Goal: Transaction & Acquisition: Purchase product/service

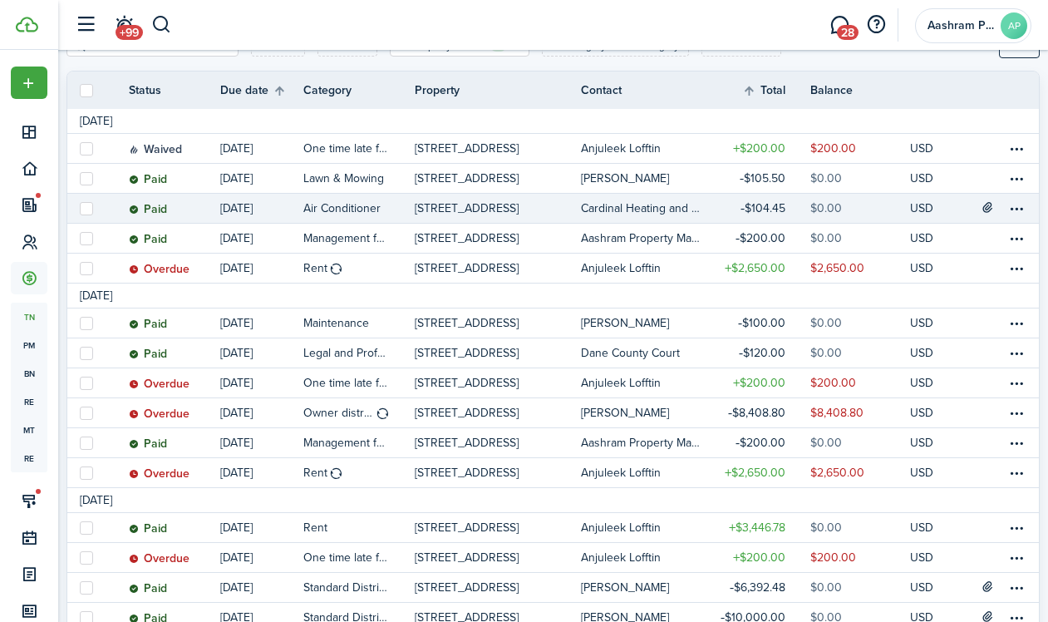
scroll to position [234, 0]
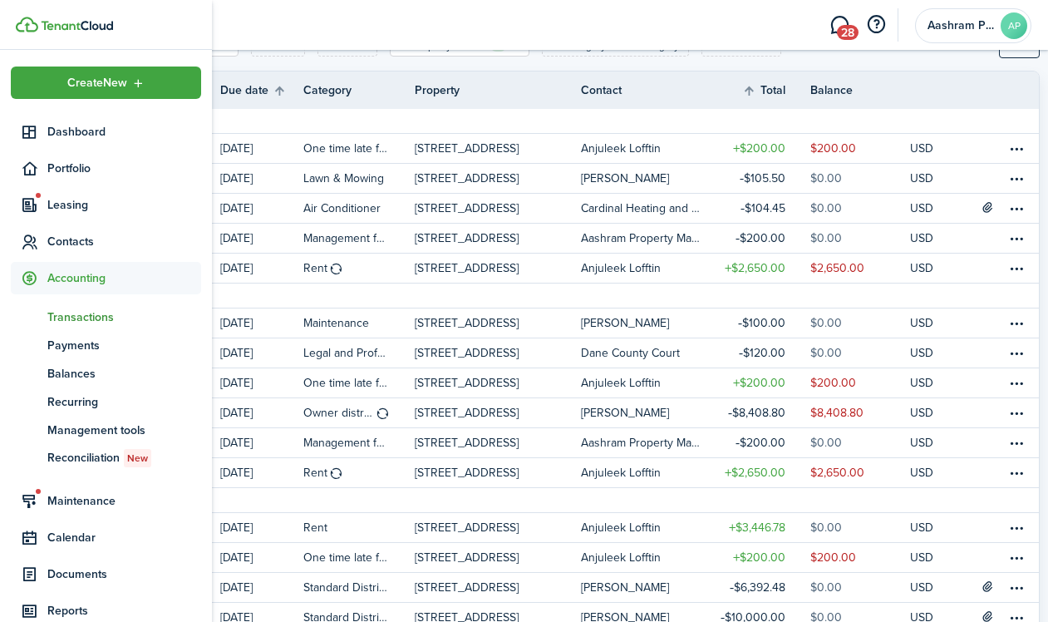
click at [70, 315] on span "Transactions" at bounding box center [124, 316] width 154 height 17
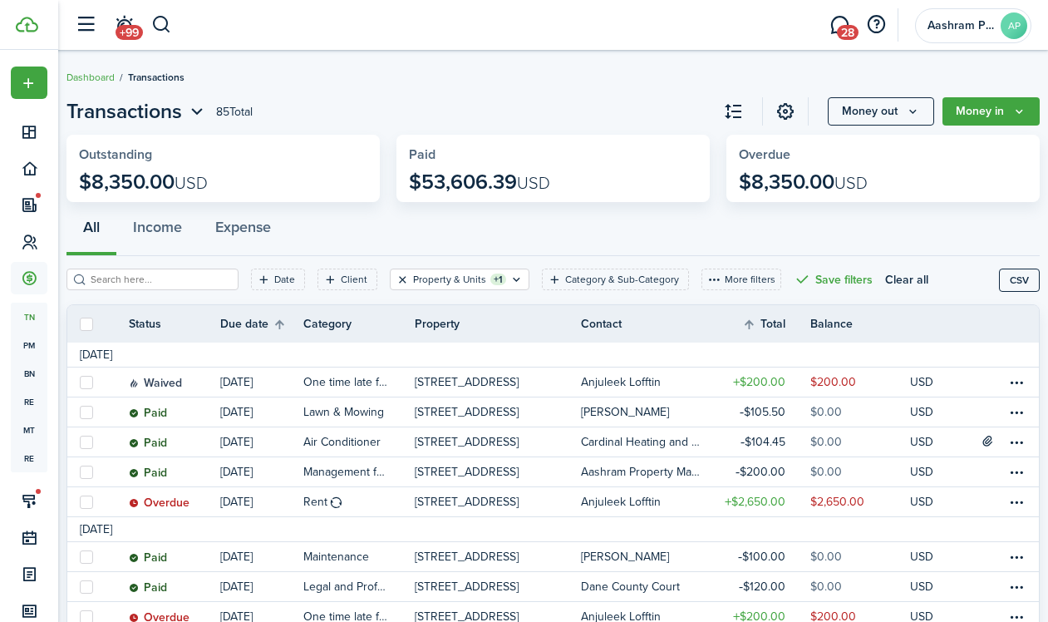
click at [396, 281] on button "Clear filter" at bounding box center [403, 279] width 14 height 13
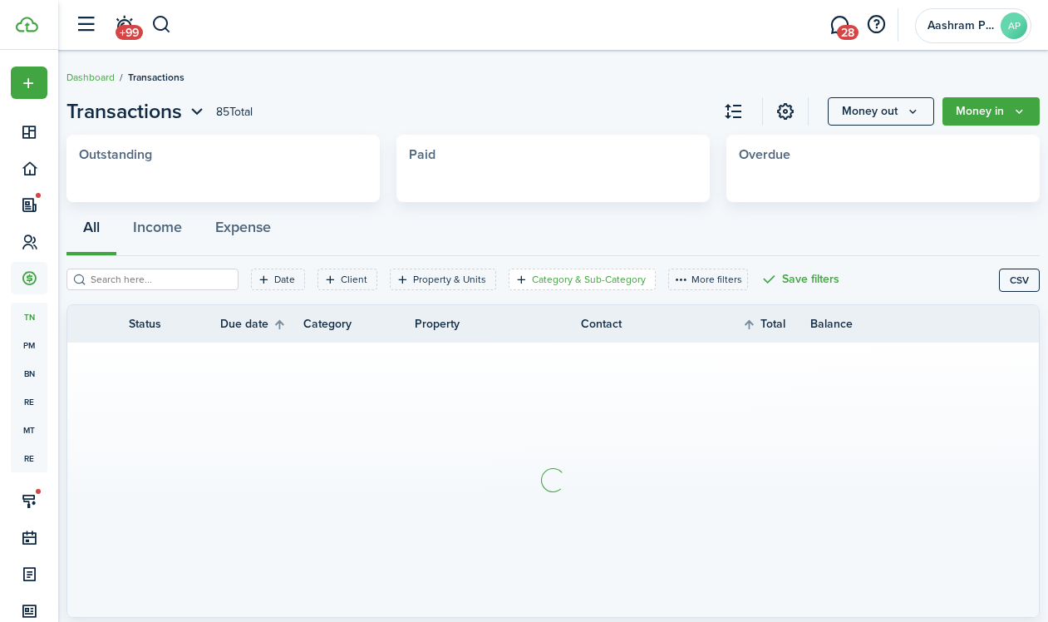
click at [579, 283] on filter-tag-label "Category & Sub-Category" at bounding box center [589, 279] width 114 height 15
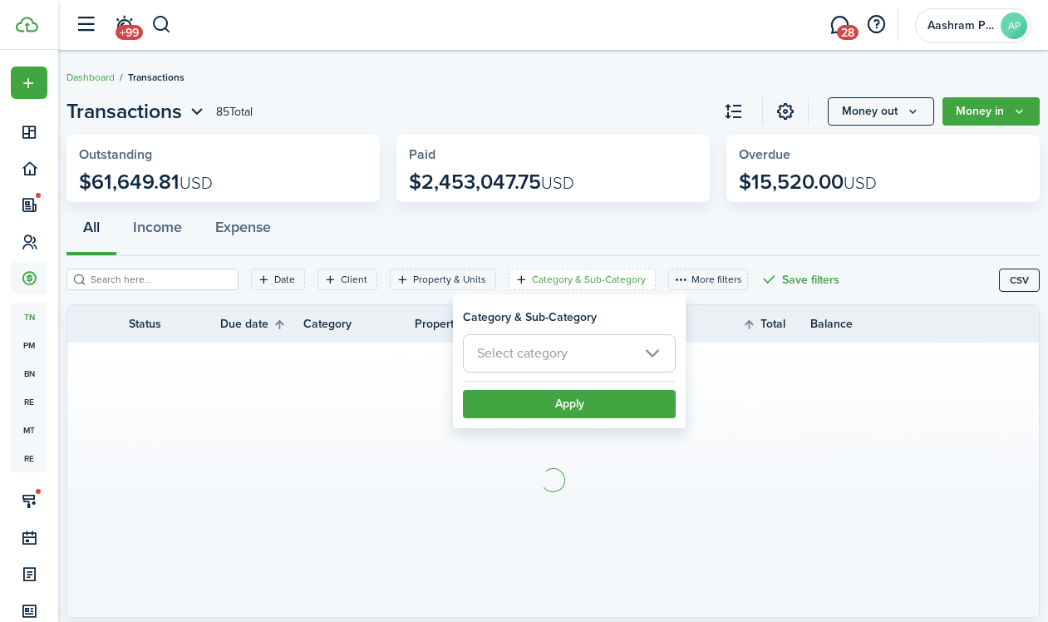
click at [563, 355] on span "Select category" at bounding box center [522, 352] width 91 height 19
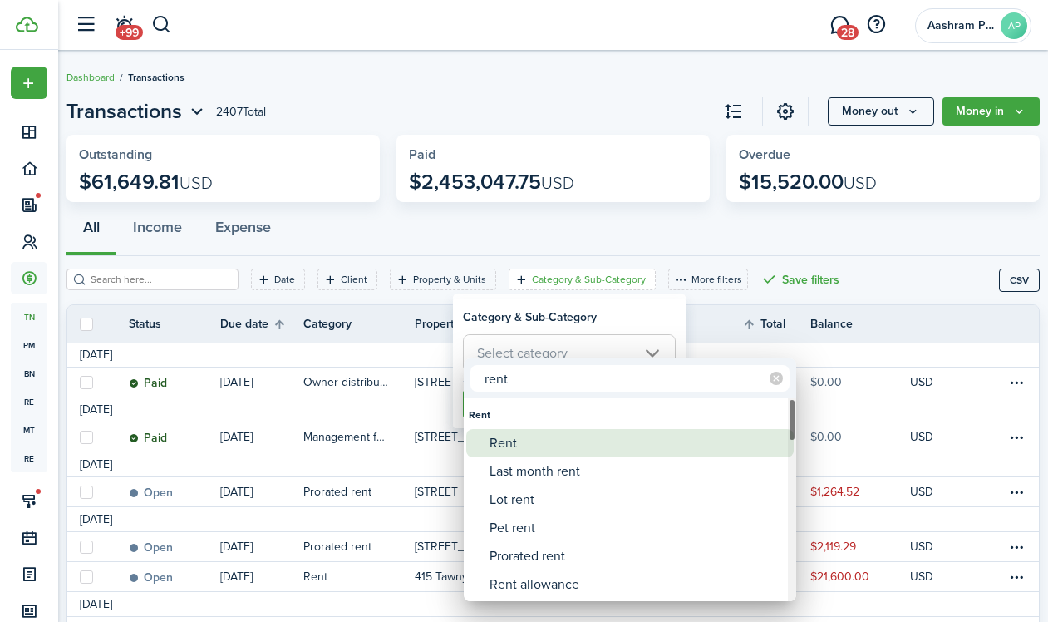
type input "rent"
click at [551, 446] on div "Rent" at bounding box center [636, 443] width 294 height 28
type input "Rent"
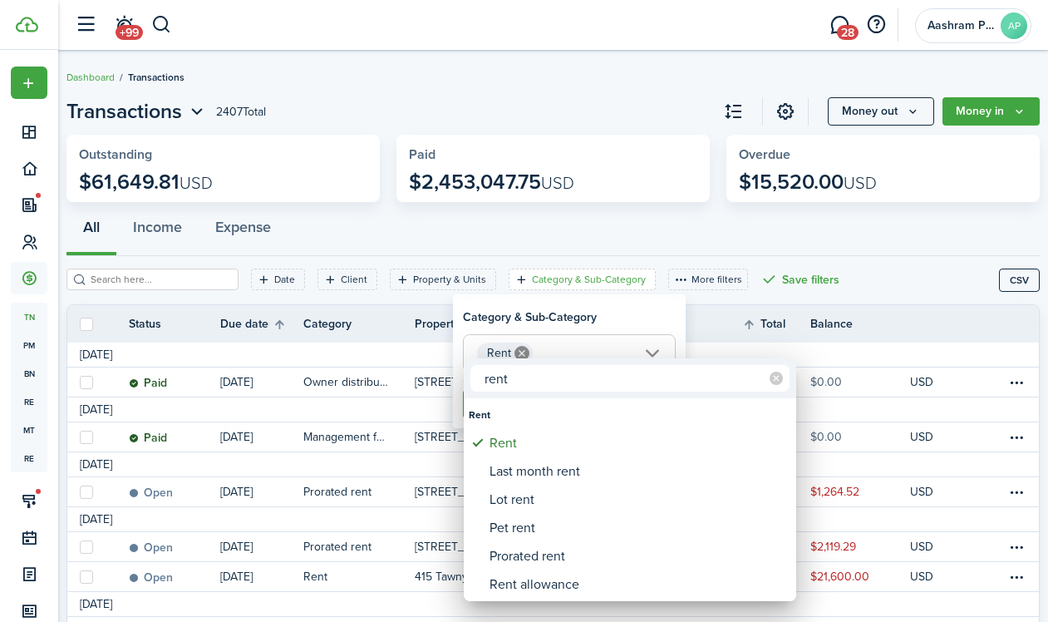
click at [598, 309] on div at bounding box center [524, 311] width 1314 height 888
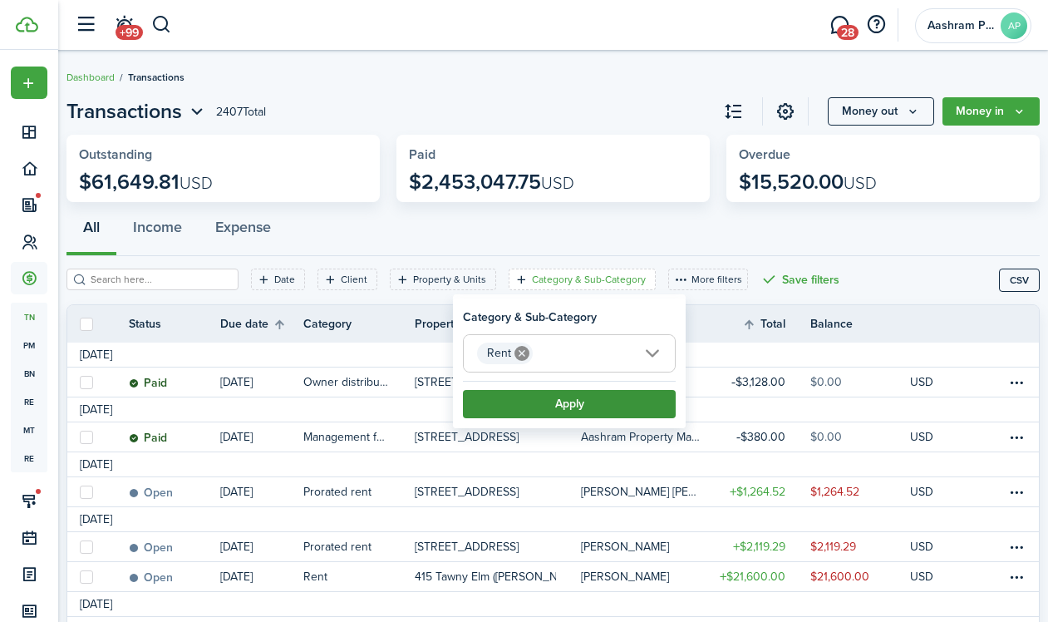
click at [609, 404] on button "Apply" at bounding box center [569, 404] width 213 height 28
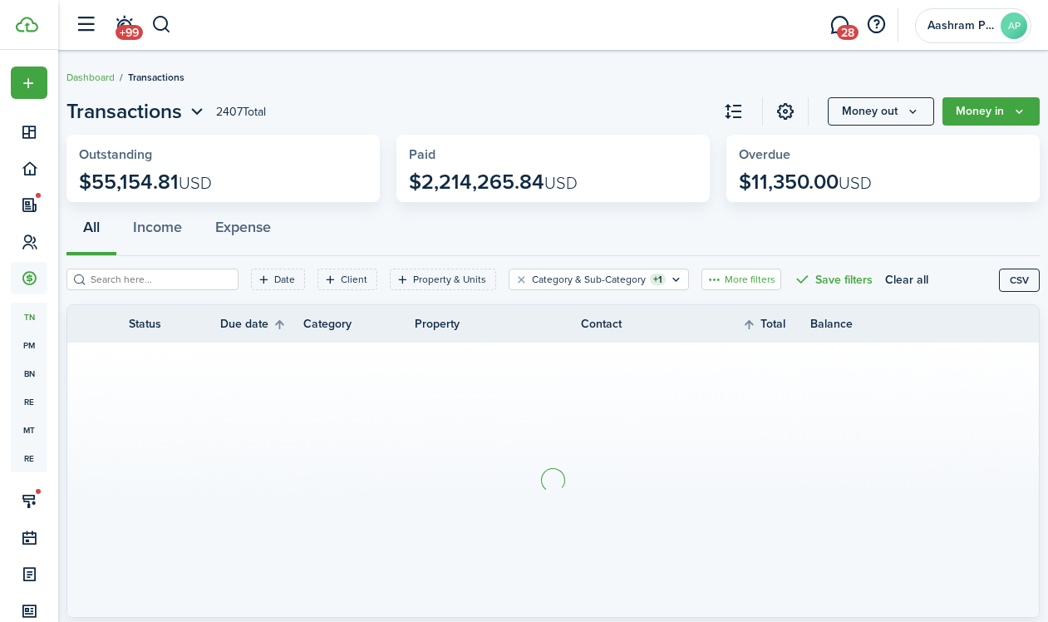
click at [718, 275] on button "More filters" at bounding box center [741, 279] width 80 height 22
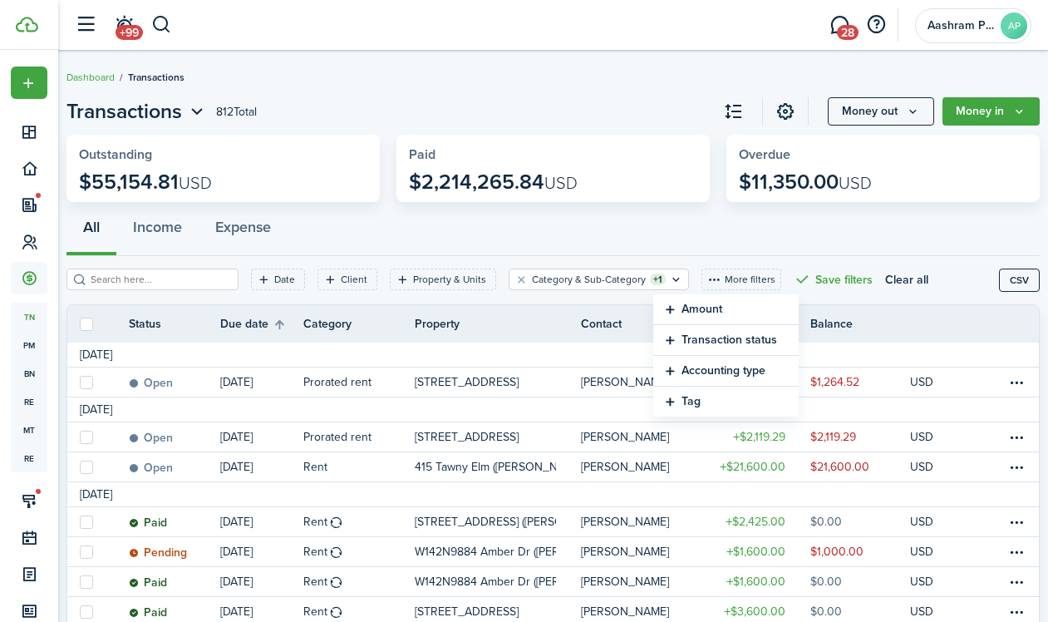
click at [701, 340] on button "Transaction status" at bounding box center [725, 340] width 145 height 31
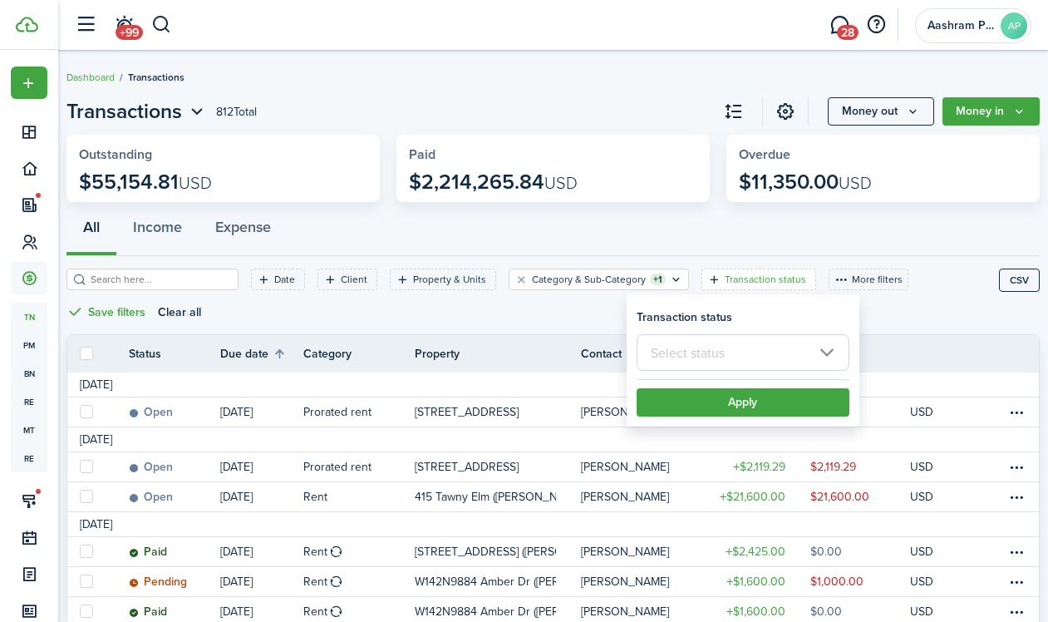
click at [714, 357] on input "text" at bounding box center [743, 352] width 213 height 37
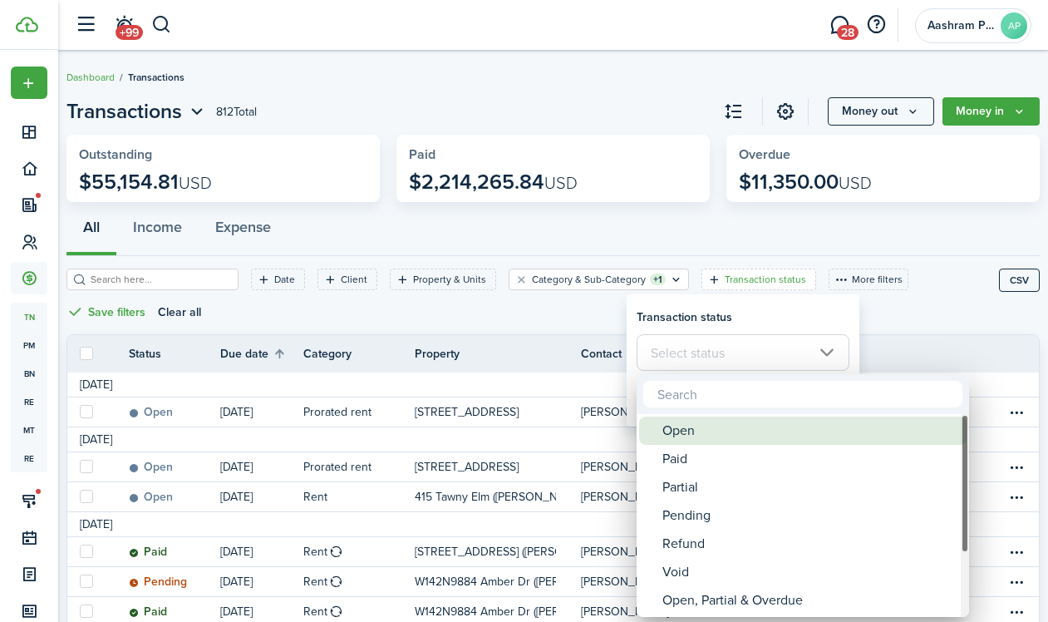
click at [701, 438] on div "Open" at bounding box center [809, 430] width 294 height 28
type input "Open"
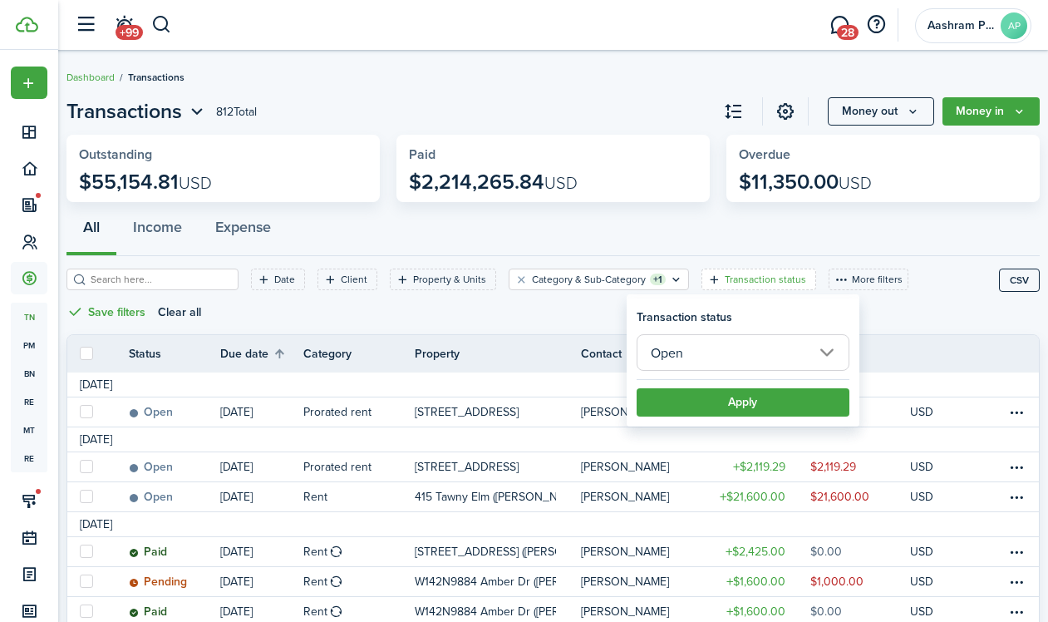
click at [715, 304] on filter-item-popup "Transaction status Open Apply" at bounding box center [743, 362] width 233 height 128
click at [723, 398] on button "Apply" at bounding box center [743, 402] width 213 height 28
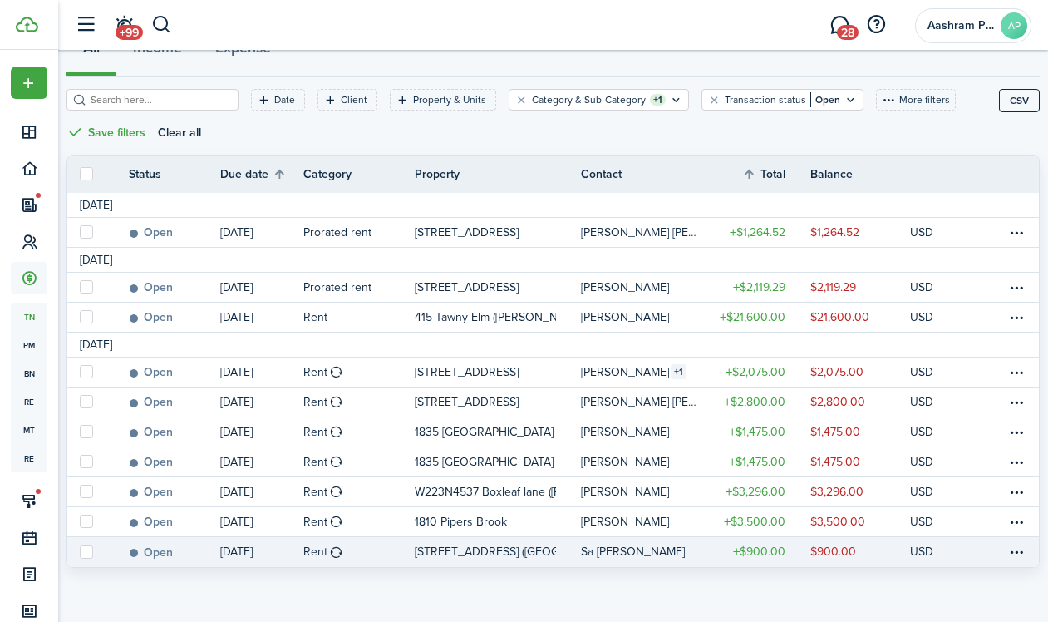
scroll to position [170, 0]
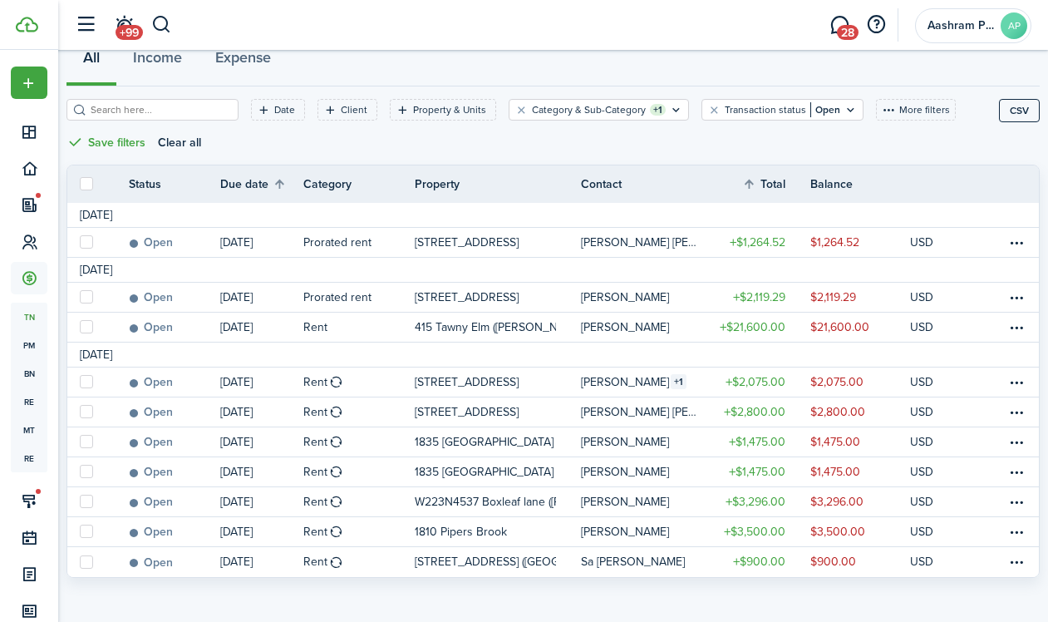
click at [674, 605] on dashboard-content "Dashboard Transactions Transactions 10 Total Money out Money in Outstanding $40…" at bounding box center [553, 230] width 990 height 801
click at [734, 111] on filter-tag-label "Transaction status" at bounding box center [765, 109] width 81 height 15
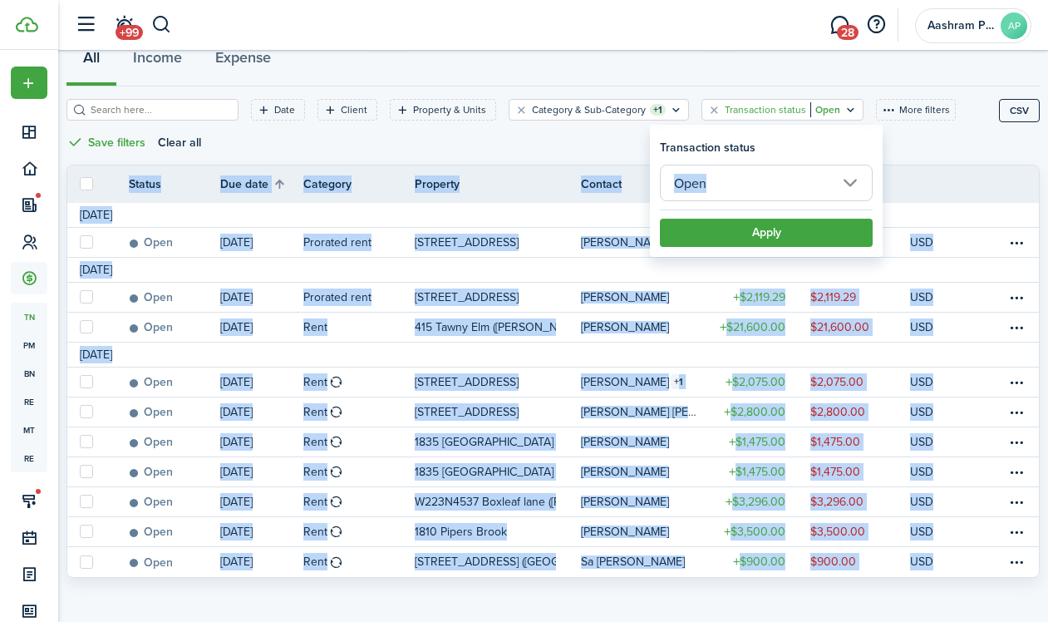
click at [818, 123] on body "Create New Dashboard Portfolio Leasing Contacts Accounting tn Transactions pm P…" at bounding box center [524, 141] width 1048 height 622
click at [843, 110] on icon "Open filter" at bounding box center [850, 109] width 14 height 13
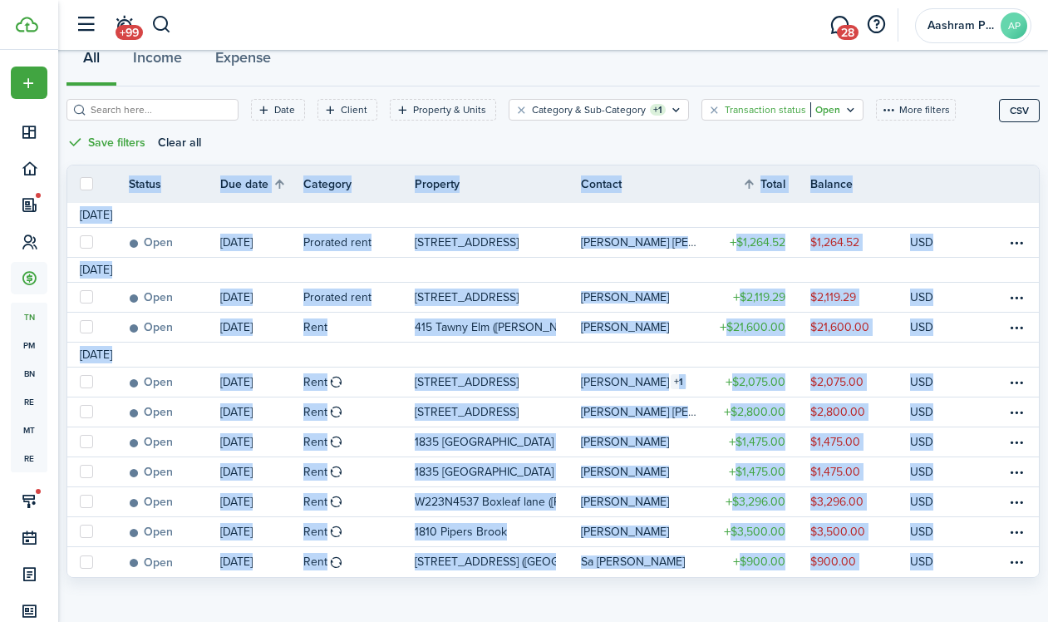
click at [840, 110] on filter-tag "Transaction status Open" at bounding box center [782, 110] width 162 height 22
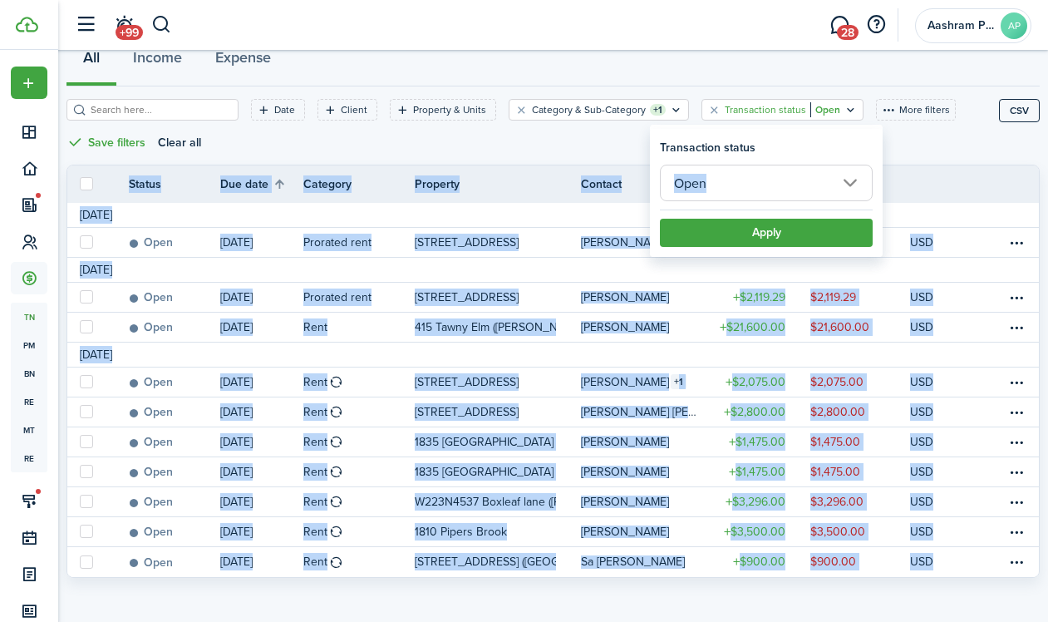
click at [856, 185] on input "Open" at bounding box center [766, 183] width 213 height 37
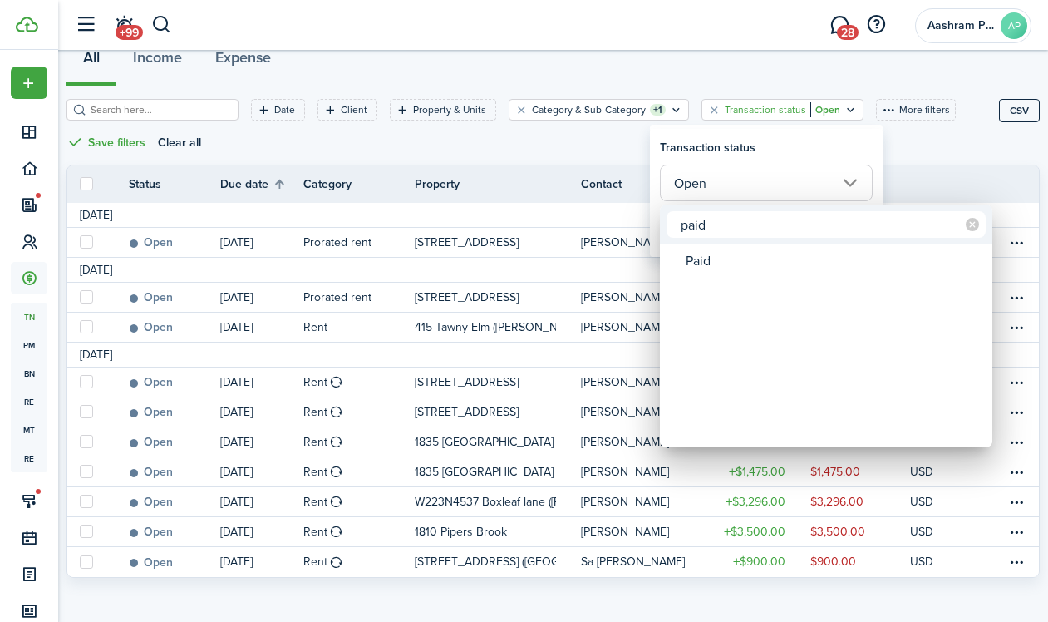
type input "paid"
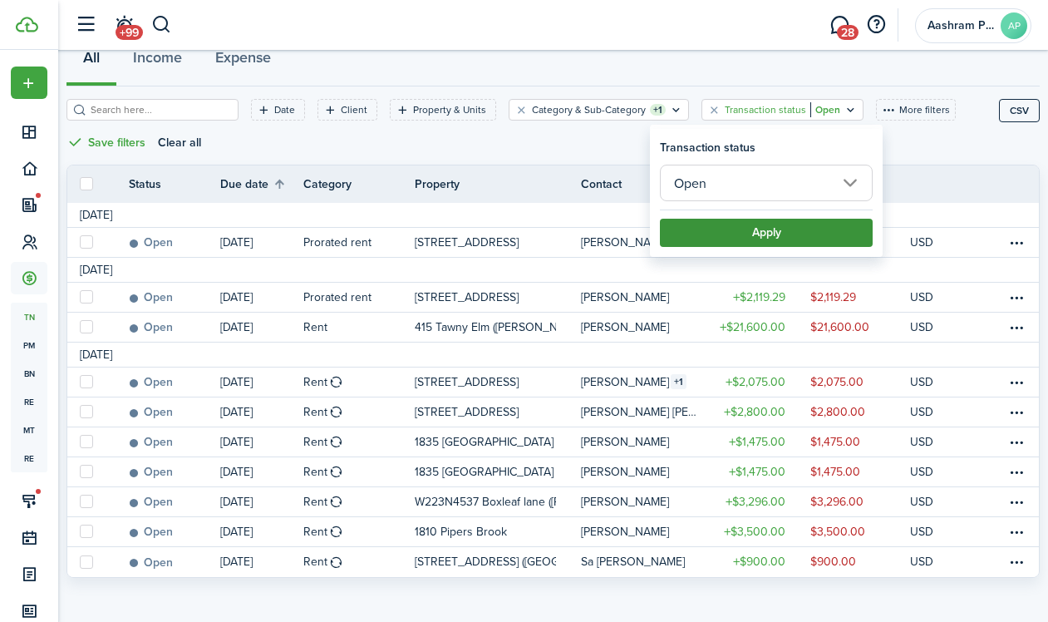
click at [785, 233] on button "Apply" at bounding box center [766, 233] width 213 height 28
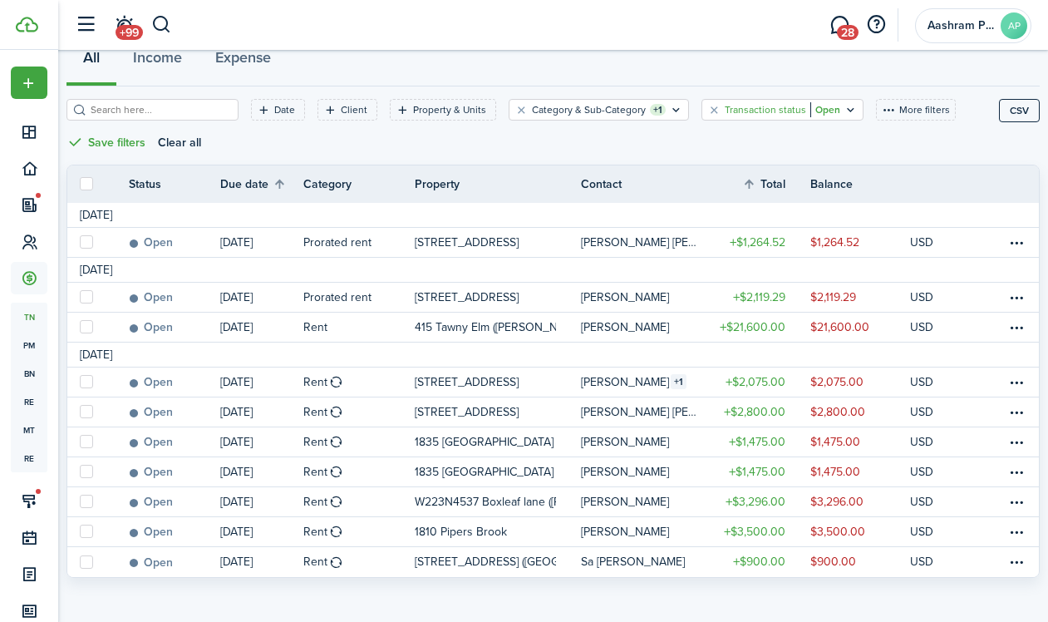
click at [829, 117] on filter-tag "Transaction status Open" at bounding box center [782, 110] width 162 height 22
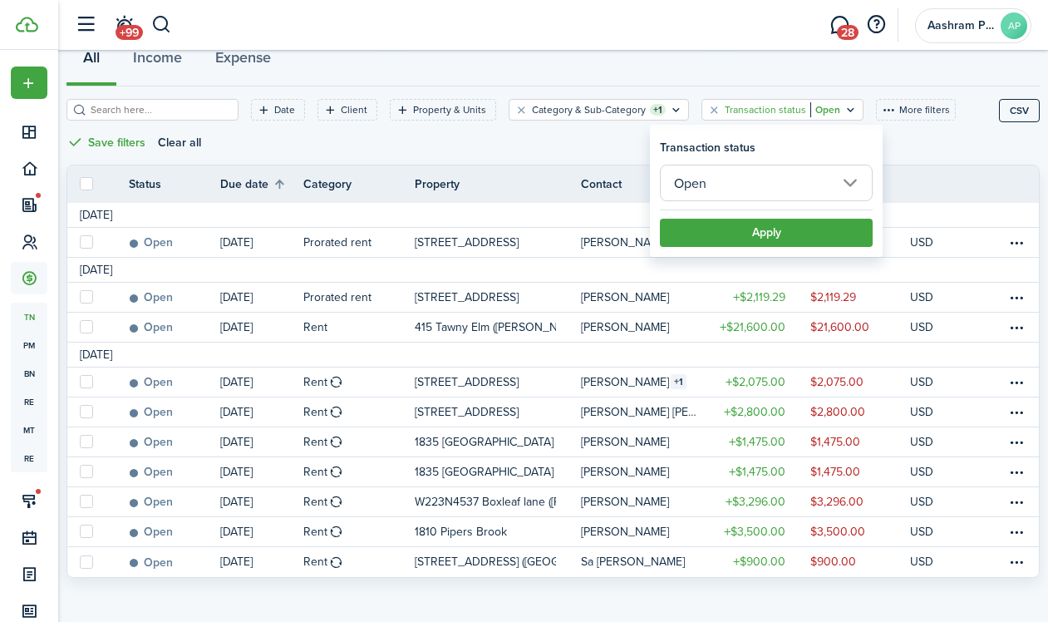
click at [811, 186] on input "Open" at bounding box center [766, 183] width 213 height 37
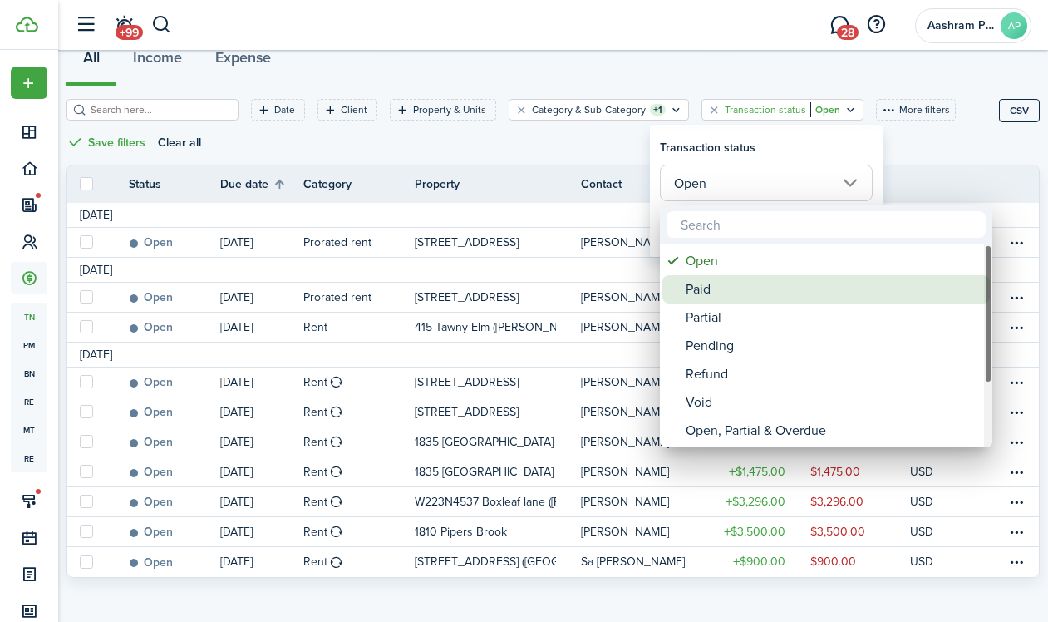
click at [740, 283] on div "Paid" at bounding box center [833, 289] width 294 height 28
type input "Paid"
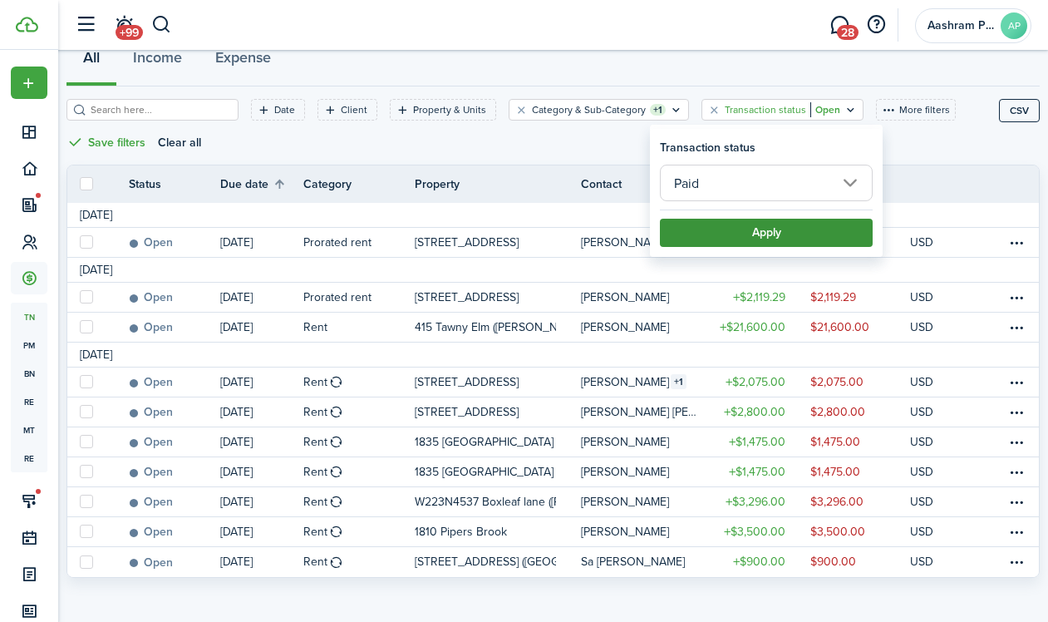
click at [791, 221] on button "Apply" at bounding box center [766, 233] width 213 height 28
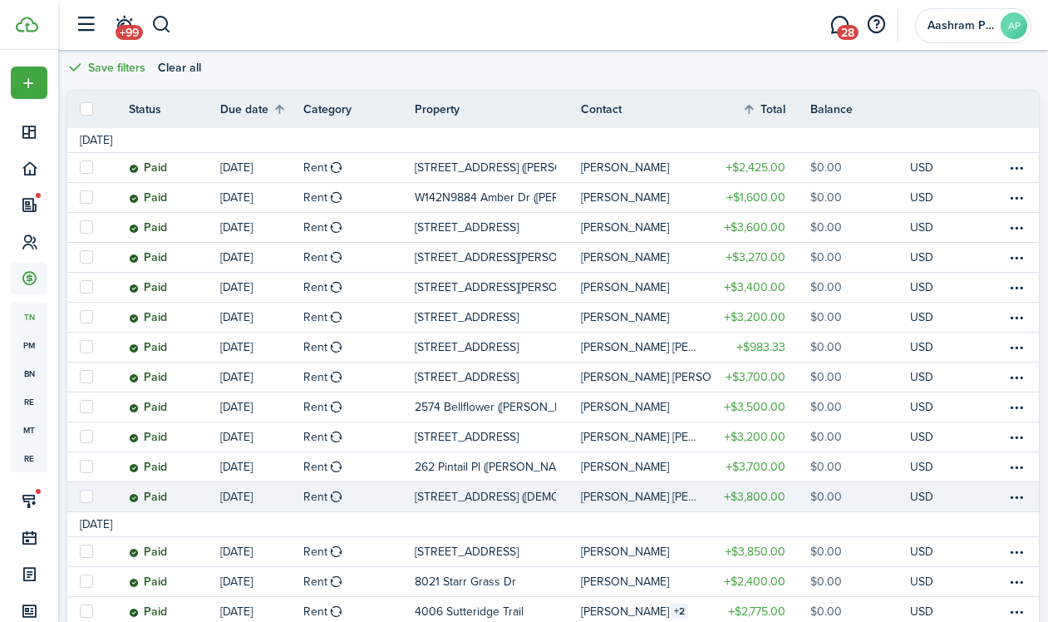
scroll to position [255, 0]
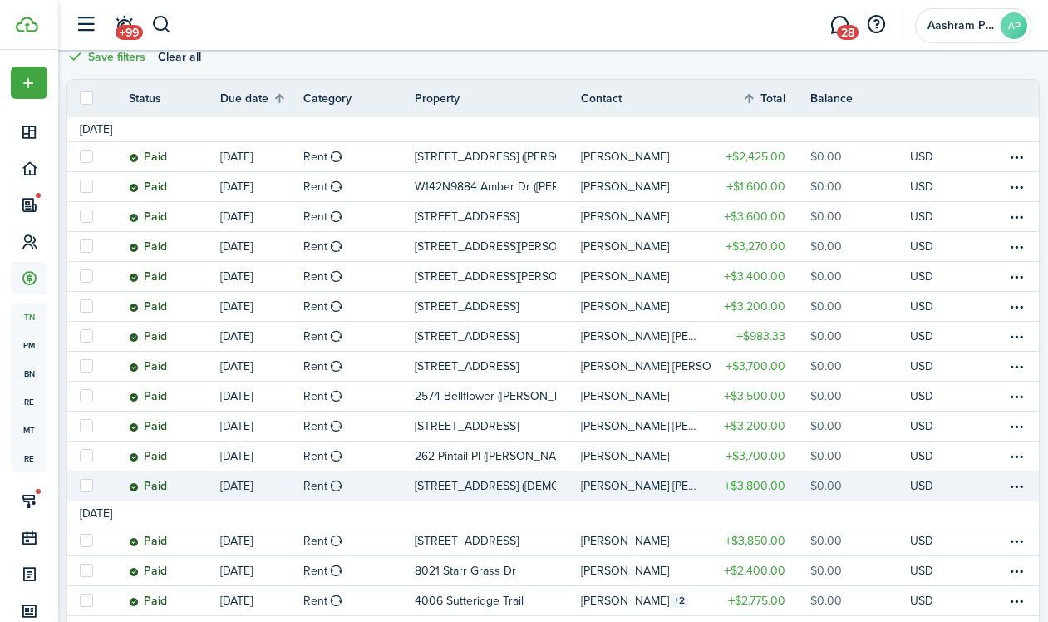
click at [411, 479] on link "Rent" at bounding box center [358, 485] width 111 height 29
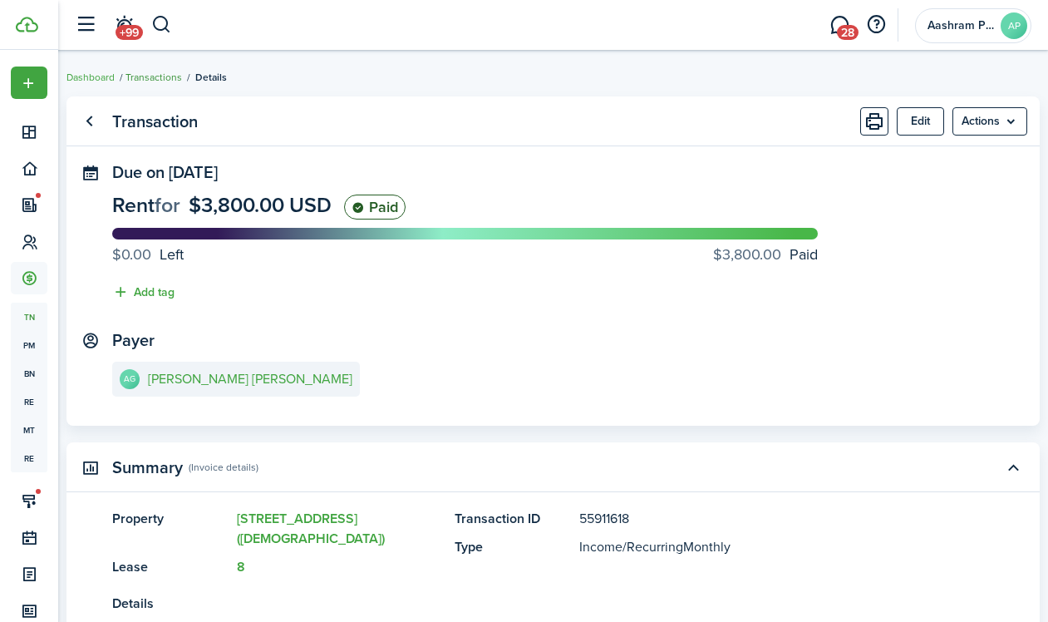
click at [182, 81] on link "Transactions" at bounding box center [153, 77] width 57 height 15
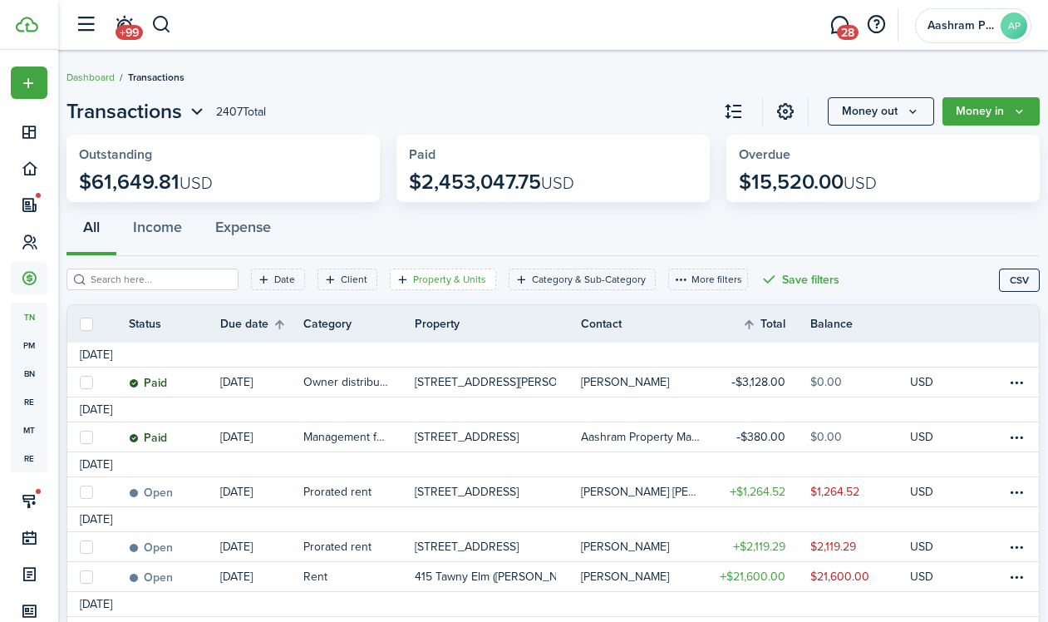
click at [463, 280] on filter-tag-label "Property & Units" at bounding box center [449, 279] width 73 height 15
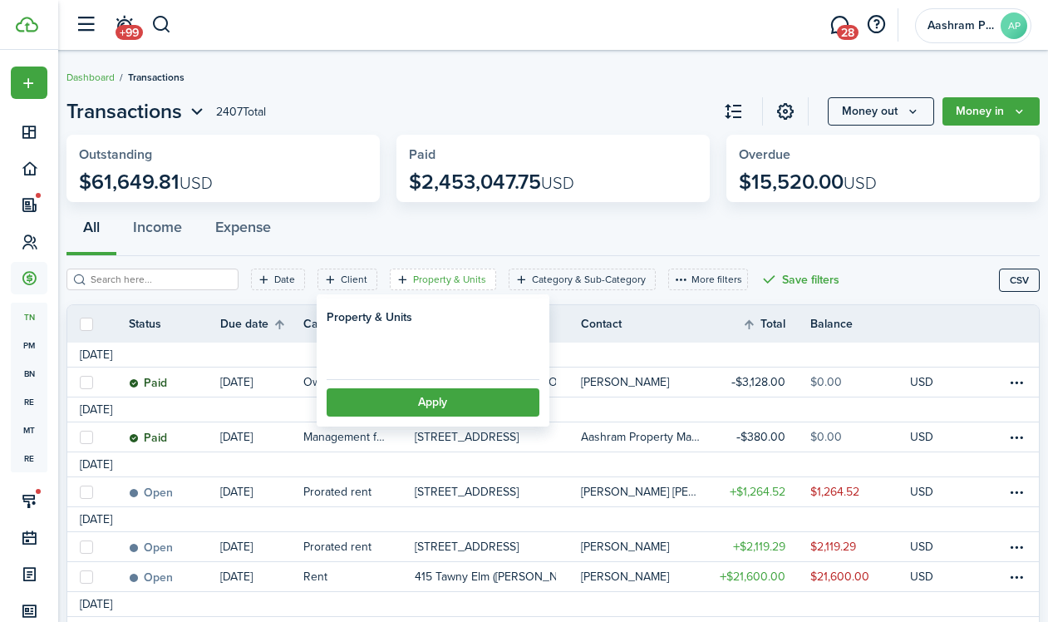
click at [420, 347] on loading-skeleton at bounding box center [433, 352] width 213 height 37
click at [421, 350] on span "Property" at bounding box center [432, 353] width 211 height 37
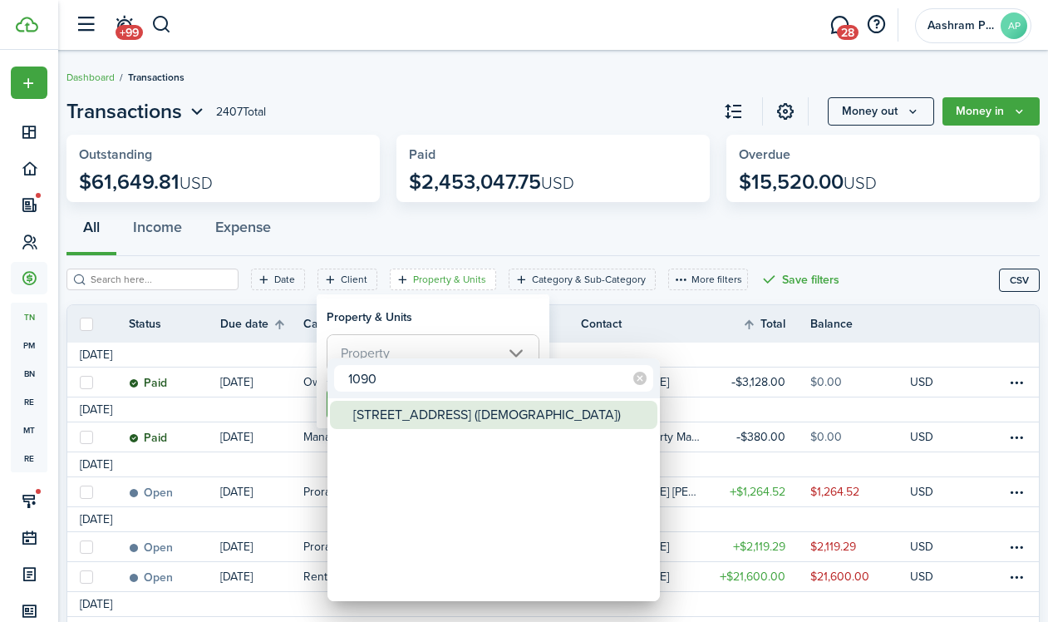
type input "1090"
click at [433, 407] on div "[STREET_ADDRESS] ([DEMOGRAPHIC_DATA])" at bounding box center [500, 415] width 294 height 28
type input "[STREET_ADDRESS] ([DEMOGRAPHIC_DATA])"
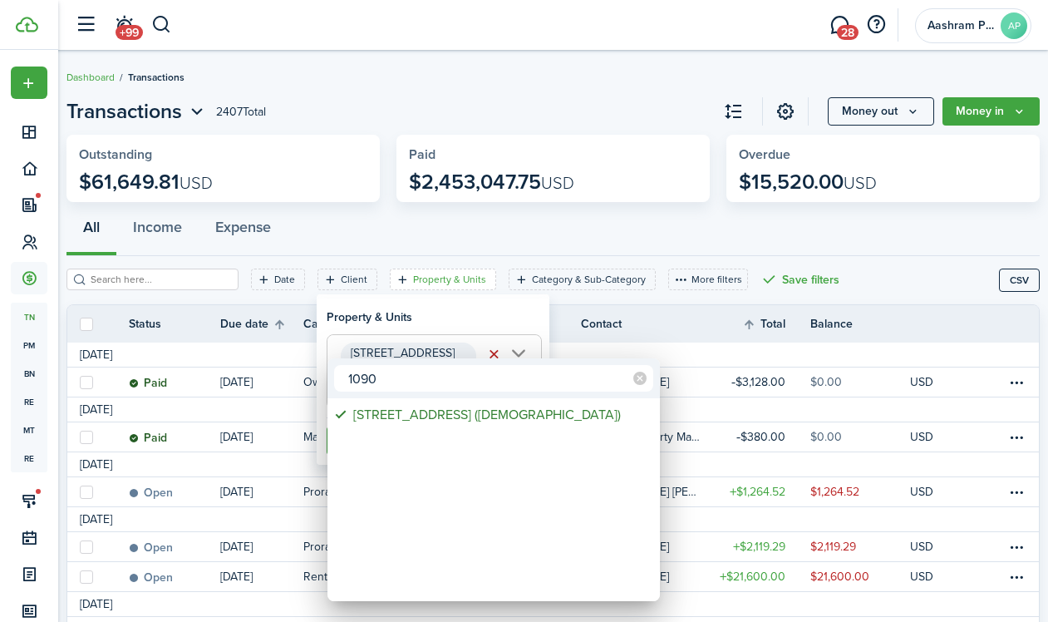
click at [407, 303] on div at bounding box center [524, 311] width 1314 height 888
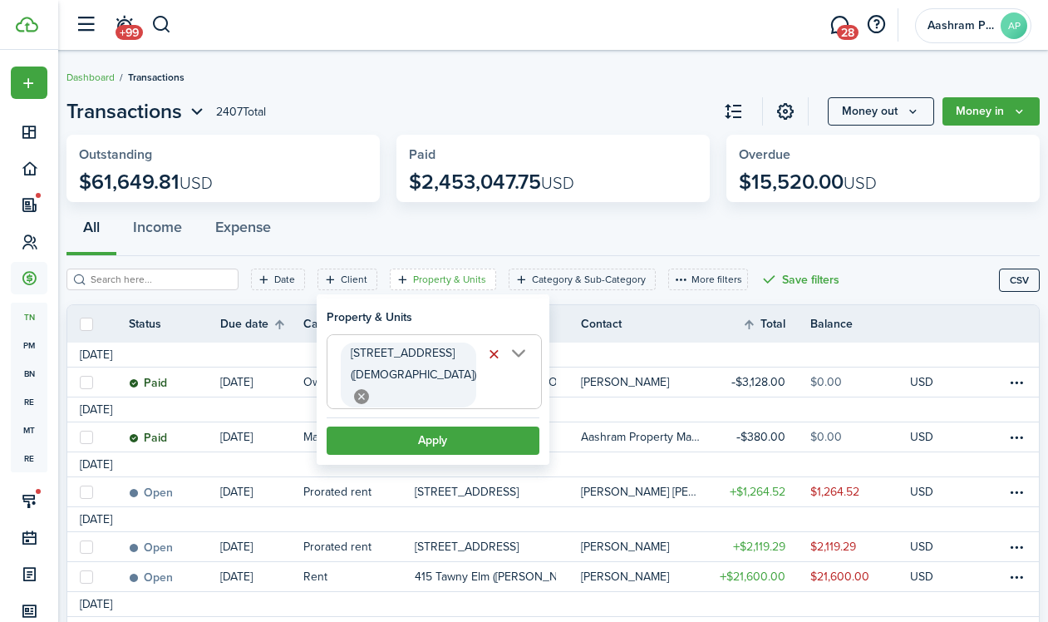
scroll to position [0, 12]
click at [408, 426] on button "Apply" at bounding box center [433, 440] width 213 height 28
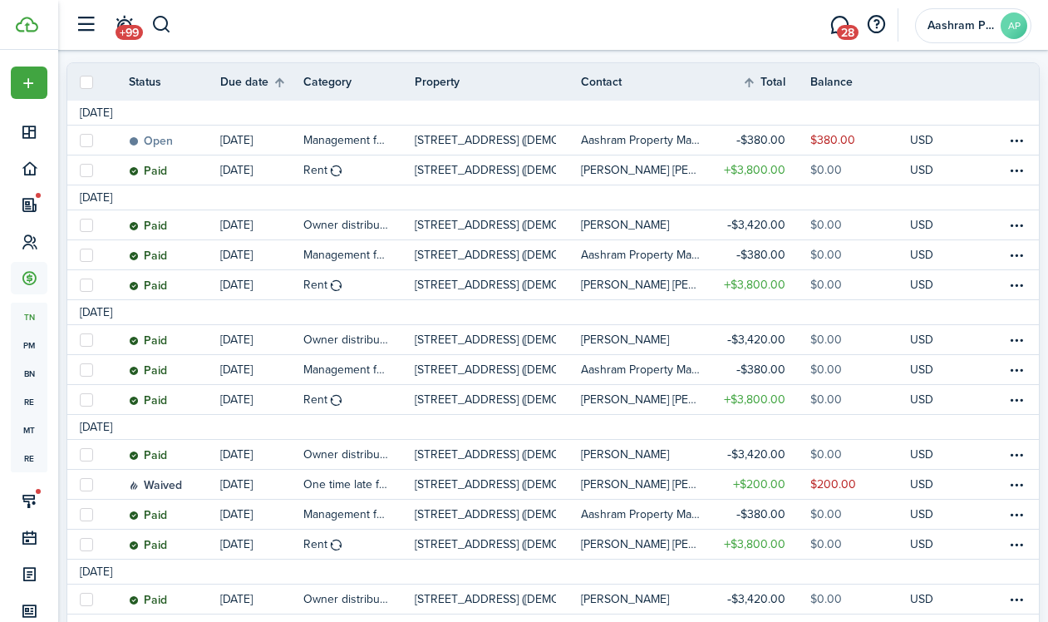
scroll to position [232, 0]
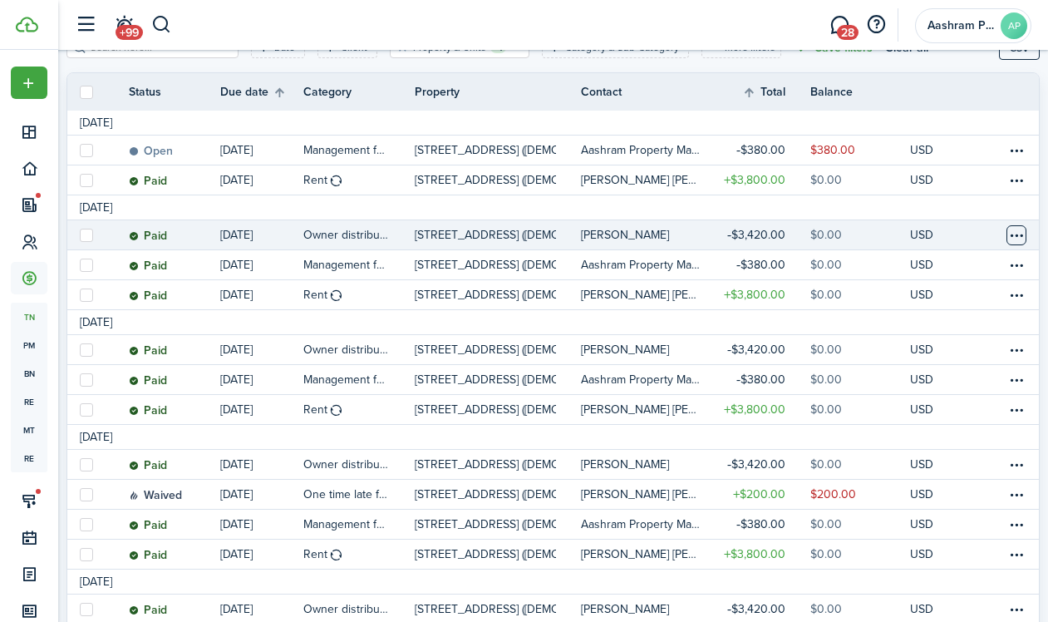
click at [1006, 236] on table-menu-btn-icon at bounding box center [1016, 235] width 20 height 20
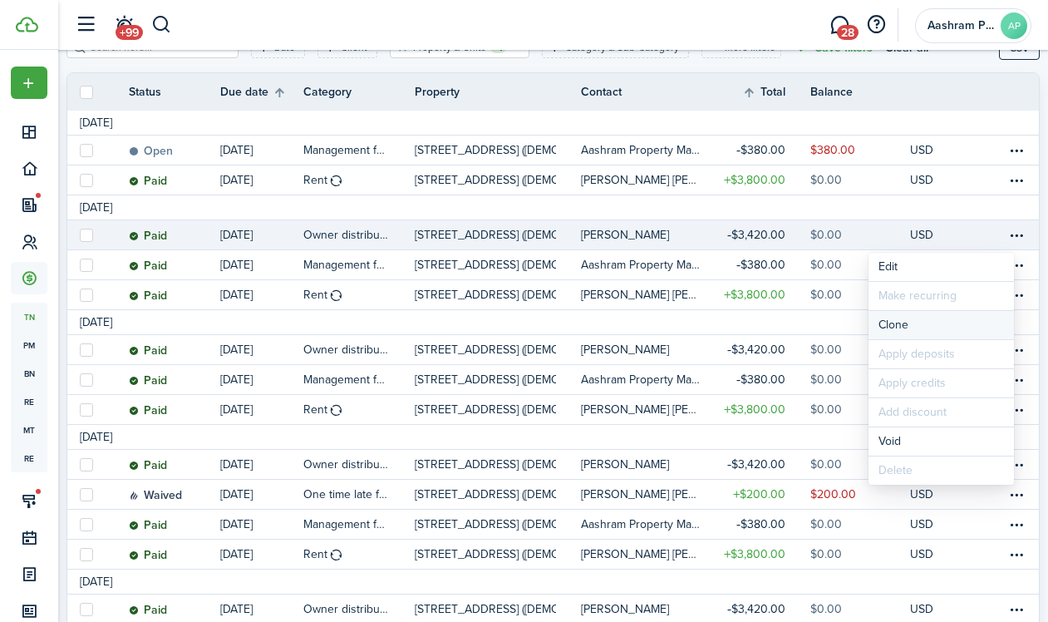
click at [913, 322] on link "Clone" at bounding box center [940, 325] width 145 height 28
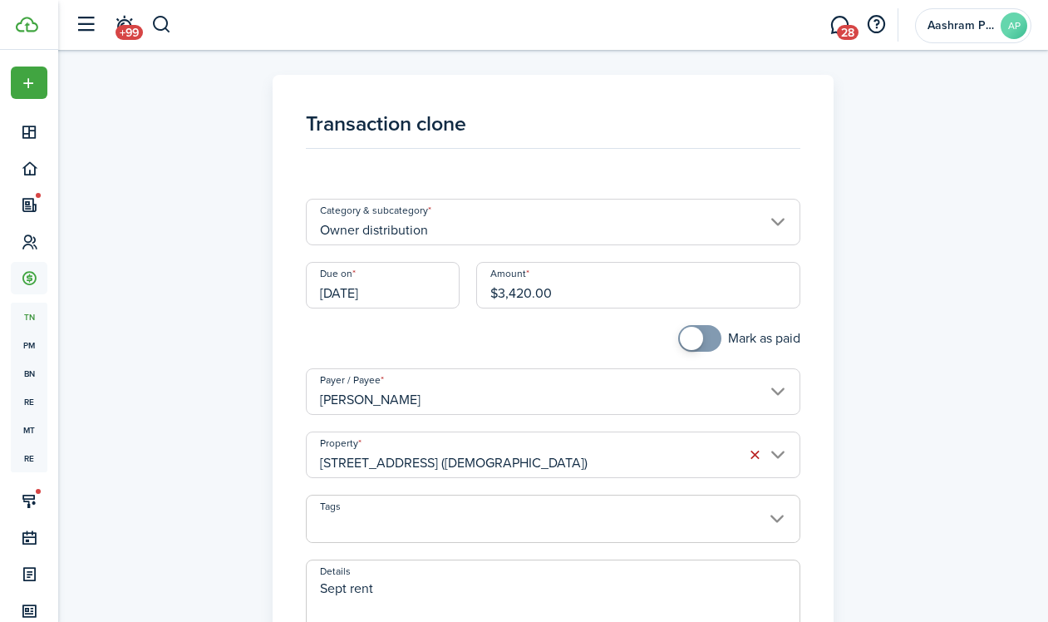
click at [371, 292] on input "[DATE]" at bounding box center [383, 285] width 154 height 47
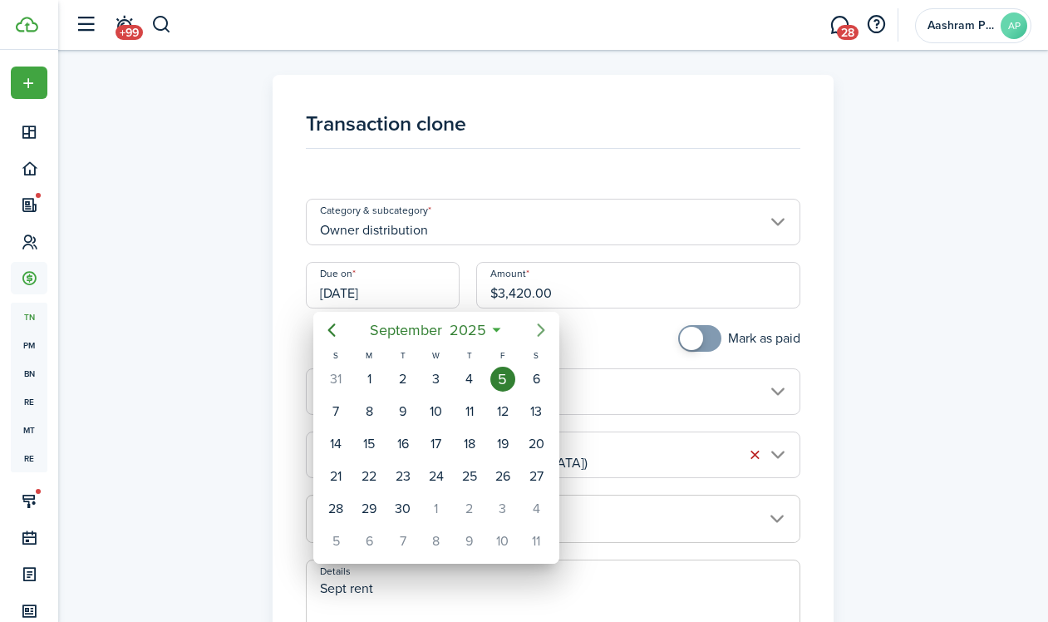
click at [538, 328] on icon "Next page" at bounding box center [541, 330] width 20 height 20
click at [337, 330] on icon "Previous page" at bounding box center [332, 330] width 20 height 20
click at [466, 510] on div "2" at bounding box center [469, 508] width 25 height 25
type input "[DATE]"
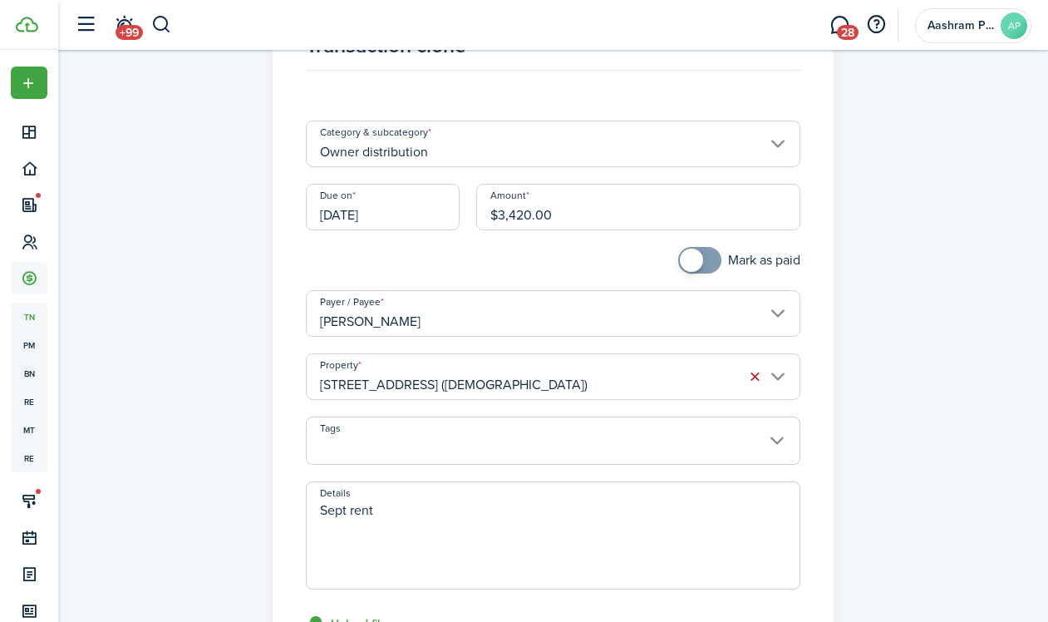
scroll to position [139, 0]
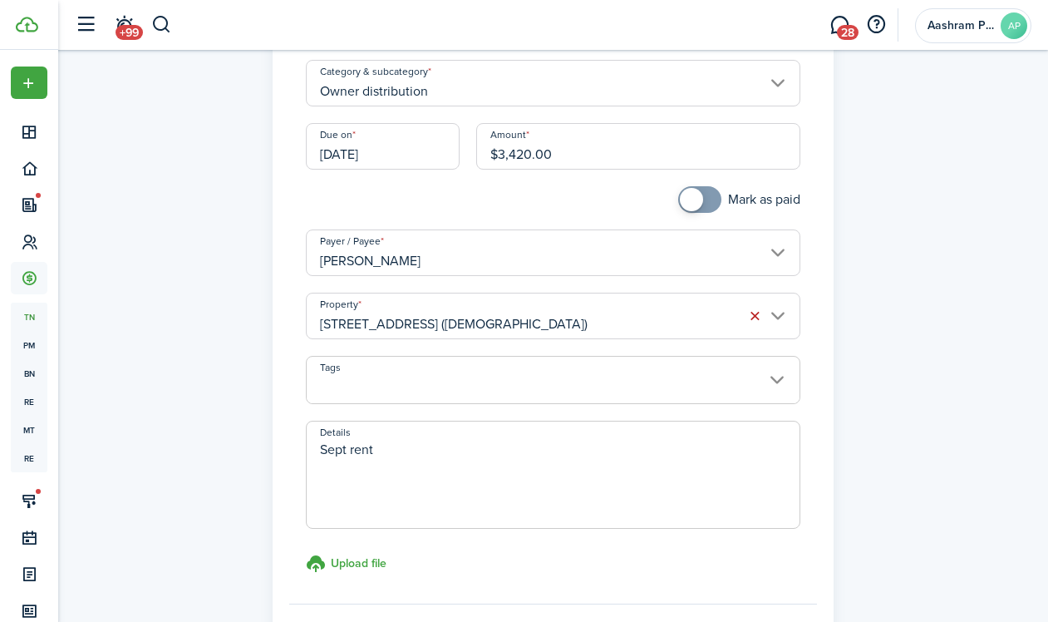
click at [345, 448] on textarea "Sept rent" at bounding box center [553, 480] width 493 height 80
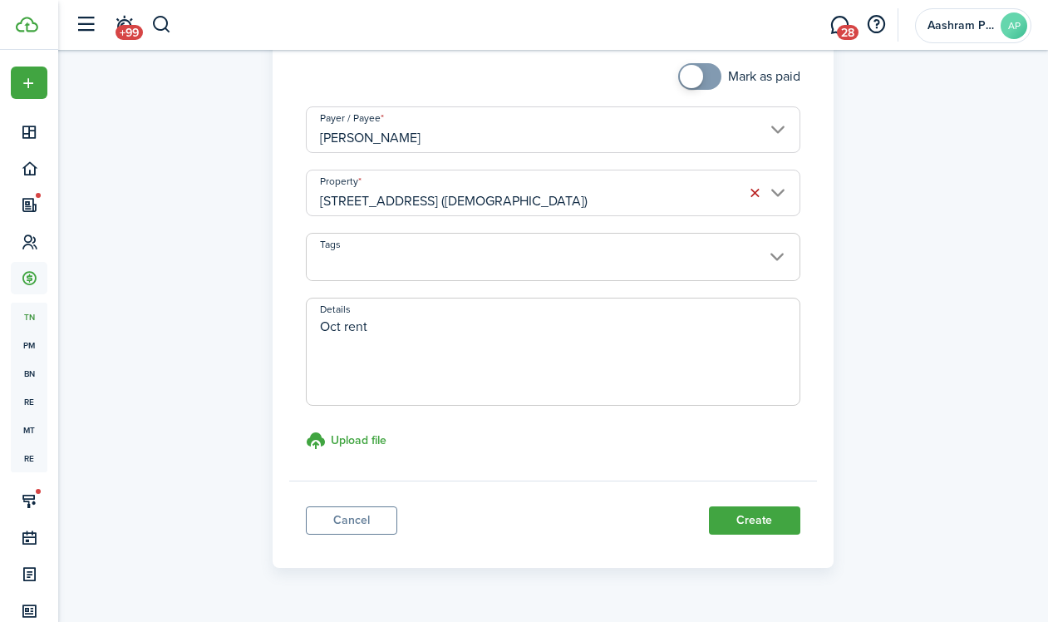
scroll to position [302, 0]
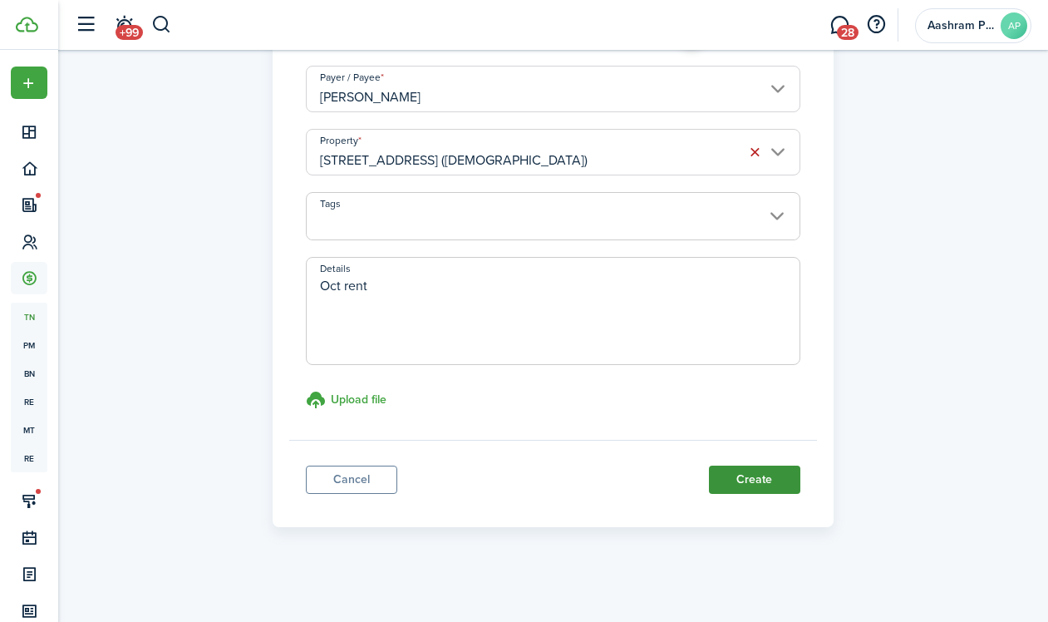
type textarea "Oct rent"
click at [730, 478] on button "Create" at bounding box center [754, 479] width 91 height 28
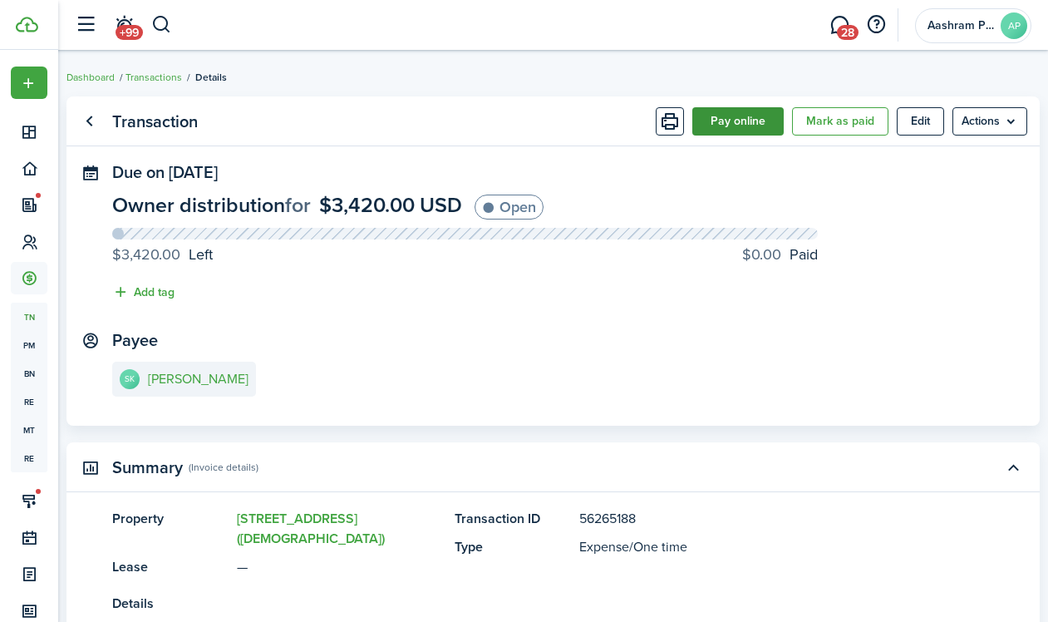
click at [718, 123] on button "Pay online" at bounding box center [737, 121] width 91 height 28
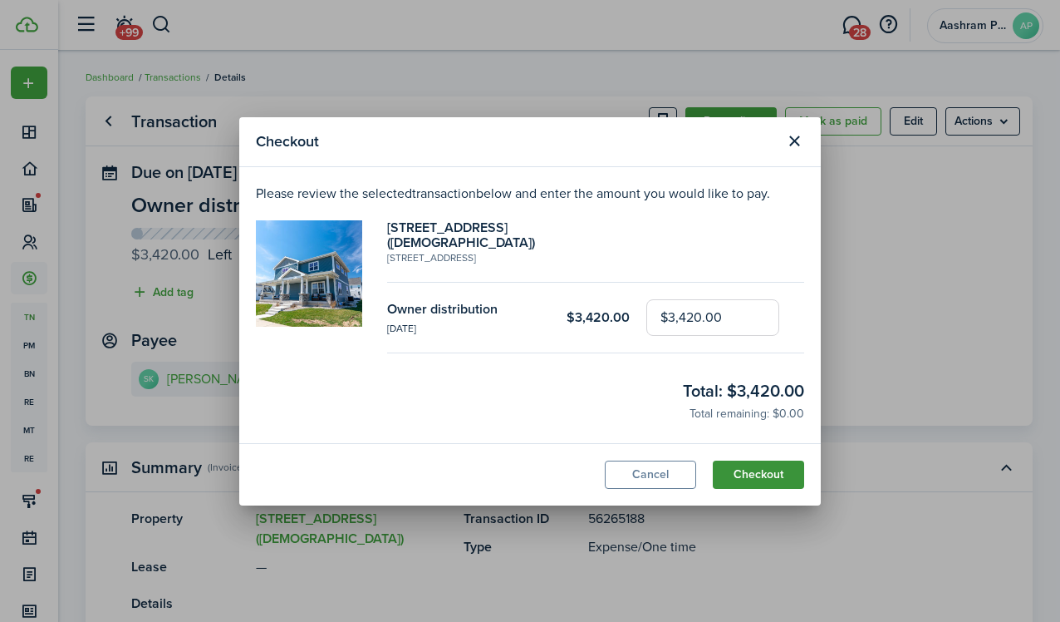
click at [748, 466] on button "Checkout" at bounding box center [758, 474] width 91 height 28
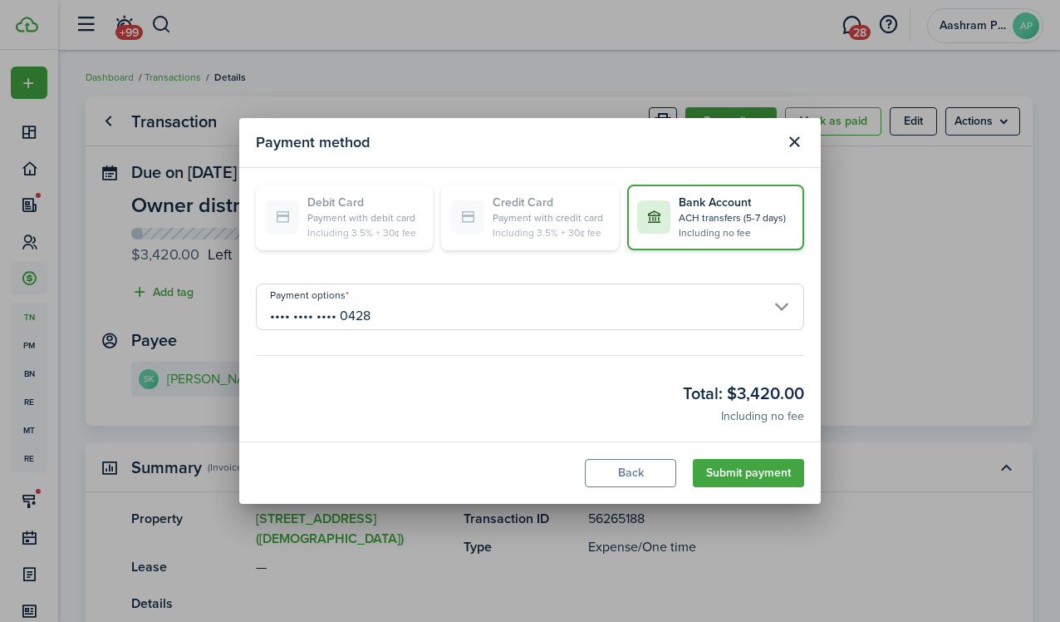
click at [756, 475] on button "Submit payment" at bounding box center [748, 473] width 111 height 28
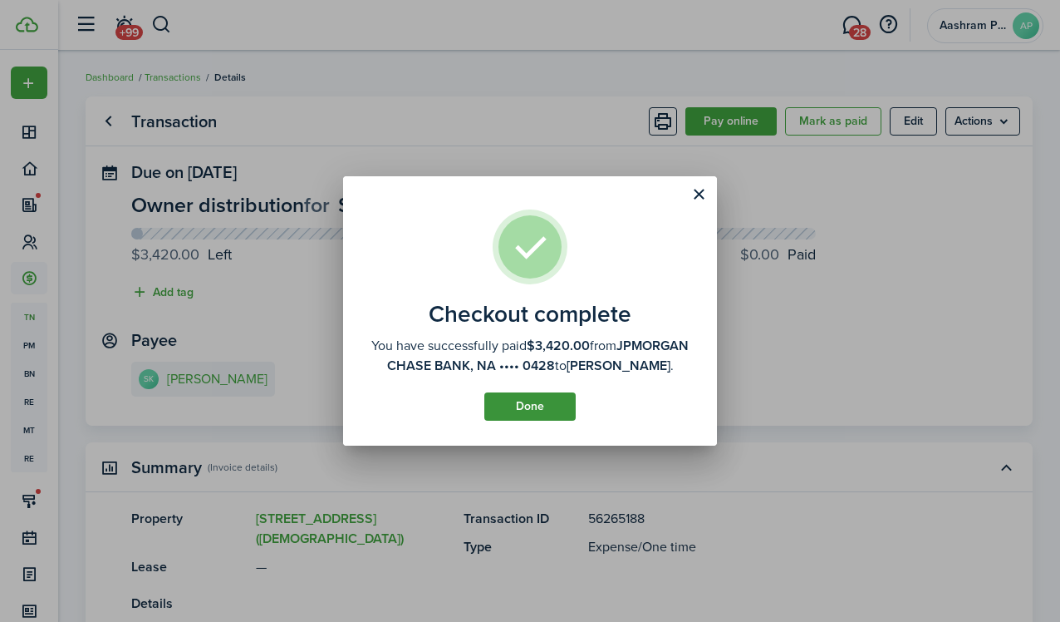
click at [534, 420] on button "Done" at bounding box center [529, 406] width 91 height 28
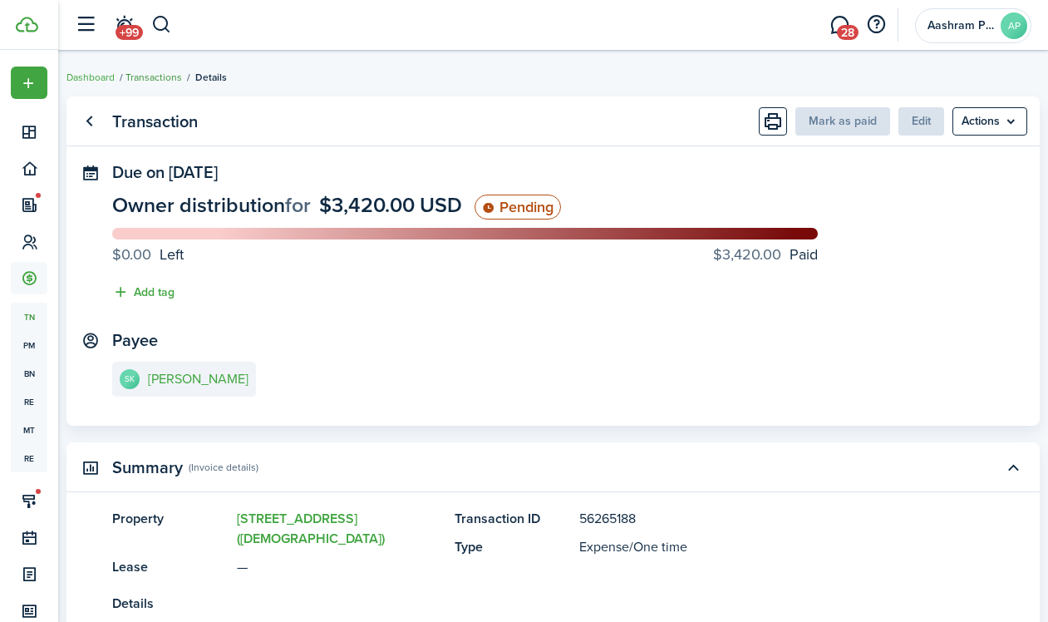
click at [165, 81] on link "Transactions" at bounding box center [153, 77] width 57 height 15
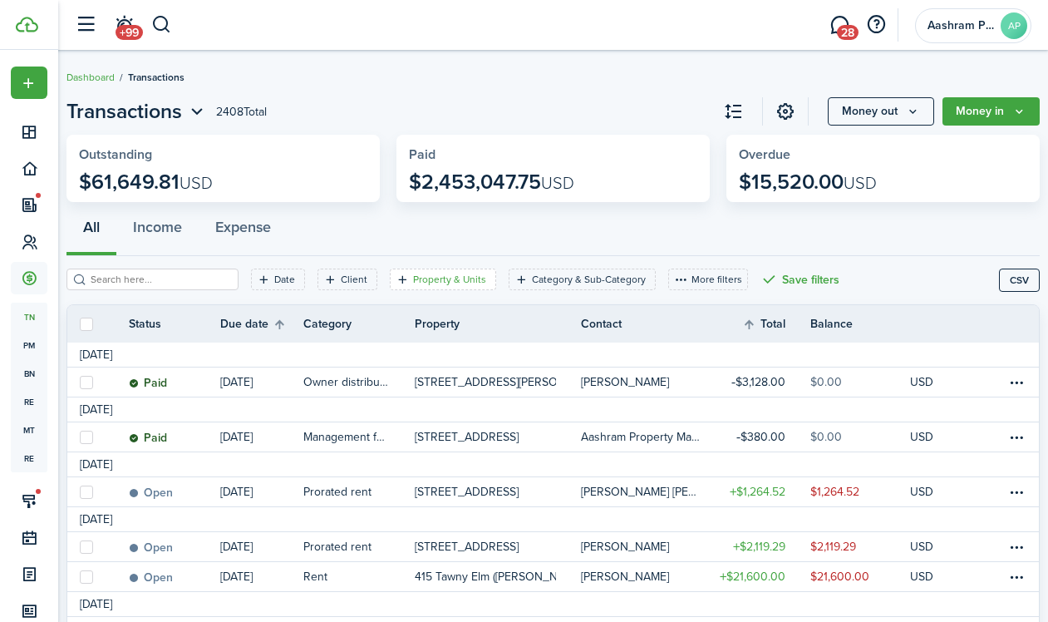
click at [426, 288] on filter-tag "Property & Units" at bounding box center [443, 279] width 106 height 22
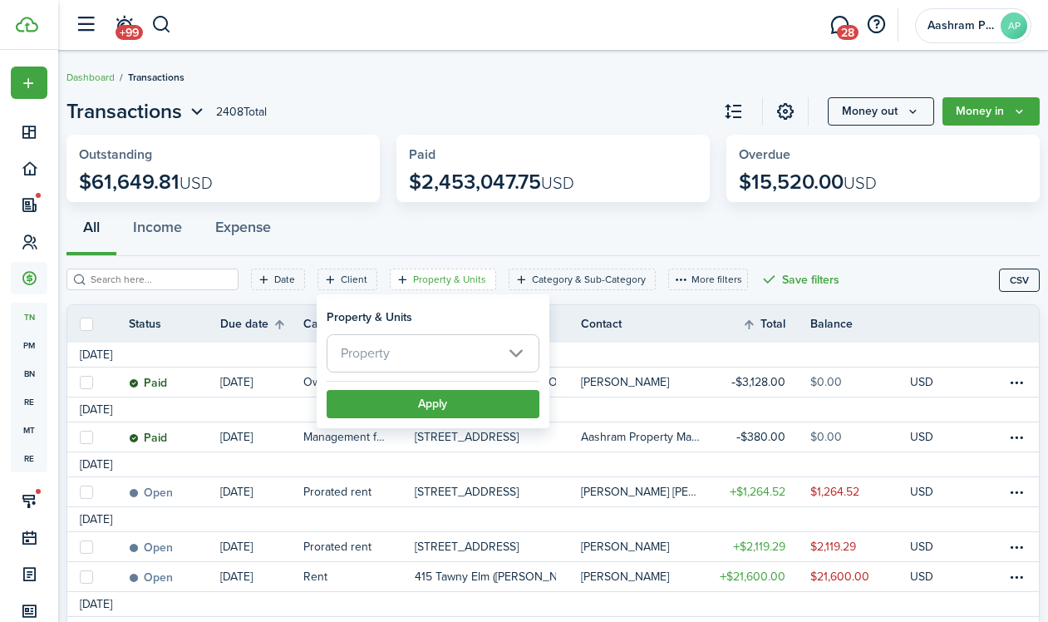
click at [441, 359] on span "Property" at bounding box center [432, 353] width 211 height 37
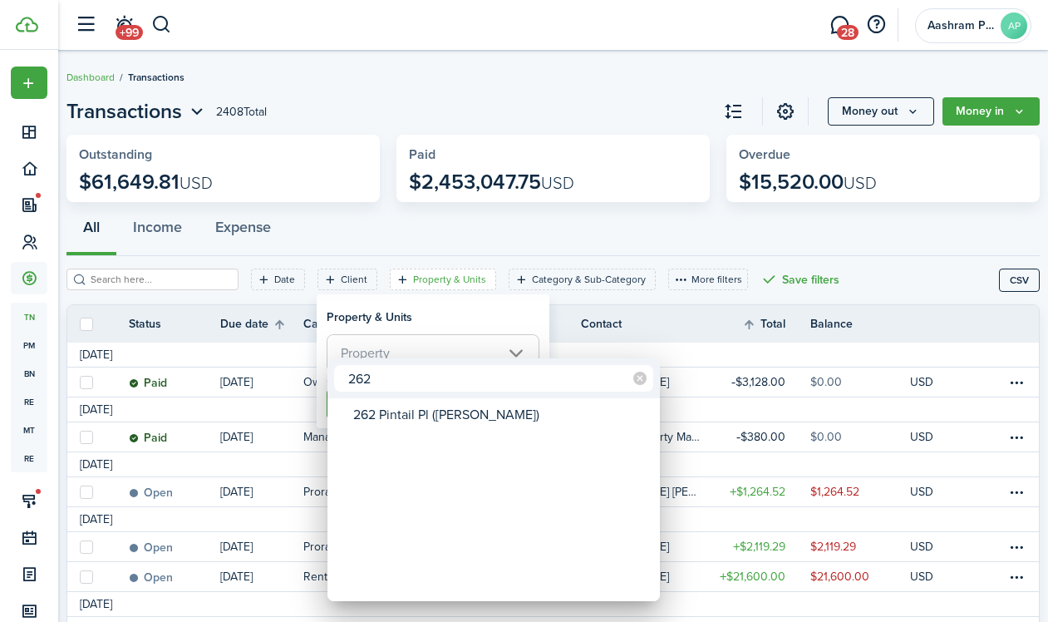
type input "262"
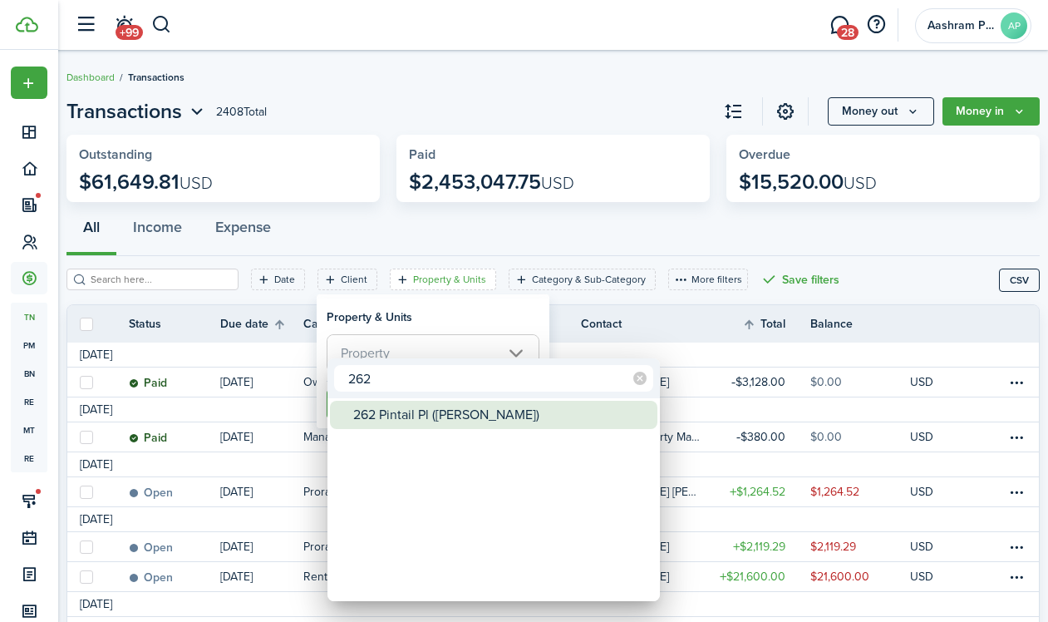
click at [451, 425] on div "262 Pintail Pl ([PERSON_NAME])" at bounding box center [500, 415] width 294 height 28
type input "262 Pintail Pl ([PERSON_NAME])"
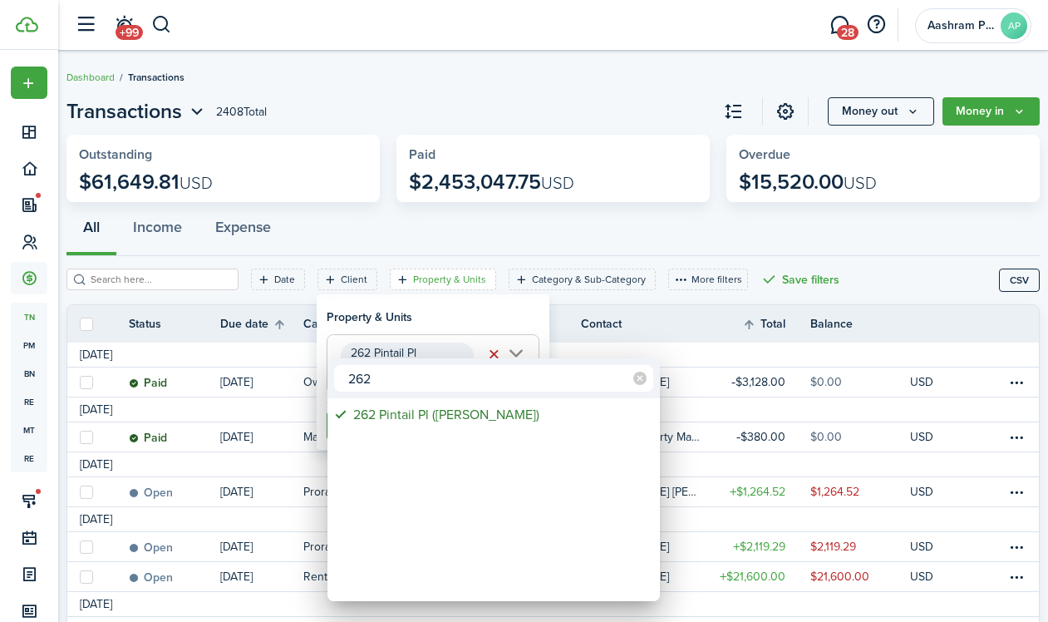
click at [435, 321] on div at bounding box center [524, 311] width 1314 height 888
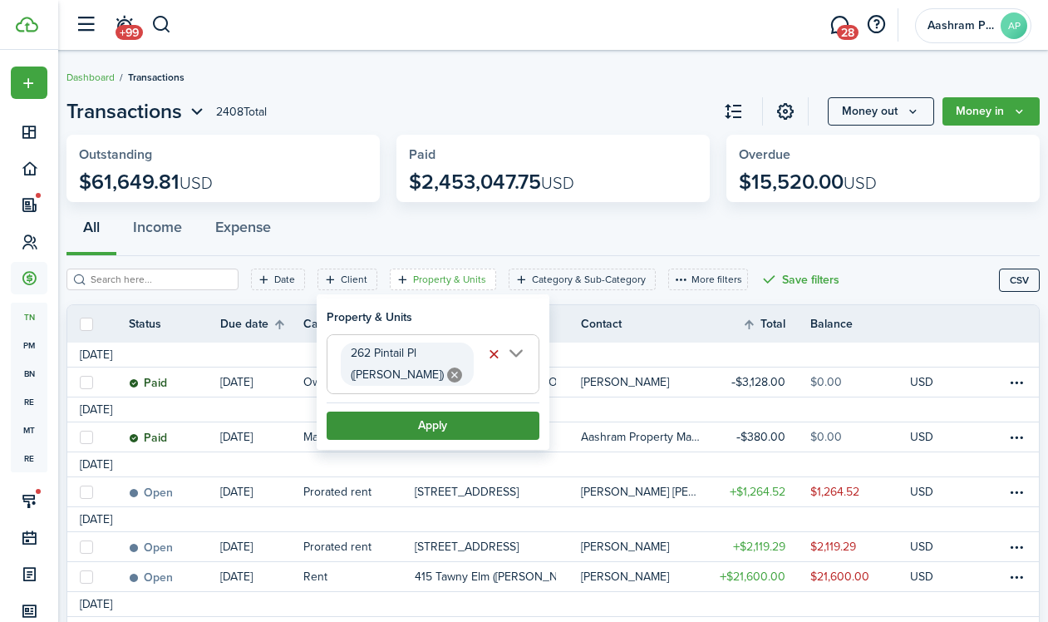
click at [429, 423] on button "Apply" at bounding box center [433, 425] width 213 height 28
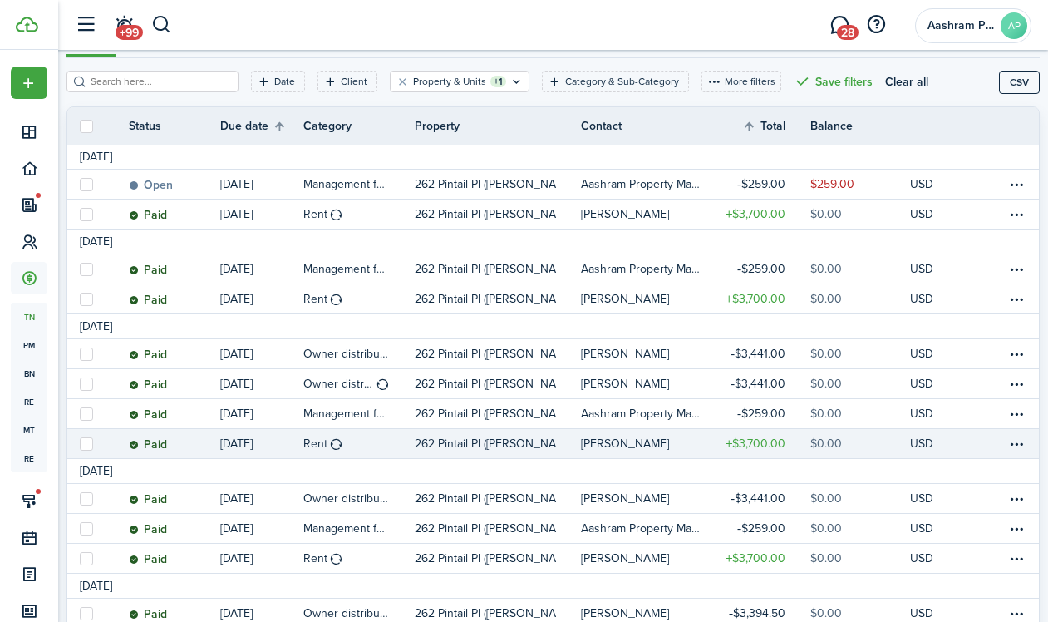
scroll to position [188, 0]
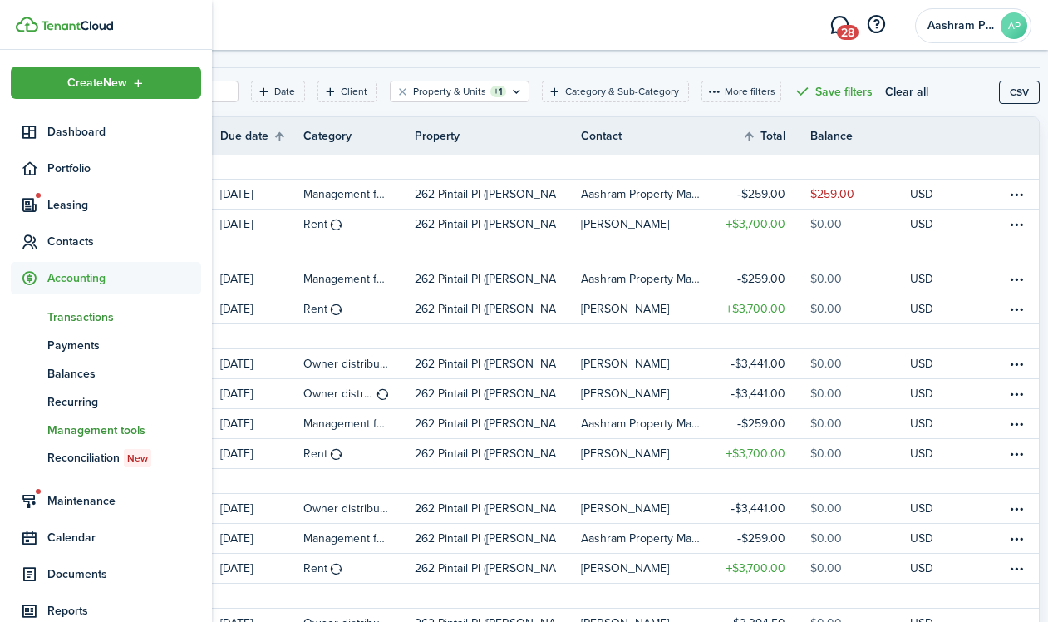
click at [70, 432] on span "Management tools" at bounding box center [124, 429] width 154 height 17
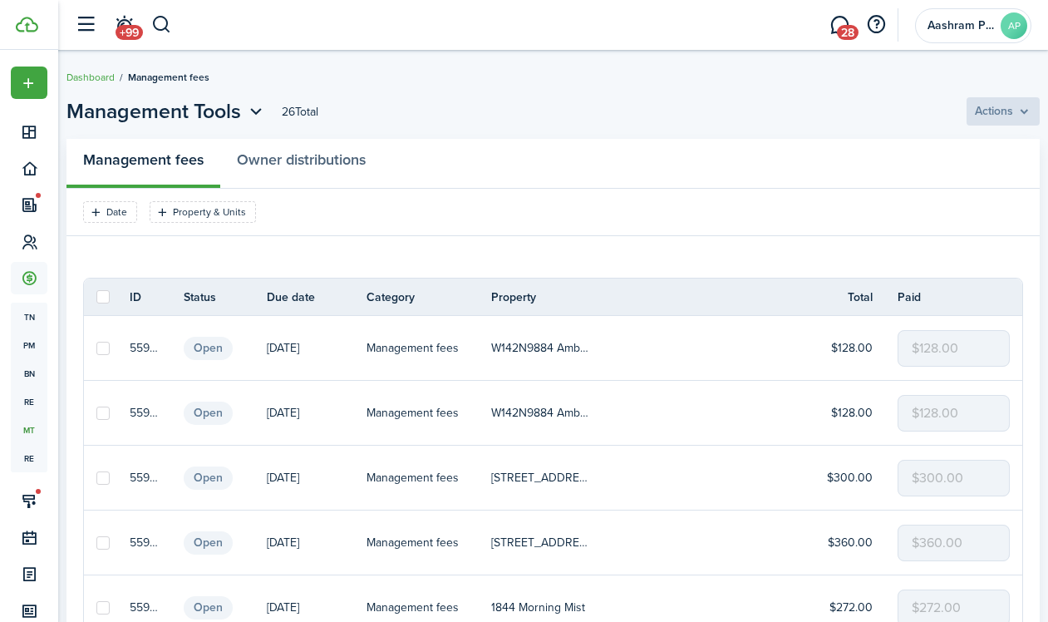
click at [110, 298] on label at bounding box center [102, 296] width 13 height 13
click at [96, 298] on input "checkbox" at bounding box center [96, 297] width 1 height 1
checkbox input "true"
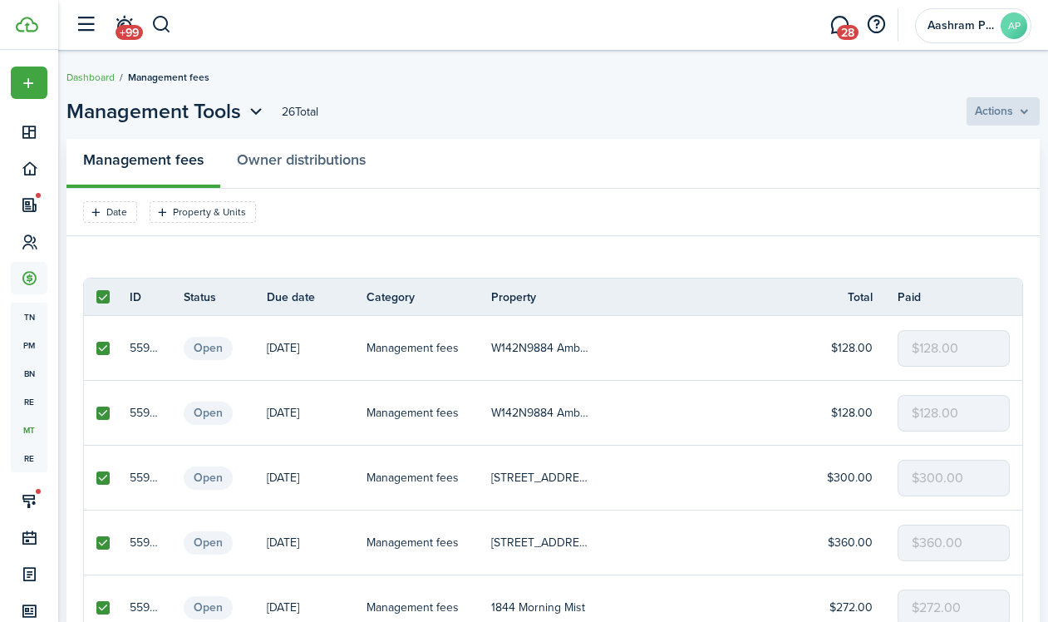
checkbox input "true"
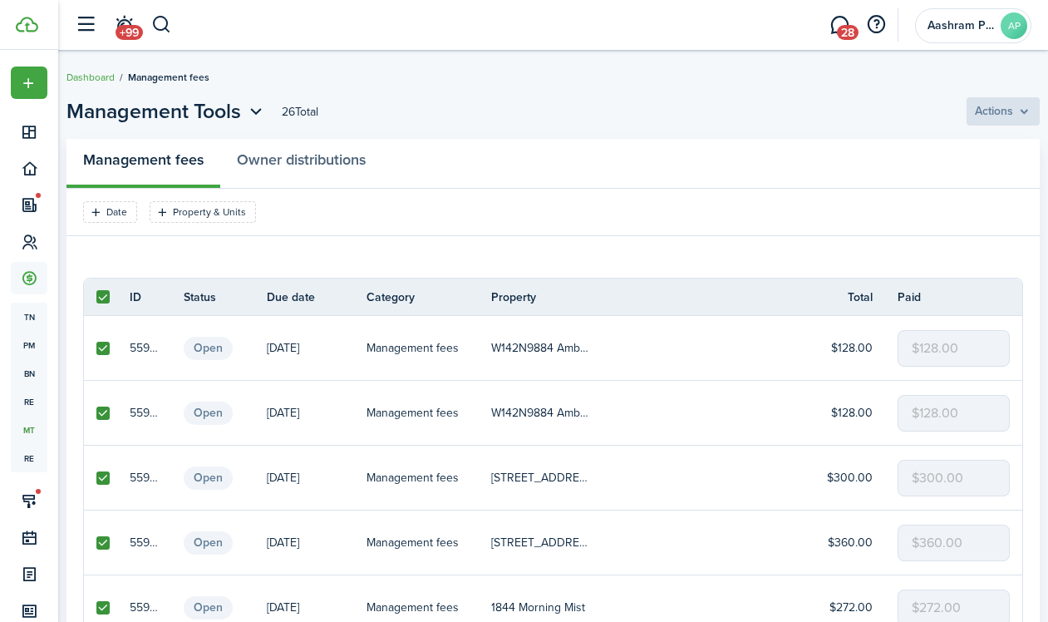
checkbox input "true"
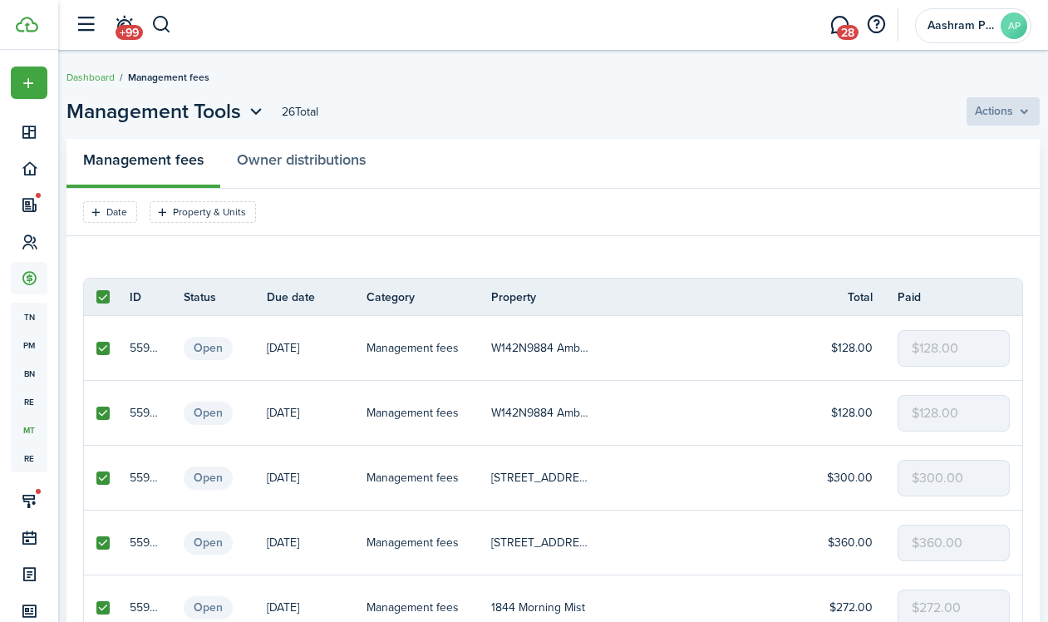
checkbox input "true"
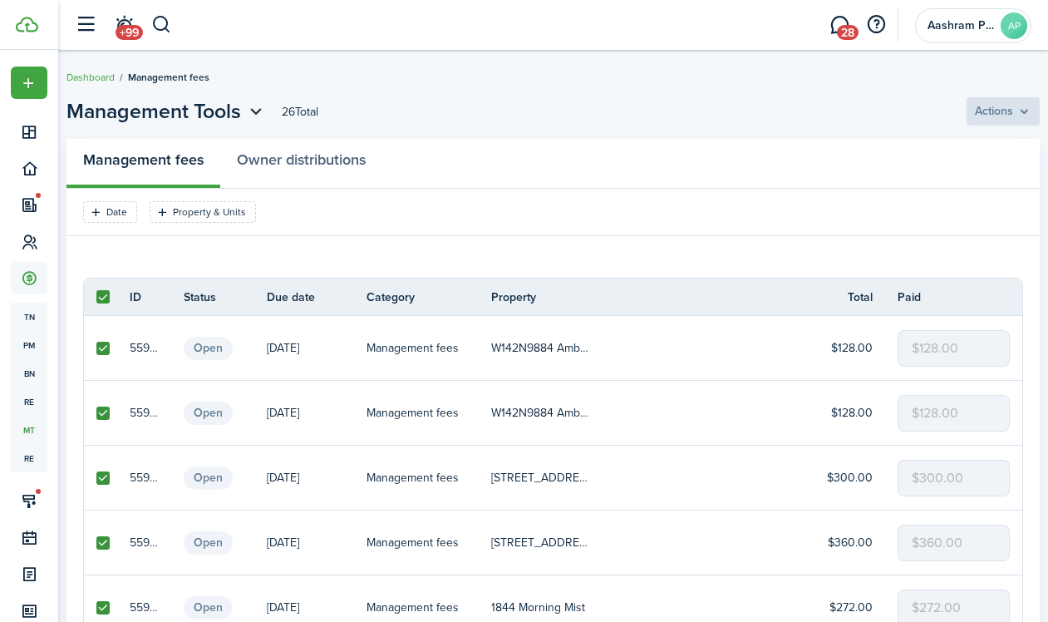
checkbox input "true"
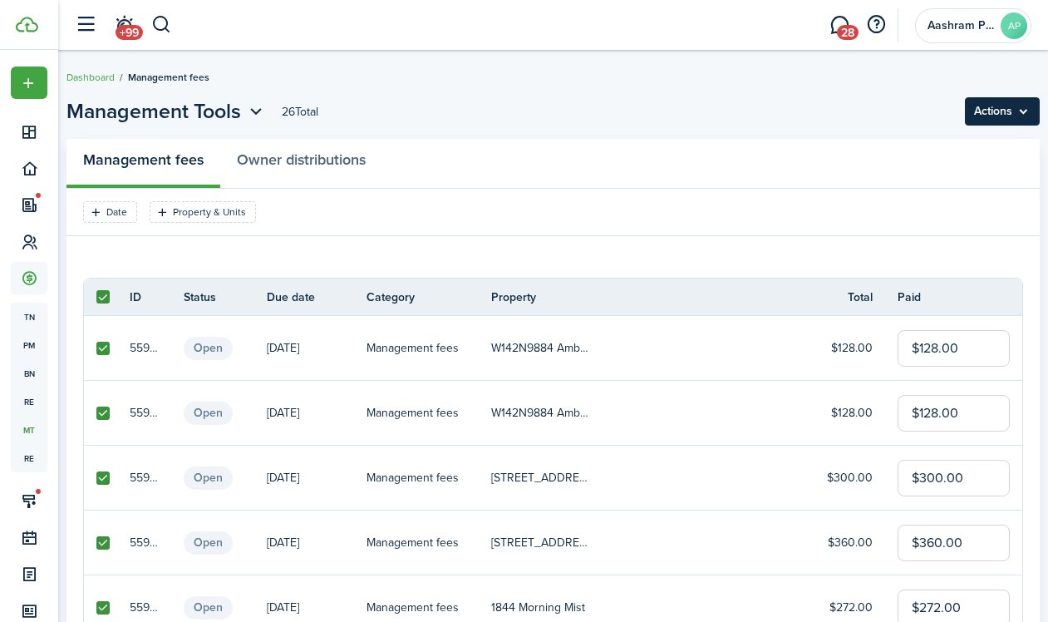
click at [993, 111] on menu-btn "Actions" at bounding box center [1002, 111] width 75 height 28
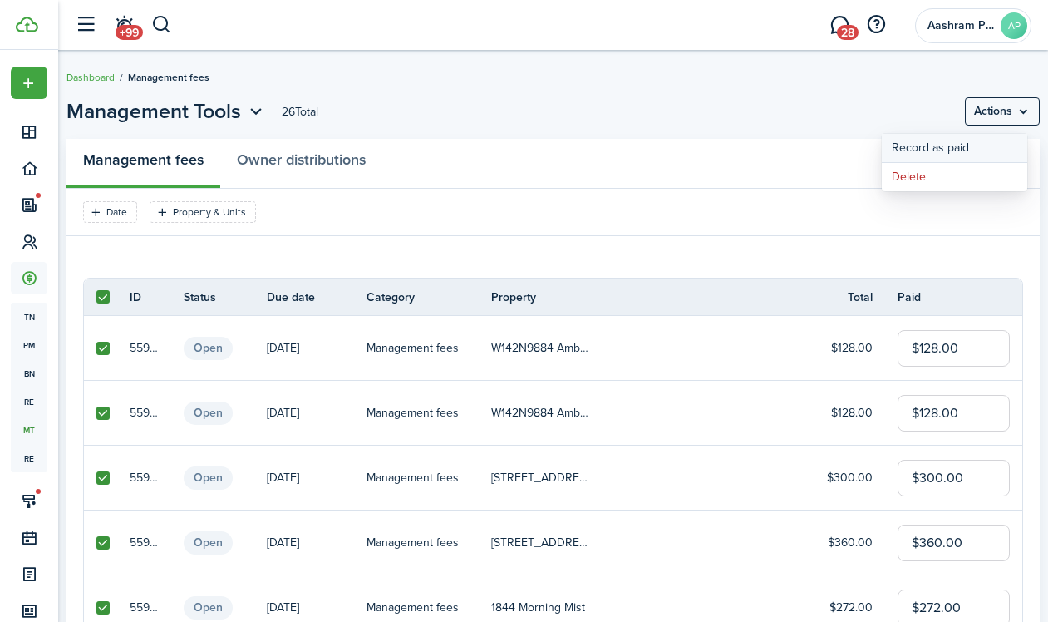
click at [907, 146] on button "Record as paid" at bounding box center [954, 148] width 145 height 28
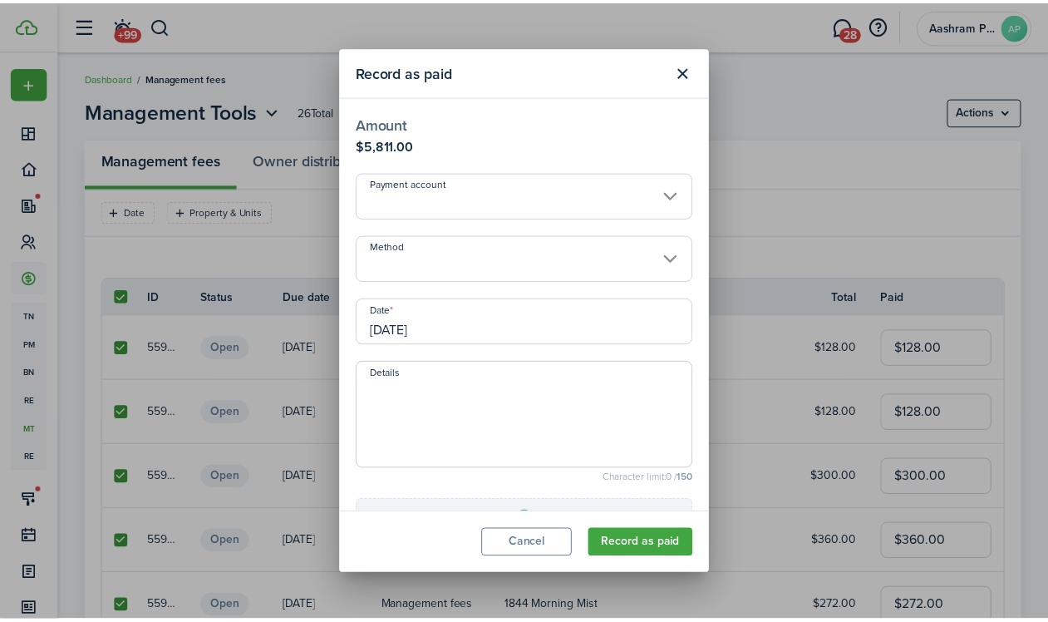
scroll to position [157, 0]
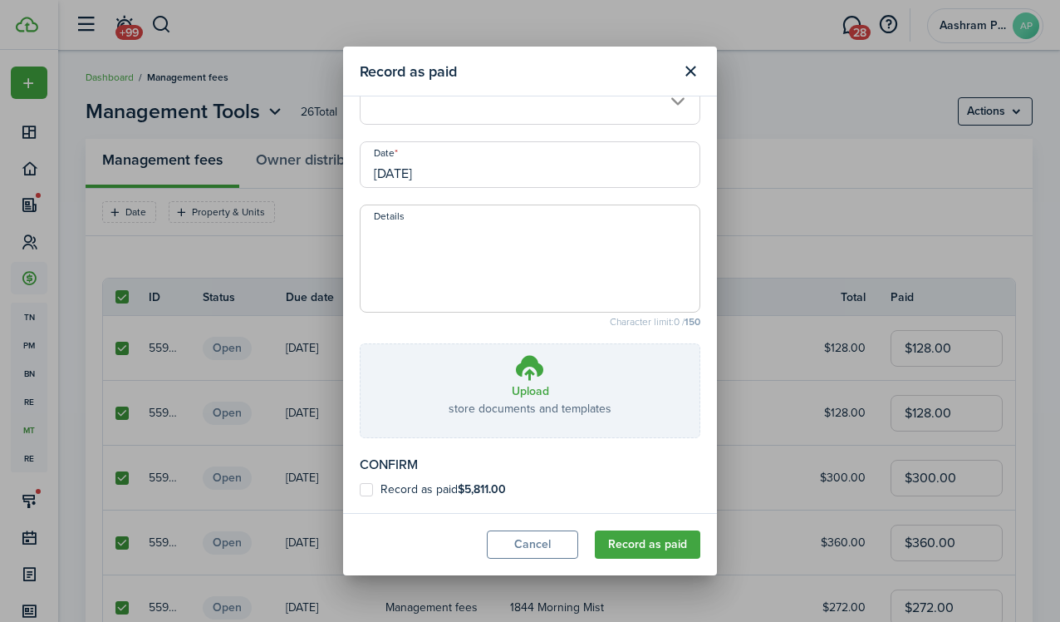
click at [386, 486] on label "Record as paid $5,811.00" at bounding box center [433, 489] width 146 height 13
checkbox input "true"
click at [642, 545] on button "Record as paid" at bounding box center [648, 544] width 106 height 28
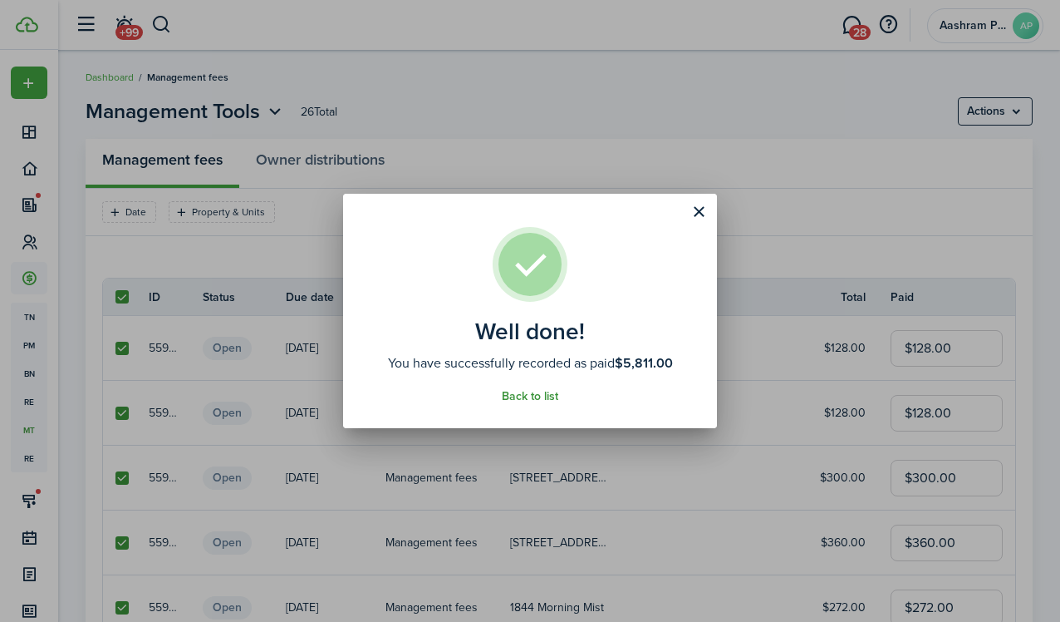
click at [526, 398] on link "Back to list" at bounding box center [530, 396] width 57 height 13
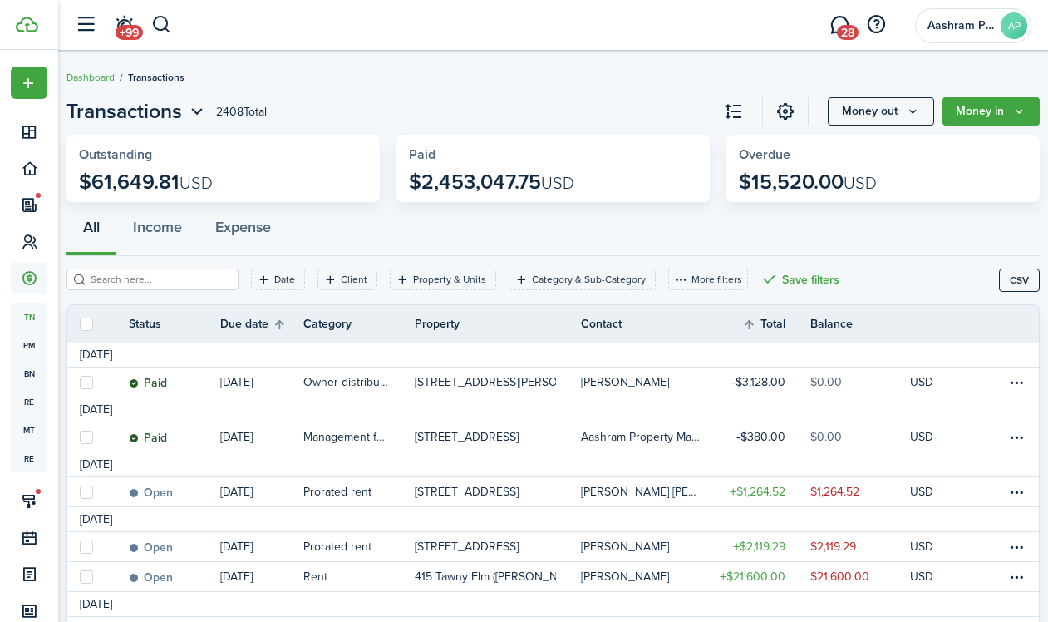
click at [93, 324] on label at bounding box center [86, 323] width 13 height 13
click at [80, 324] on input "checkbox" at bounding box center [79, 323] width 1 height 1
checkbox input "true"
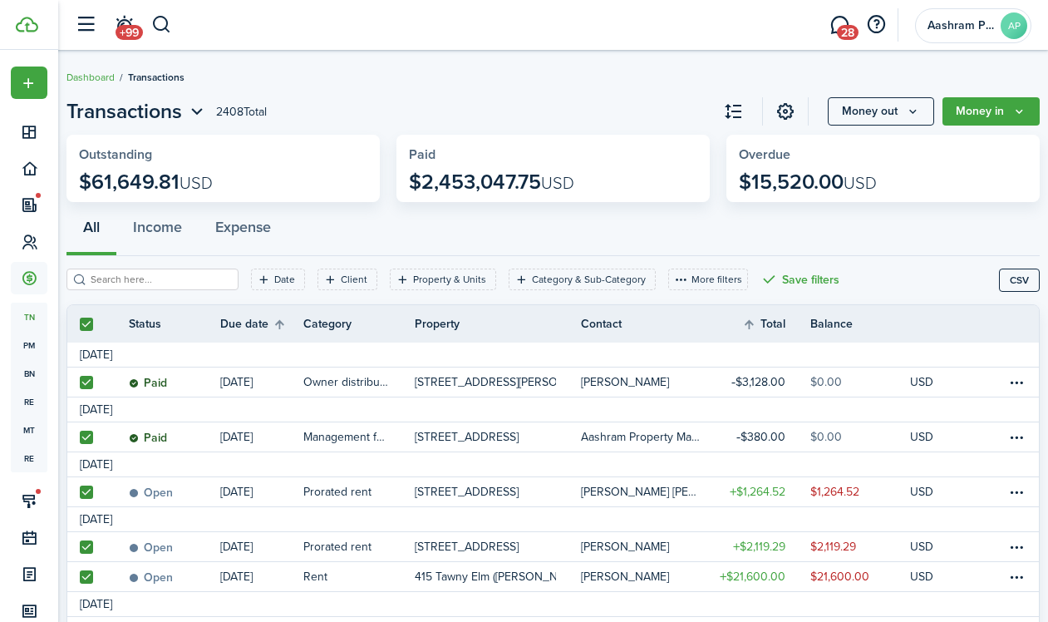
checkbox input "true"
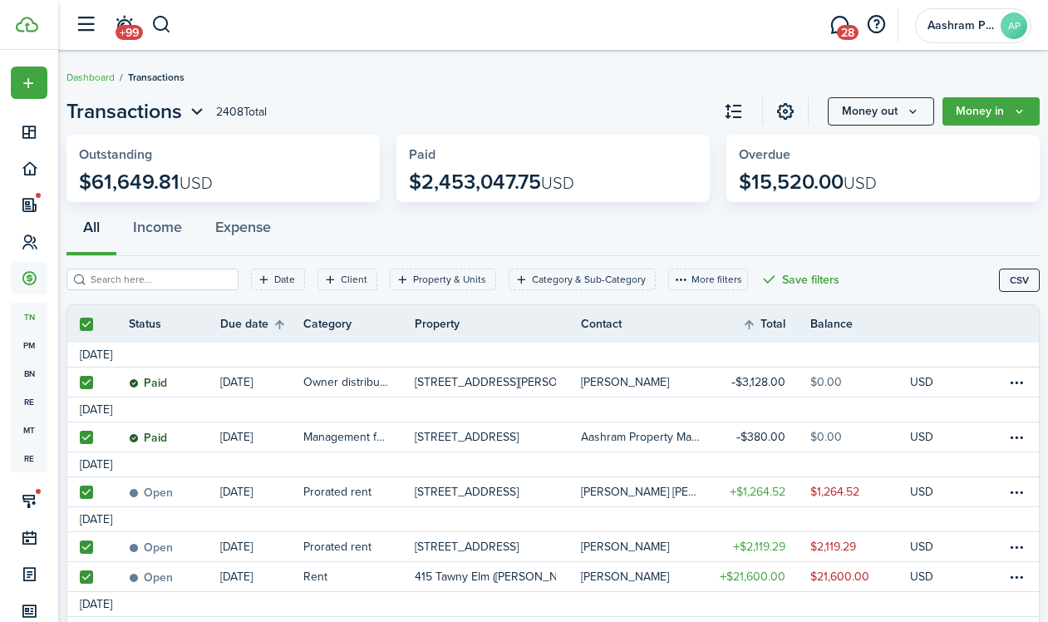
checkbox input "true"
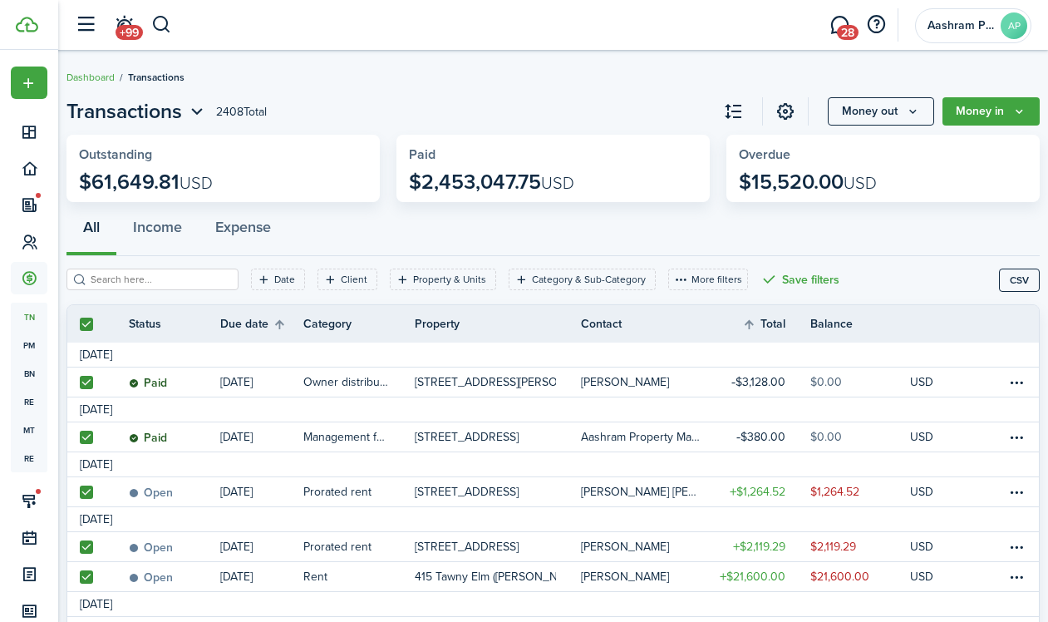
checkbox input "true"
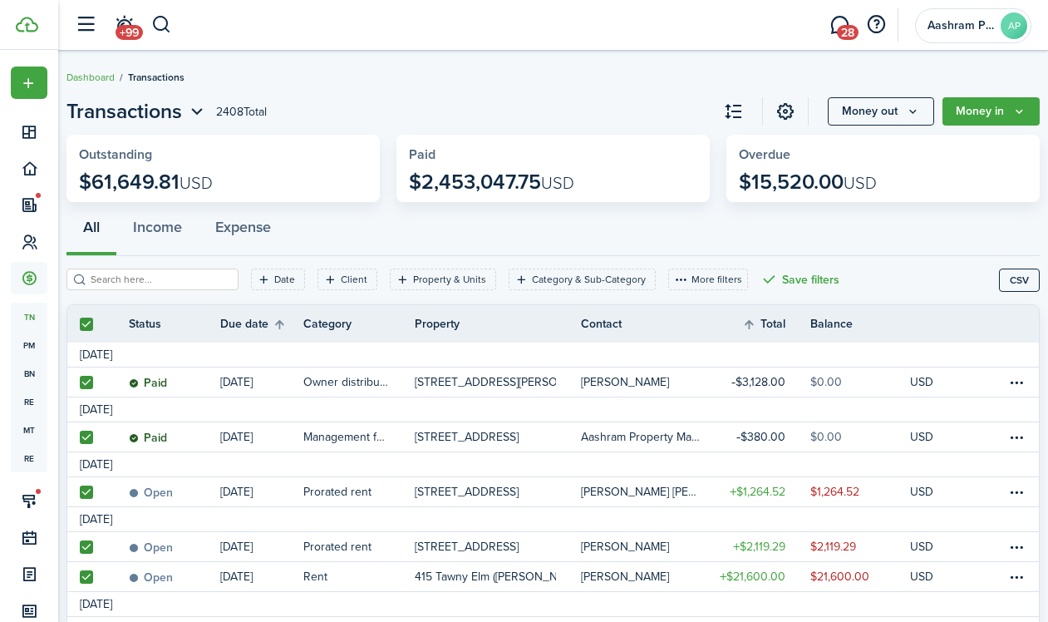
checkbox input "true"
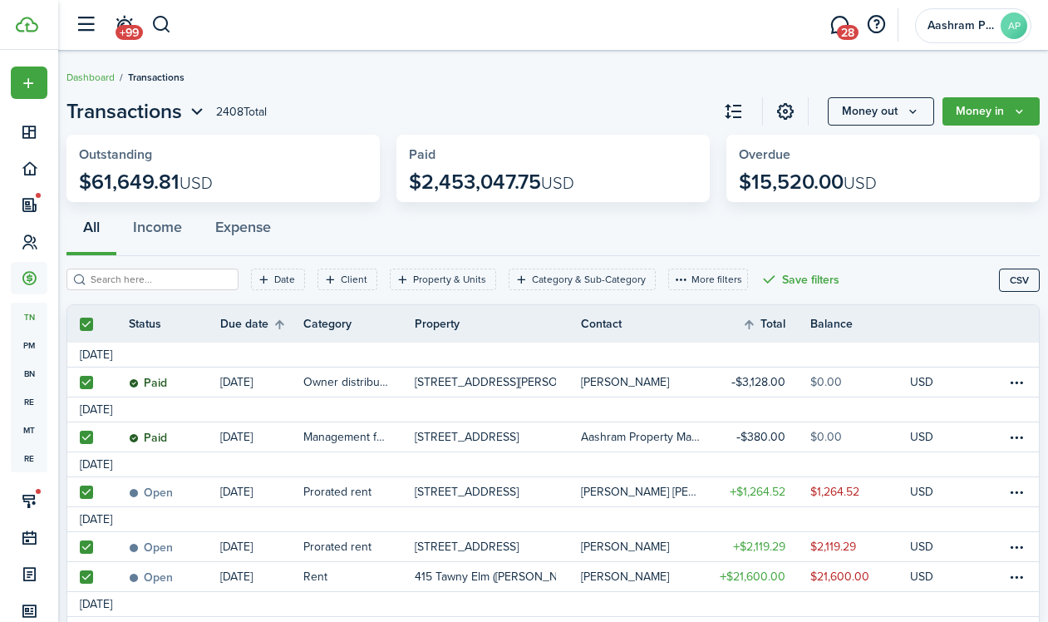
checkbox input "true"
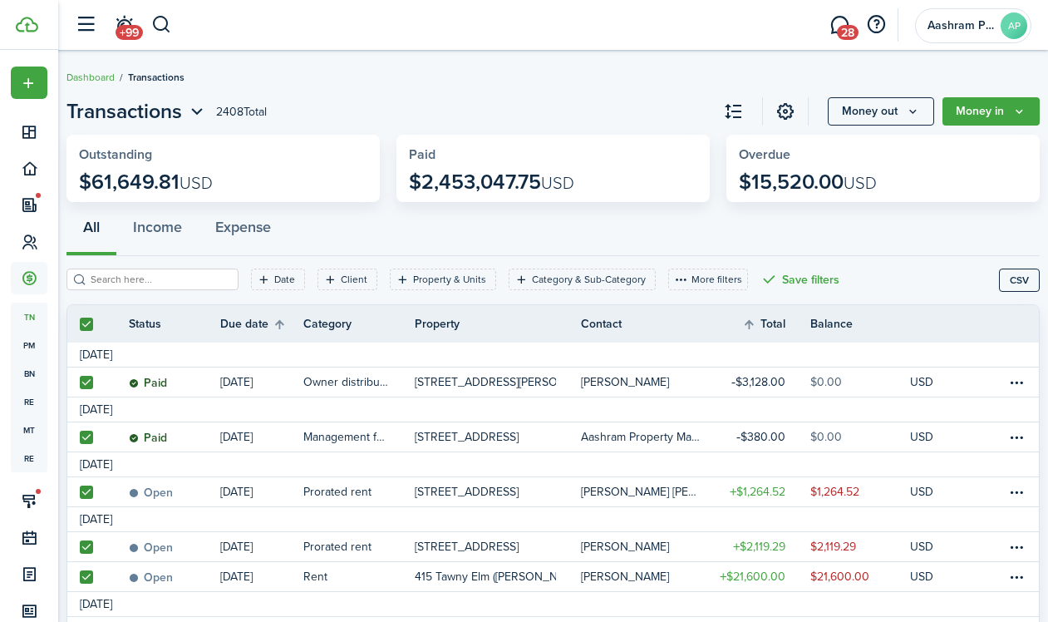
checkbox input "true"
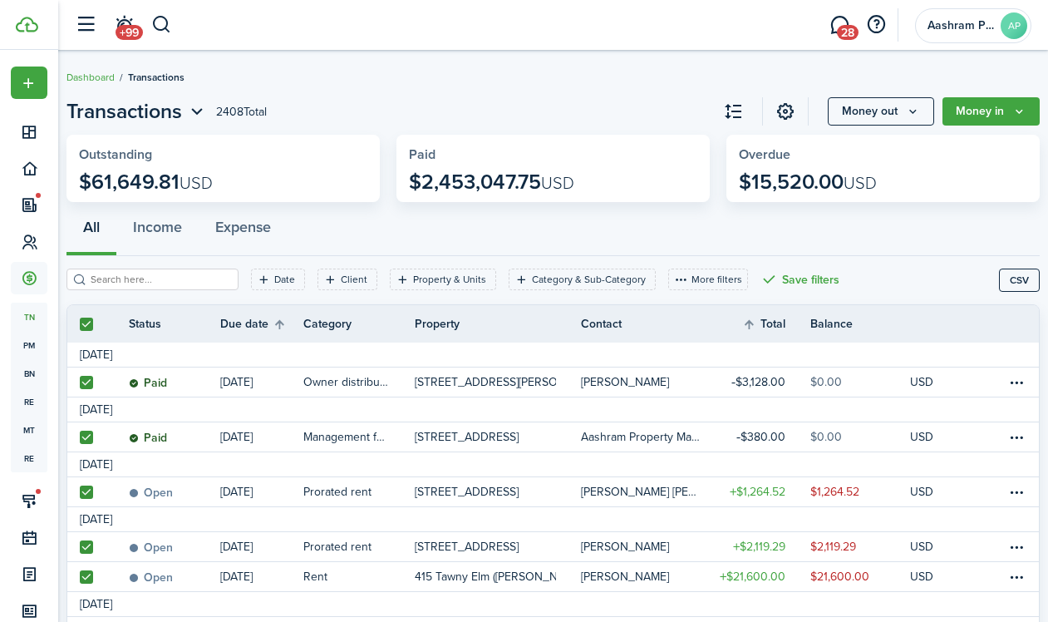
checkbox input "true"
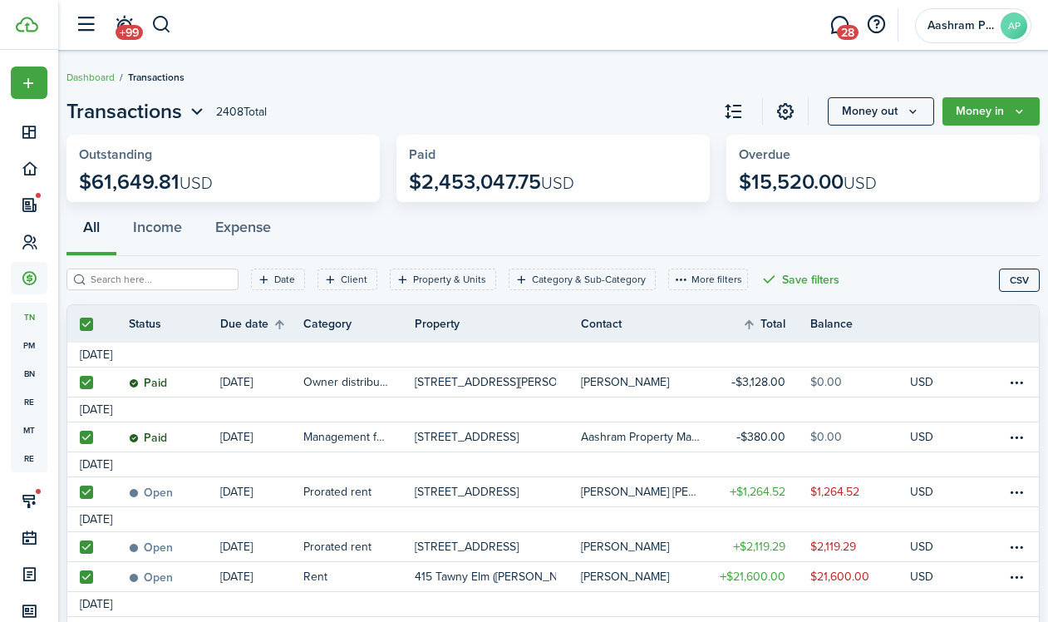
checkbox input "true"
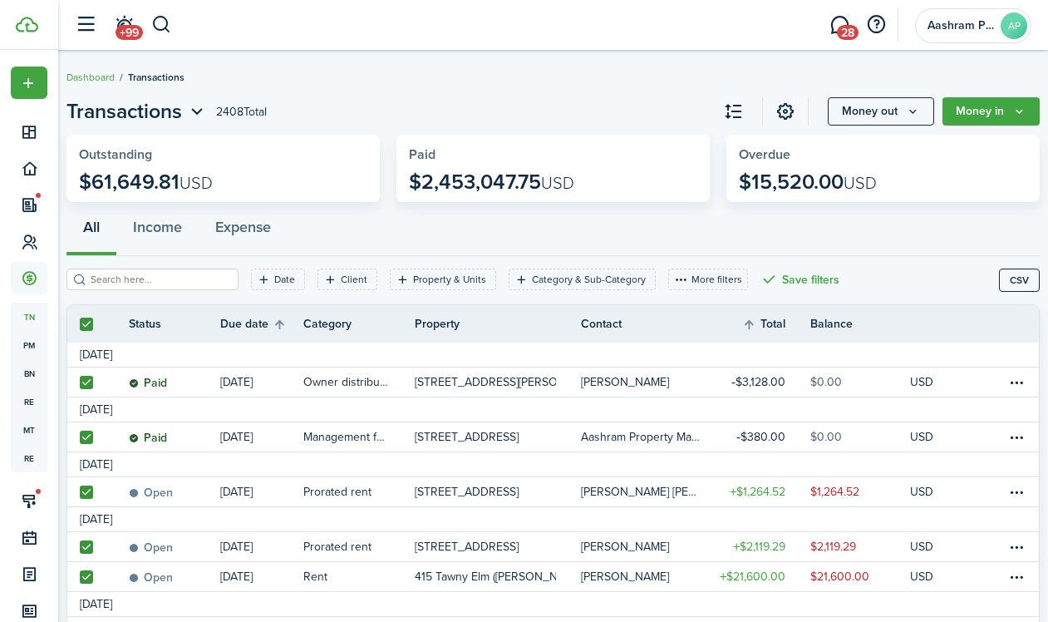
checkbox input "true"
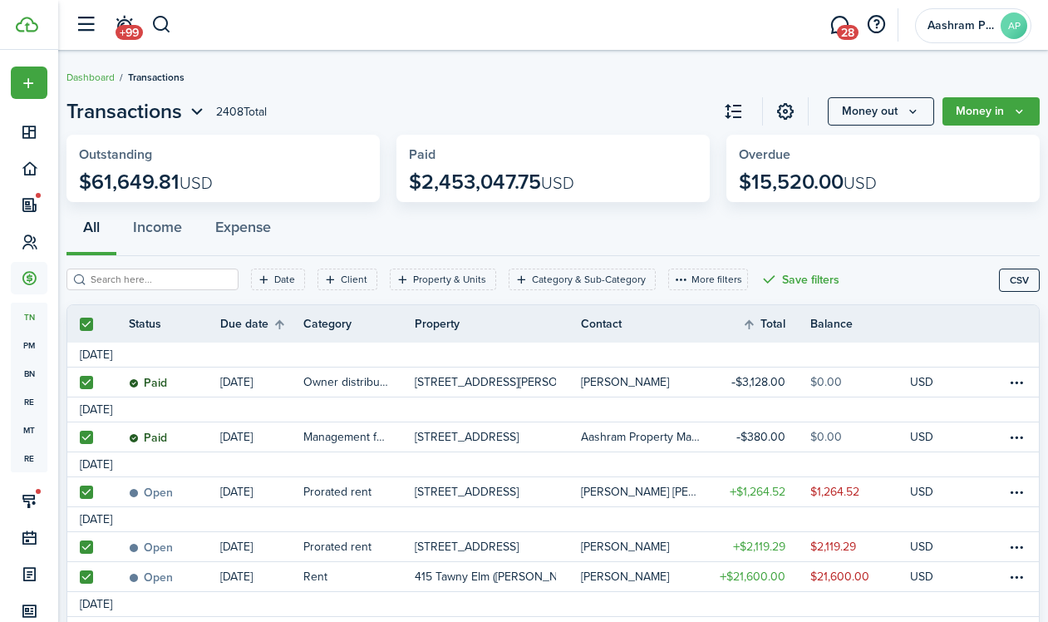
checkbox input "true"
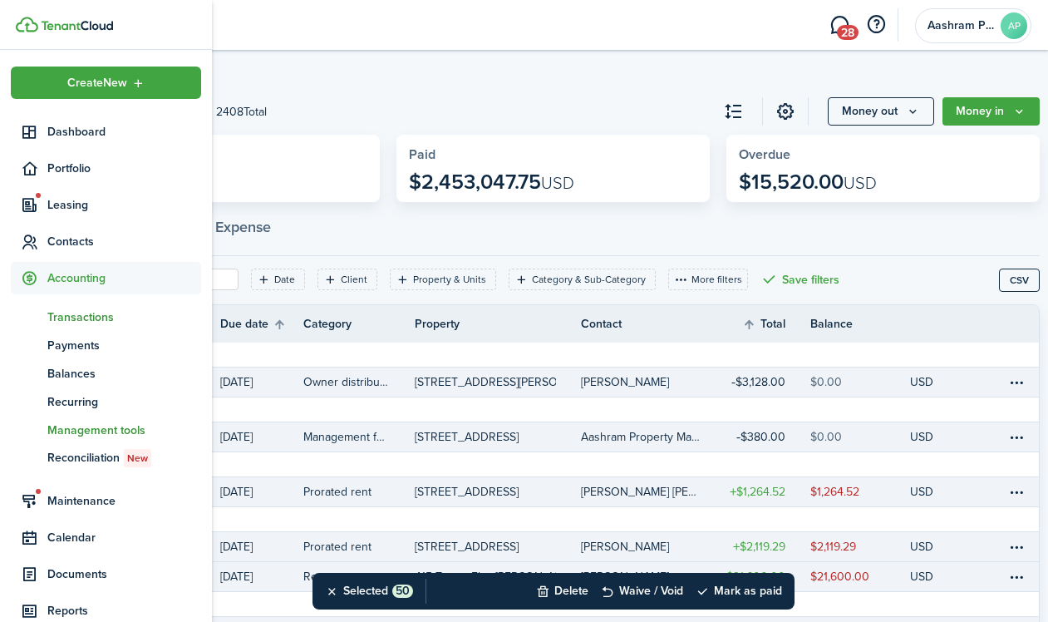
click at [64, 433] on span "Management tools" at bounding box center [124, 429] width 154 height 17
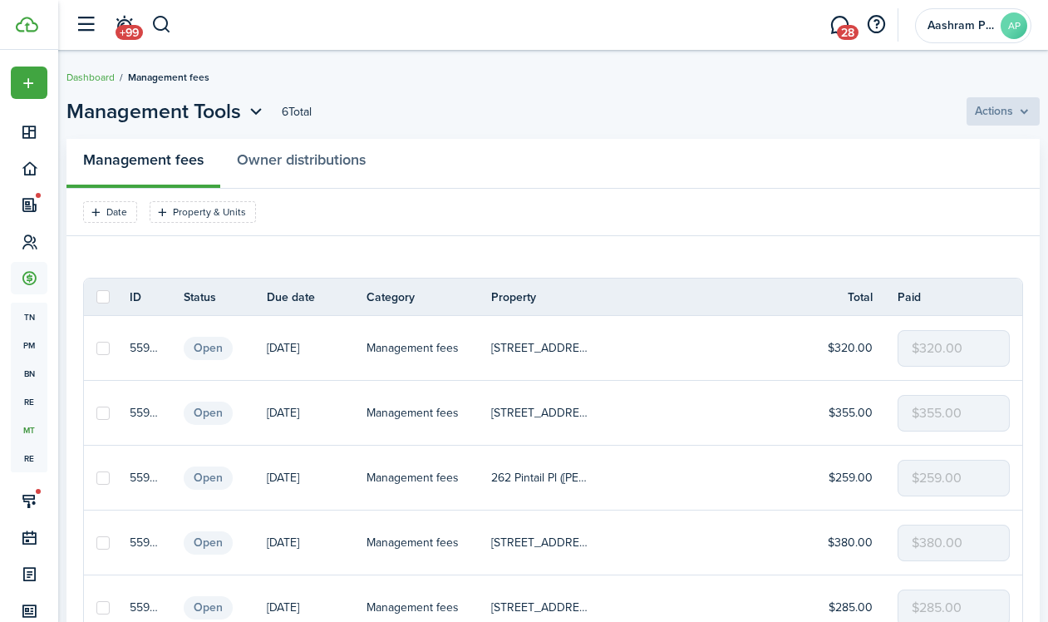
click at [110, 299] on label at bounding box center [102, 296] width 13 height 13
click at [96, 298] on input "checkbox" at bounding box center [96, 297] width 1 height 1
checkbox input "true"
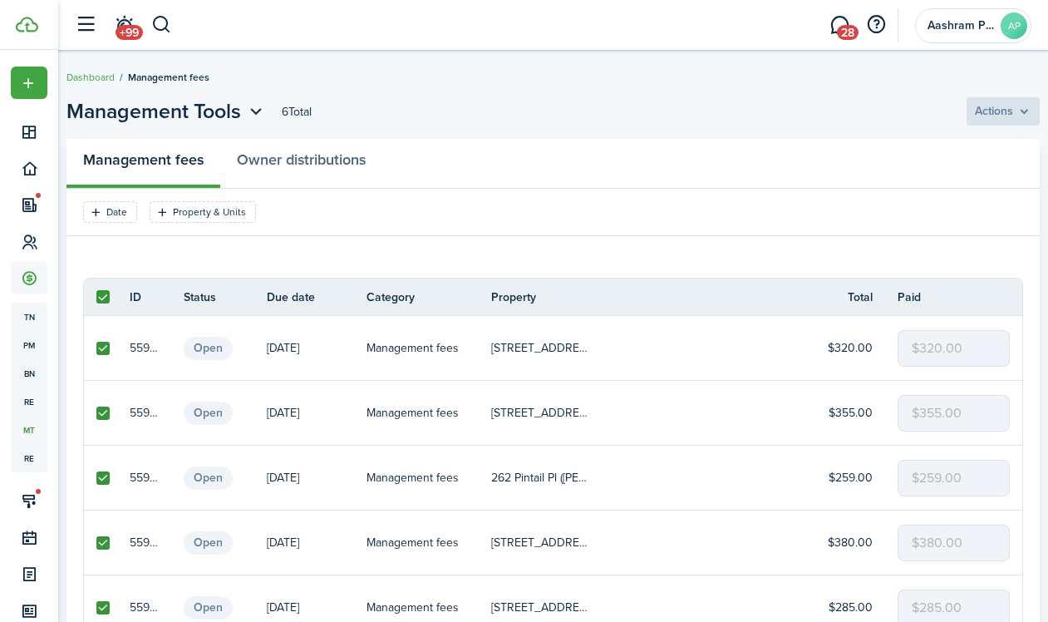
checkbox input "true"
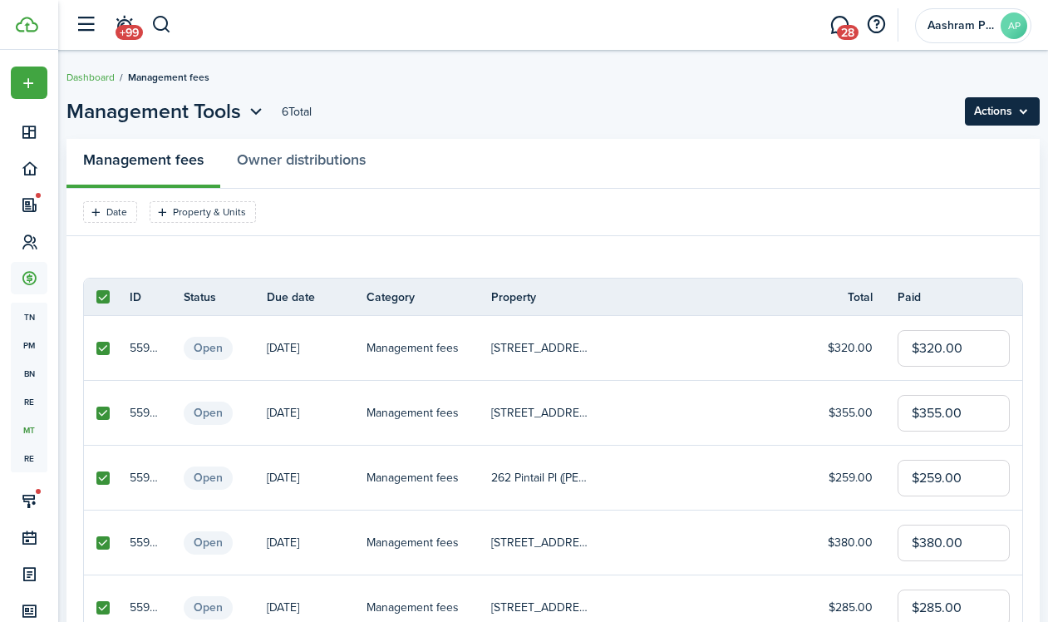
click at [972, 115] on menu-btn "Actions" at bounding box center [1002, 111] width 75 height 28
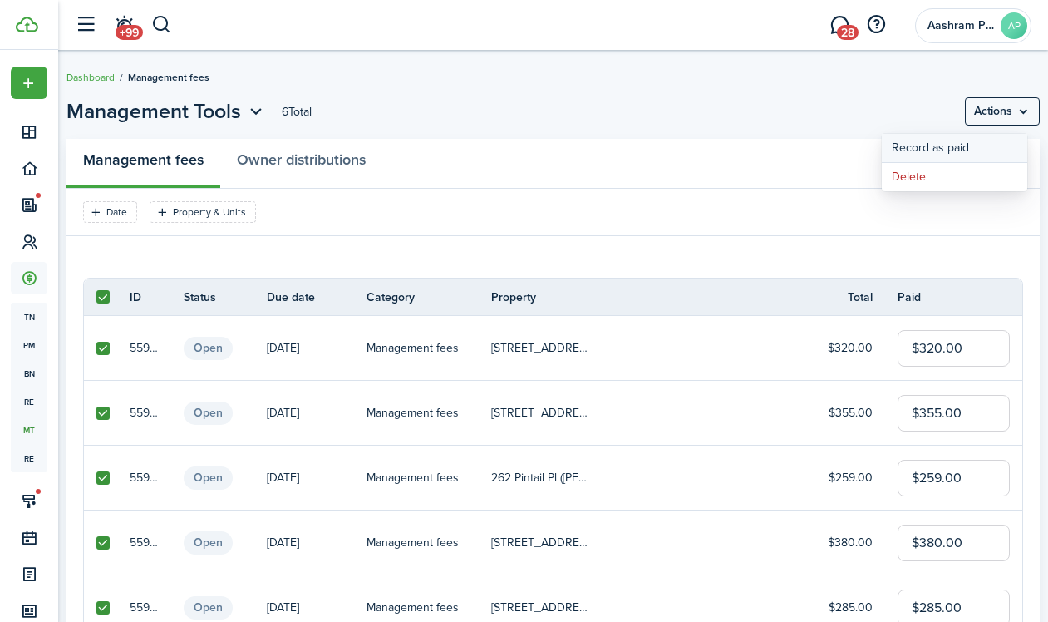
click at [917, 150] on button "Record as paid" at bounding box center [954, 148] width 145 height 28
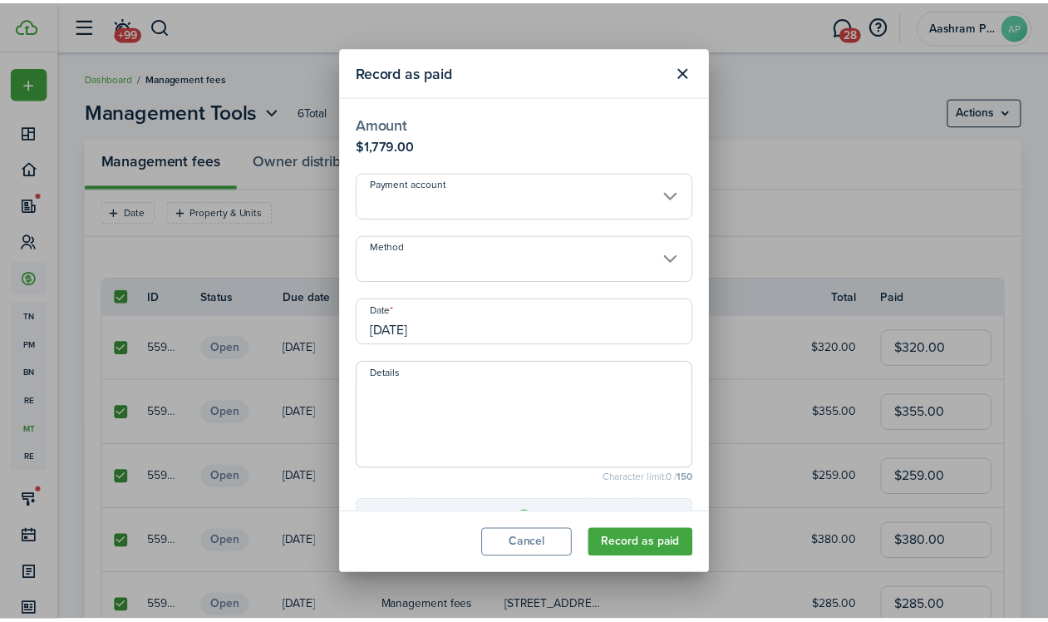
scroll to position [157, 0]
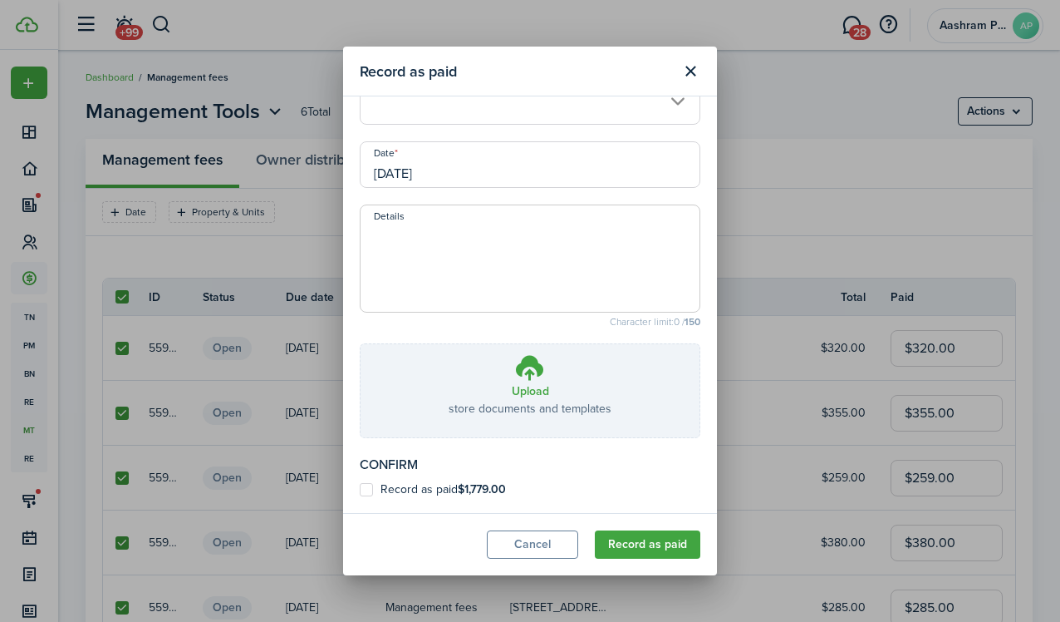
click at [385, 494] on label "Record as paid $1,779.00" at bounding box center [433, 489] width 146 height 13
checkbox input "true"
click at [633, 542] on button "Record as paid" at bounding box center [648, 544] width 106 height 28
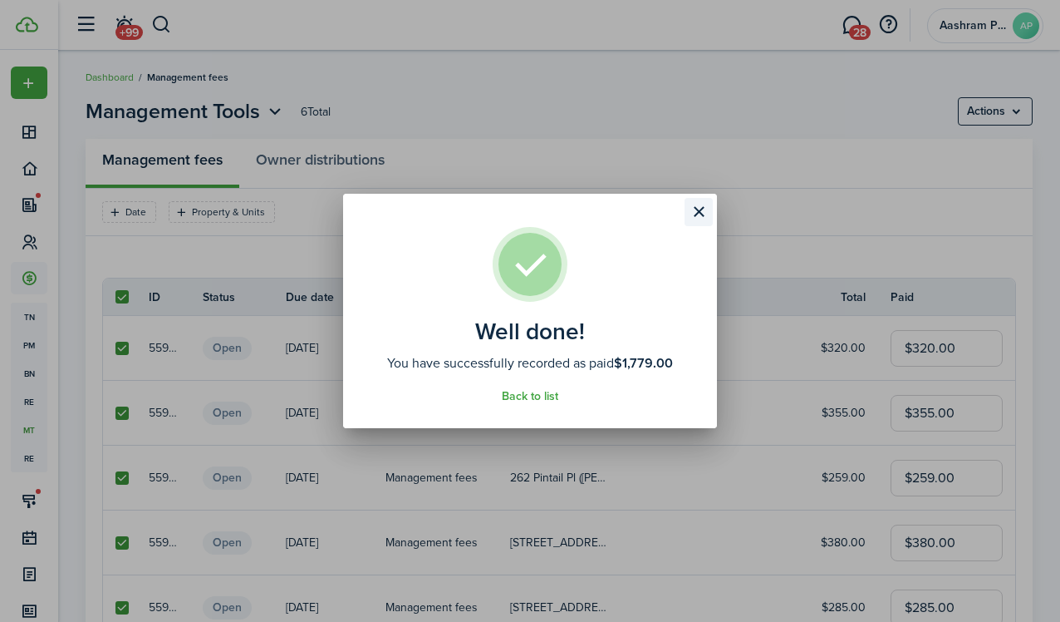
click at [698, 214] on button "Close modal" at bounding box center [699, 212] width 28 height 28
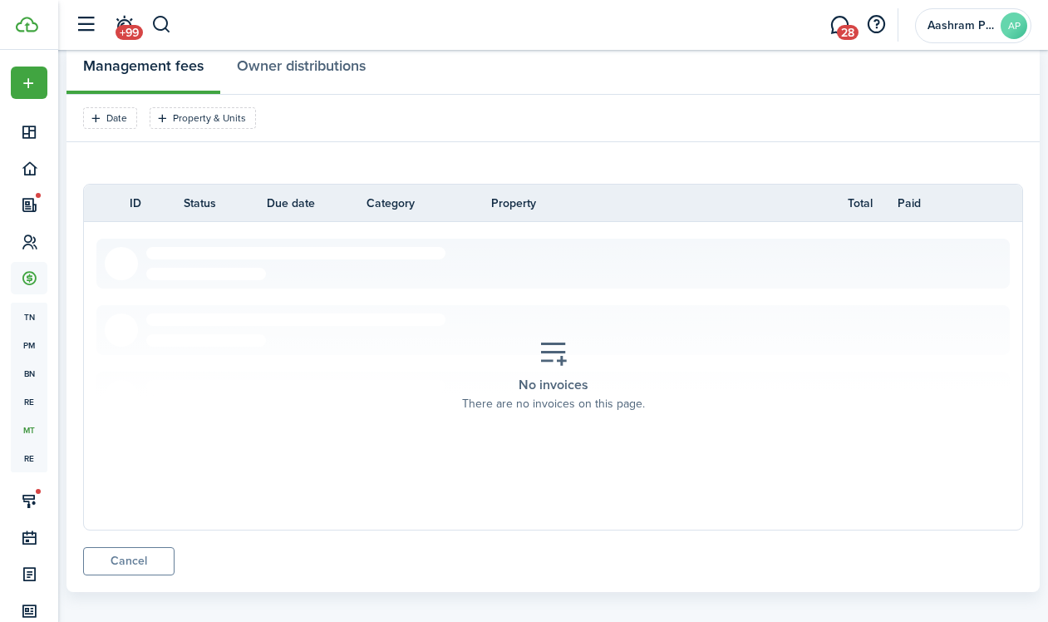
scroll to position [0, 0]
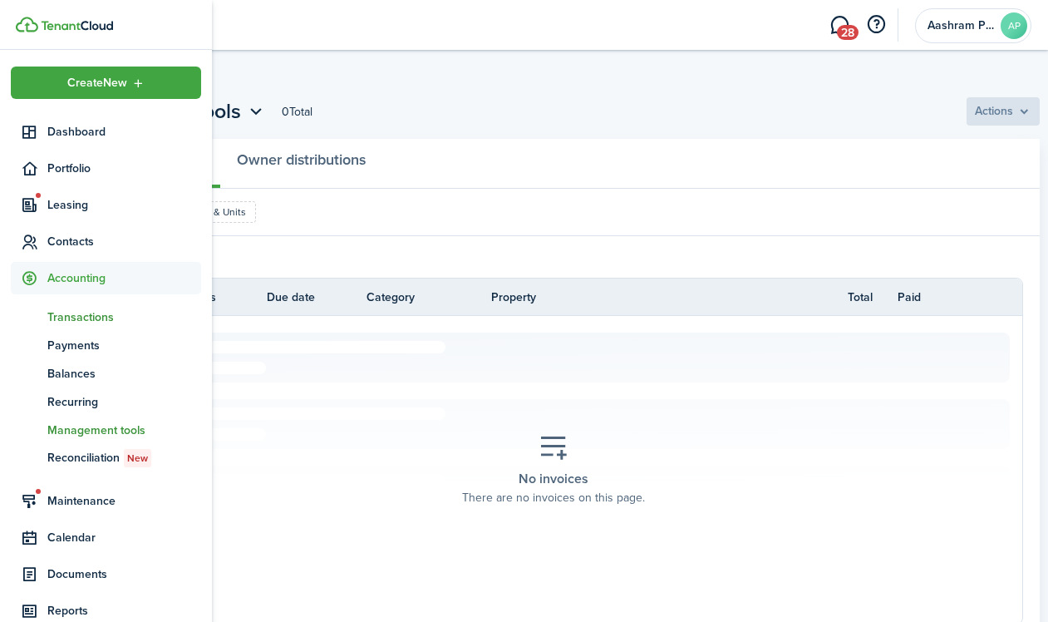
click at [63, 314] on span "Transactions" at bounding box center [124, 316] width 154 height 17
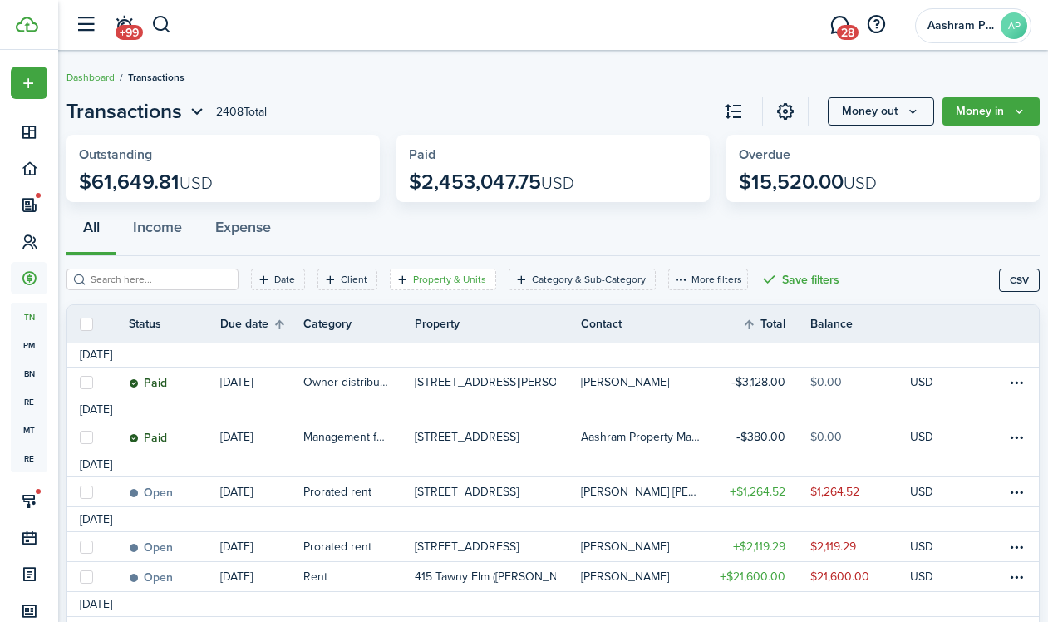
click at [426, 277] on filter-tag-label "Property & Units" at bounding box center [449, 279] width 73 height 15
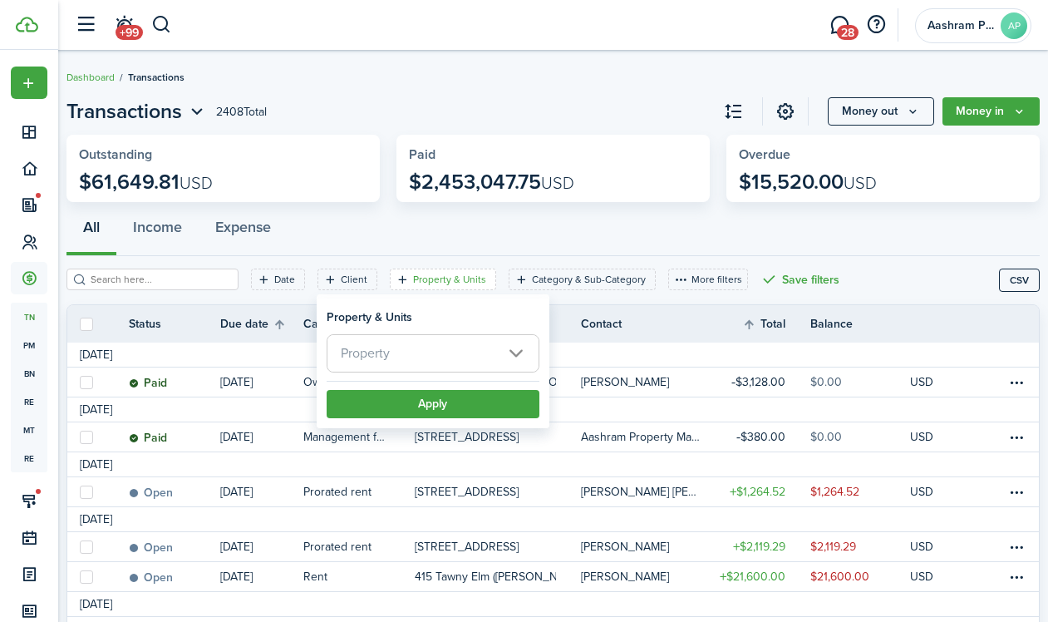
click at [416, 341] on span "Property" at bounding box center [432, 353] width 211 height 37
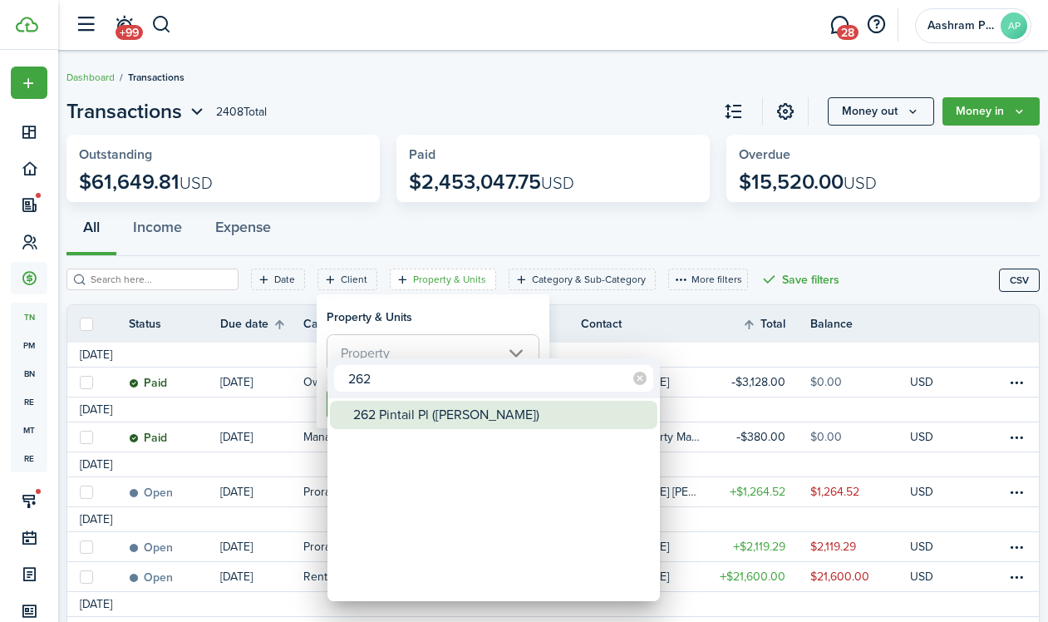
type input "262"
click at [416, 414] on div "262 Pintail Pl ([PERSON_NAME])" at bounding box center [500, 415] width 294 height 28
type input "262 Pintail Pl ([PERSON_NAME])"
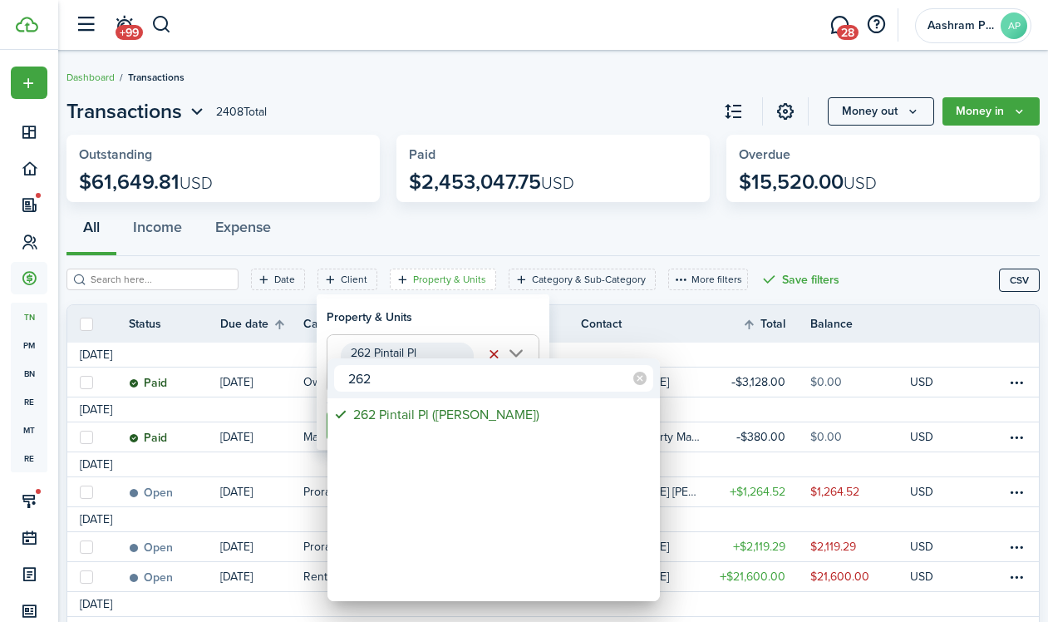
click at [405, 291] on div at bounding box center [524, 311] width 1314 height 888
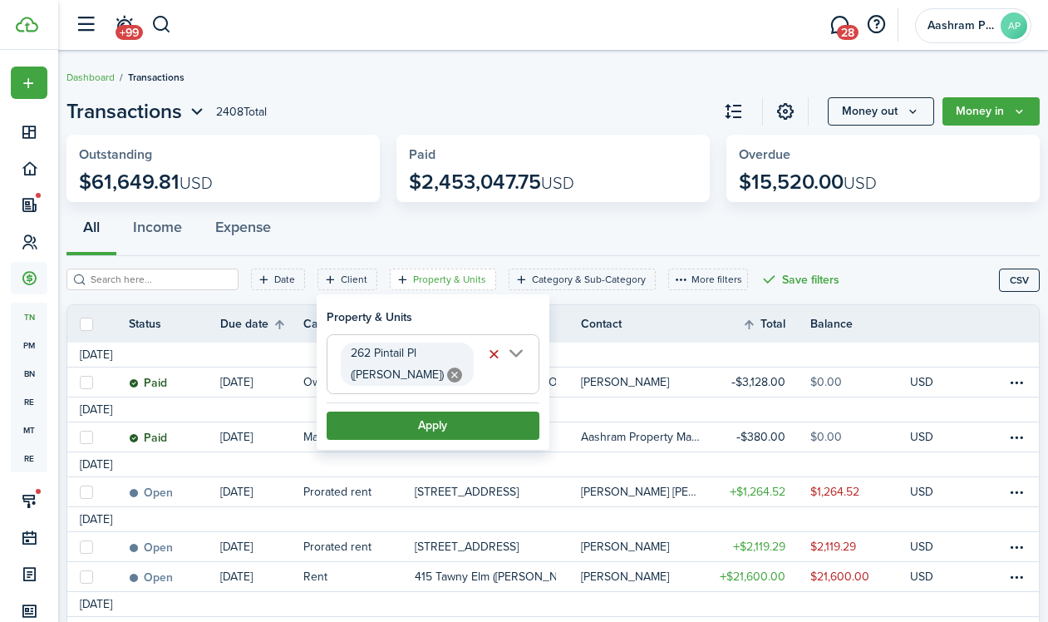
click at [389, 421] on button "Apply" at bounding box center [433, 425] width 213 height 28
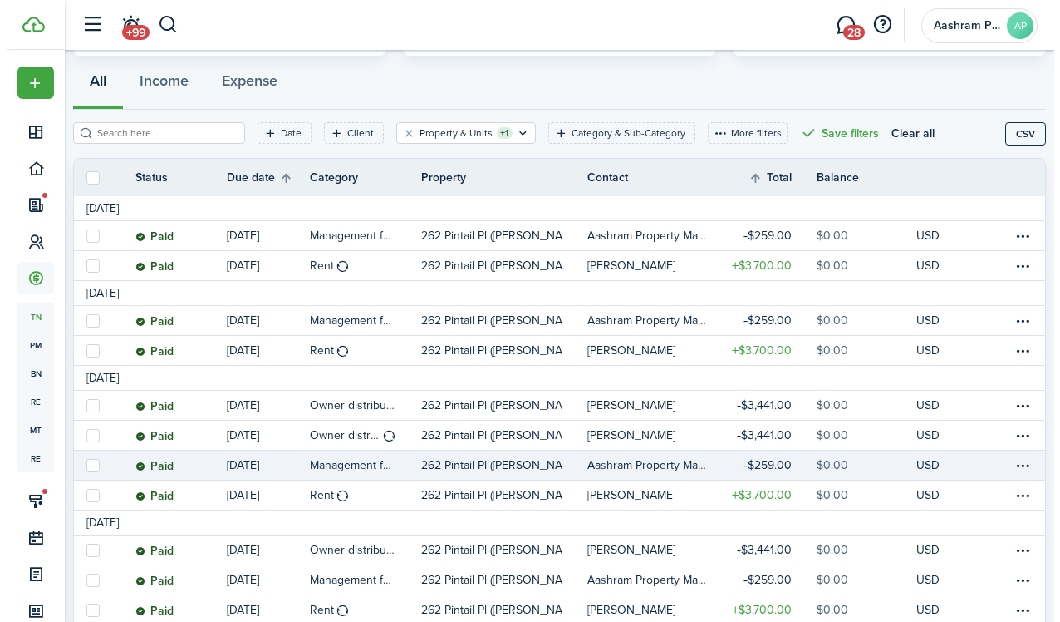
scroll to position [136, 0]
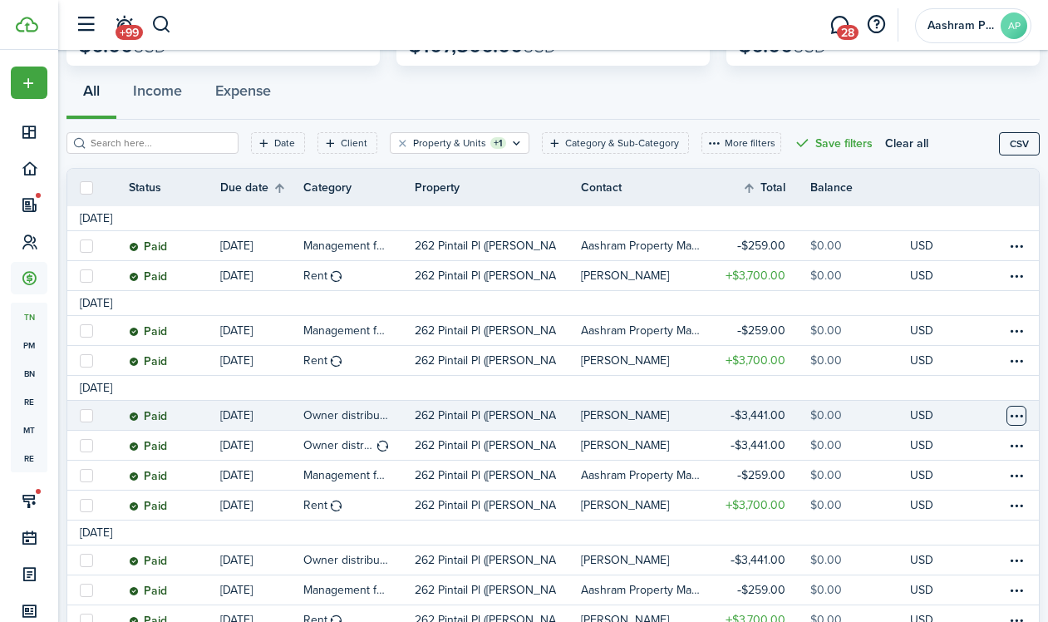
click at [1006, 418] on table-menu-btn-icon at bounding box center [1016, 416] width 20 height 20
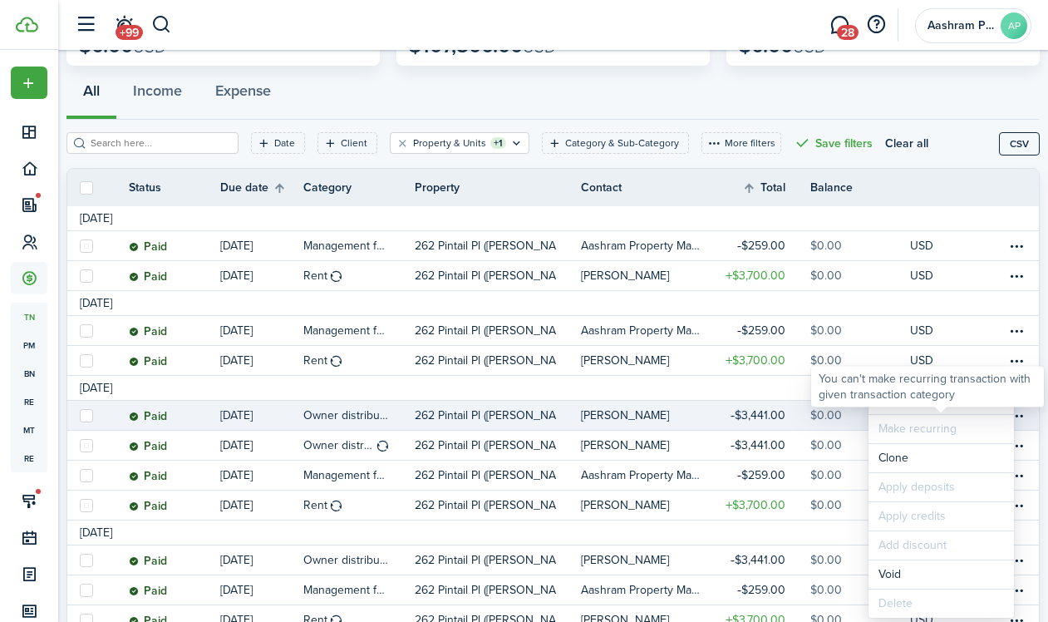
click at [900, 405] on div "You can't make recurring transaction with given transaction category" at bounding box center [927, 386] width 233 height 41
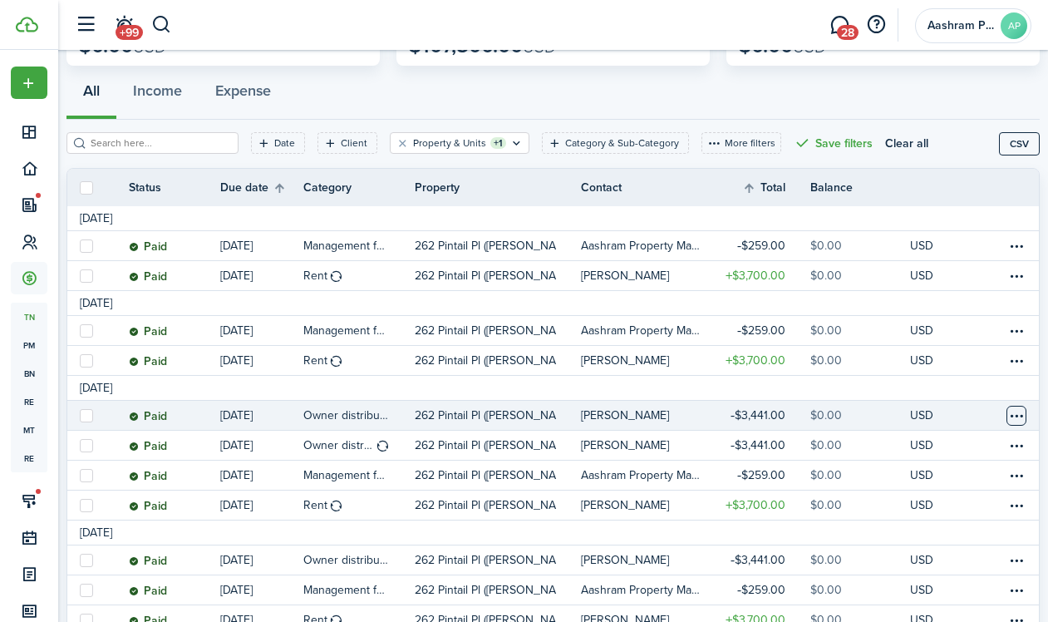
click at [1006, 410] on table-menu-btn-icon "Open menu" at bounding box center [1016, 416] width 20 height 20
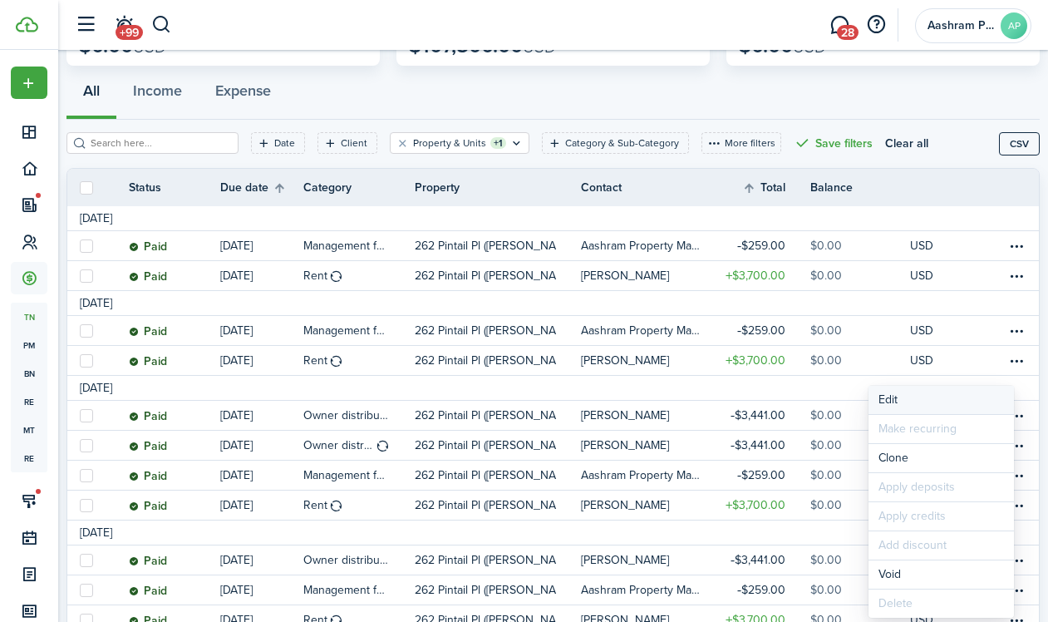
click at [957, 399] on button "Edit" at bounding box center [940, 400] width 145 height 28
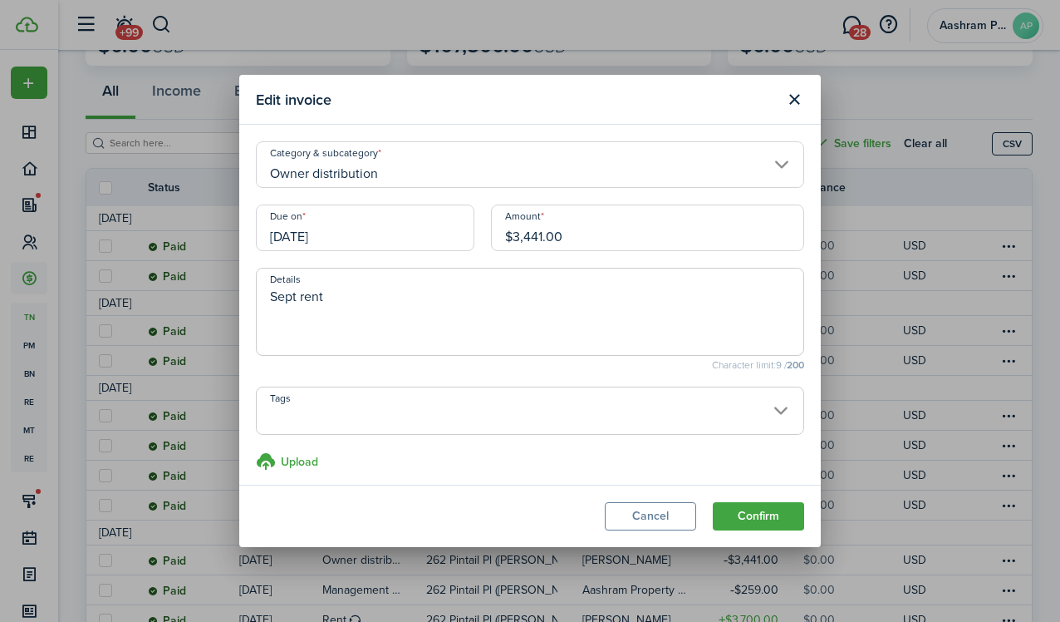
click at [400, 234] on input "[DATE]" at bounding box center [365, 227] width 219 height 47
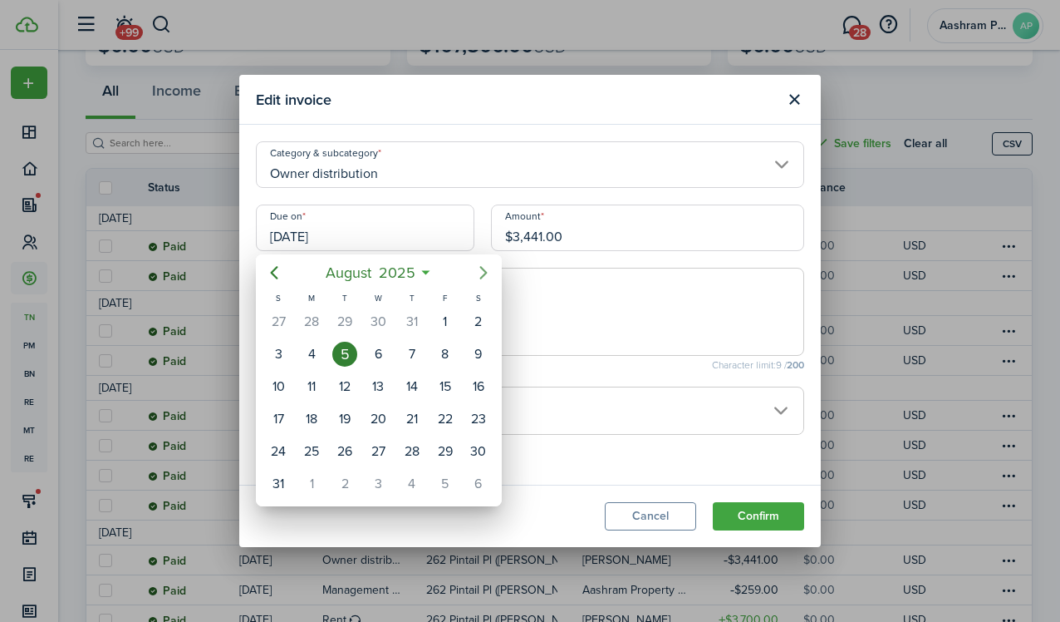
click at [479, 268] on icon "Next page" at bounding box center [484, 273] width 20 height 20
click at [452, 321] on div "5" at bounding box center [445, 321] width 25 height 25
type input "[DATE]"
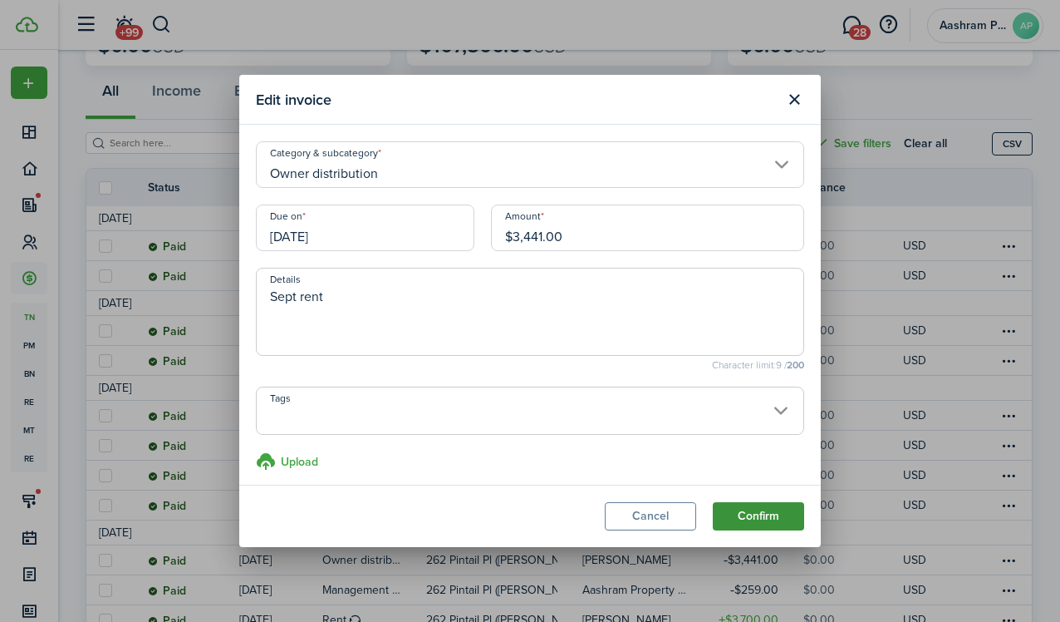
click at [746, 524] on button "Confirm" at bounding box center [758, 516] width 91 height 28
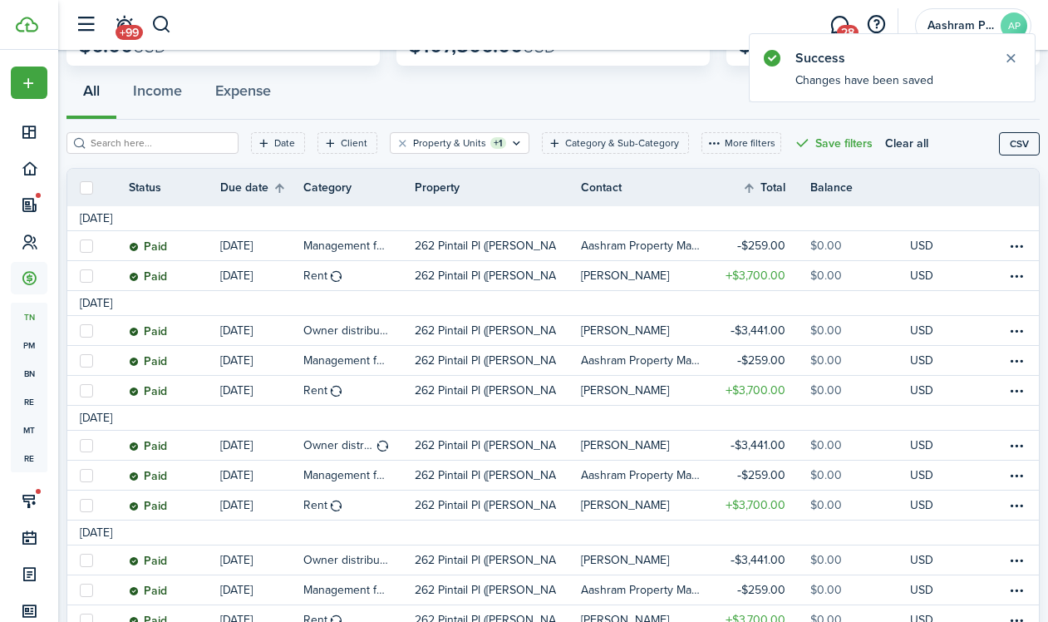
scroll to position [158, 0]
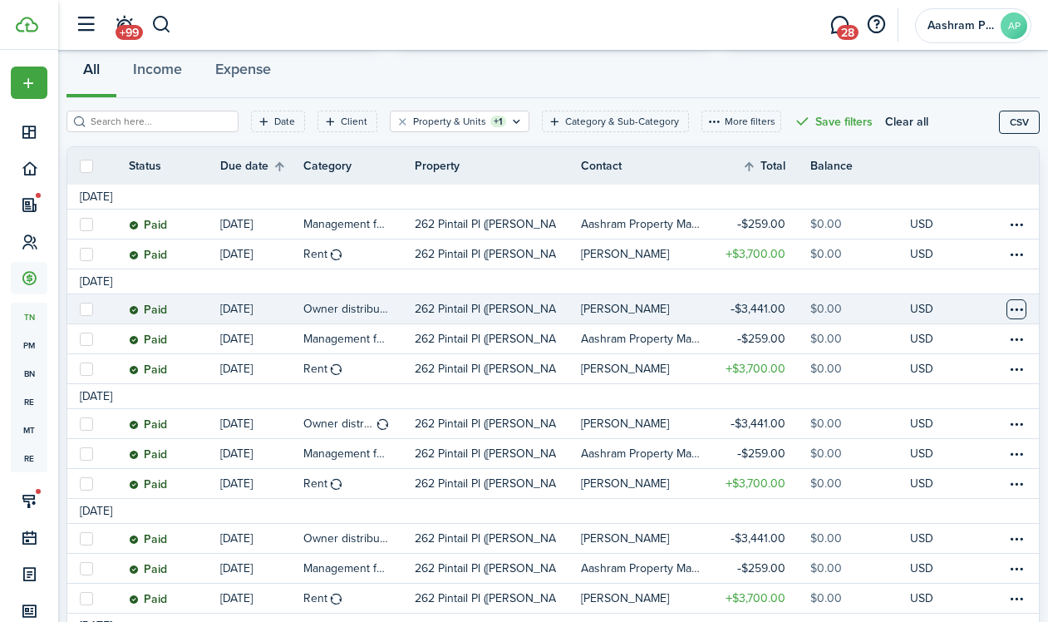
click at [1006, 306] on table-menu-btn-icon at bounding box center [1016, 309] width 20 height 20
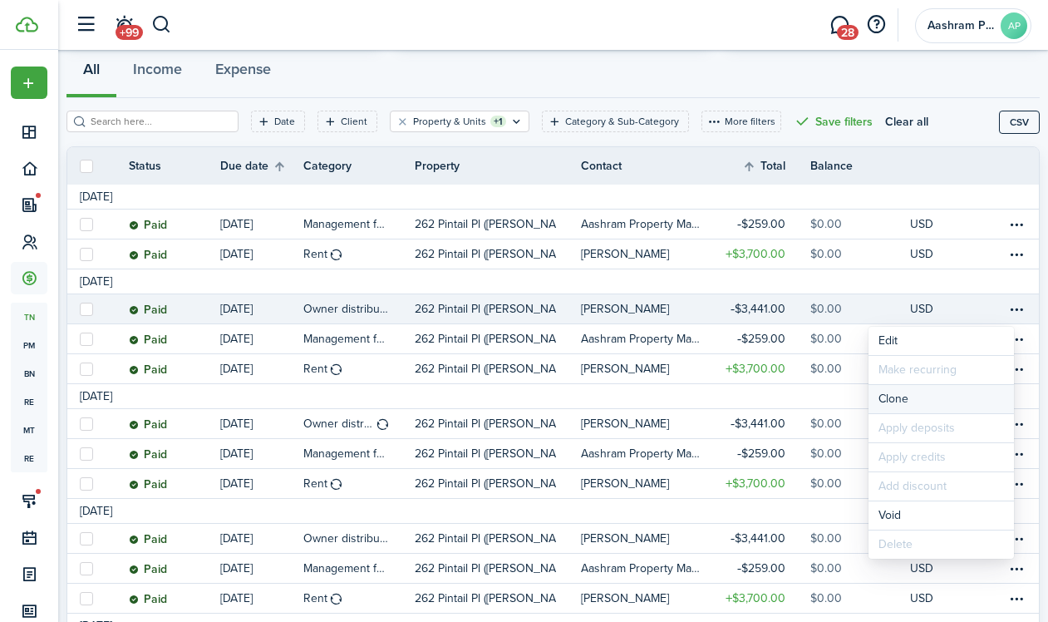
click at [894, 397] on link "Clone" at bounding box center [940, 399] width 145 height 28
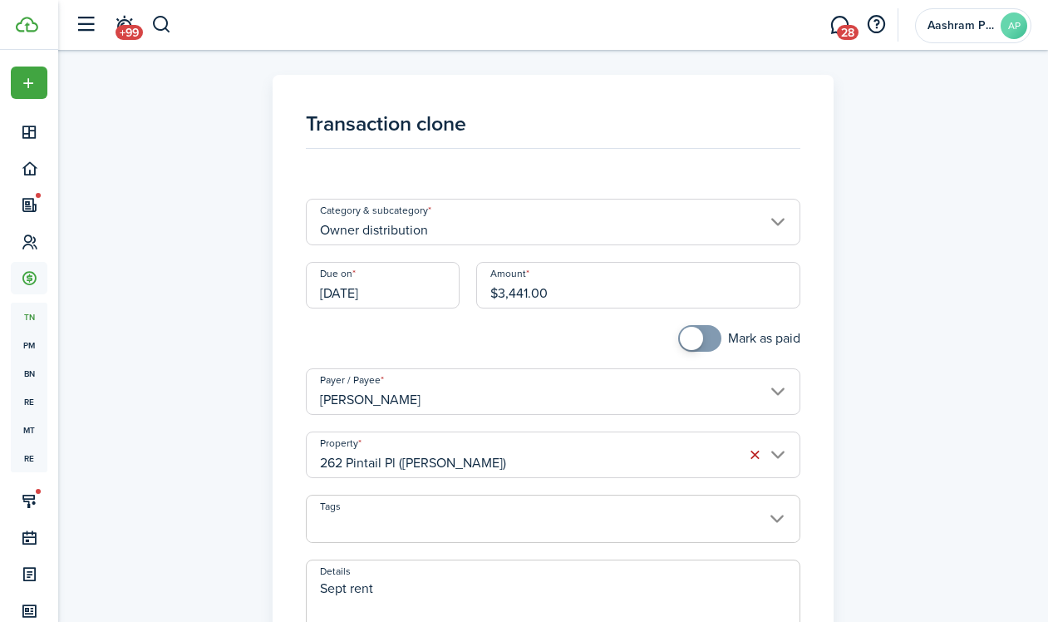
click at [395, 302] on input "[DATE]" at bounding box center [383, 285] width 154 height 47
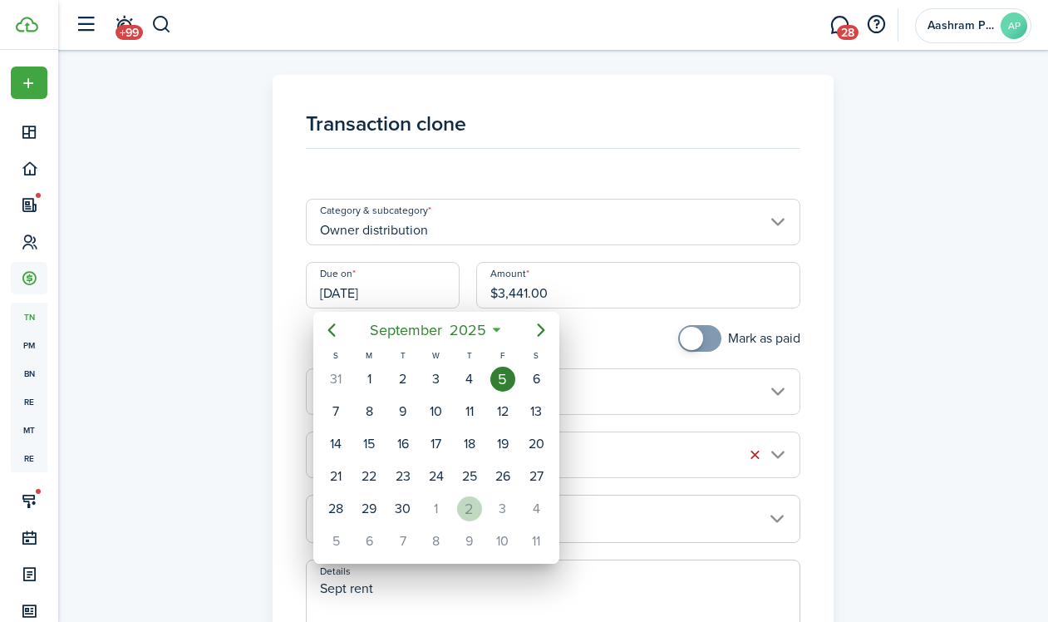
click at [469, 504] on div "2" at bounding box center [469, 508] width 25 height 25
type input "[DATE]"
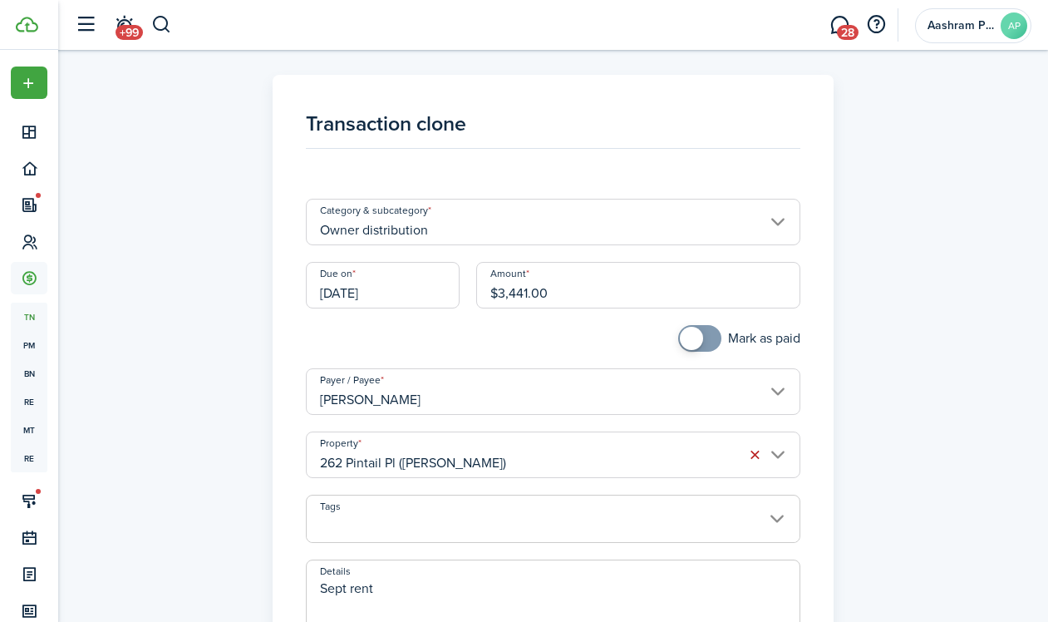
click at [356, 584] on textarea "Sept rent" at bounding box center [553, 618] width 493 height 80
paste textarea "Oc"
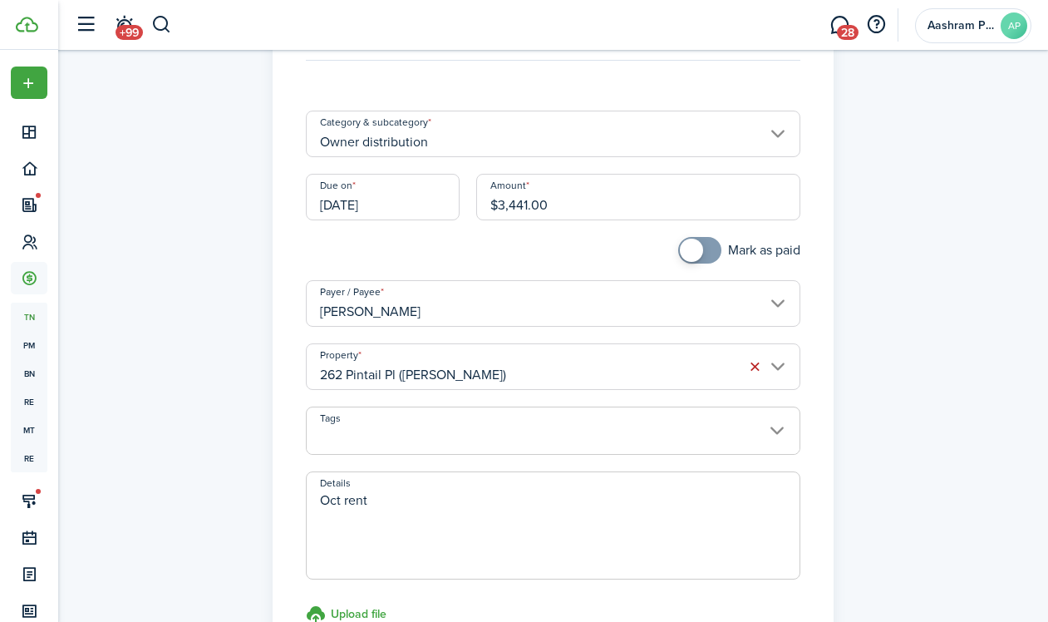
scroll to position [99, 0]
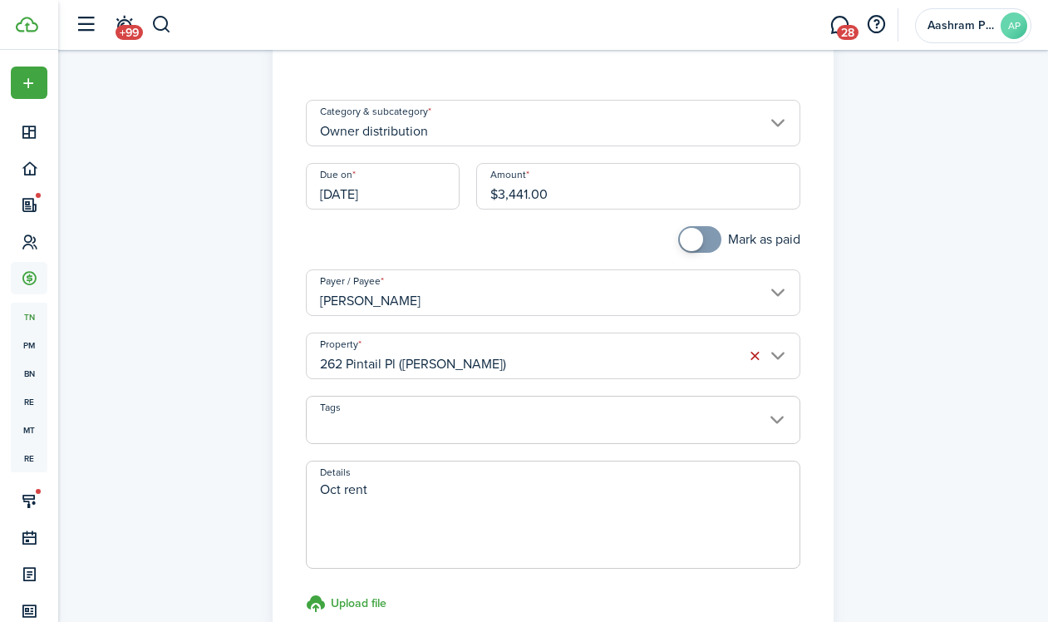
type textarea "Oct rent"
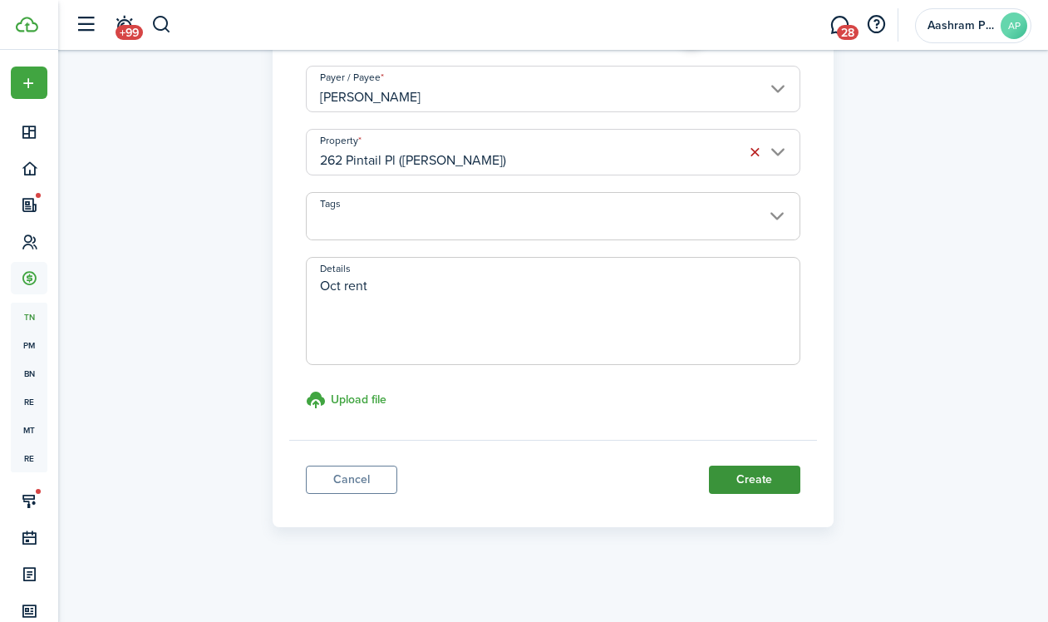
click at [735, 470] on button "Create" at bounding box center [754, 479] width 91 height 28
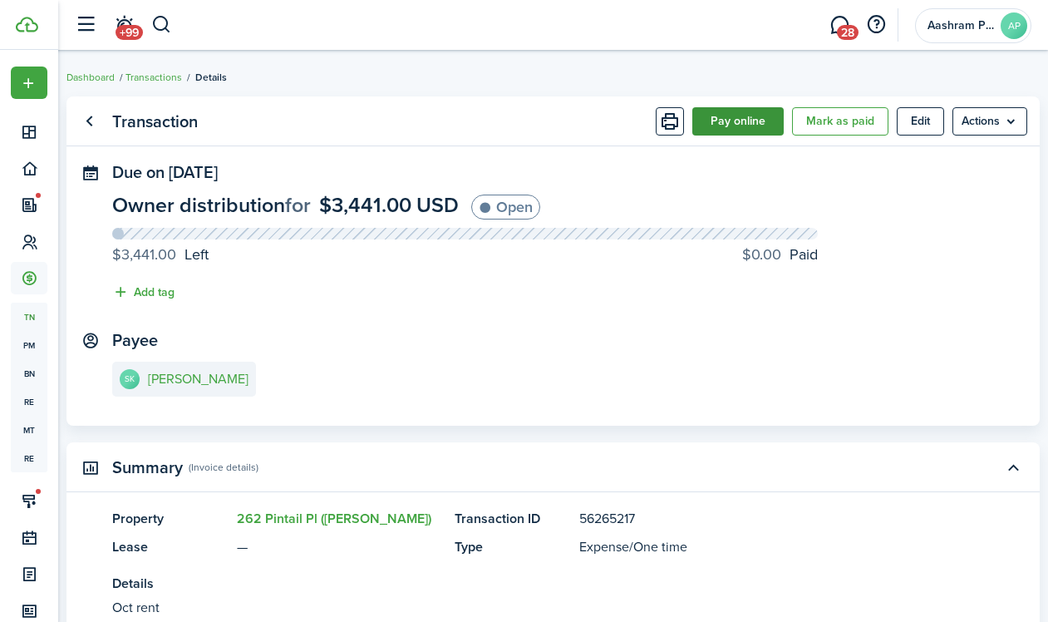
click at [730, 128] on button "Pay online" at bounding box center [737, 121] width 91 height 28
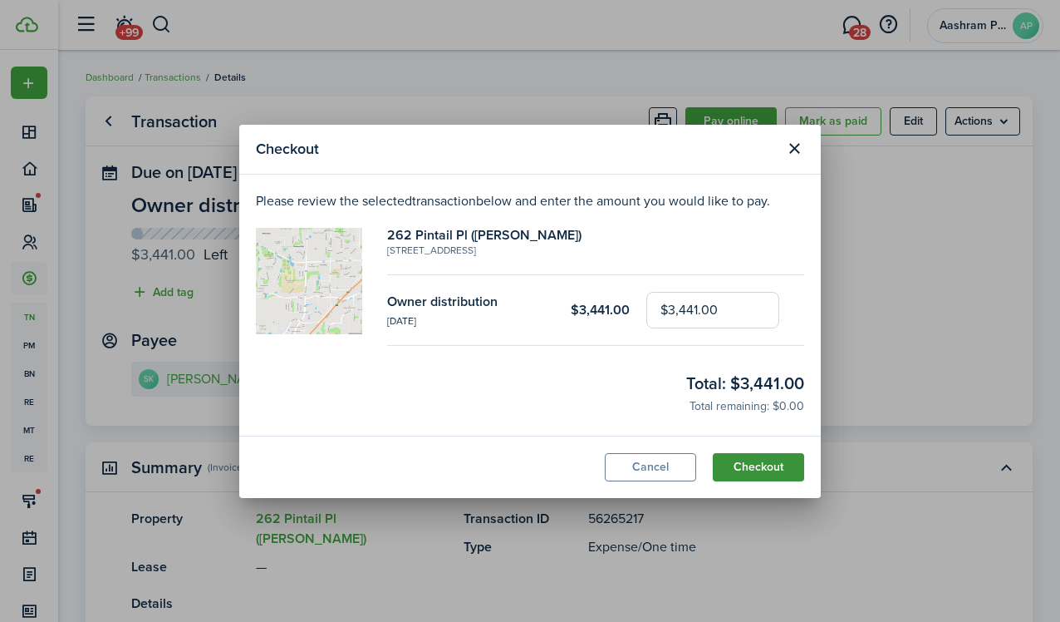
click at [745, 470] on button "Checkout" at bounding box center [758, 467] width 91 height 28
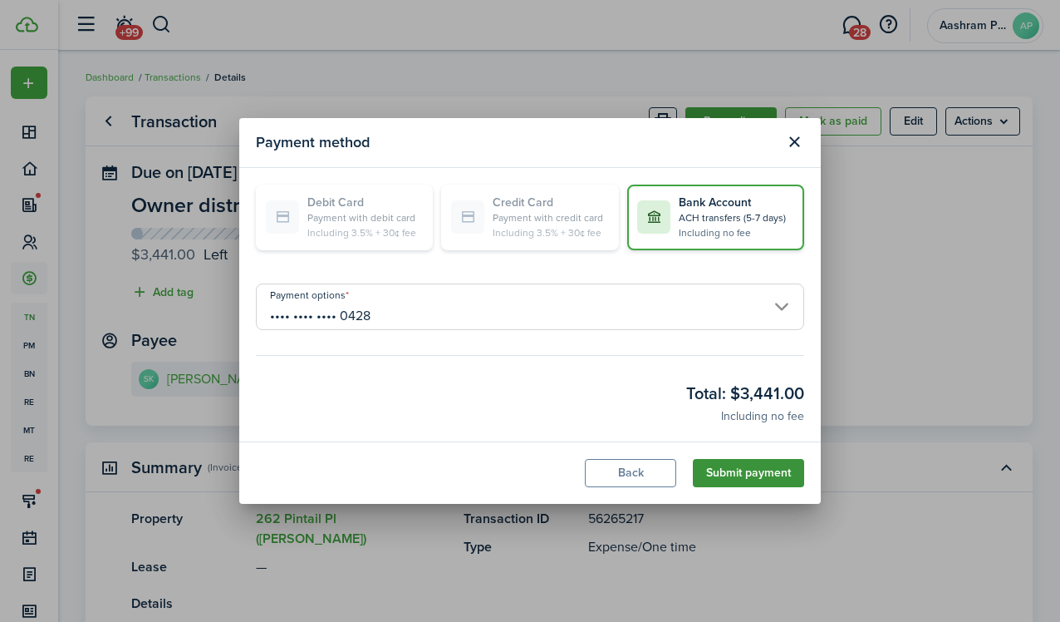
click at [747, 470] on button "Submit payment" at bounding box center [748, 473] width 111 height 28
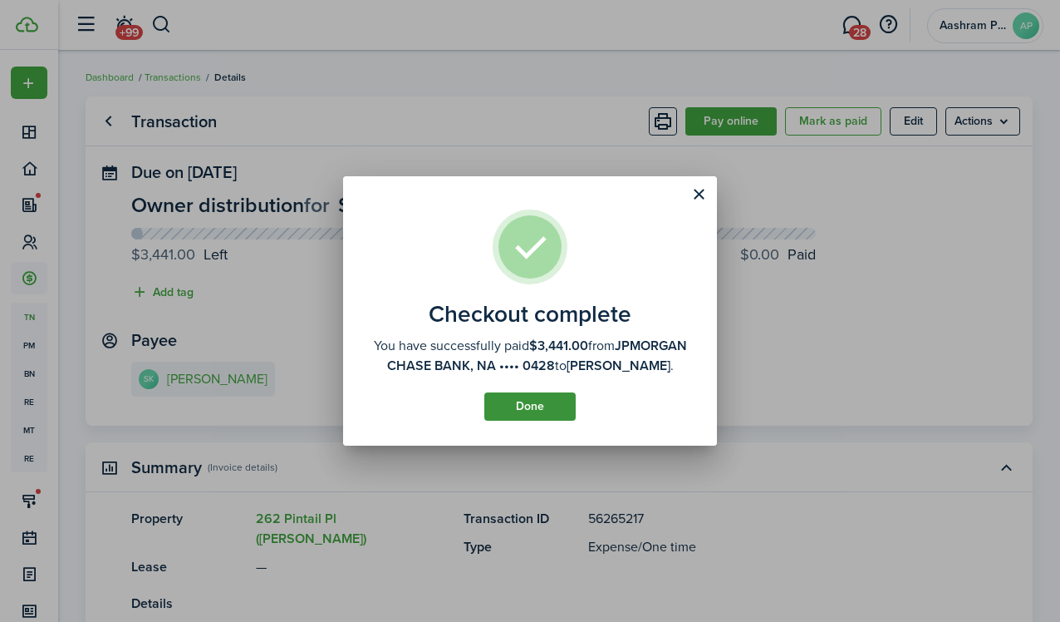
click at [529, 414] on button "Done" at bounding box center [529, 406] width 91 height 28
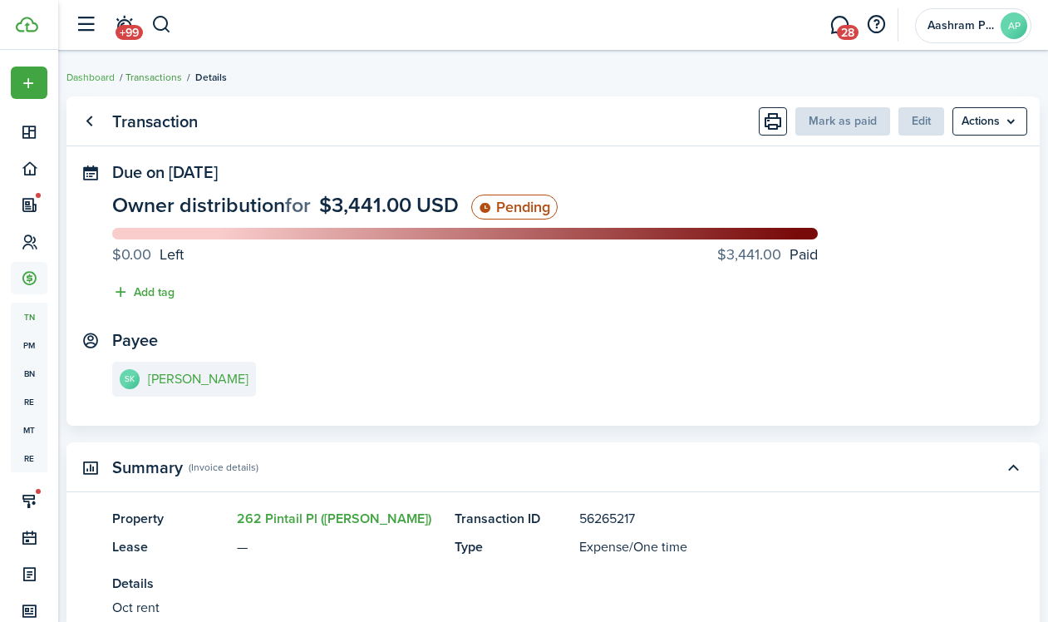
click at [182, 79] on link "Transactions" at bounding box center [153, 77] width 57 height 15
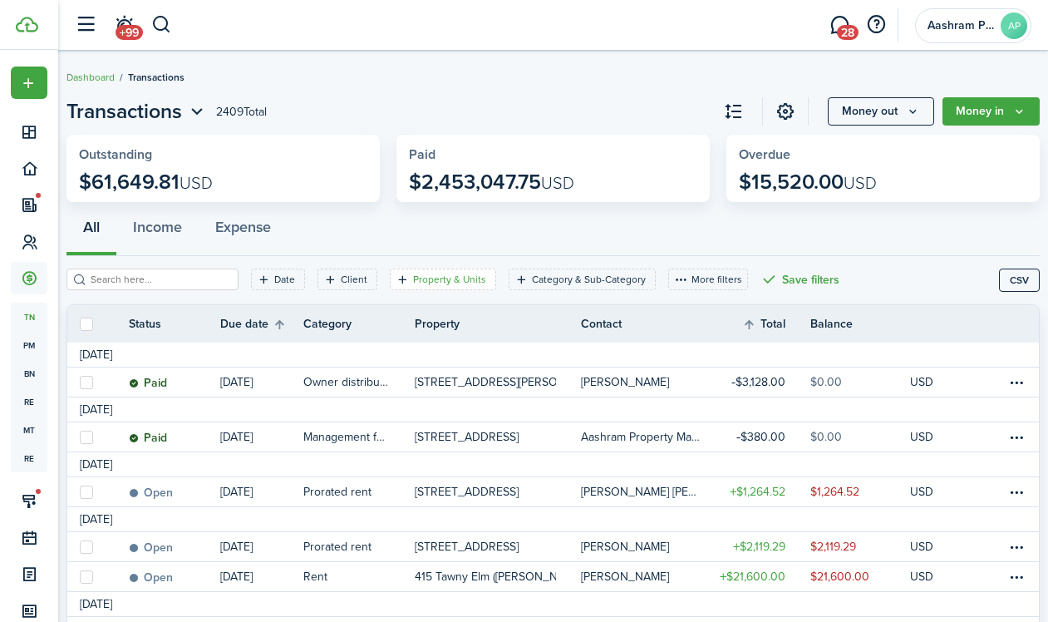
click at [424, 289] on filter-tag "Property & Units" at bounding box center [443, 279] width 106 height 22
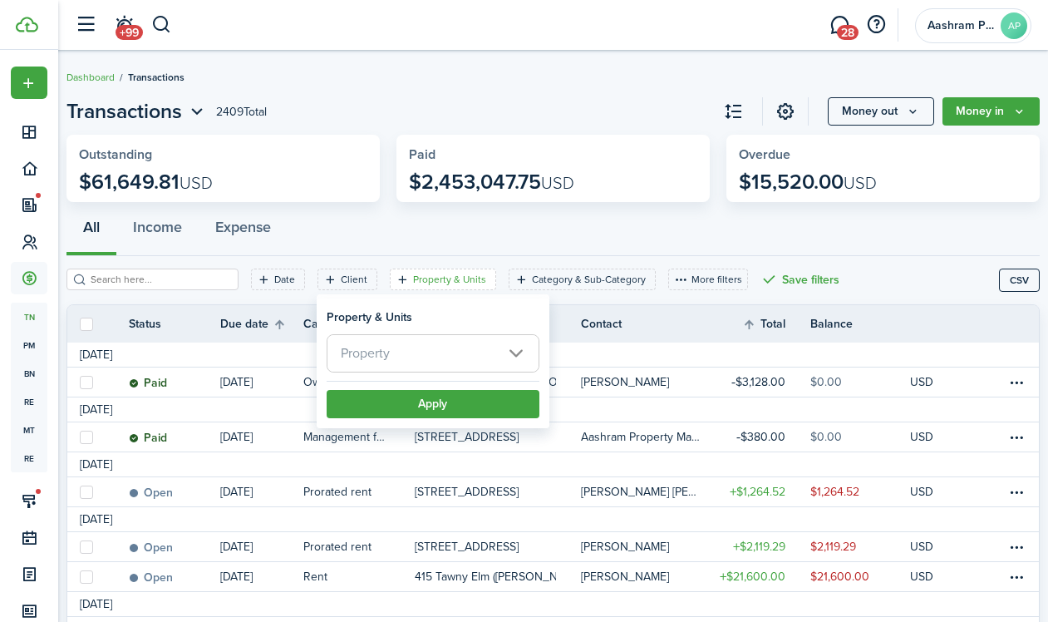
click at [430, 355] on span "Property" at bounding box center [432, 353] width 211 height 37
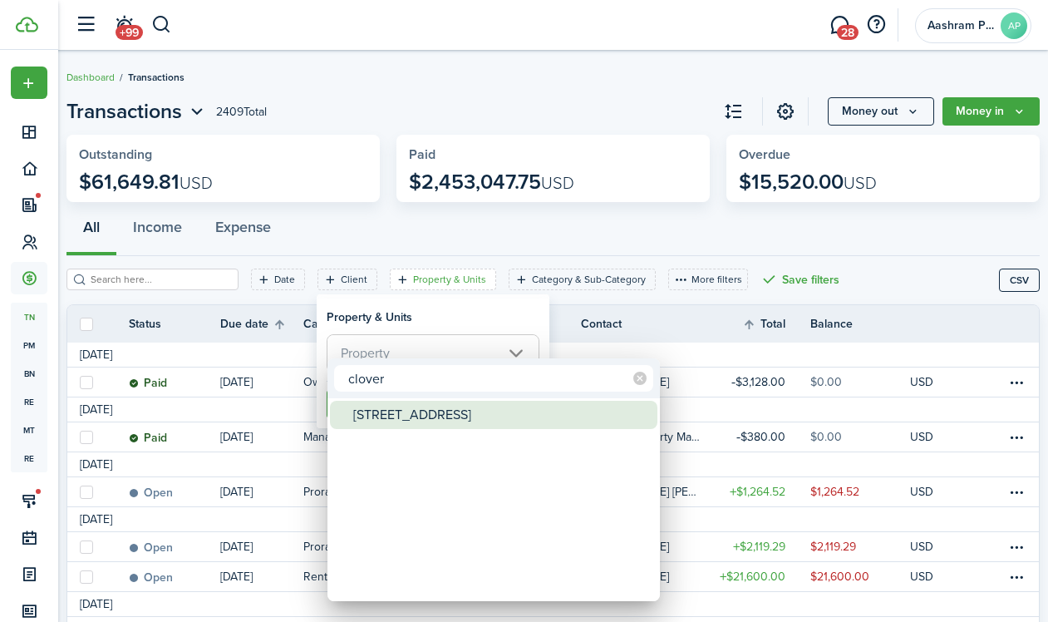
type input "clover"
click at [414, 415] on div "[STREET_ADDRESS]" at bounding box center [500, 415] width 294 height 28
type input "[STREET_ADDRESS]"
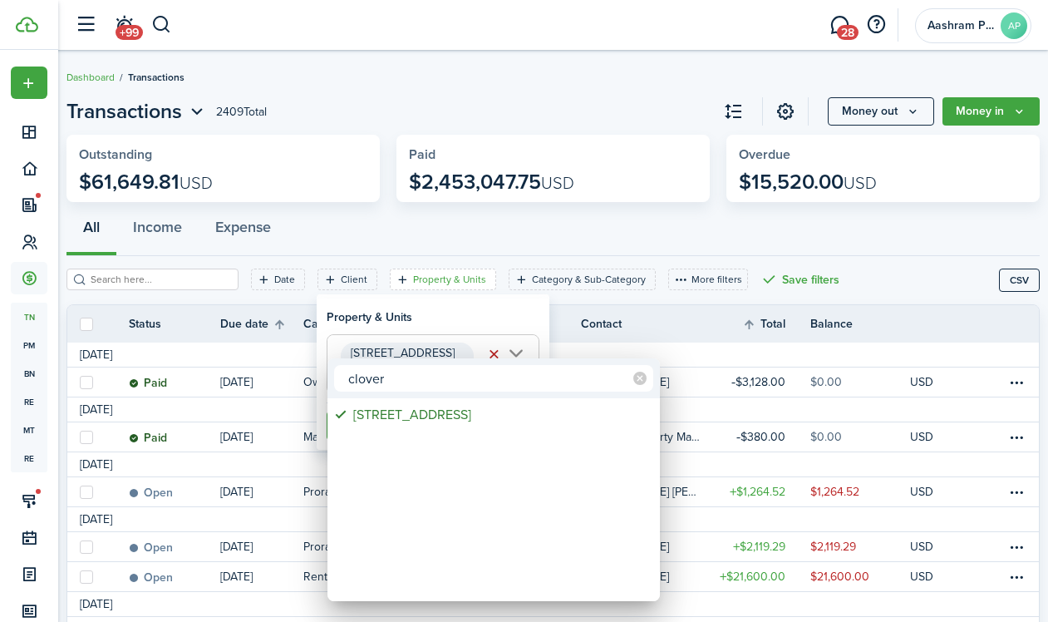
click at [391, 305] on div at bounding box center [524, 311] width 1314 height 888
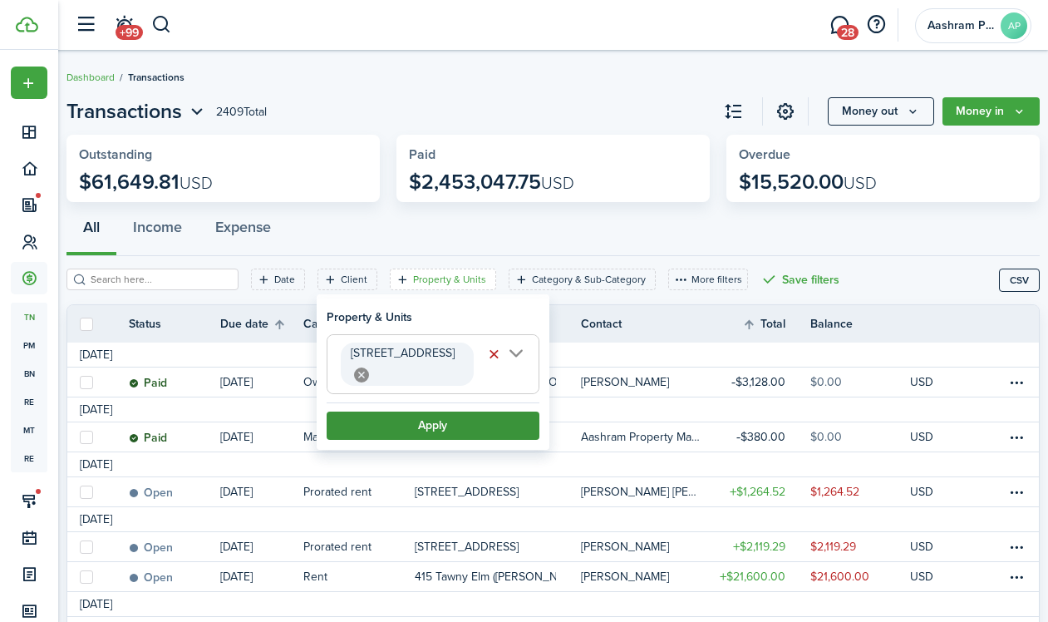
click at [411, 411] on button "Apply" at bounding box center [433, 425] width 213 height 28
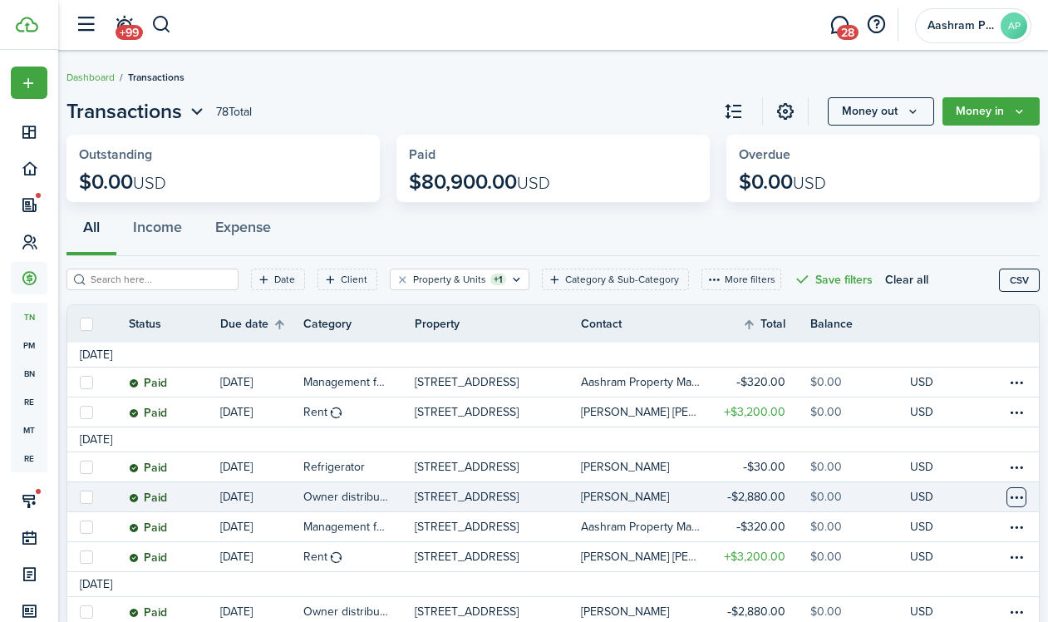
click at [1006, 500] on table-menu-btn-icon at bounding box center [1016, 497] width 20 height 20
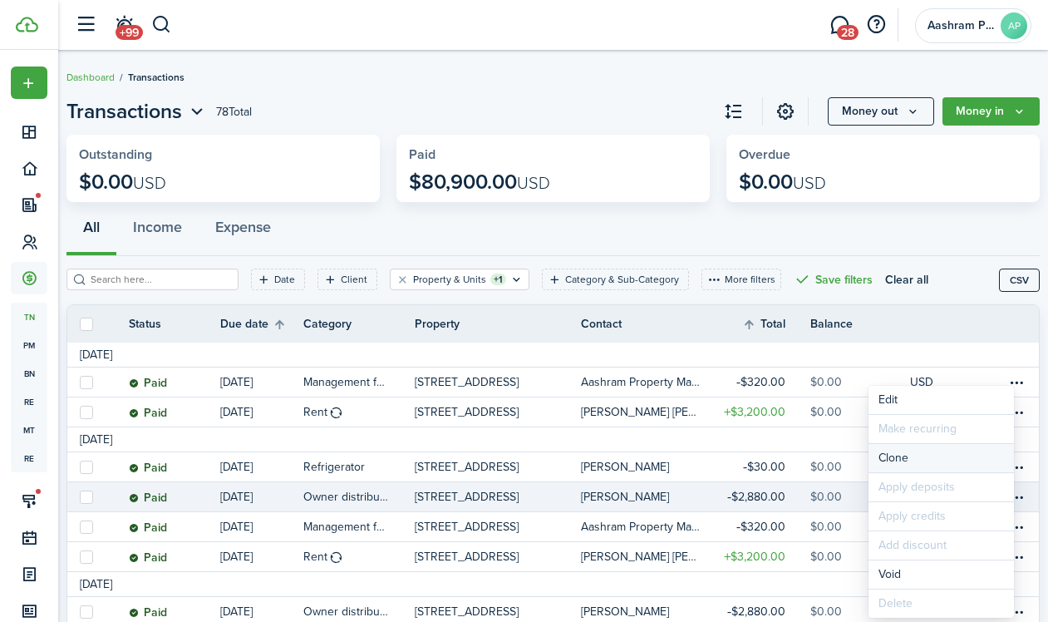
click at [893, 467] on link "Clone" at bounding box center [940, 458] width 145 height 28
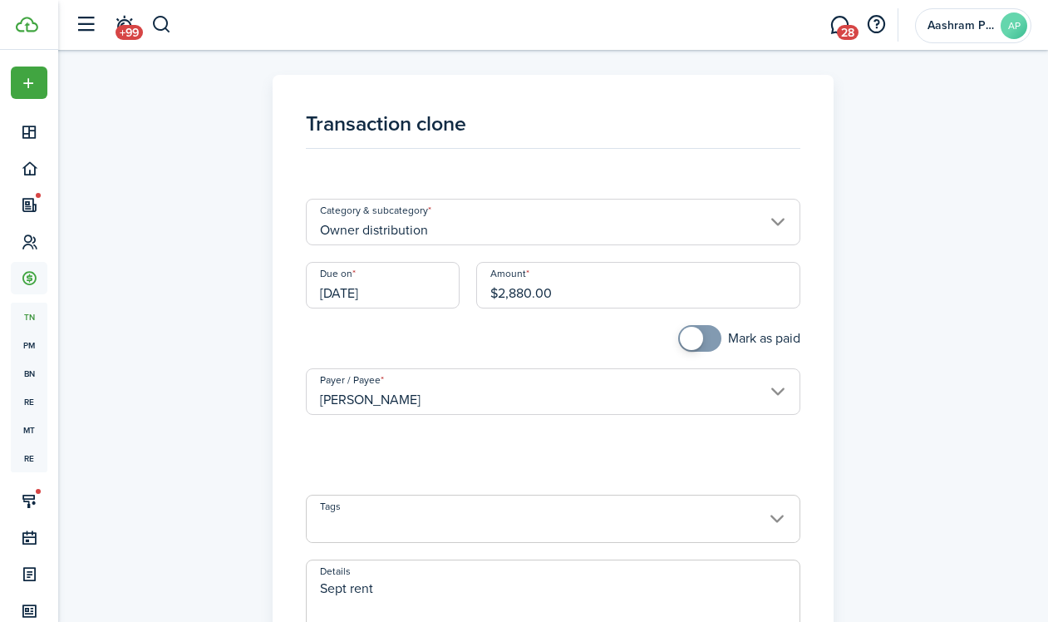
click at [393, 302] on input "[DATE]" at bounding box center [383, 285] width 154 height 47
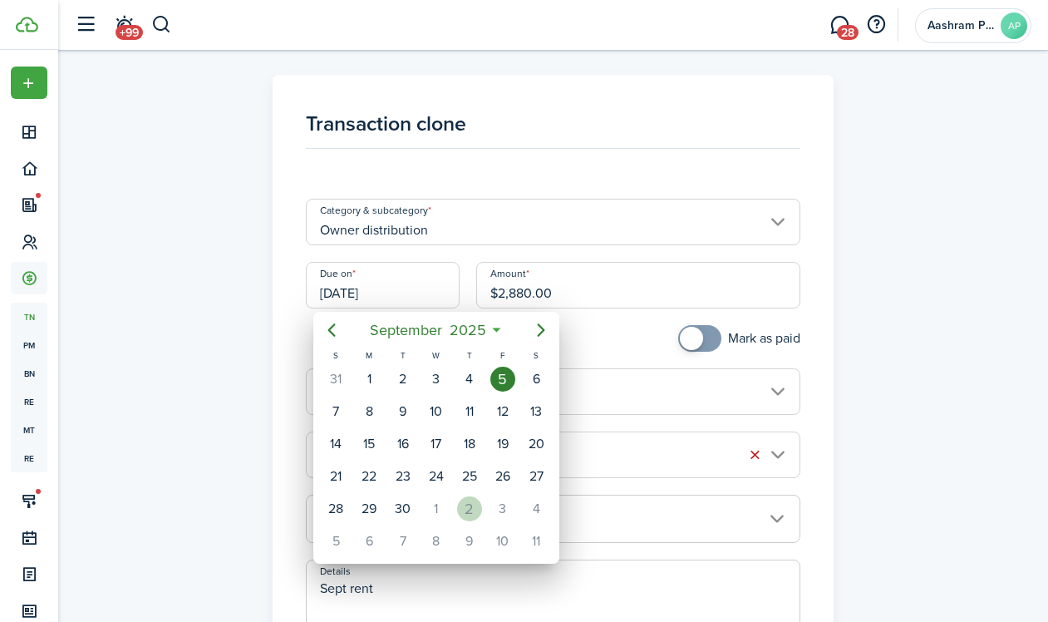
click at [471, 502] on div "2" at bounding box center [469, 508] width 25 height 25
type input "[DATE]"
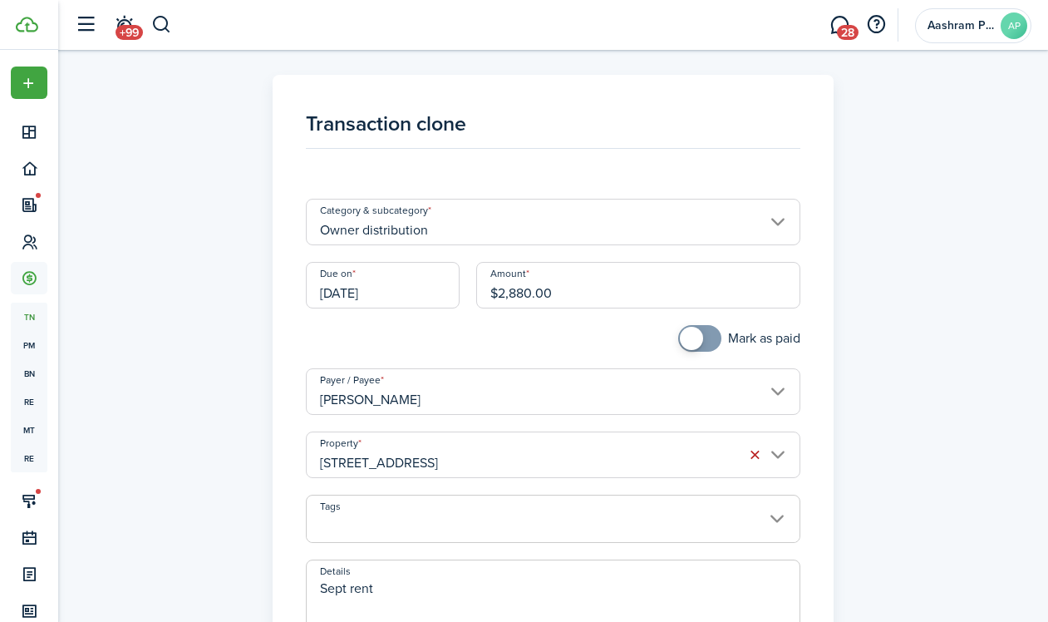
click at [343, 596] on textarea "Sept rent" at bounding box center [553, 618] width 493 height 80
paste textarea "Oc"
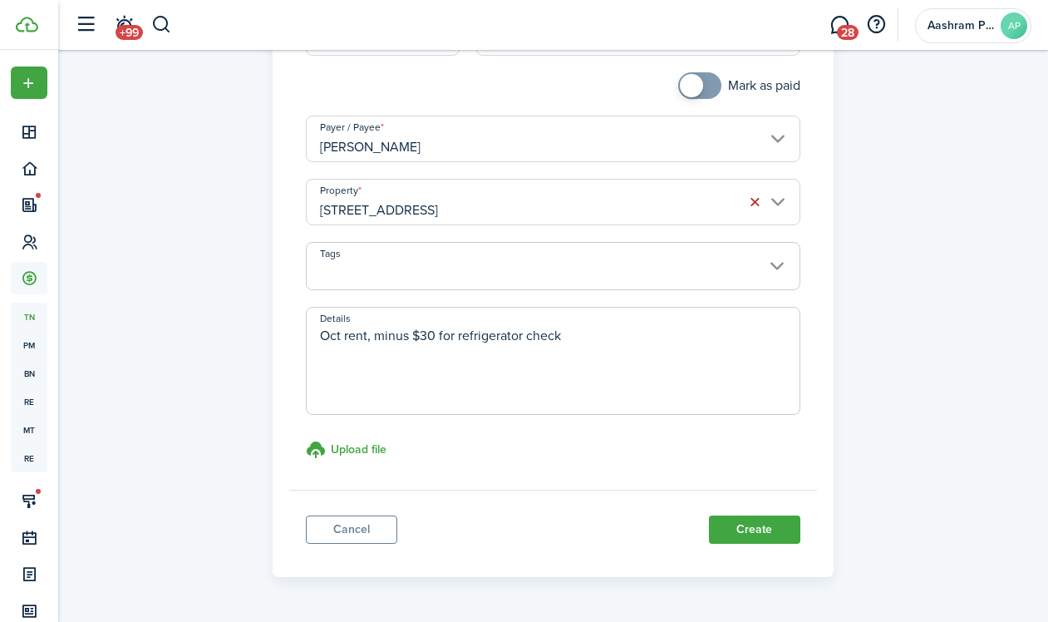
scroll to position [302, 0]
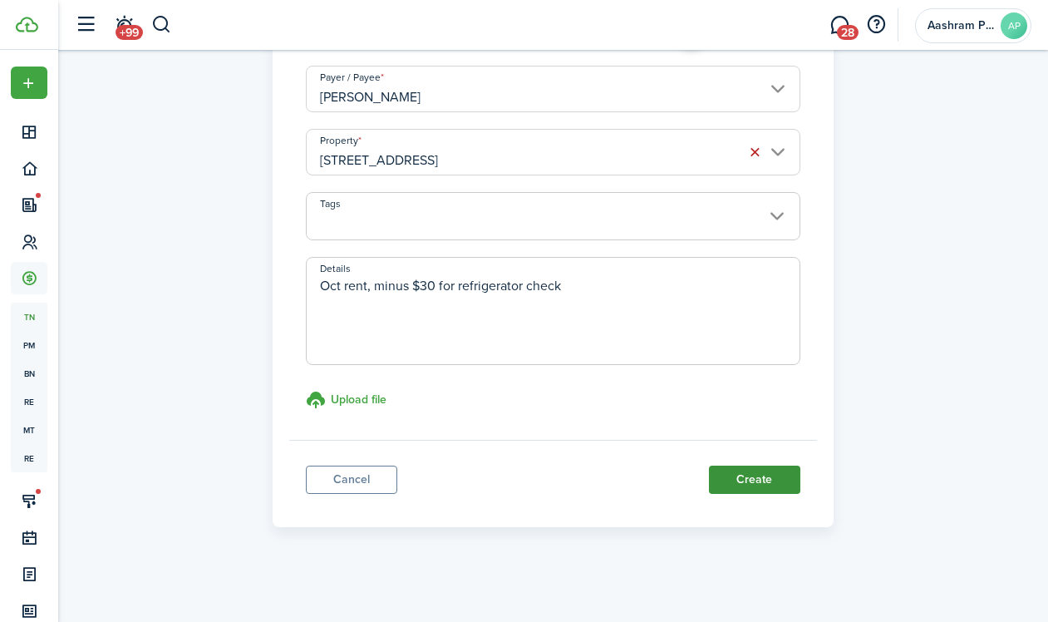
type textarea "Oct rent, minus $30 for refrigerator check"
click at [735, 488] on button "Create" at bounding box center [754, 479] width 91 height 28
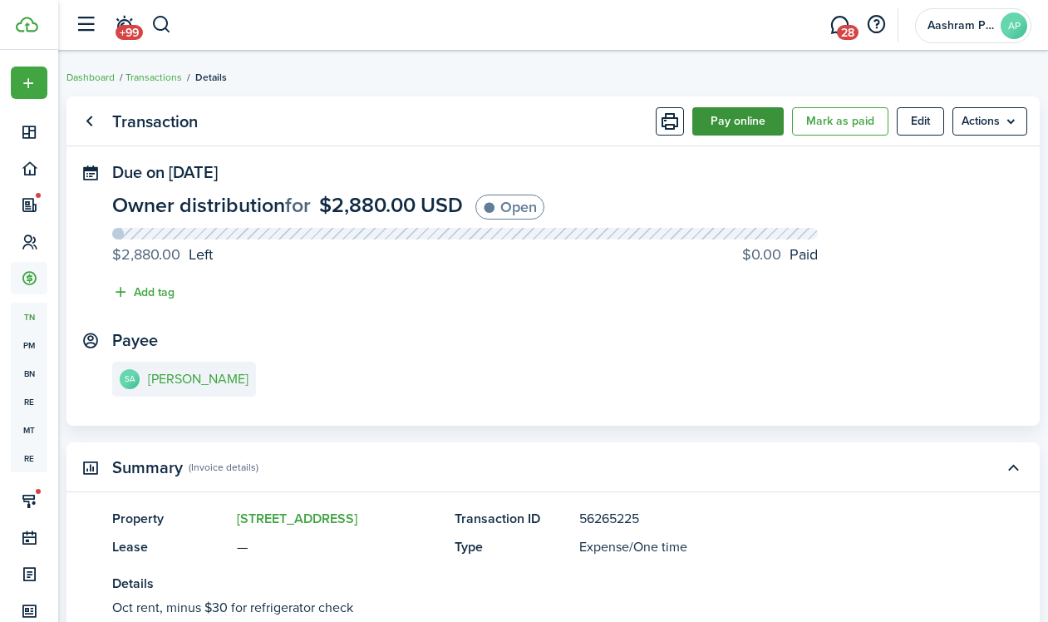
click at [716, 130] on button "Pay online" at bounding box center [737, 121] width 91 height 28
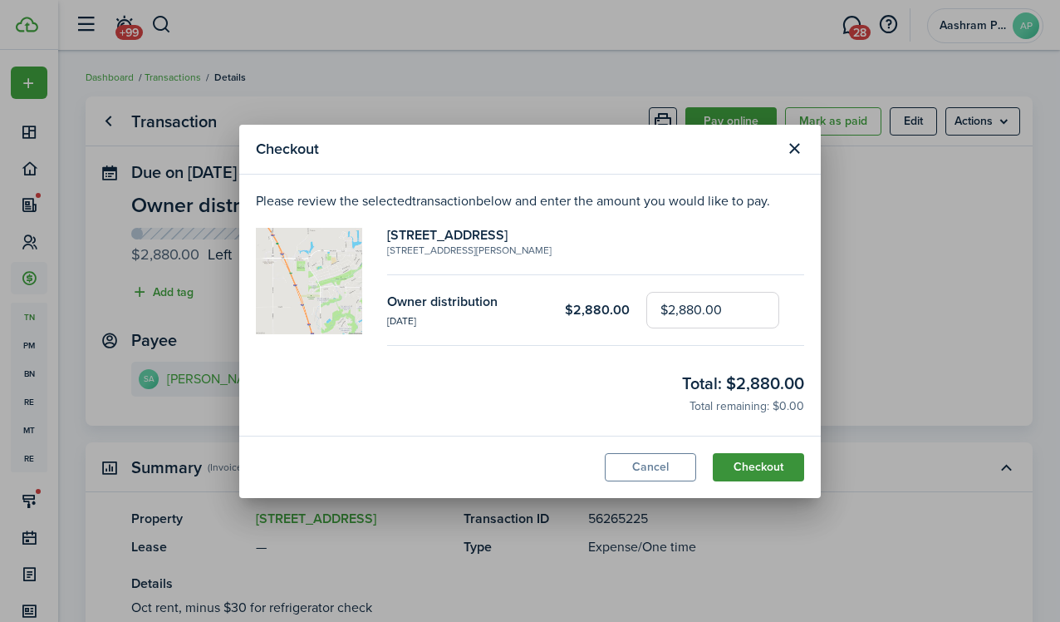
click at [740, 467] on button "Checkout" at bounding box center [758, 467] width 91 height 28
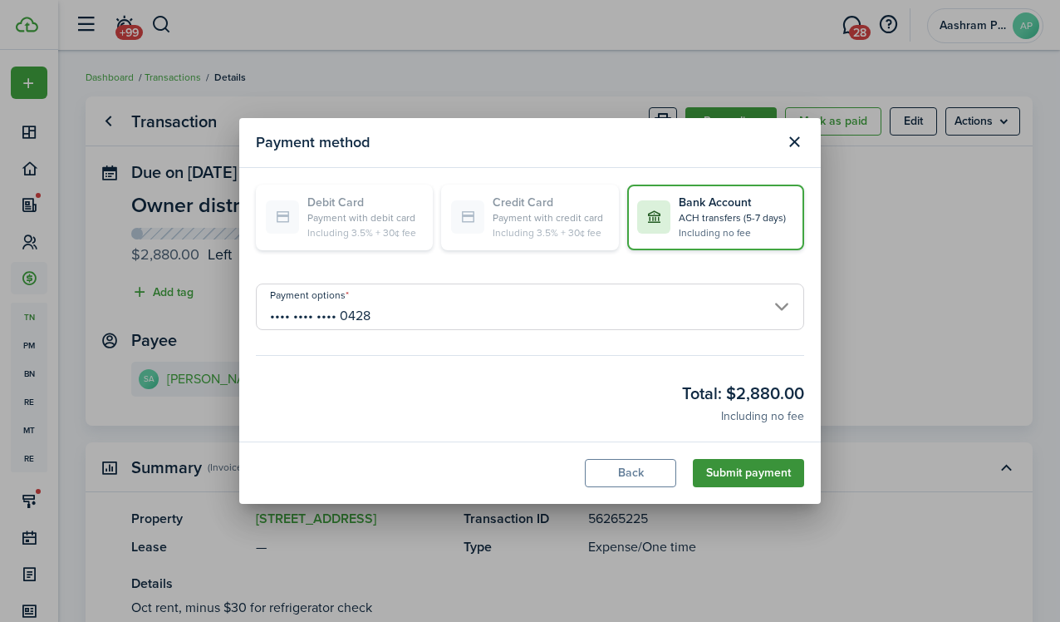
click at [745, 470] on button "Submit payment" at bounding box center [748, 473] width 111 height 28
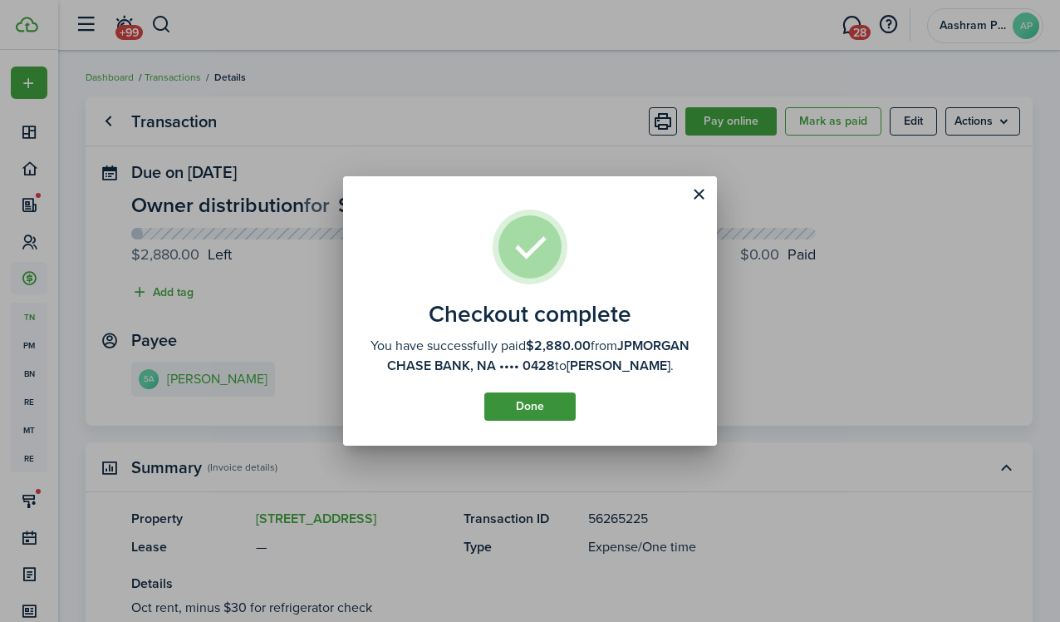
click at [530, 415] on button "Done" at bounding box center [529, 406] width 91 height 28
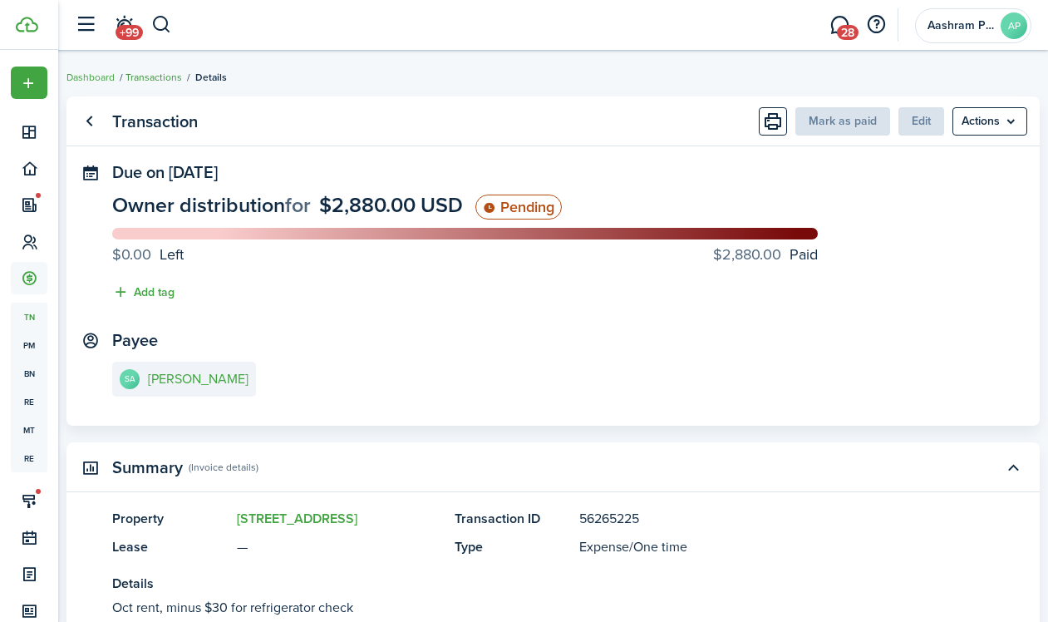
click at [174, 79] on link "Transactions" at bounding box center [153, 77] width 57 height 15
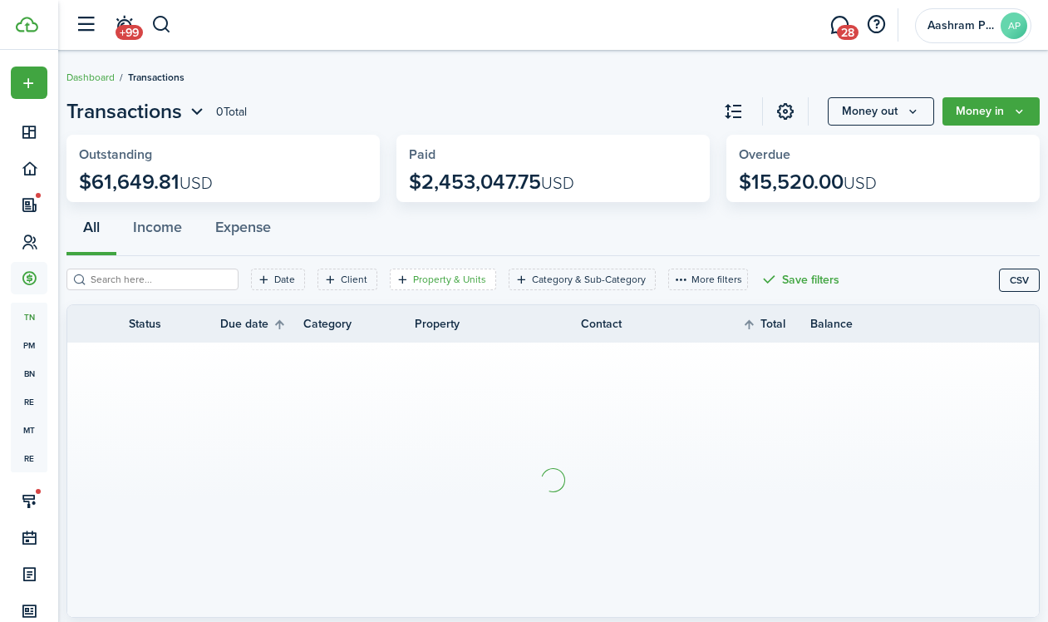
click at [440, 278] on filter-tag-label "Property & Units" at bounding box center [449, 279] width 73 height 15
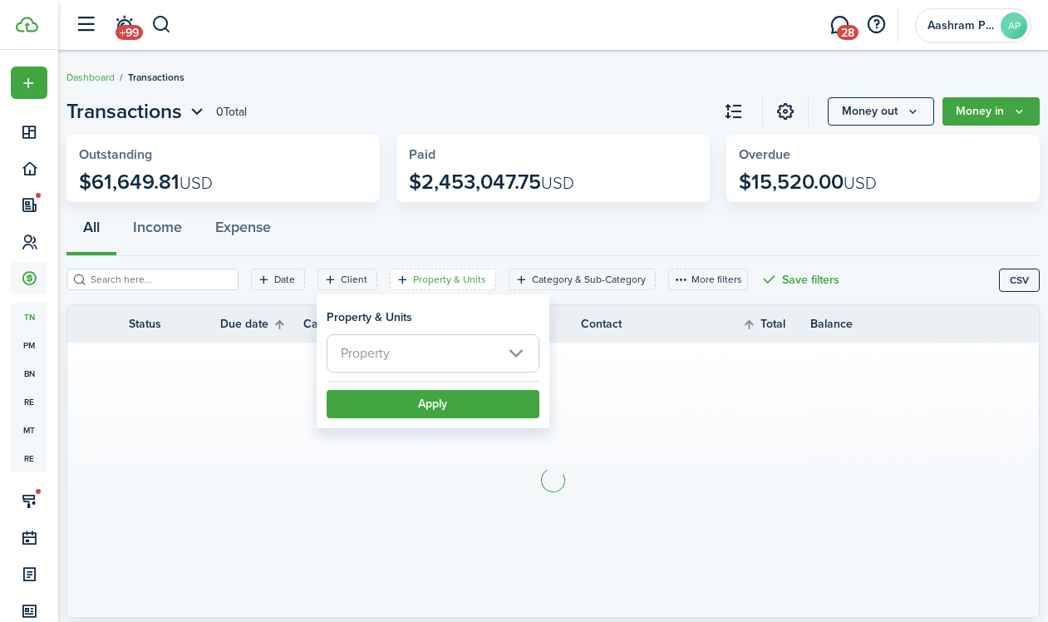
click at [431, 344] on span "Property" at bounding box center [432, 353] width 211 height 37
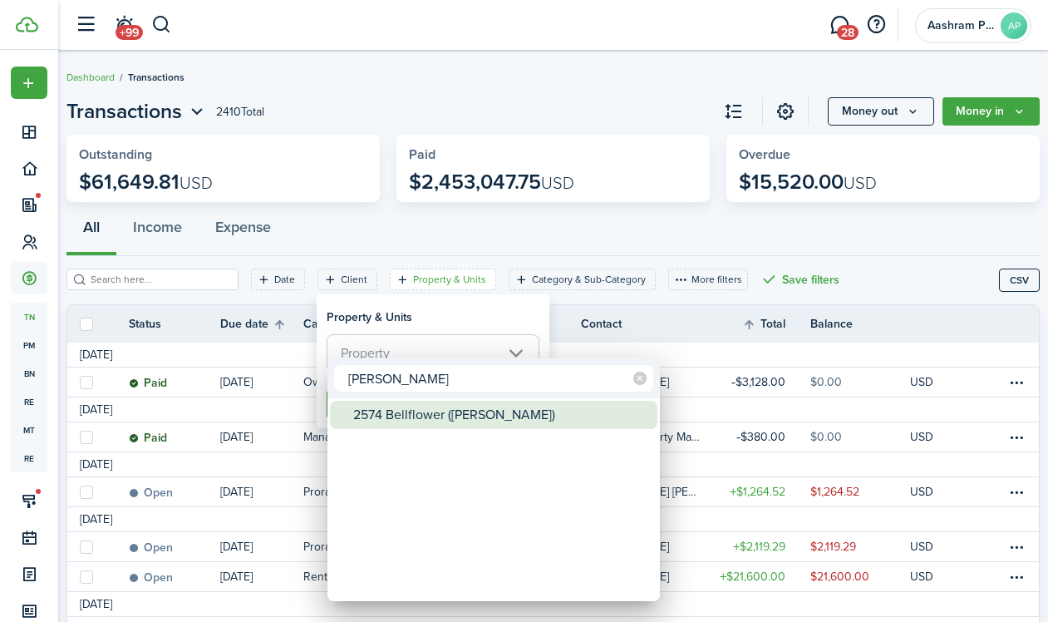
type input "[PERSON_NAME]"
click at [423, 426] on div "2574 Bellflower ([PERSON_NAME])" at bounding box center [500, 415] width 294 height 28
type input "2574 Bellflower ([PERSON_NAME])"
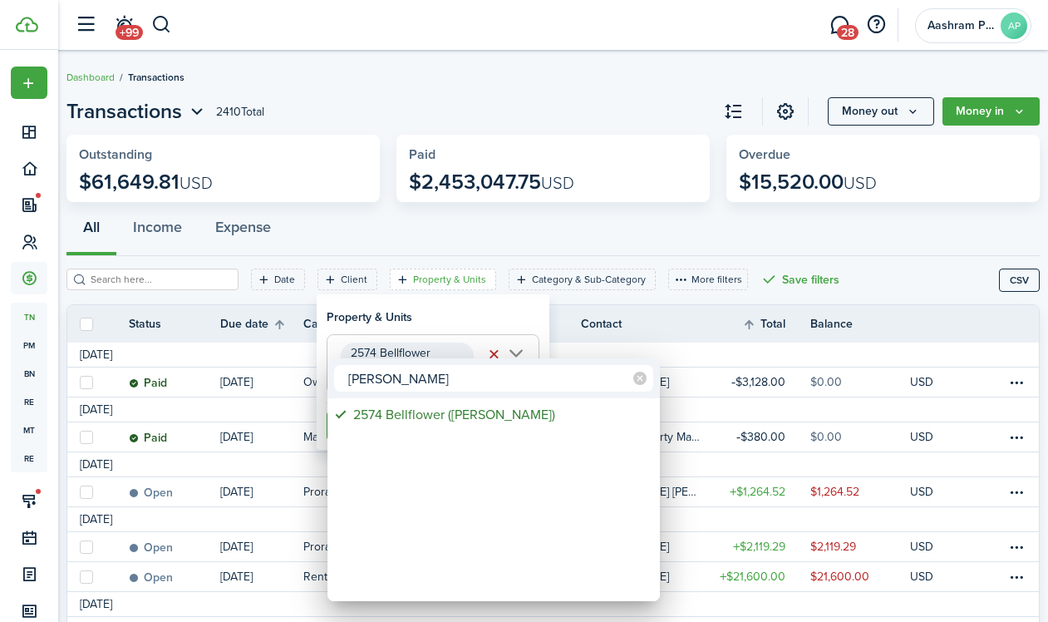
click at [431, 318] on div at bounding box center [524, 311] width 1314 height 888
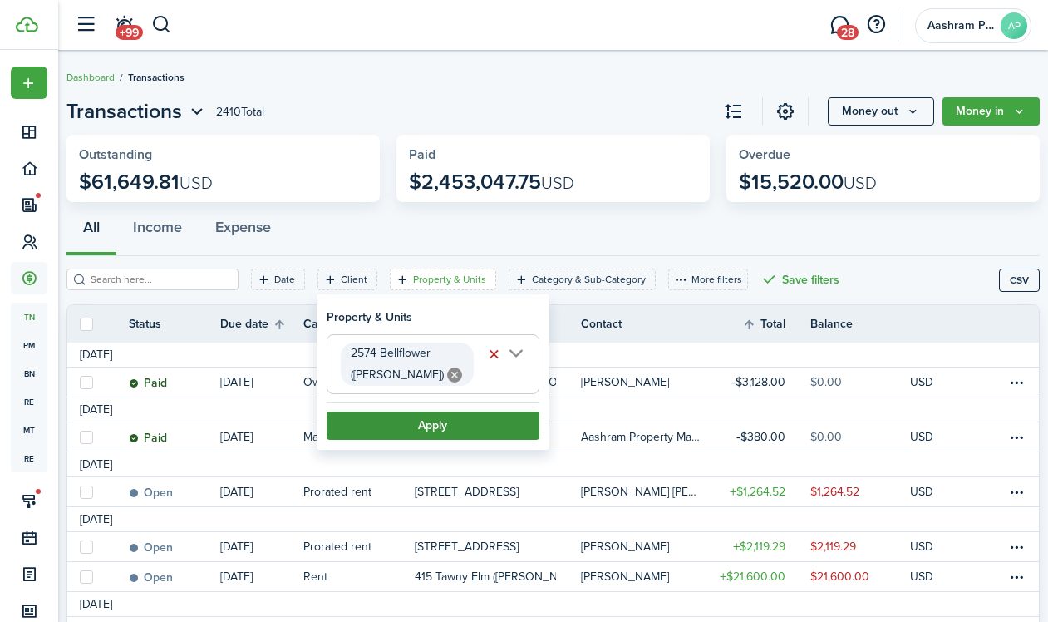
click at [414, 432] on button "Apply" at bounding box center [433, 425] width 213 height 28
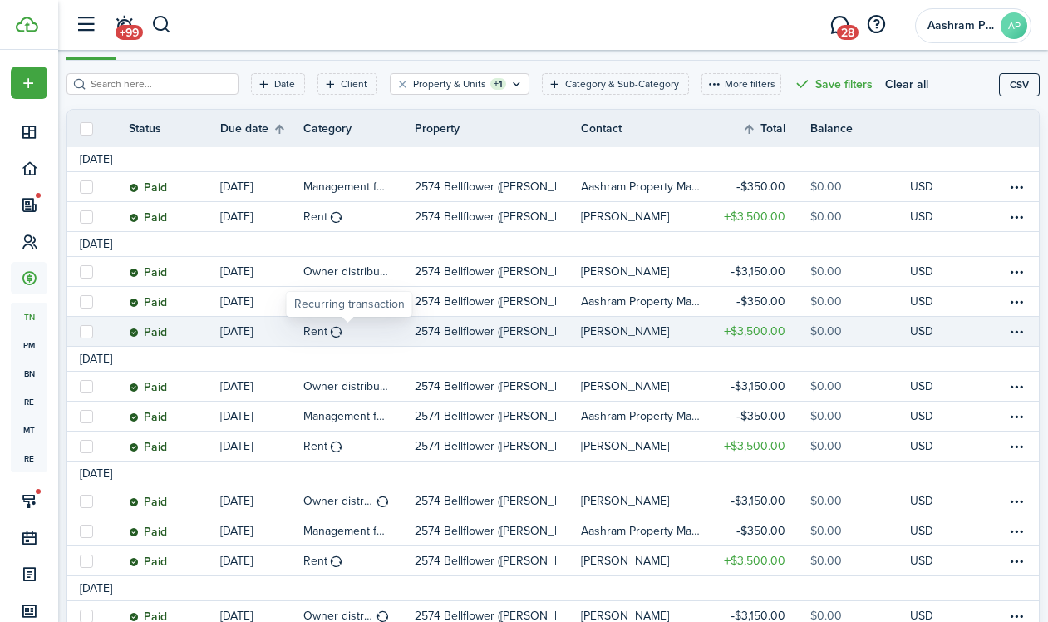
scroll to position [206, 0]
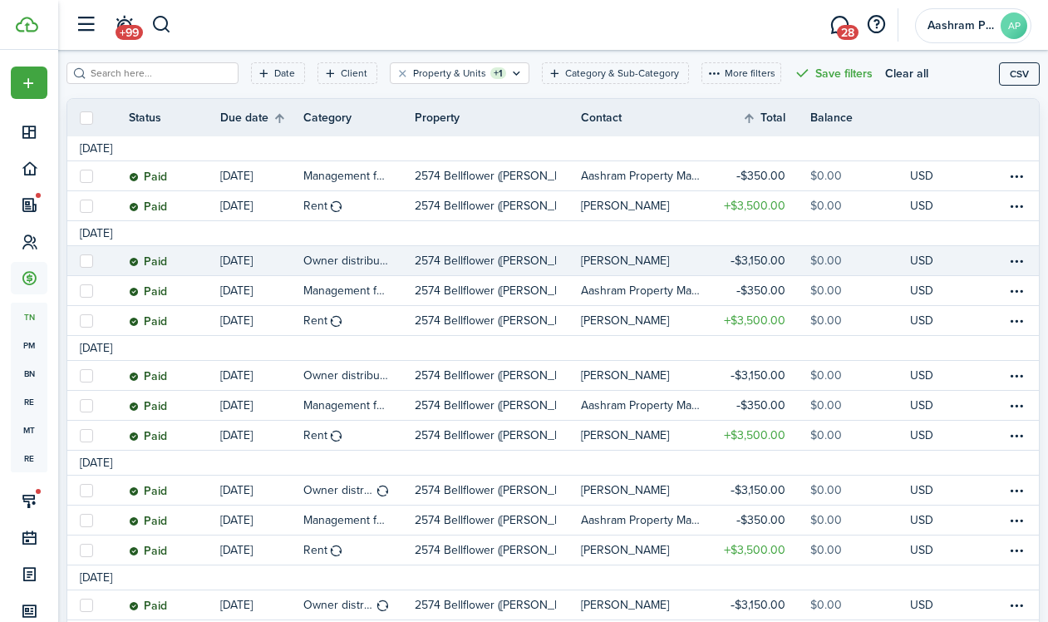
click at [1013, 264] on link at bounding box center [1022, 260] width 33 height 29
click at [1008, 263] on table-menu-btn-icon at bounding box center [1016, 261] width 20 height 20
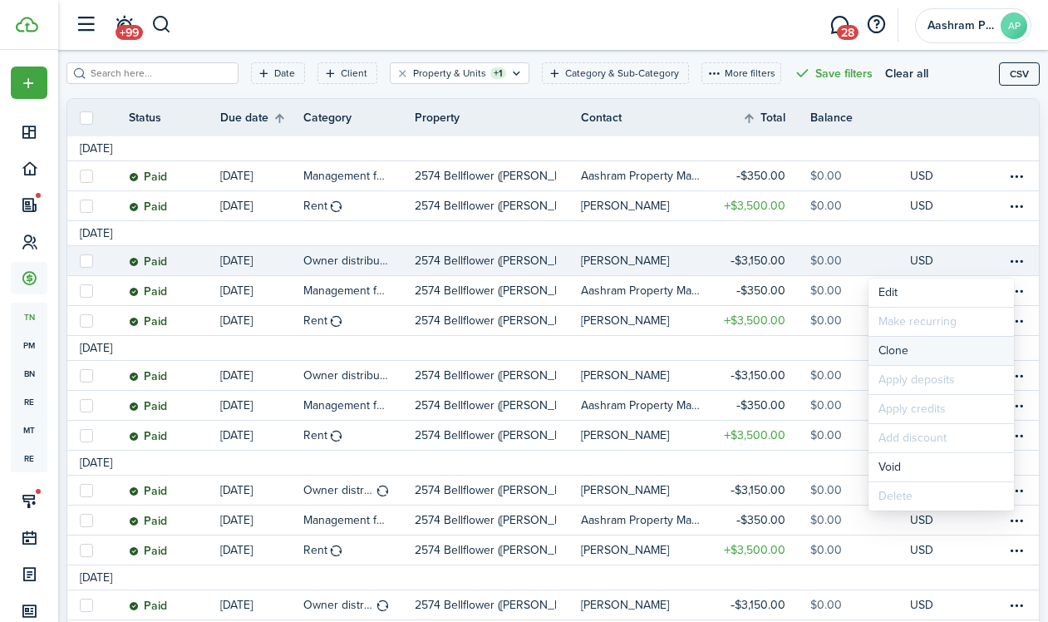
click at [893, 355] on link "Clone" at bounding box center [940, 351] width 145 height 28
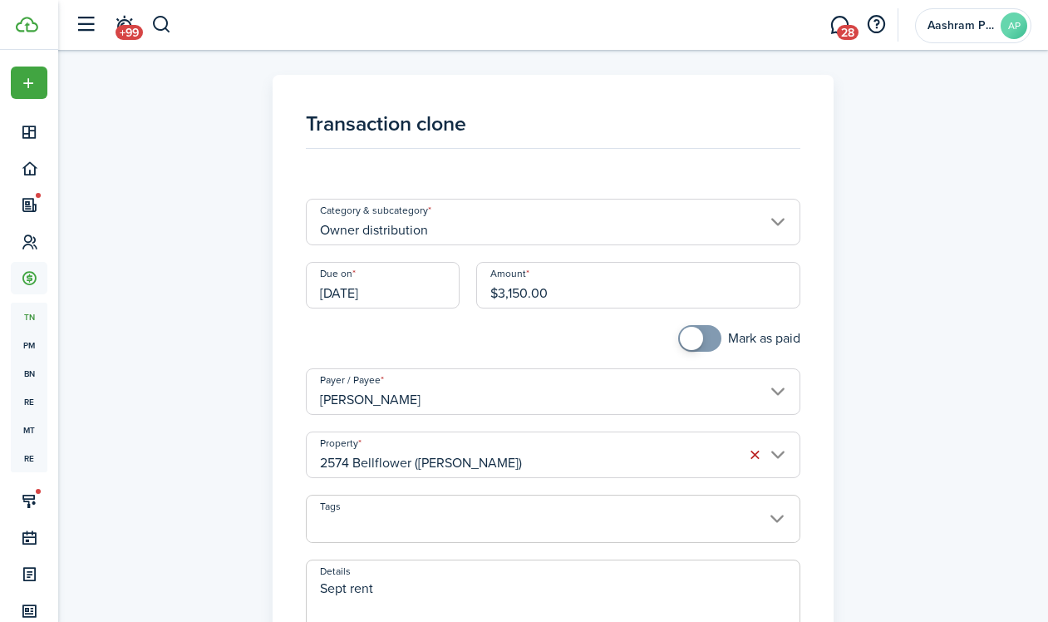
click at [407, 293] on input "[DATE]" at bounding box center [383, 285] width 154 height 47
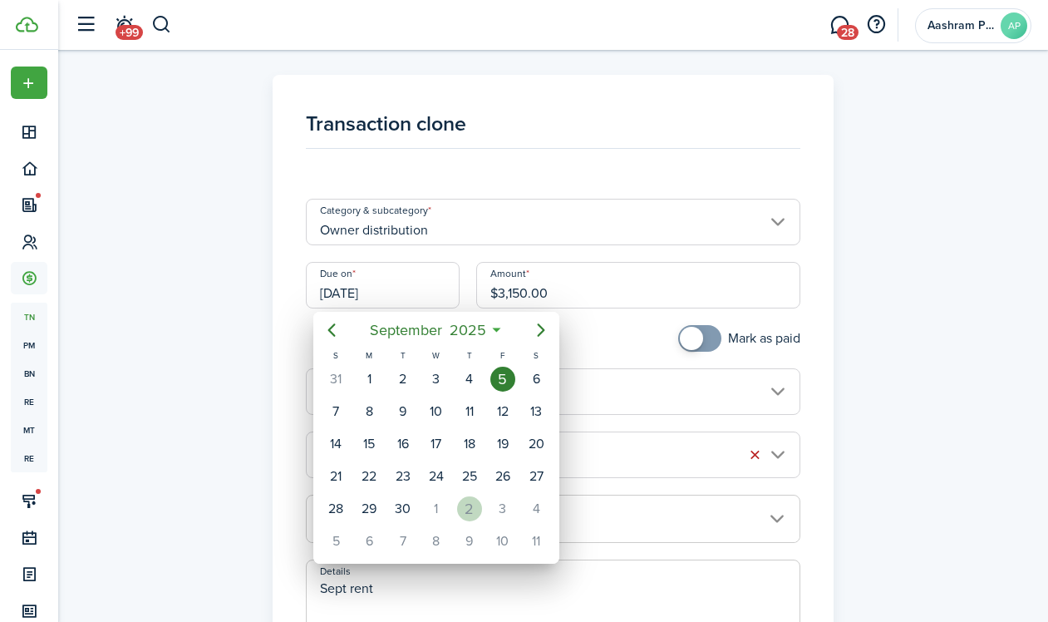
click at [475, 513] on div "2" at bounding box center [469, 508] width 25 height 25
type input "[DATE]"
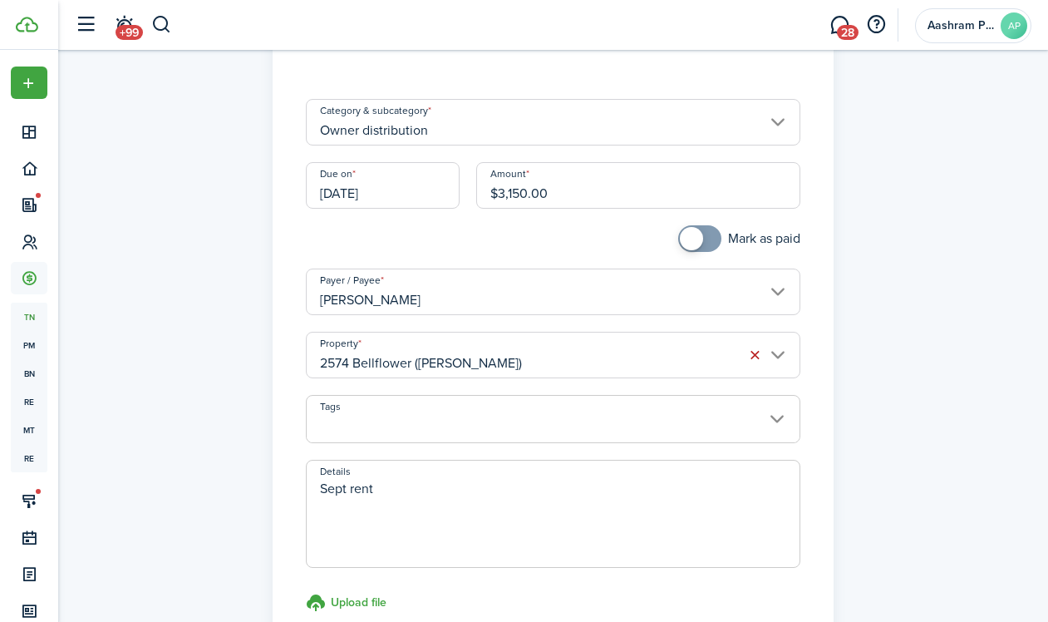
scroll to position [268, 0]
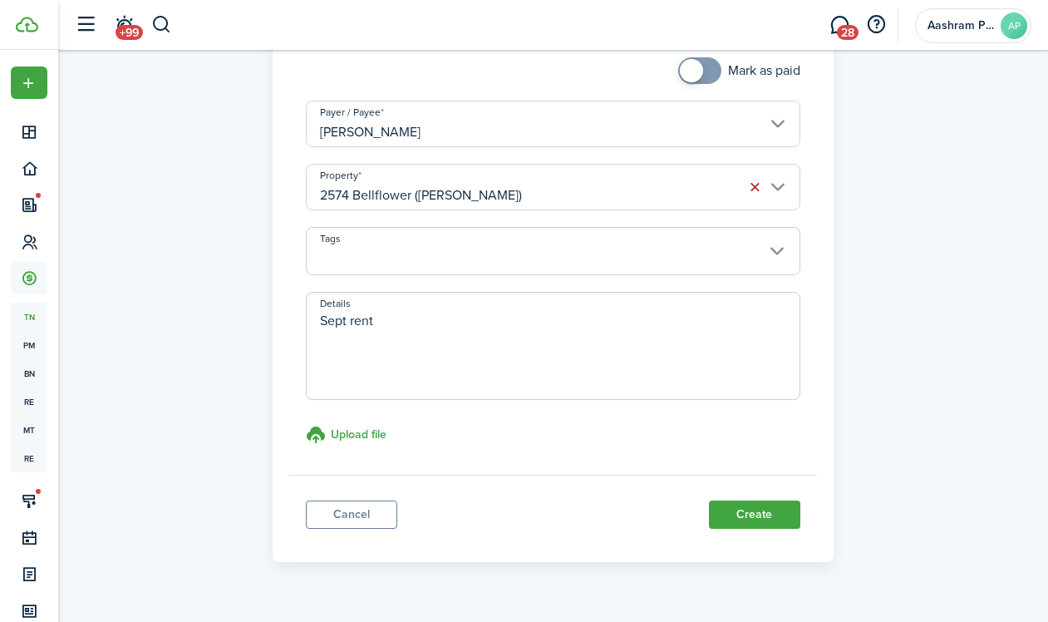
click at [356, 339] on textarea "Sept rent" at bounding box center [553, 351] width 493 height 80
paste textarea "Oc"
type textarea "Oct rent"
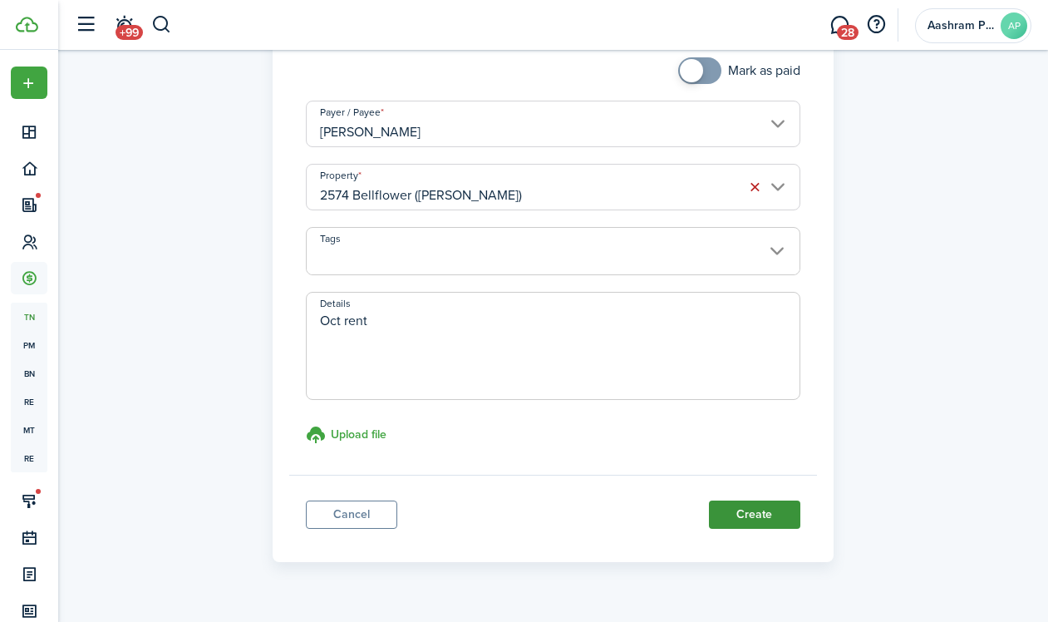
click at [749, 522] on button "Create" at bounding box center [754, 514] width 91 height 28
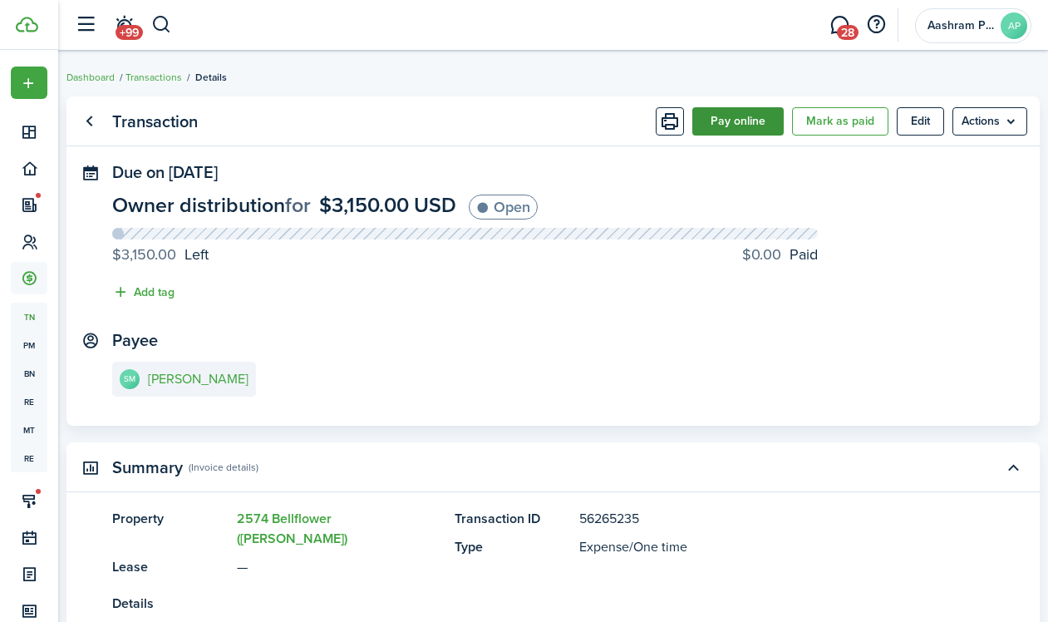
click at [732, 124] on button "Pay online" at bounding box center [737, 121] width 91 height 28
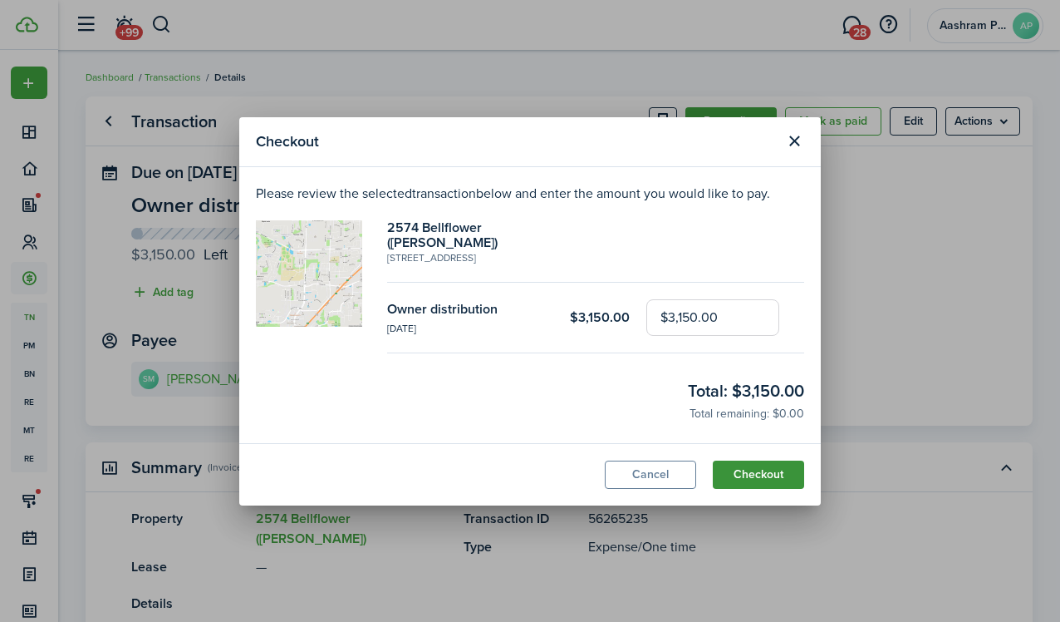
click at [743, 469] on button "Checkout" at bounding box center [758, 474] width 91 height 28
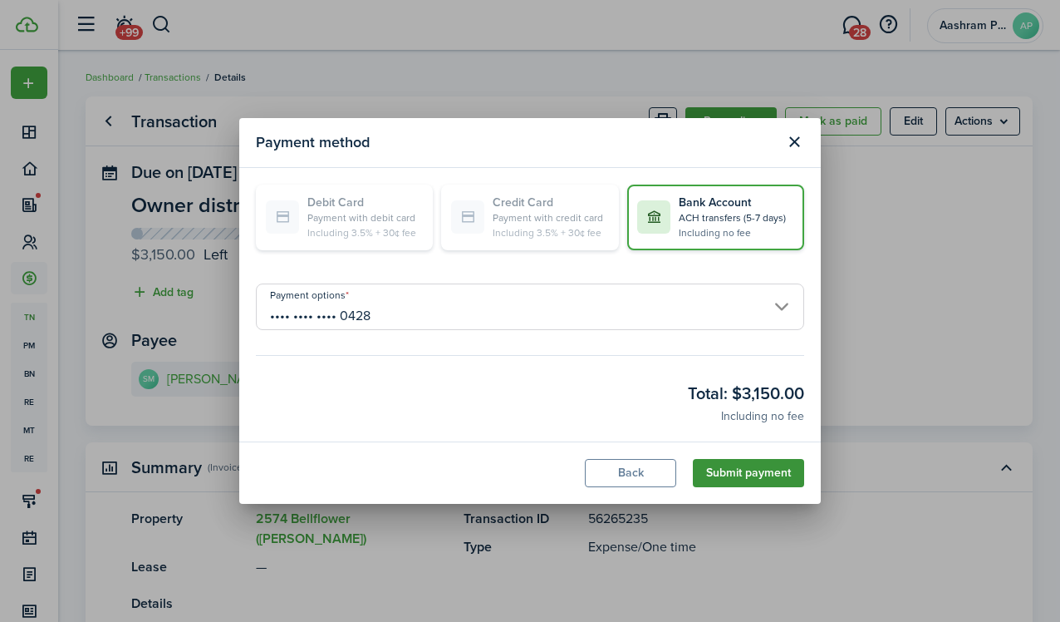
click at [725, 471] on button "Submit payment" at bounding box center [748, 473] width 111 height 28
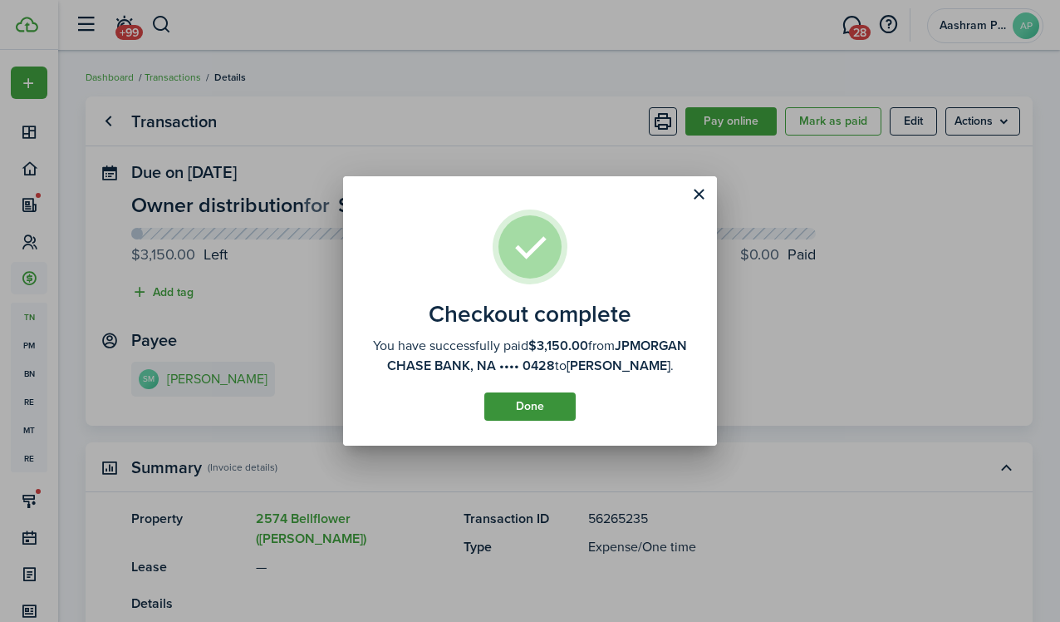
click at [537, 405] on button "Done" at bounding box center [529, 406] width 91 height 28
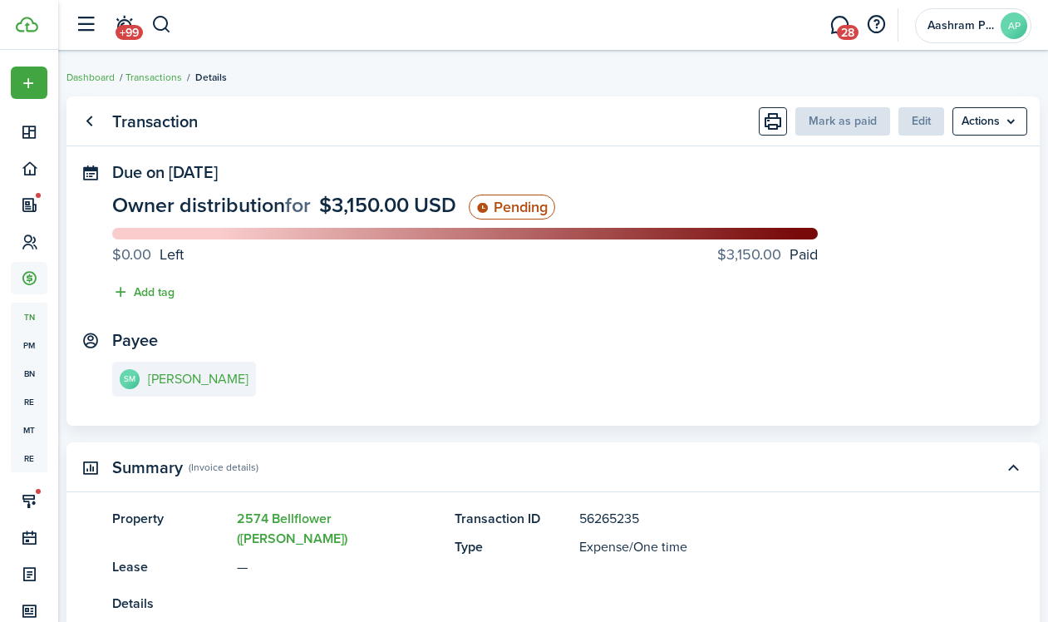
click at [152, 66] on ul "Dashboard Transactions Details" at bounding box center [146, 77] width 160 height 22
click at [163, 81] on link "Transactions" at bounding box center [153, 77] width 57 height 15
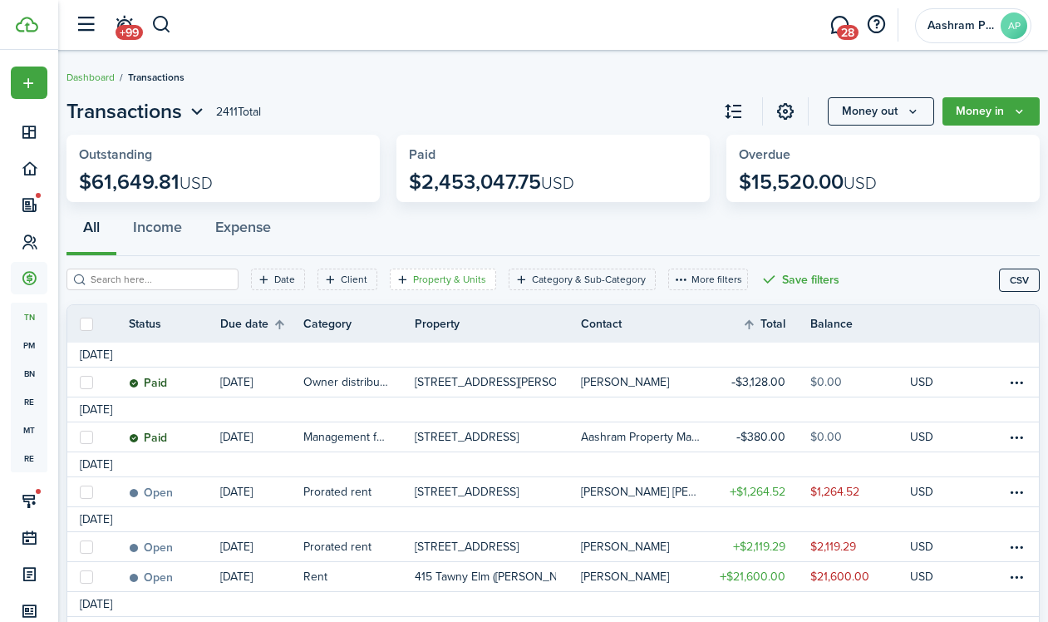
click at [445, 277] on filter-tag-label "Property & Units" at bounding box center [449, 279] width 73 height 15
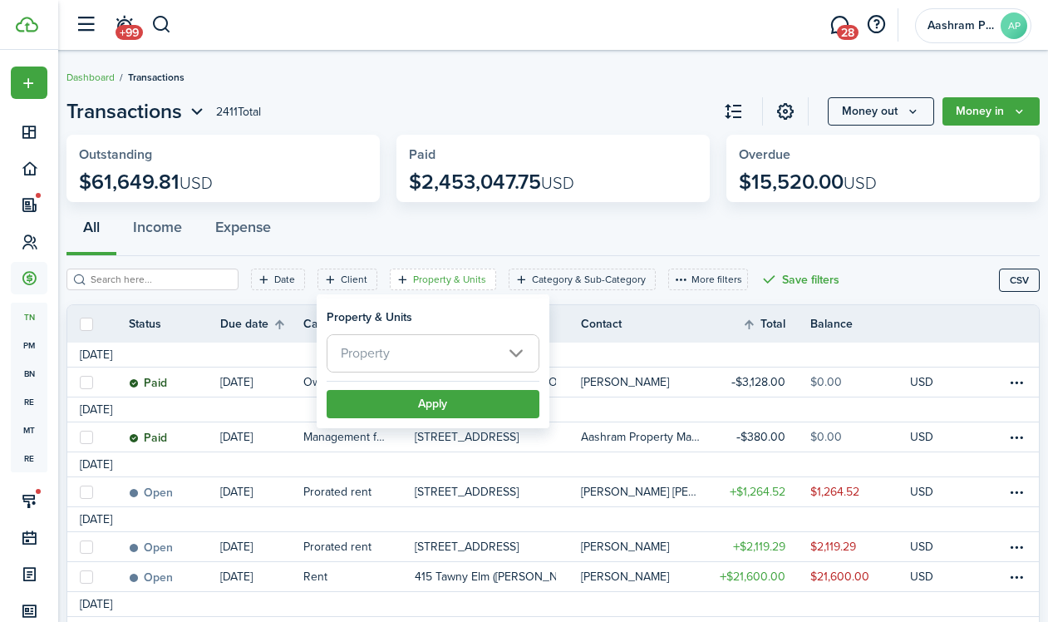
click at [425, 358] on span "Property" at bounding box center [432, 353] width 211 height 37
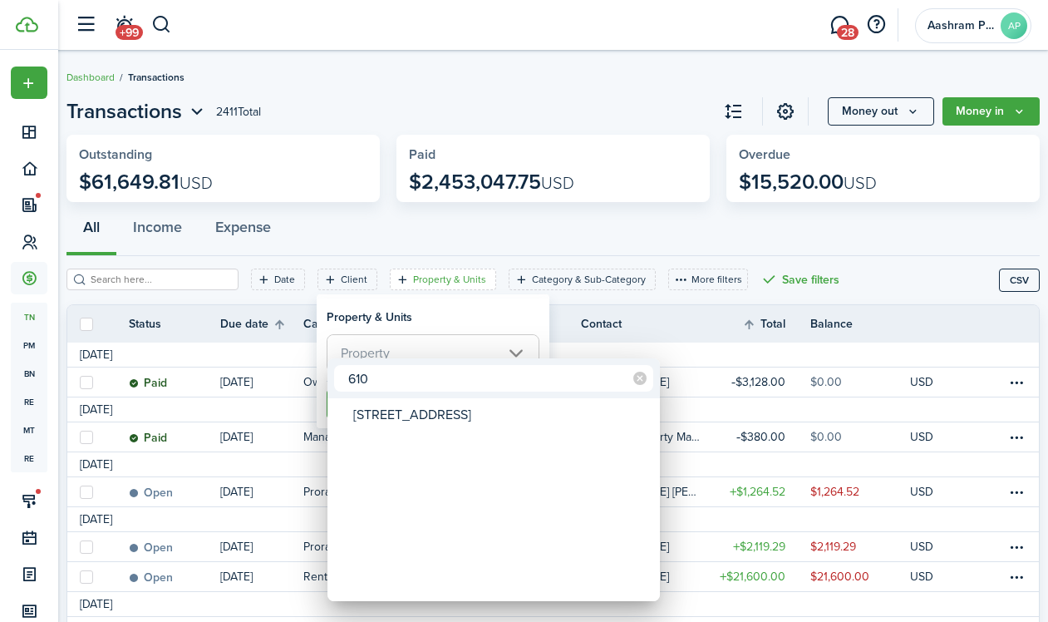
type input "610"
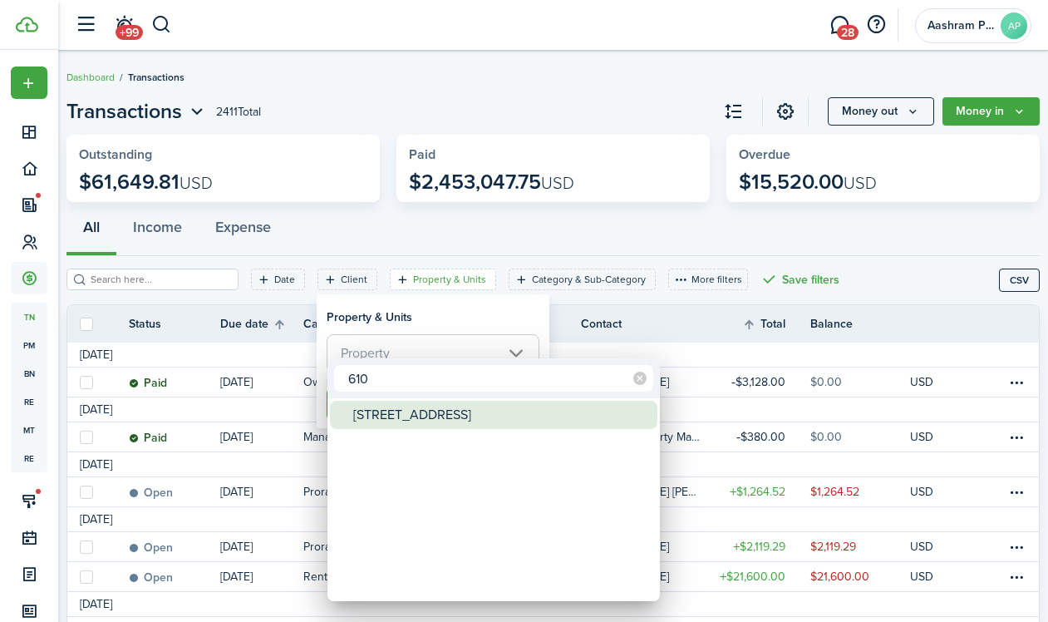
click at [428, 411] on div "[STREET_ADDRESS]" at bounding box center [500, 415] width 294 height 28
type input "[STREET_ADDRESS]"
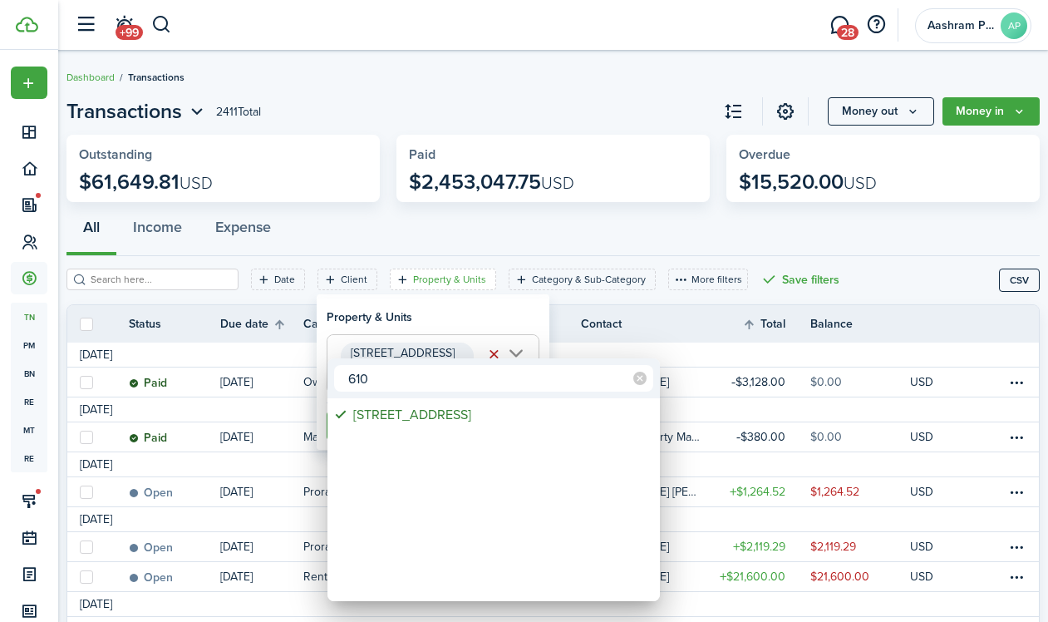
click at [421, 312] on div at bounding box center [524, 311] width 1314 height 888
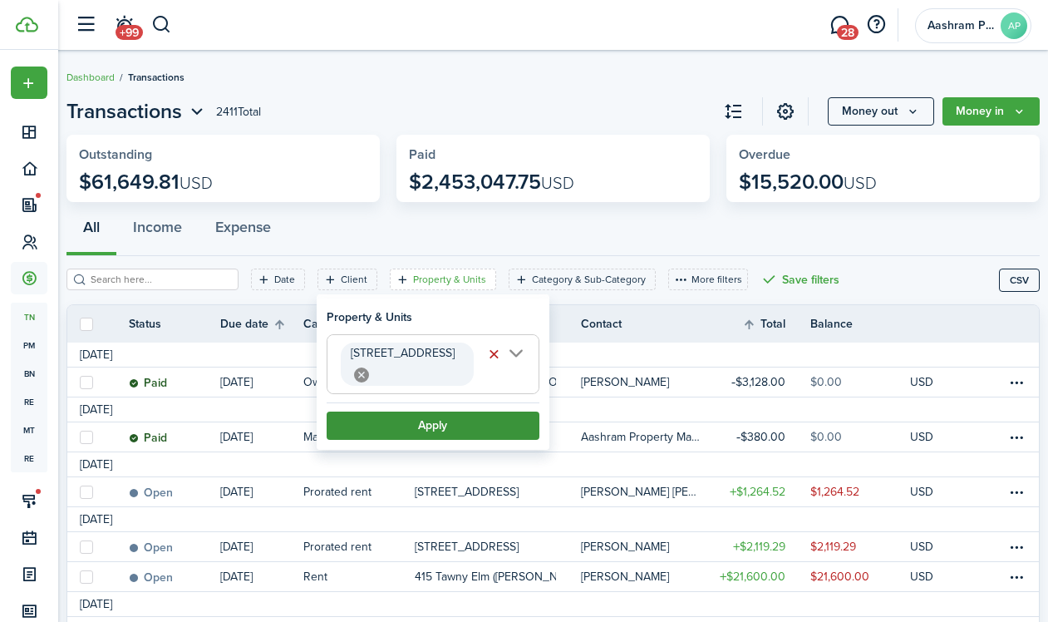
click at [420, 411] on button "Apply" at bounding box center [433, 425] width 213 height 28
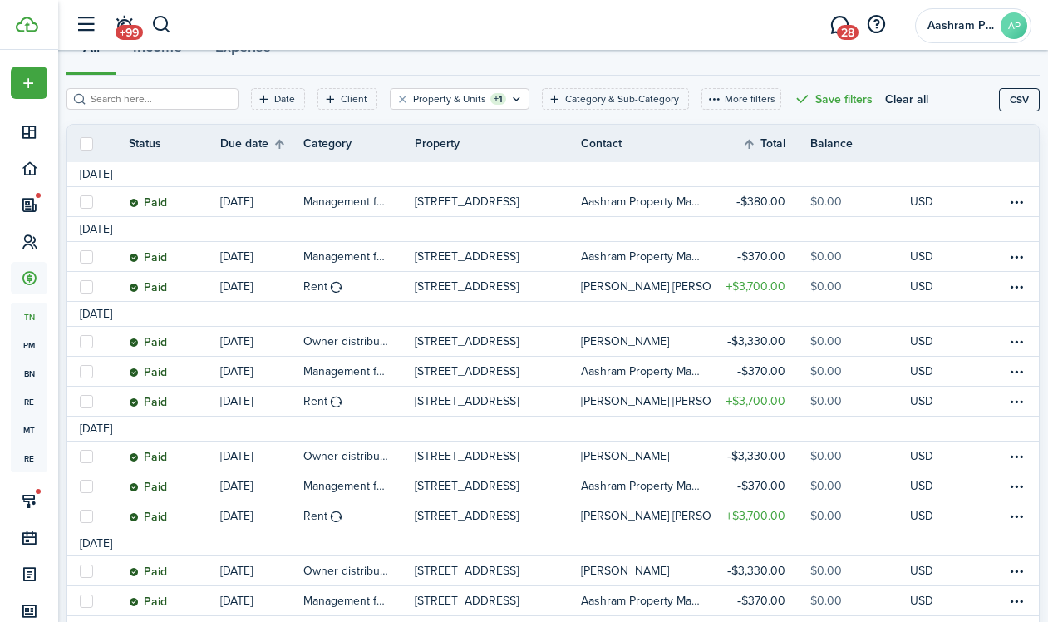
scroll to position [191, 0]
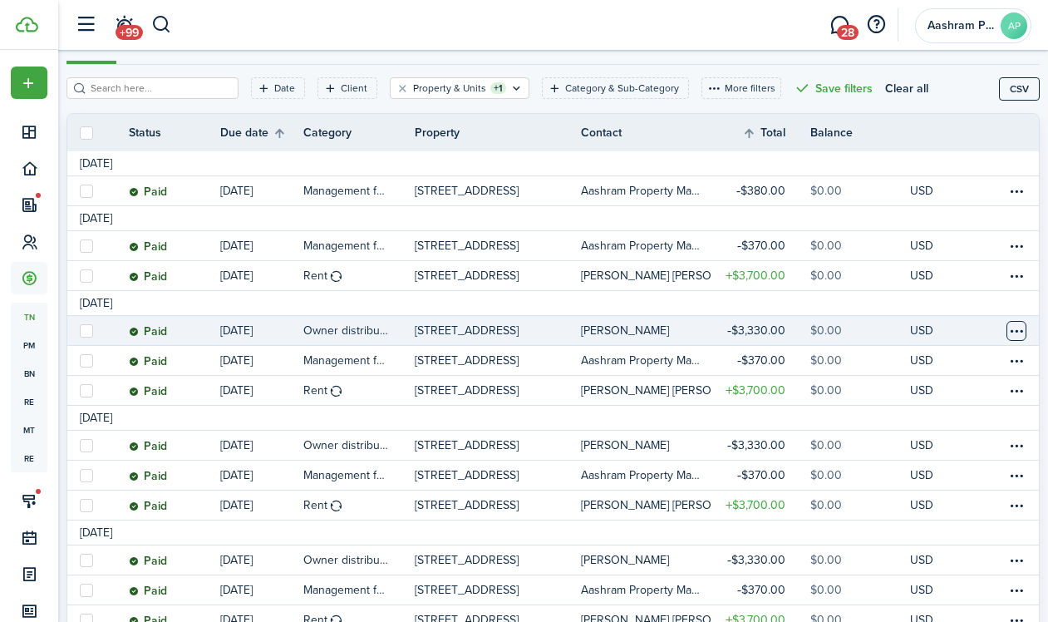
click at [1006, 337] on table-menu-btn-icon at bounding box center [1016, 331] width 20 height 20
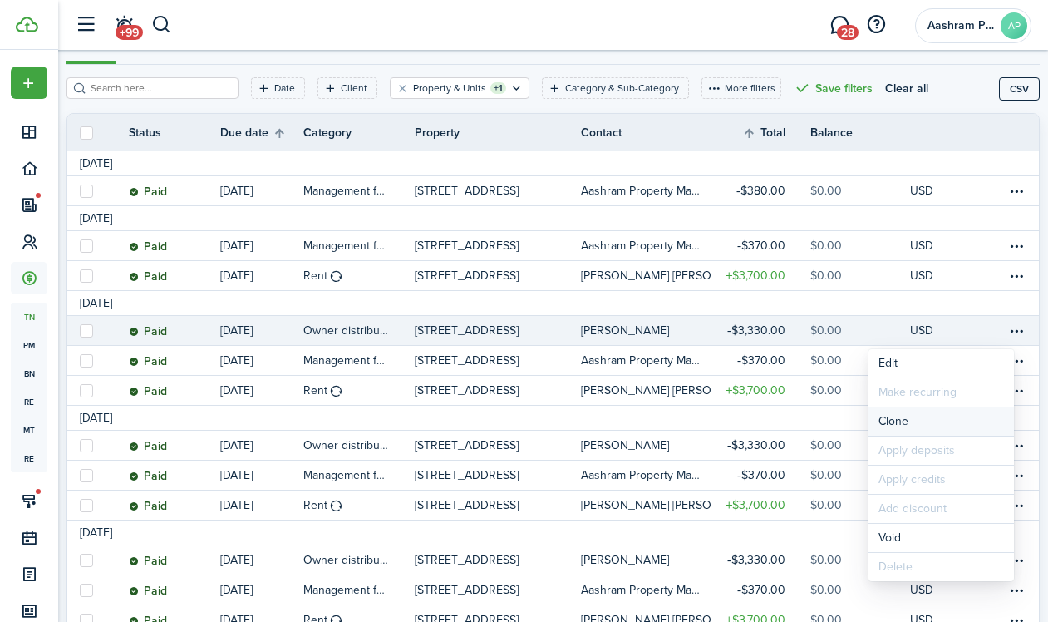
click at [897, 418] on link "Clone" at bounding box center [940, 421] width 145 height 28
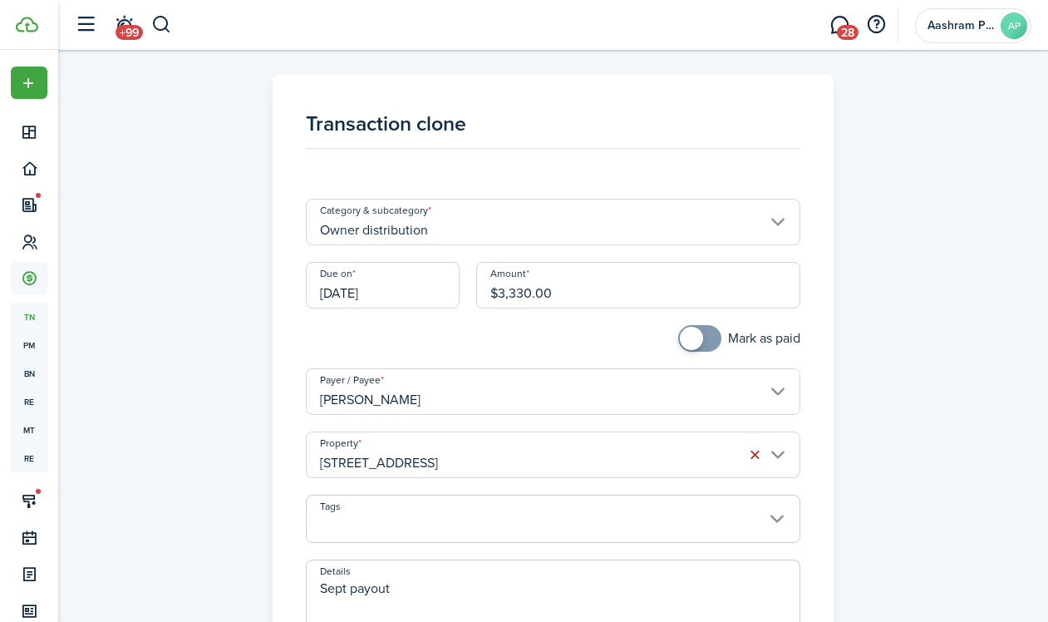
click at [371, 295] on input "[DATE]" at bounding box center [383, 285] width 154 height 47
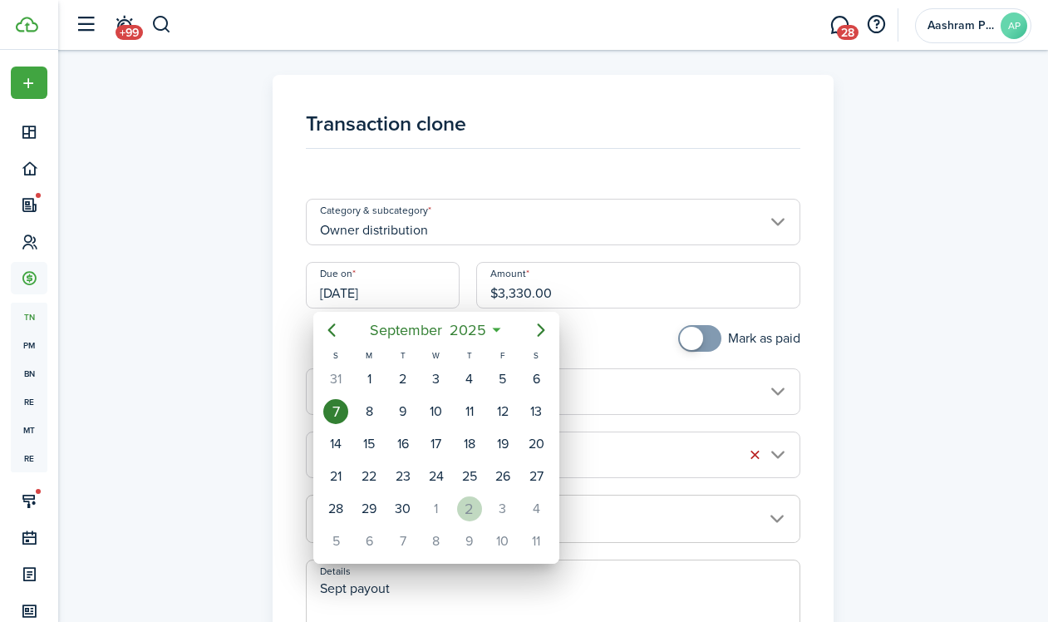
click at [462, 509] on div "2" at bounding box center [469, 508] width 25 height 25
type input "[DATE]"
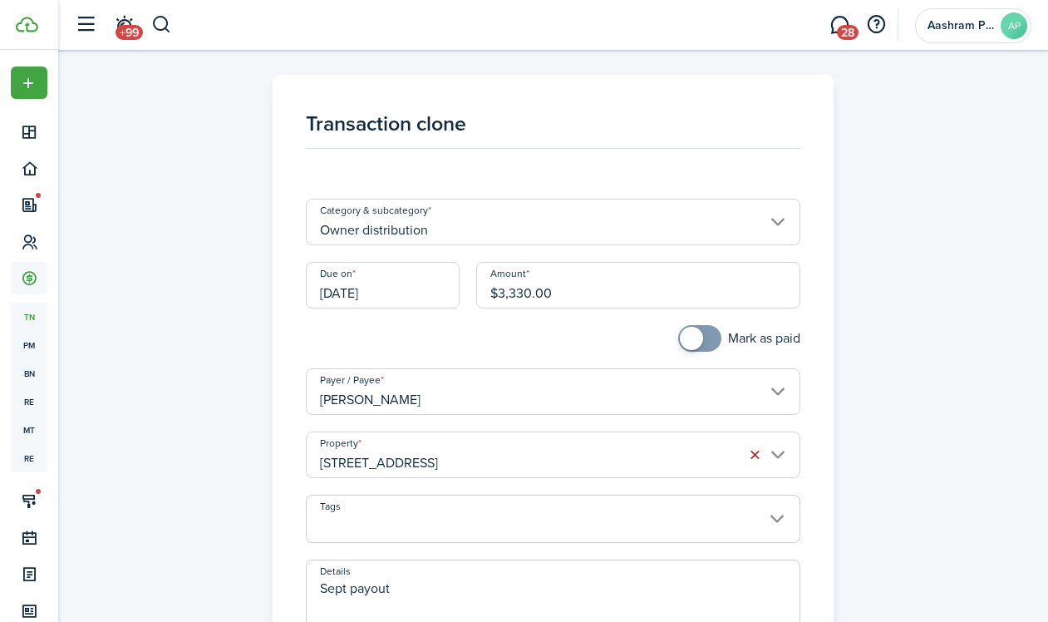
click at [366, 587] on textarea "Sept payout" at bounding box center [553, 618] width 493 height 80
paste textarea "Oct ren"
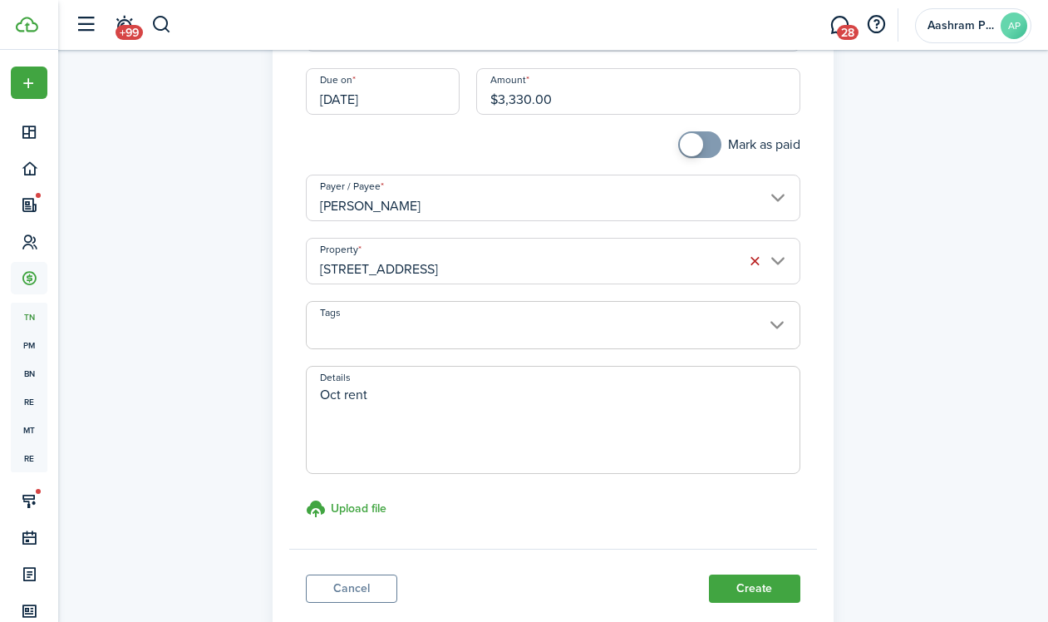
scroll to position [226, 0]
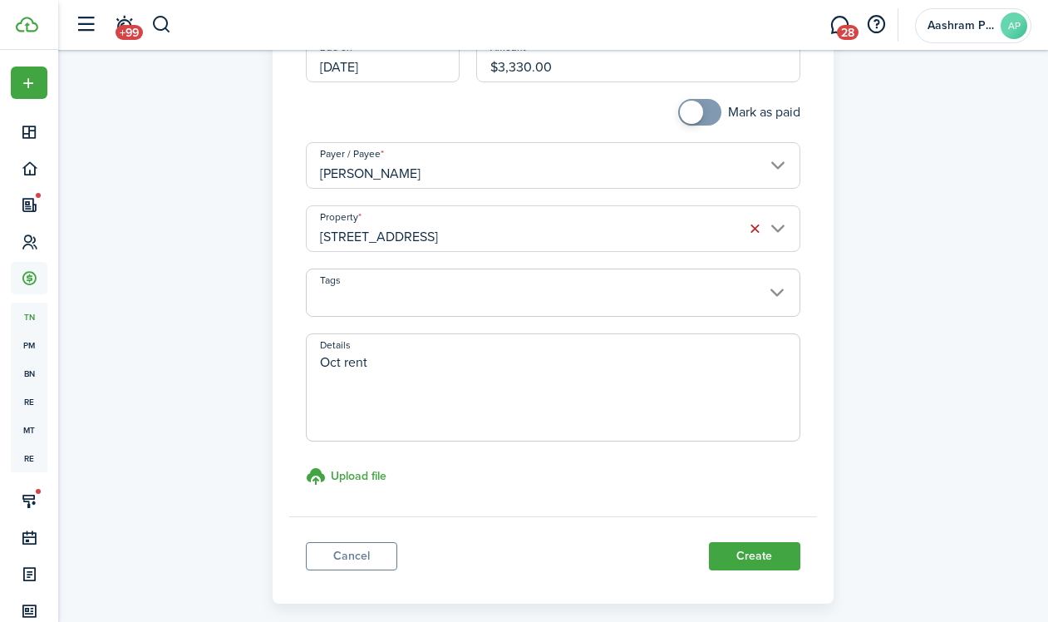
type textarea "Oct rent"
click at [735, 560] on button "Create" at bounding box center [754, 556] width 91 height 28
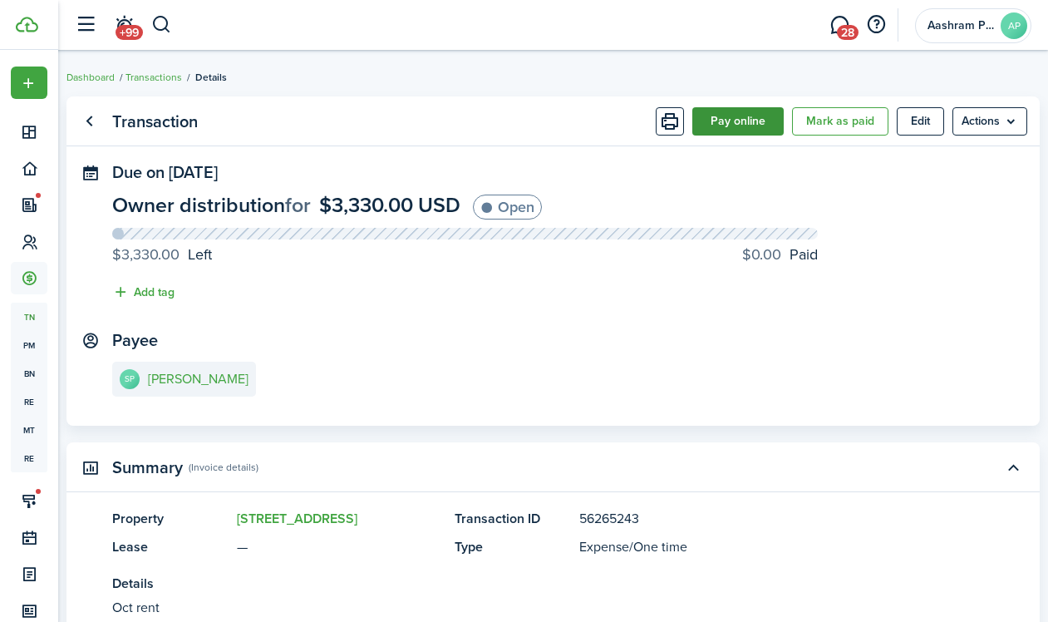
click at [716, 122] on button "Pay online" at bounding box center [737, 121] width 91 height 28
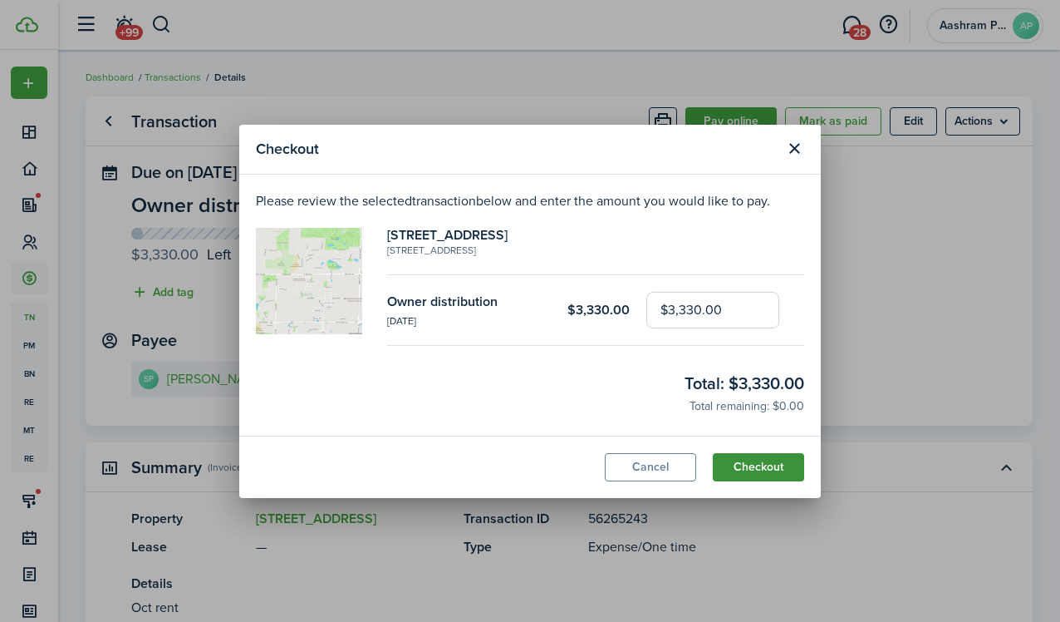
click at [738, 473] on button "Checkout" at bounding box center [758, 467] width 91 height 28
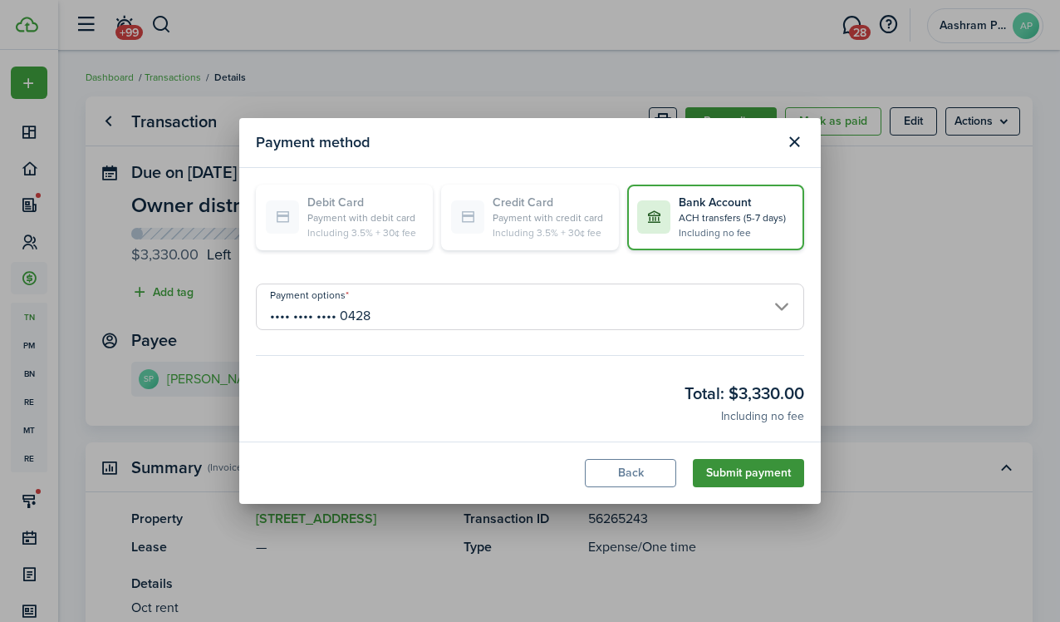
click at [741, 470] on button "Submit payment" at bounding box center [748, 473] width 111 height 28
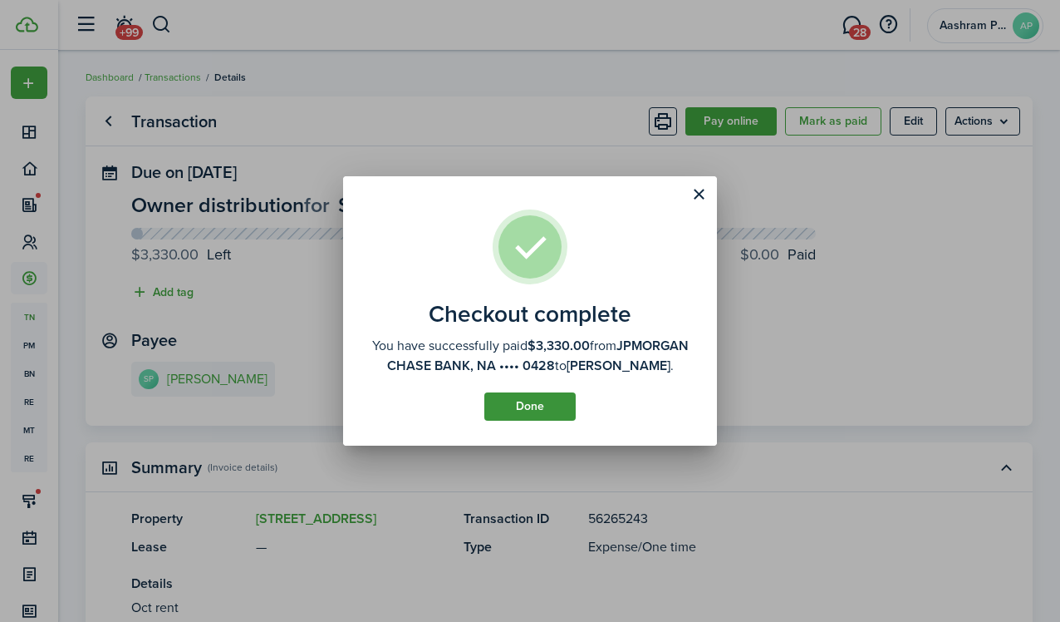
click at [530, 411] on button "Done" at bounding box center [529, 406] width 91 height 28
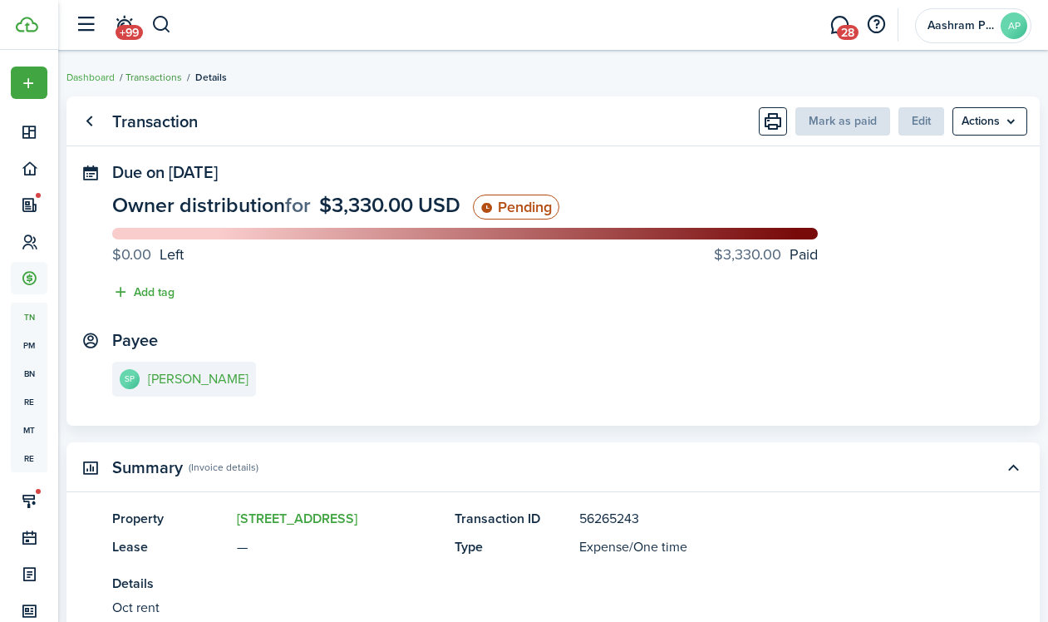
click at [179, 77] on link "Transactions" at bounding box center [153, 77] width 57 height 15
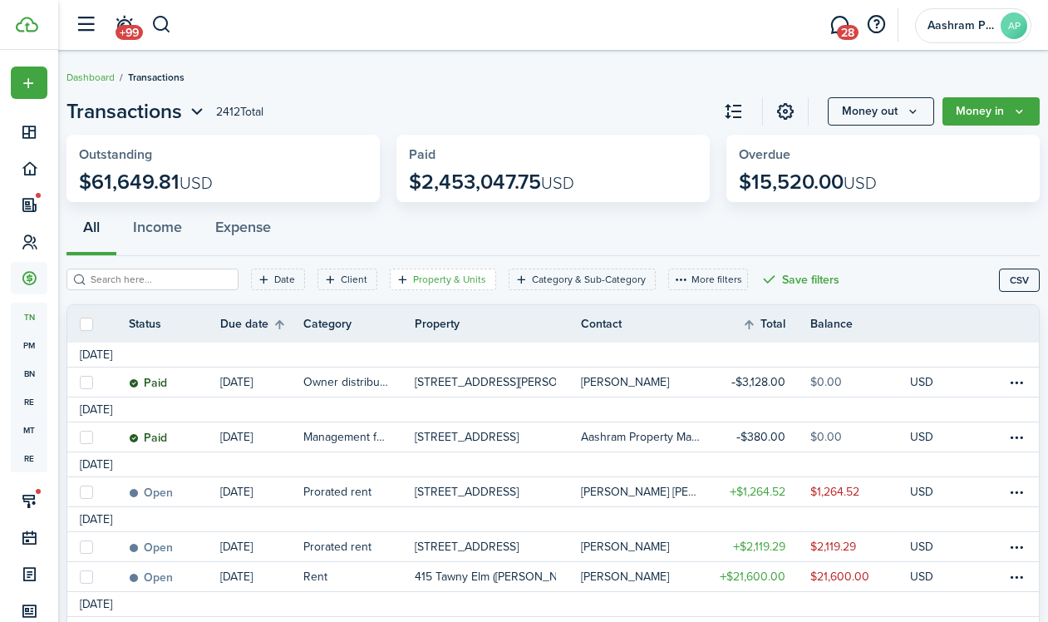
click at [431, 274] on filter-tag-label "Property & Units" at bounding box center [449, 279] width 73 height 15
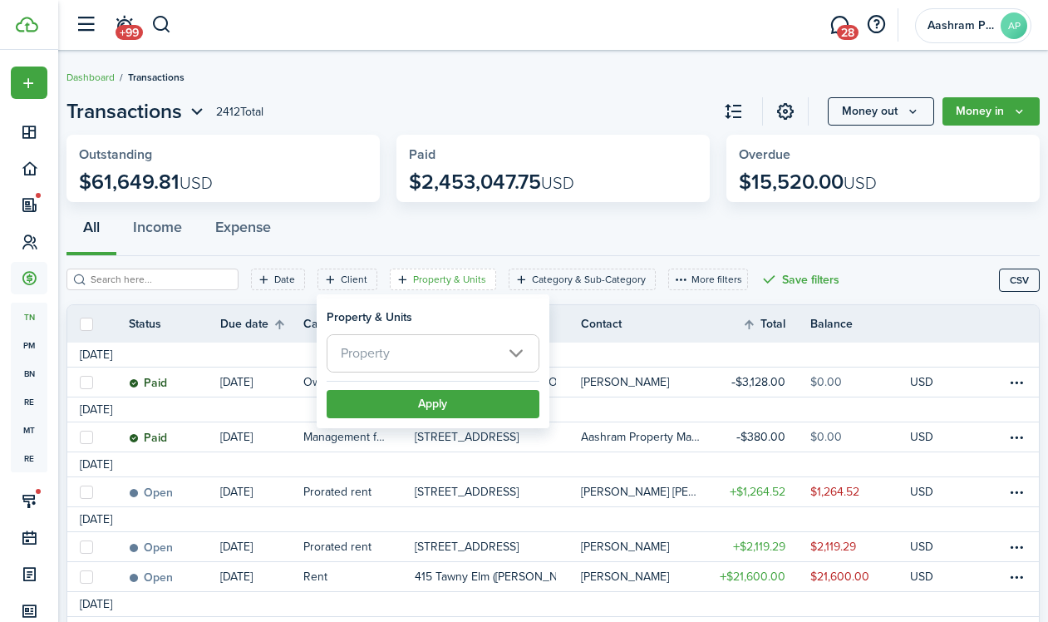
click at [420, 346] on span "Property" at bounding box center [432, 353] width 211 height 37
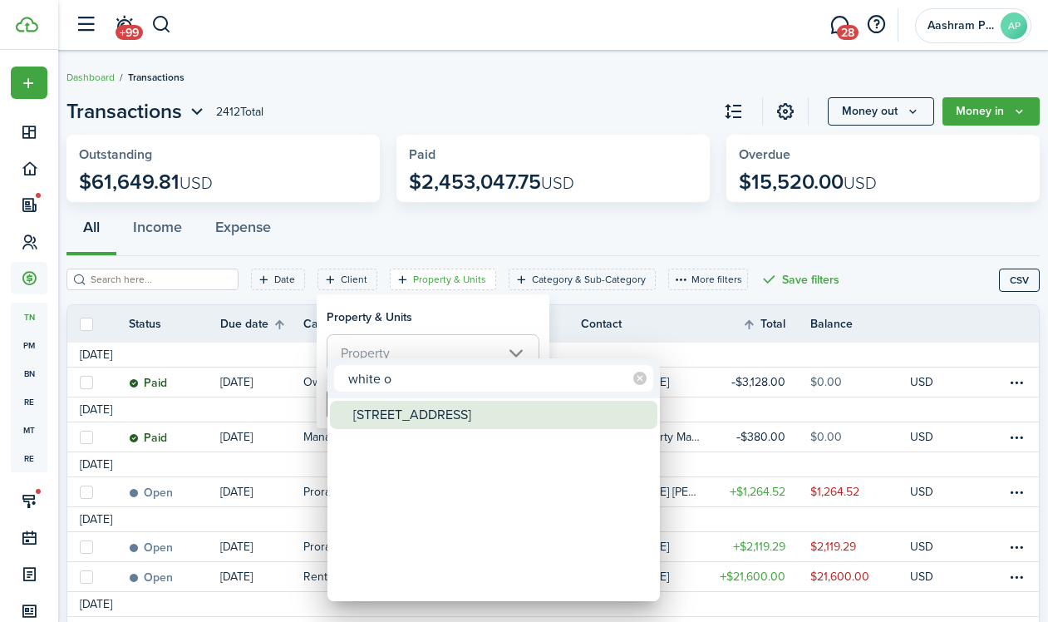
type input "white o"
click at [385, 414] on div "[STREET_ADDRESS]" at bounding box center [500, 415] width 294 height 28
type input "[STREET_ADDRESS]"
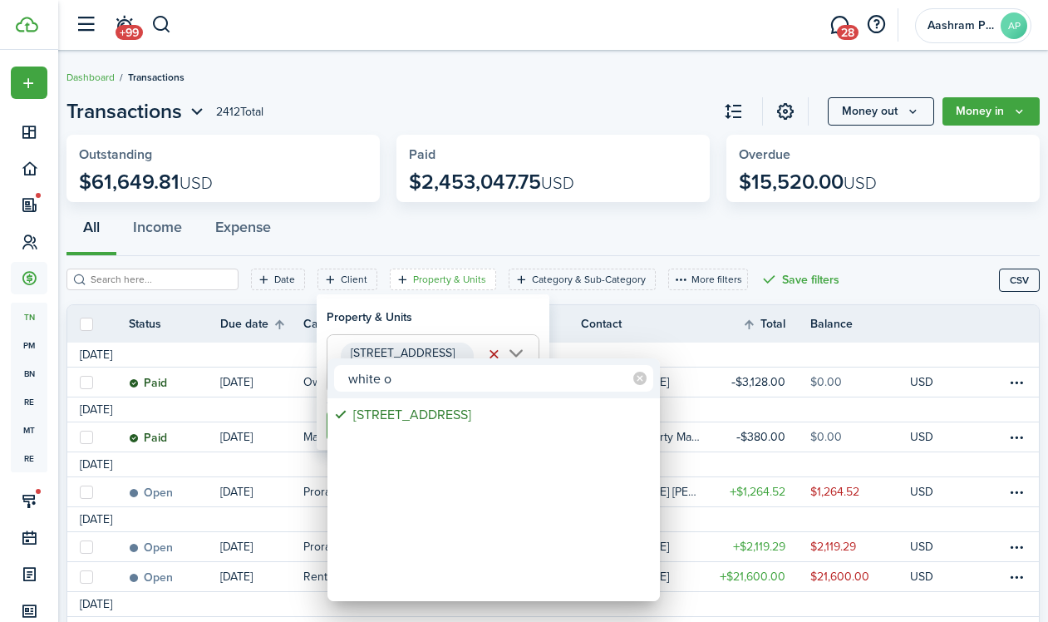
click at [388, 309] on div at bounding box center [524, 311] width 1314 height 888
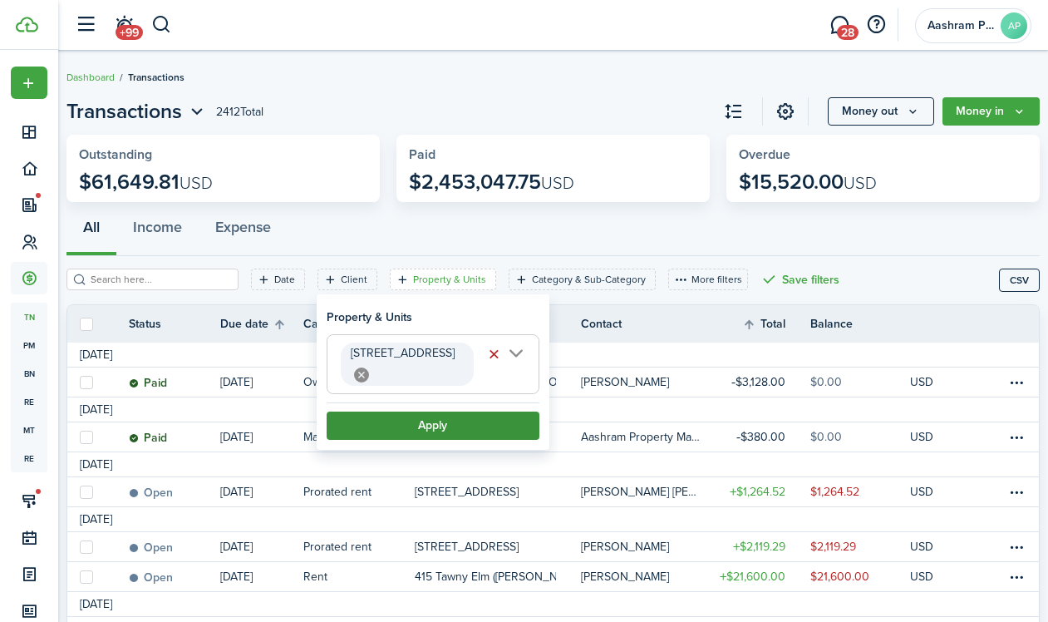
click at [427, 411] on button "Apply" at bounding box center [433, 425] width 213 height 28
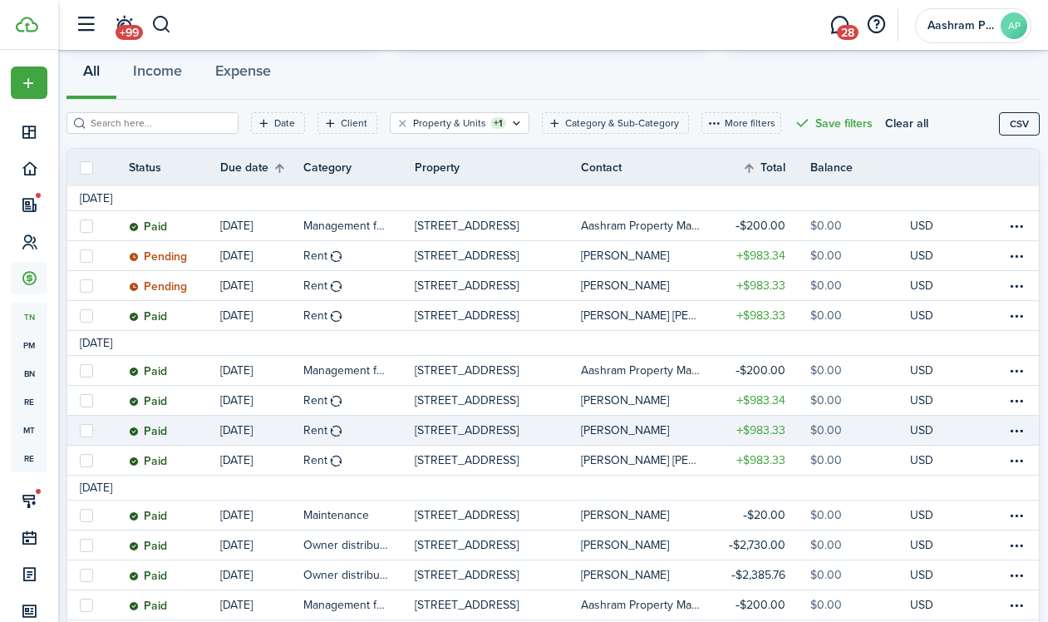
scroll to position [146, 0]
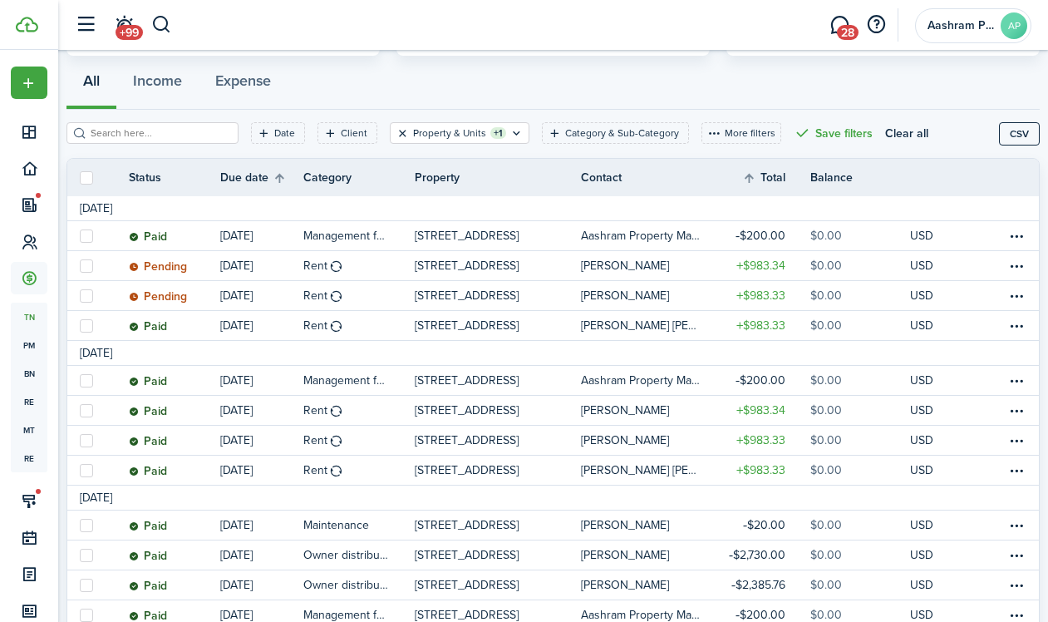
click at [396, 136] on button "Clear filter" at bounding box center [403, 132] width 14 height 13
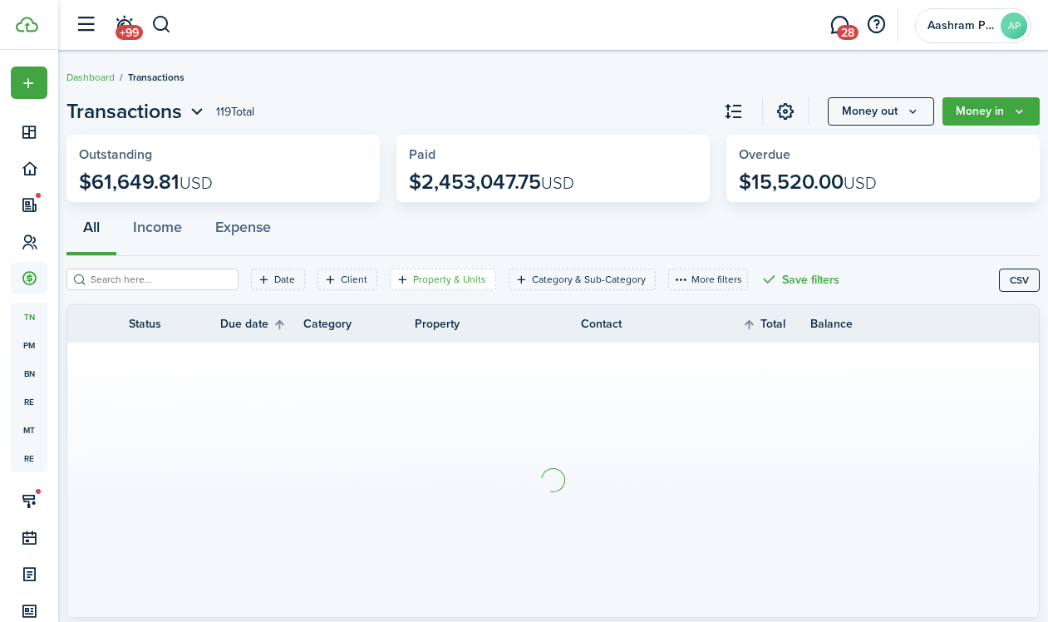
click at [451, 281] on filter-tag-label "Property & Units" at bounding box center [449, 279] width 73 height 15
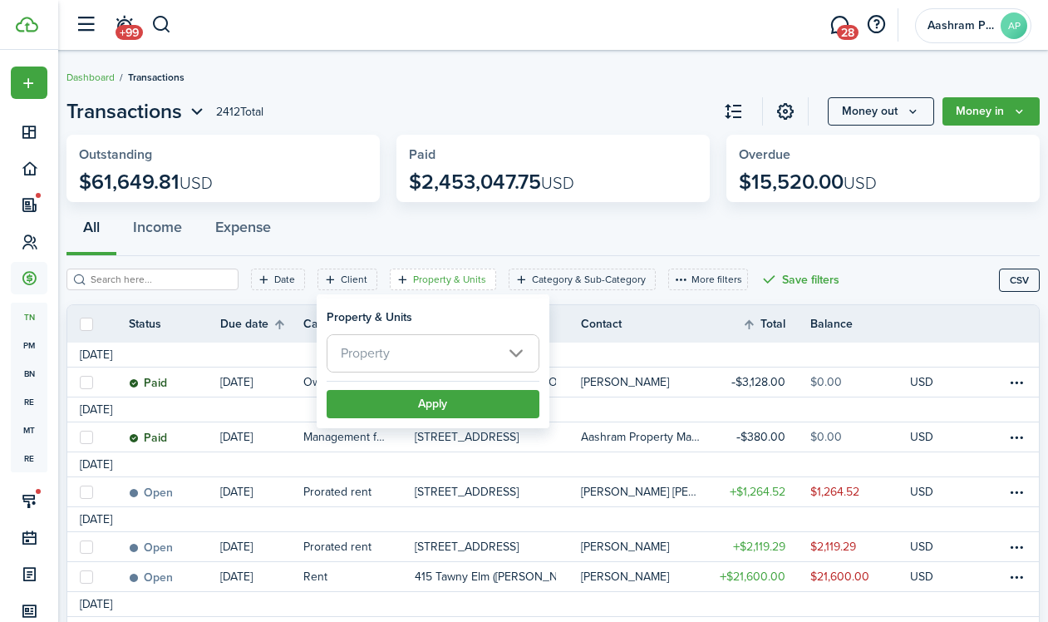
click at [437, 352] on span "Property" at bounding box center [432, 353] width 211 height 37
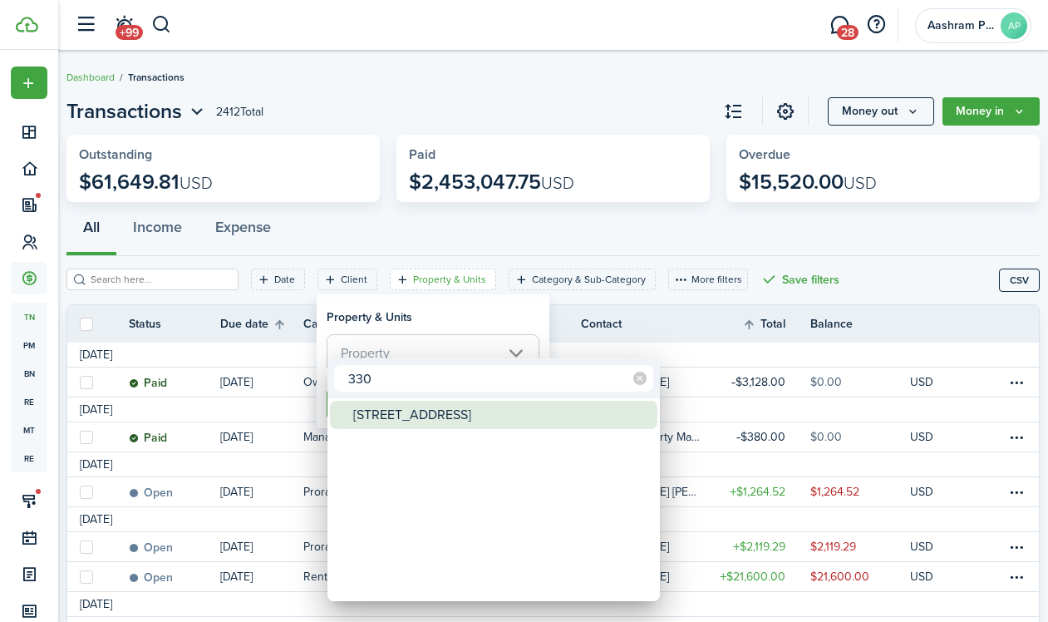
type input "330"
click at [470, 422] on div "[STREET_ADDRESS]" at bounding box center [500, 415] width 294 height 28
type input "[STREET_ADDRESS]"
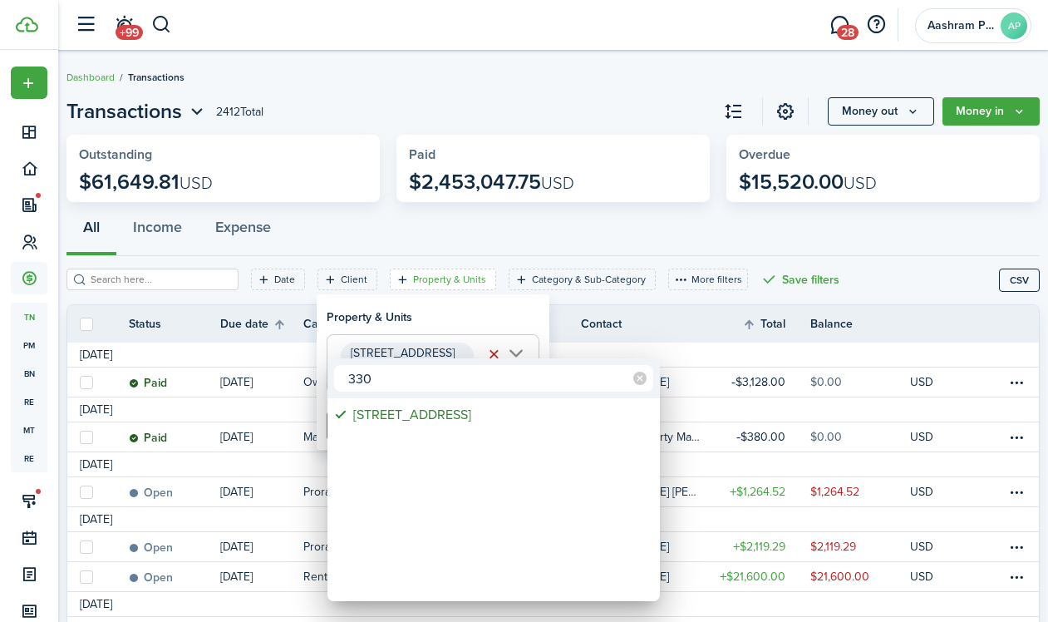
click at [432, 326] on div at bounding box center [524, 311] width 1314 height 888
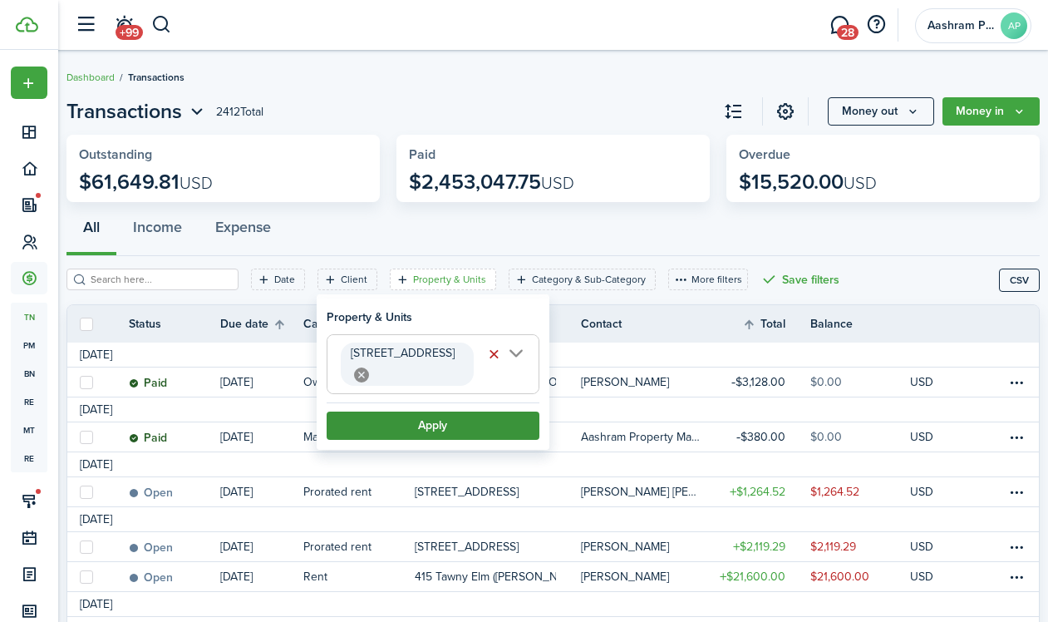
click at [439, 411] on button "Apply" at bounding box center [433, 425] width 213 height 28
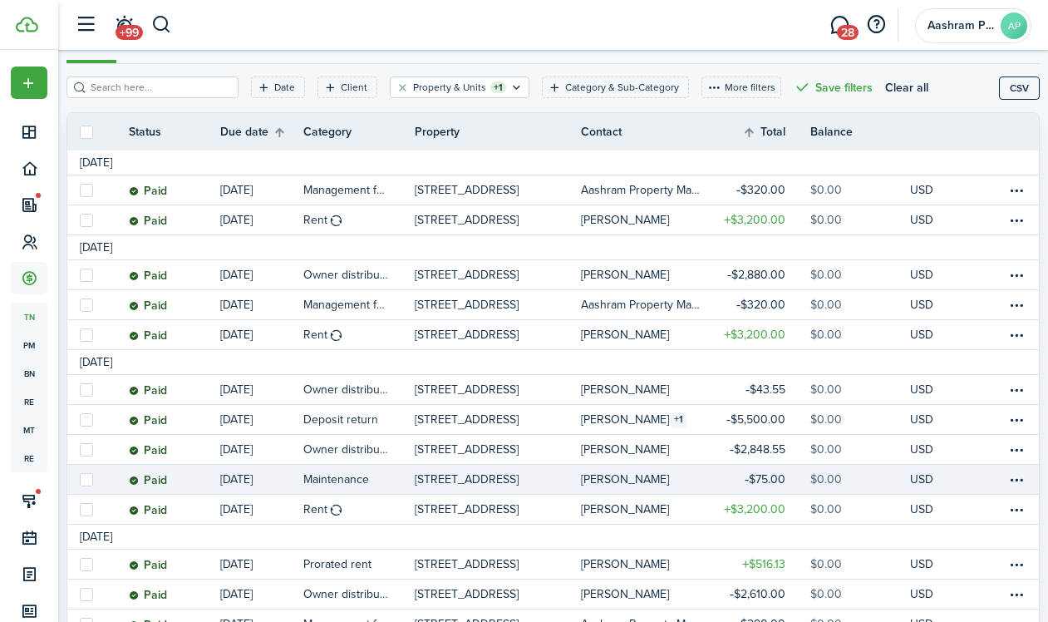
scroll to position [203, 0]
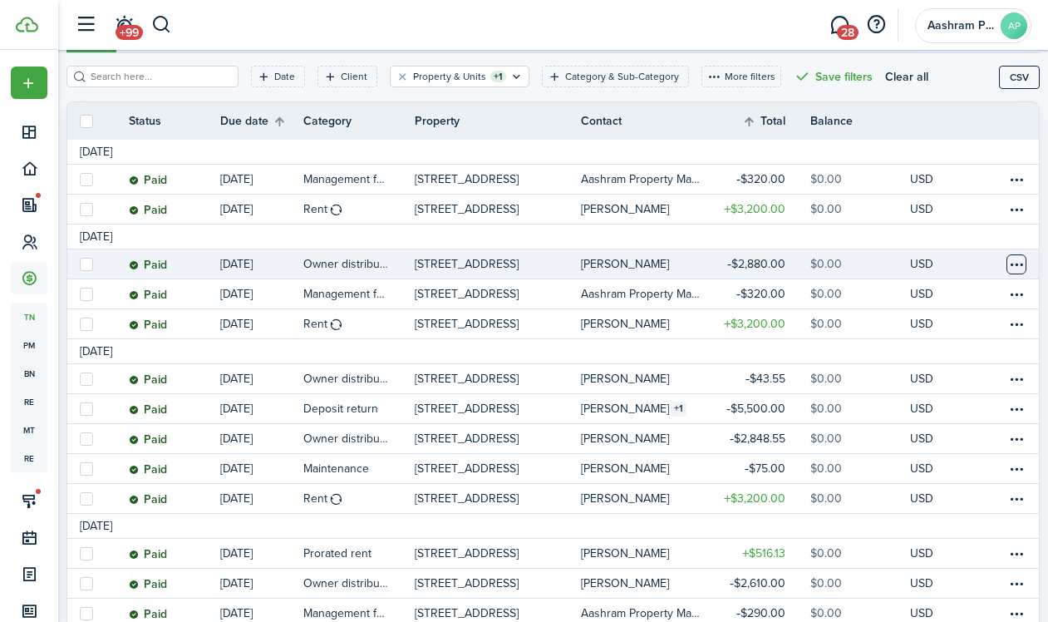
click at [1006, 266] on table-menu-btn-icon at bounding box center [1016, 264] width 20 height 20
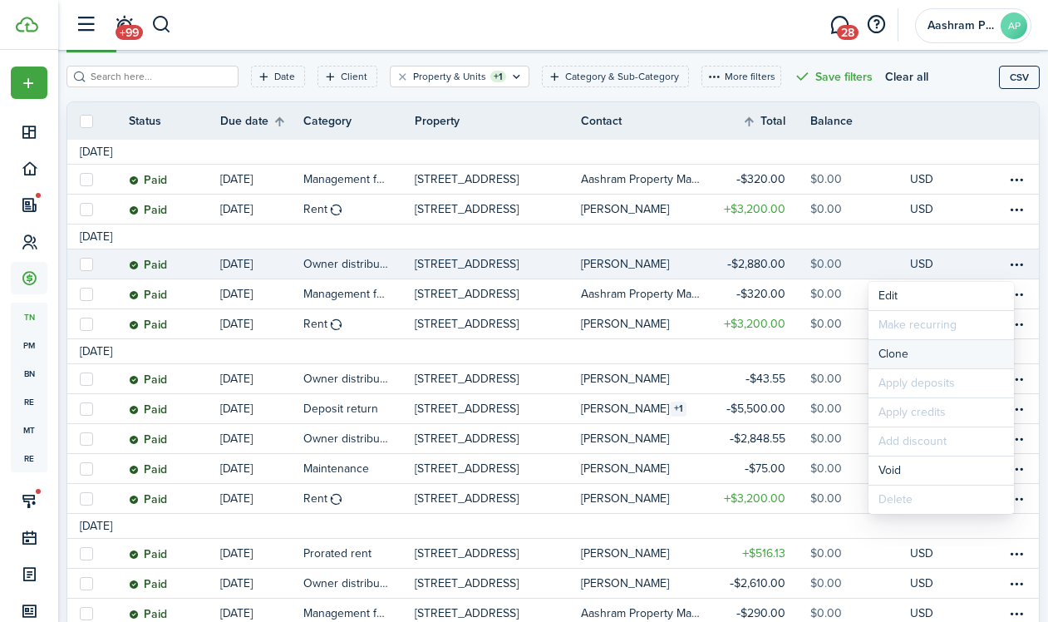
click at [910, 352] on link "Clone" at bounding box center [940, 354] width 145 height 28
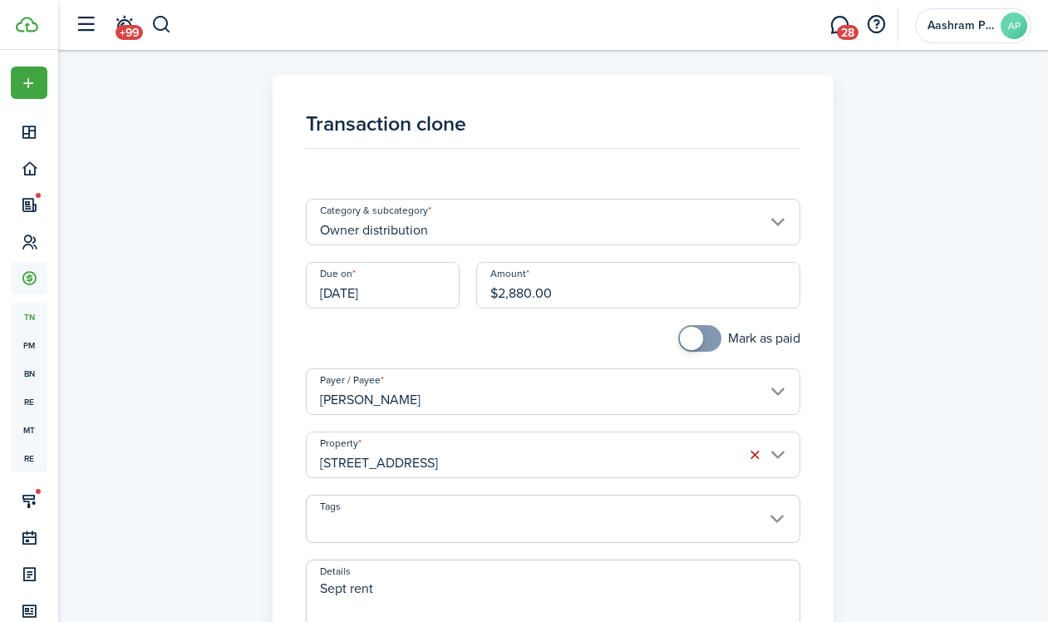
click at [383, 294] on input "[DATE]" at bounding box center [383, 285] width 154 height 47
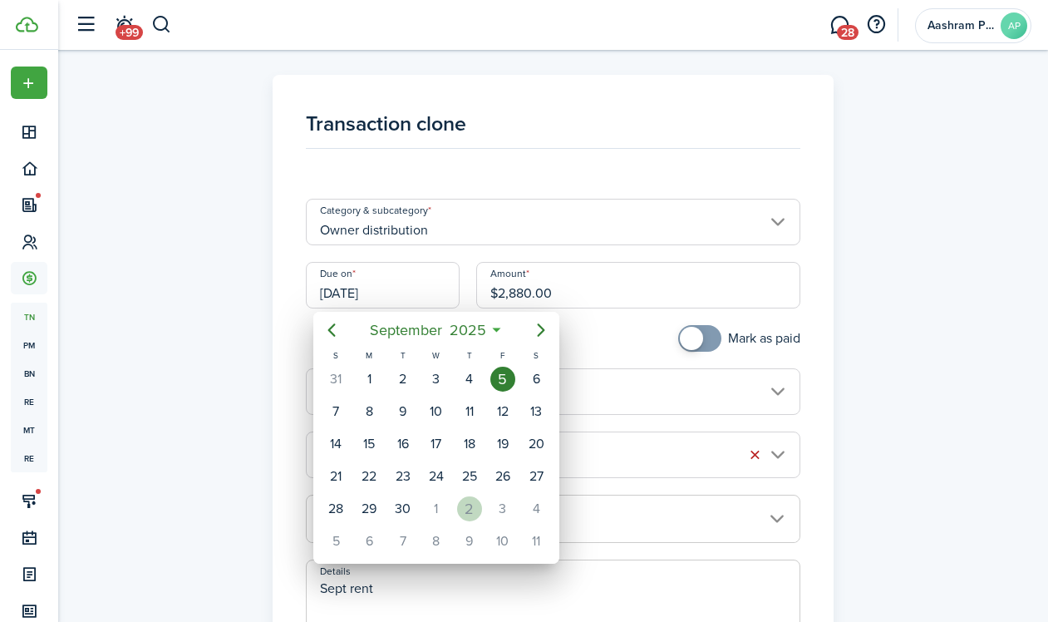
click at [471, 509] on div "2" at bounding box center [469, 508] width 25 height 25
type input "[DATE]"
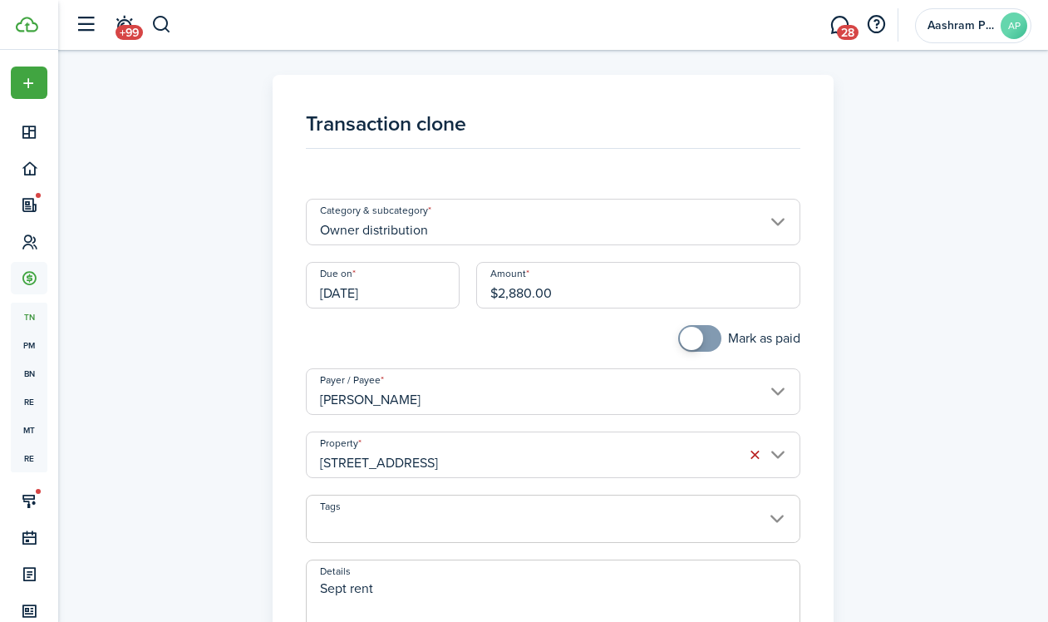
click at [366, 594] on textarea "Sept rent" at bounding box center [553, 618] width 493 height 80
paste textarea "Oc"
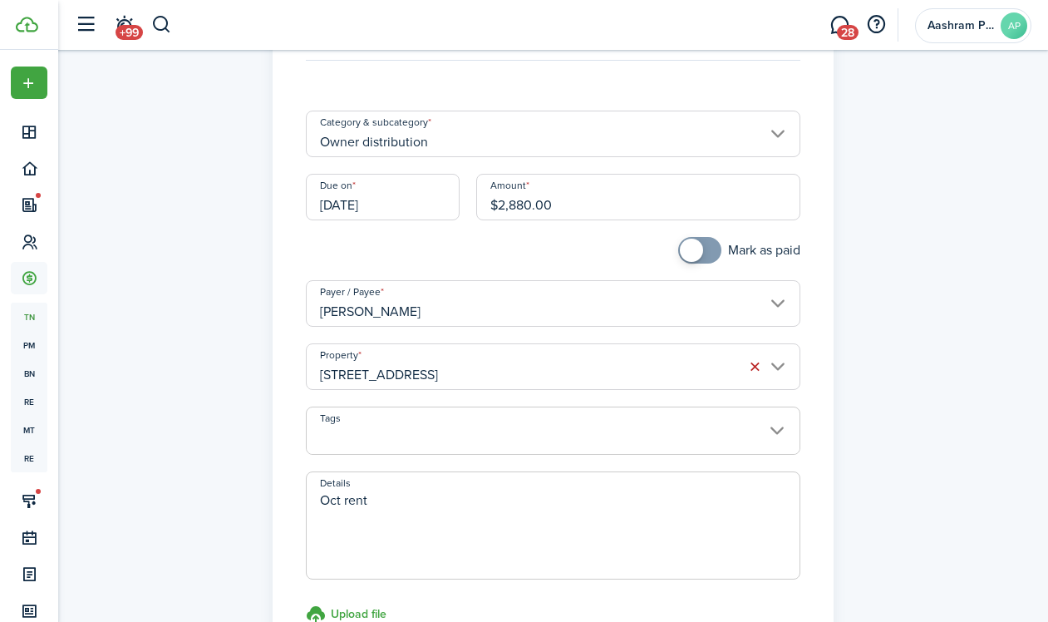
scroll to position [257, 0]
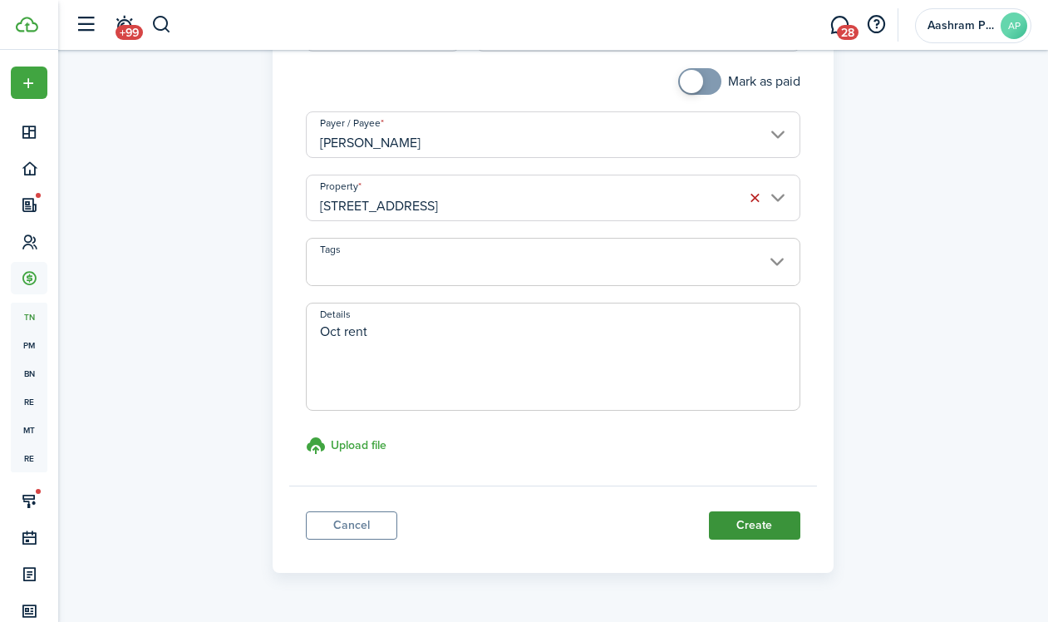
type textarea "Oct rent"
click at [744, 529] on button "Create" at bounding box center [754, 525] width 91 height 28
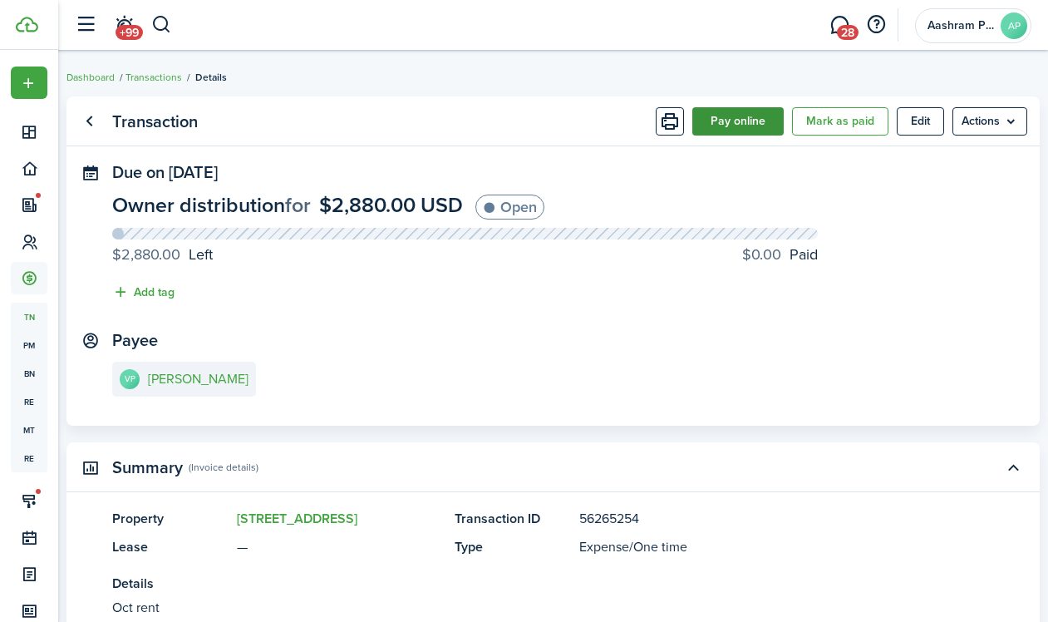
click at [694, 125] on button "Pay online" at bounding box center [737, 121] width 91 height 28
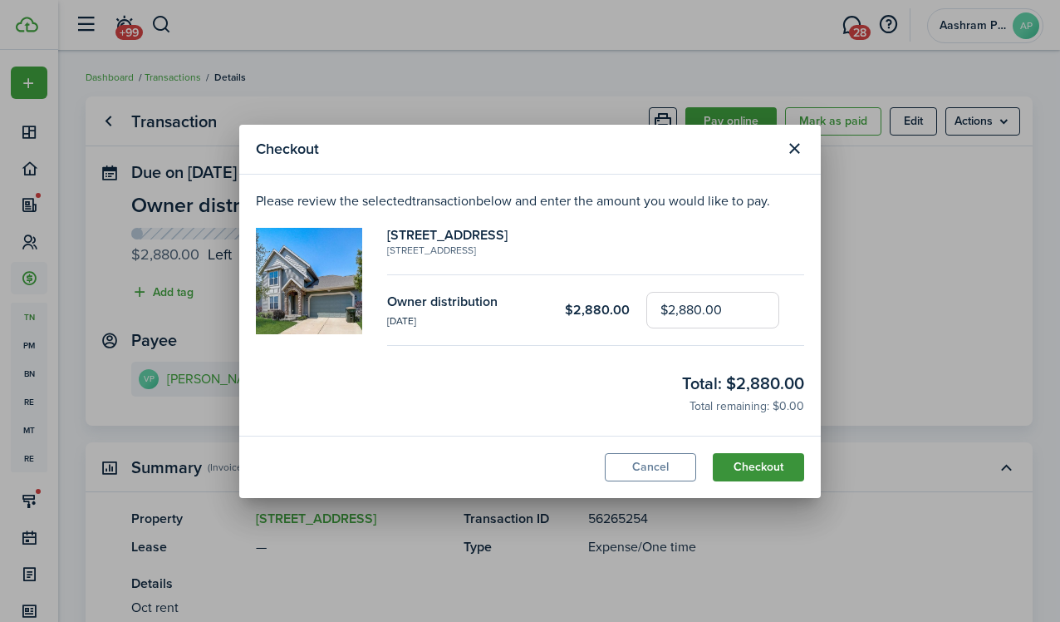
click at [738, 463] on button "Checkout" at bounding box center [758, 467] width 91 height 28
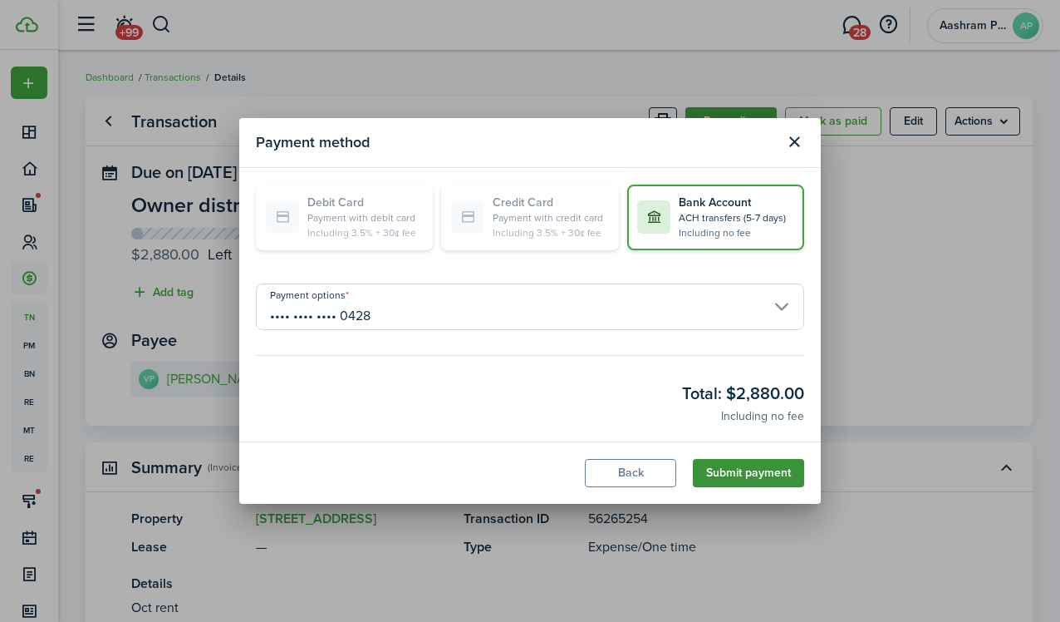
click at [731, 472] on button "Submit payment" at bounding box center [748, 473] width 111 height 28
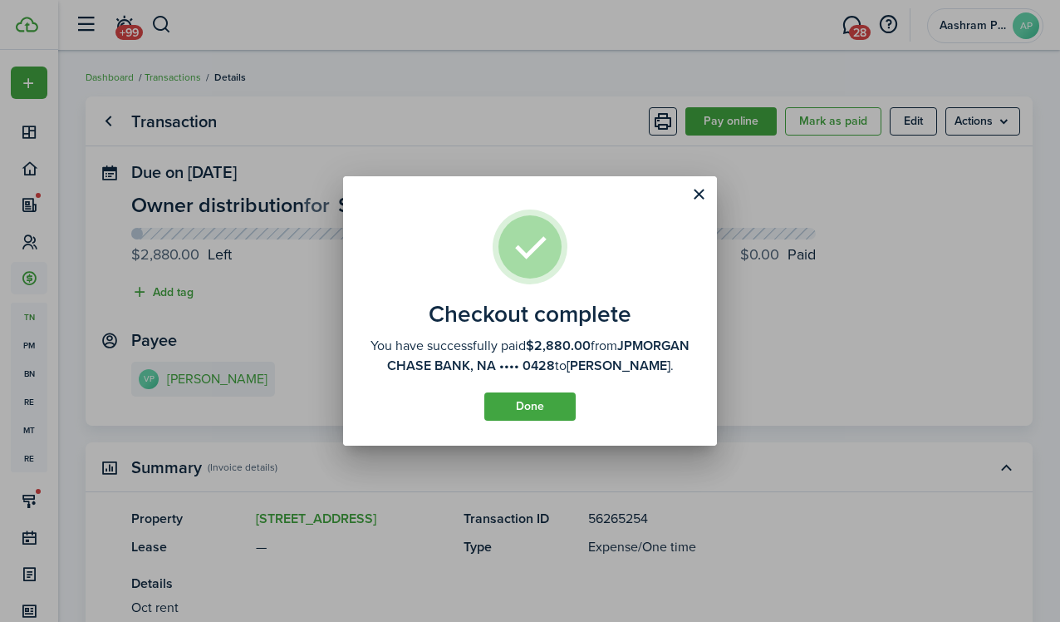
click at [544, 401] on assembled-view "Checkout complete You have successfully paid $2,880.00 from JPMORGAN CHASE BANK…" at bounding box center [530, 314] width 324 height 211
click at [548, 414] on button "Done" at bounding box center [529, 406] width 91 height 28
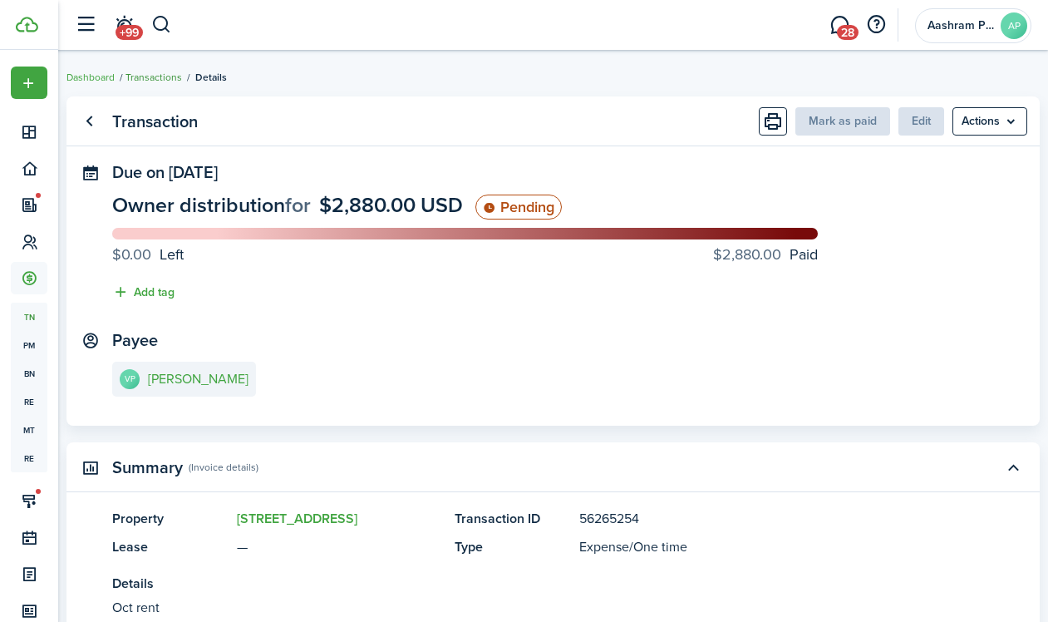
click at [182, 78] on link "Transactions" at bounding box center [153, 77] width 57 height 15
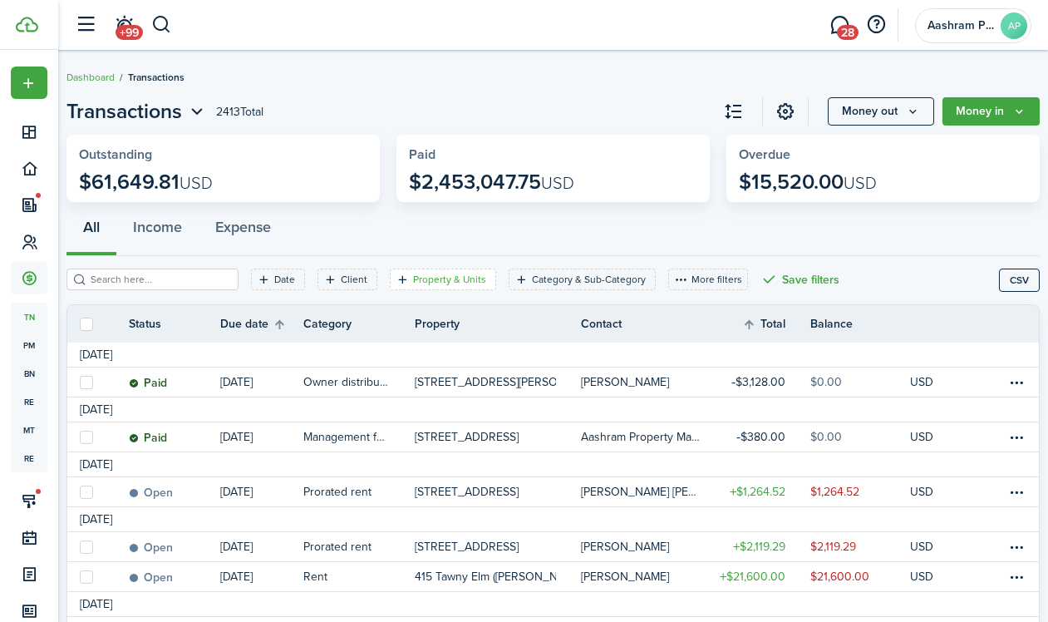
click at [413, 278] on filter-tag-label "Property & Units" at bounding box center [449, 279] width 73 height 15
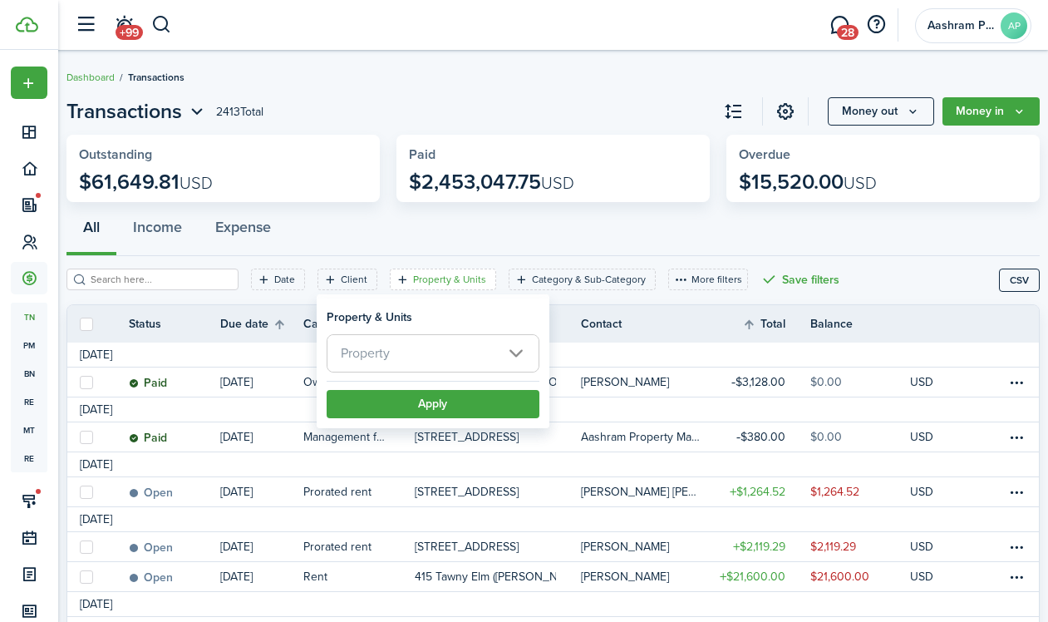
click at [427, 359] on span "Property" at bounding box center [432, 353] width 211 height 37
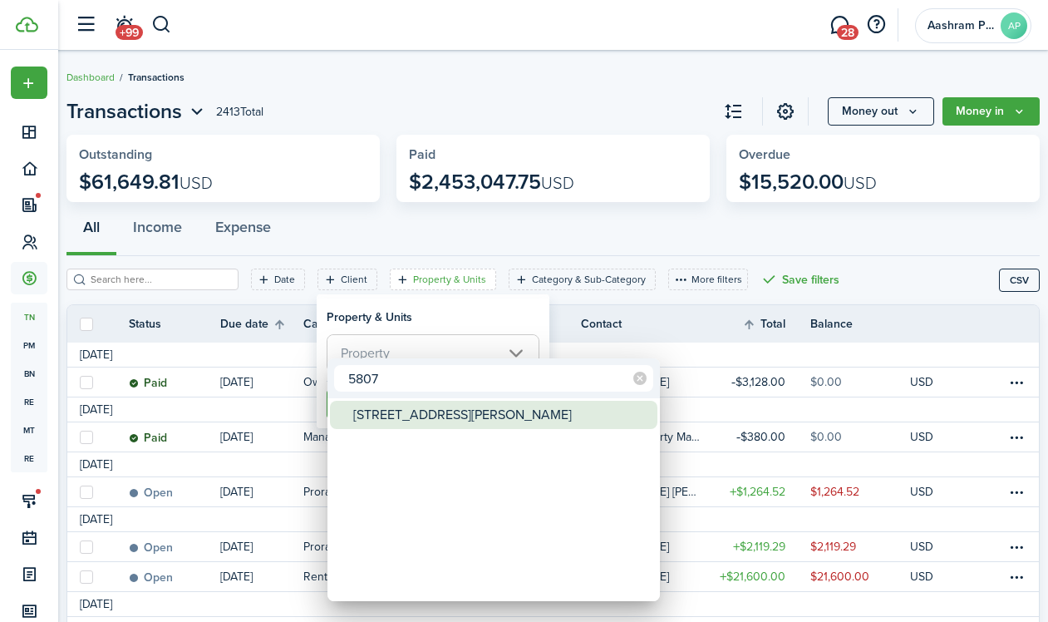
type input "5807"
click at [391, 418] on div "[STREET_ADDRESS][PERSON_NAME]" at bounding box center [500, 415] width 294 height 28
type input "[STREET_ADDRESS][PERSON_NAME]"
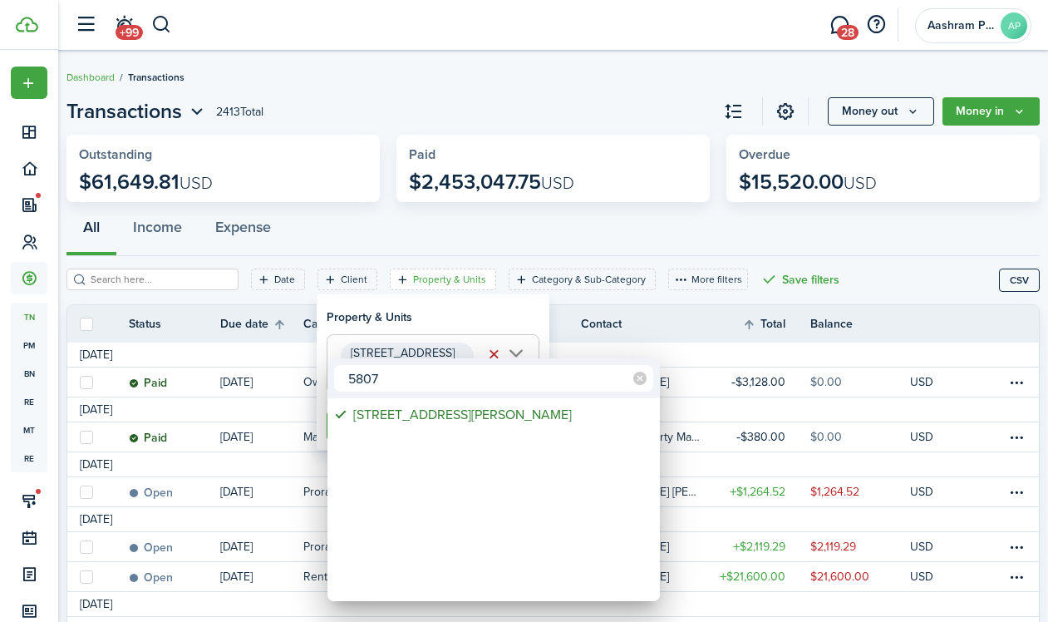
click at [385, 317] on div at bounding box center [524, 311] width 1314 height 888
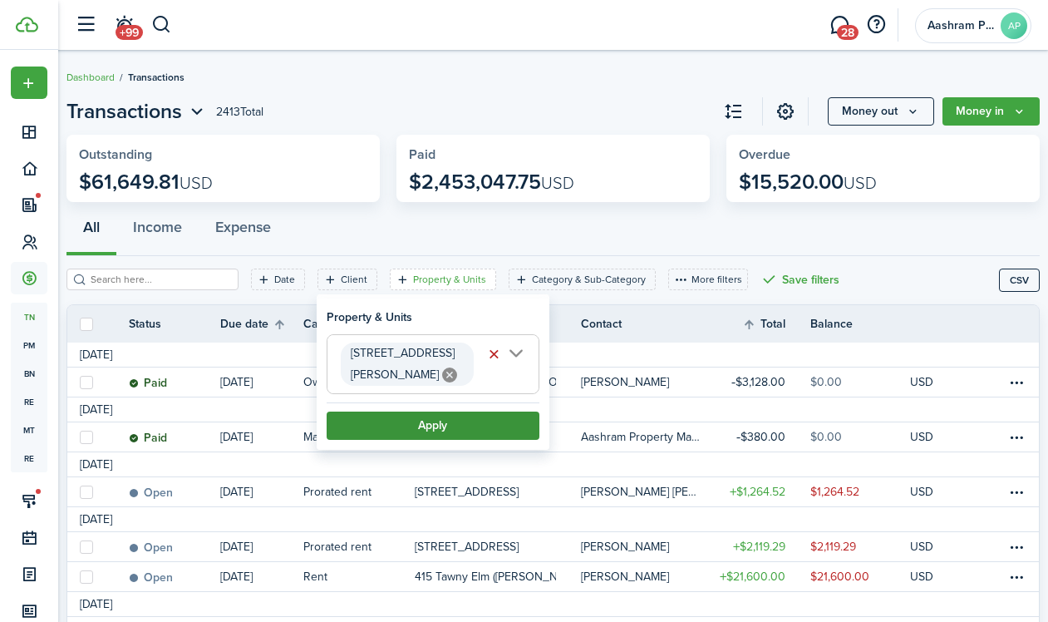
click at [401, 411] on button "Apply" at bounding box center [433, 425] width 213 height 28
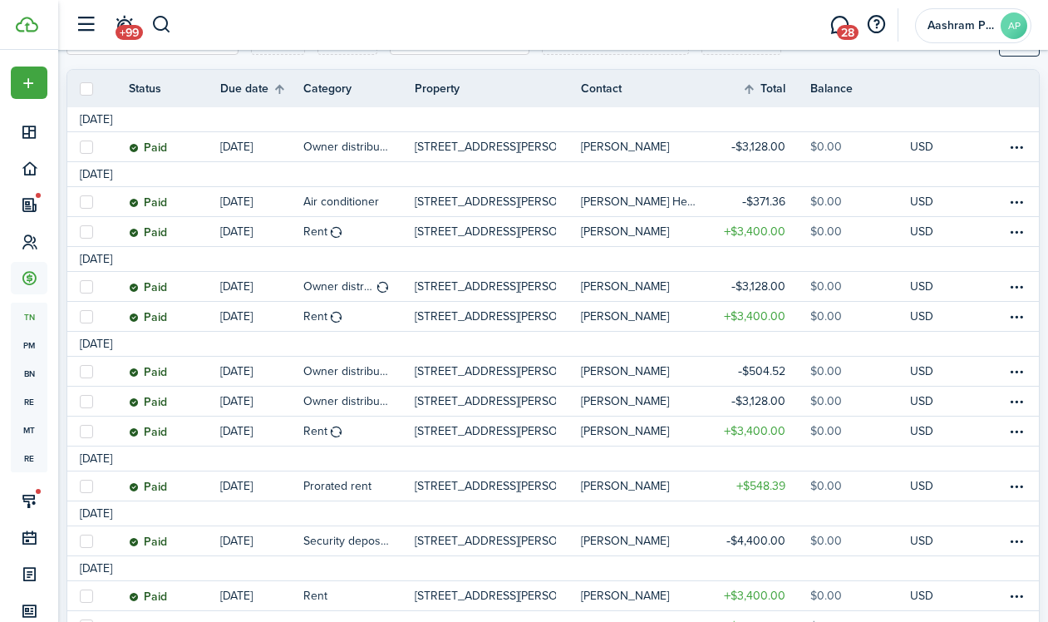
scroll to position [224, 0]
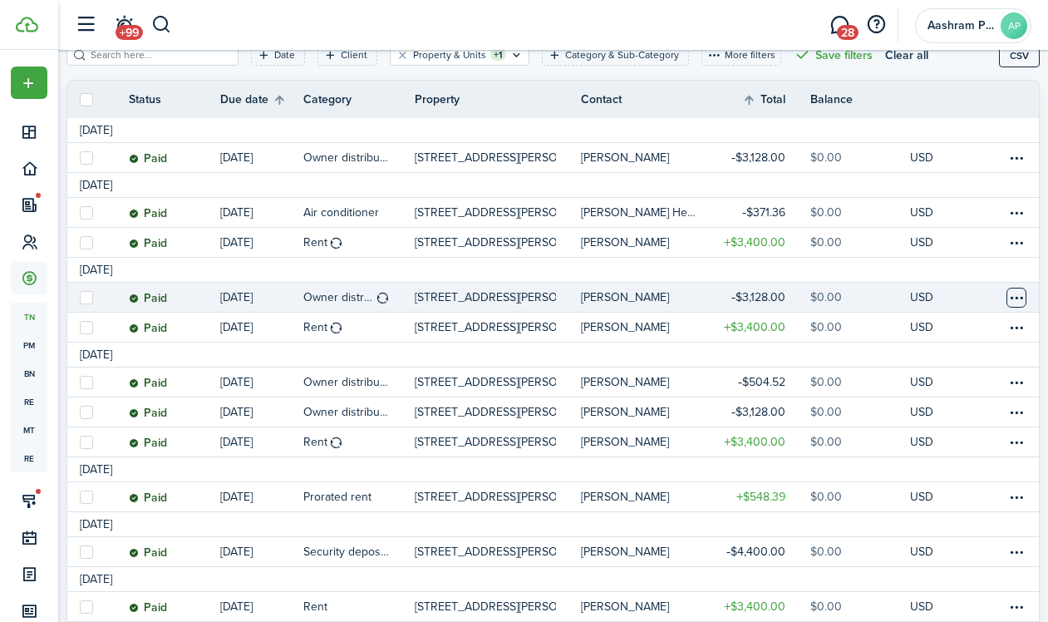
click at [1006, 297] on table-menu-btn-icon at bounding box center [1016, 298] width 20 height 20
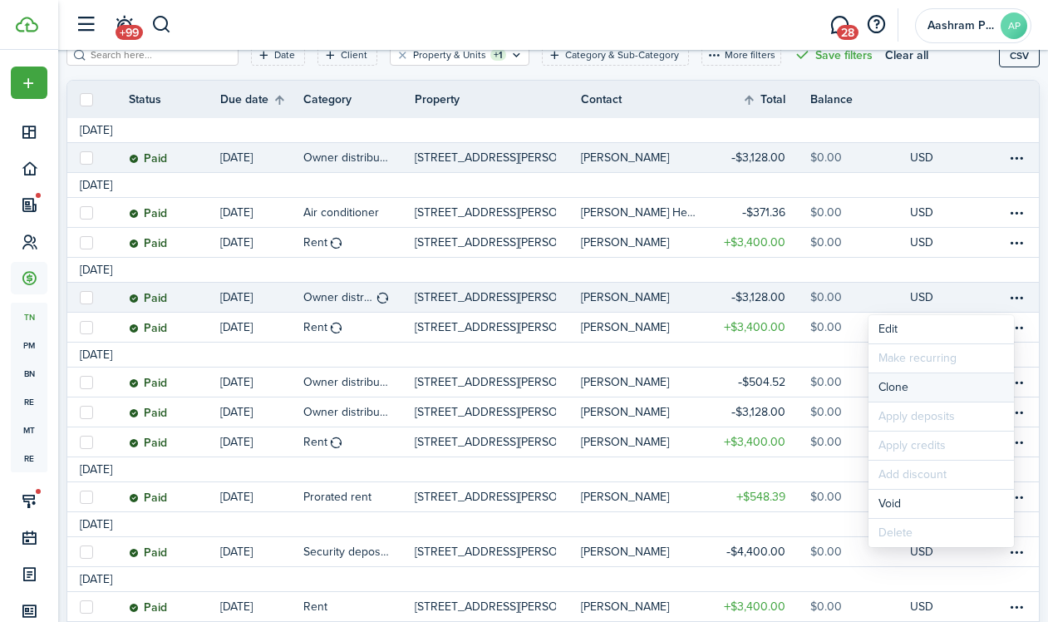
click at [904, 391] on link "Clone" at bounding box center [940, 387] width 145 height 28
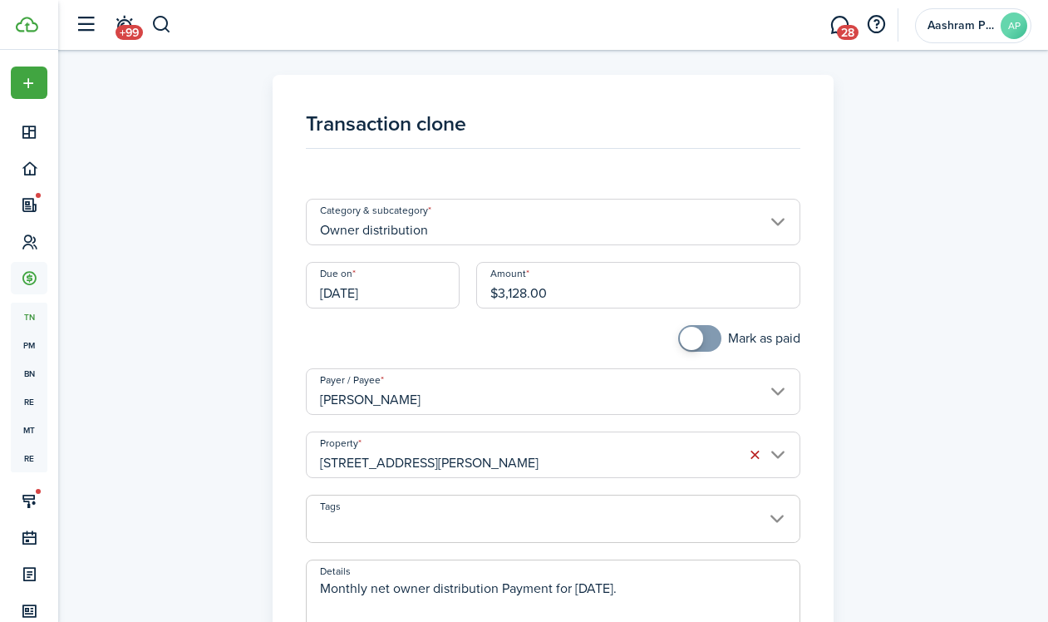
click at [420, 297] on input "[DATE]" at bounding box center [383, 285] width 154 height 47
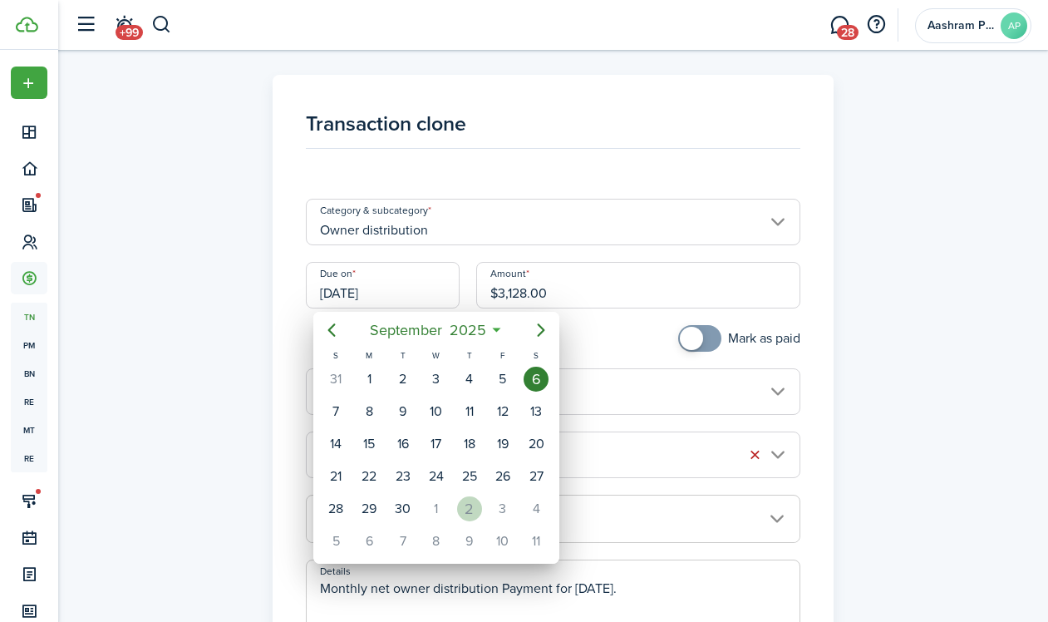
click at [470, 510] on div "2" at bounding box center [469, 508] width 25 height 25
type input "[DATE]"
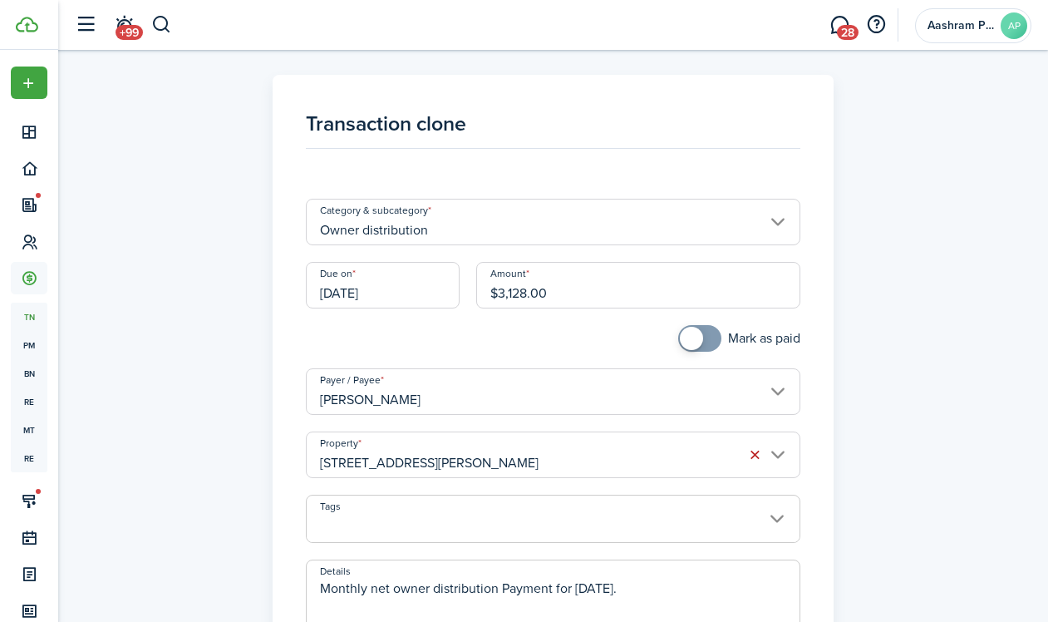
click at [566, 298] on input "$3,128.00" at bounding box center [638, 285] width 324 height 47
type input "$2,756.64"
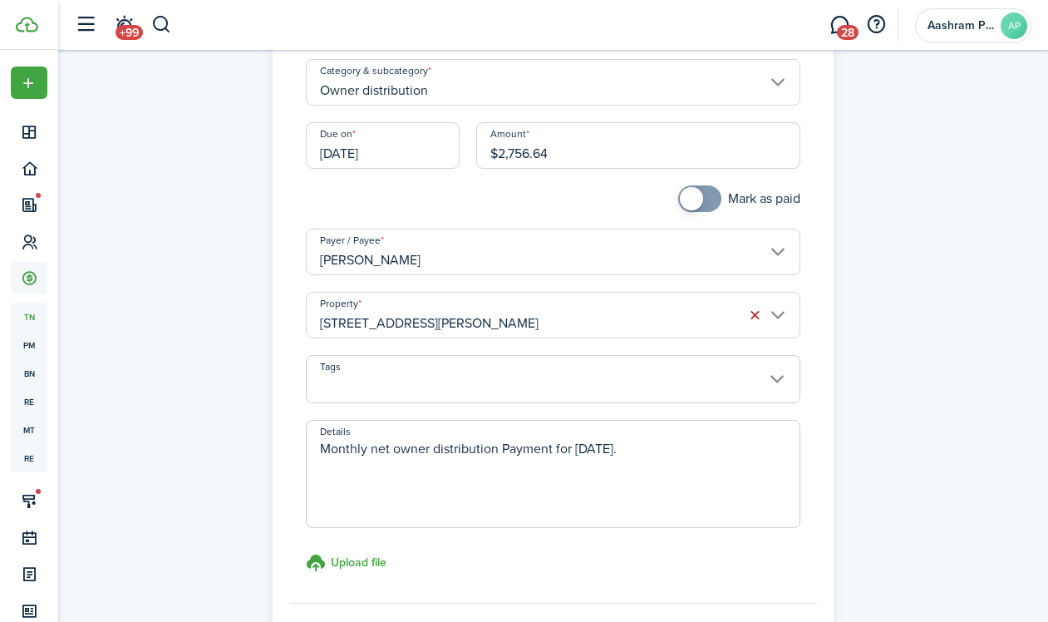
scroll to position [210, 0]
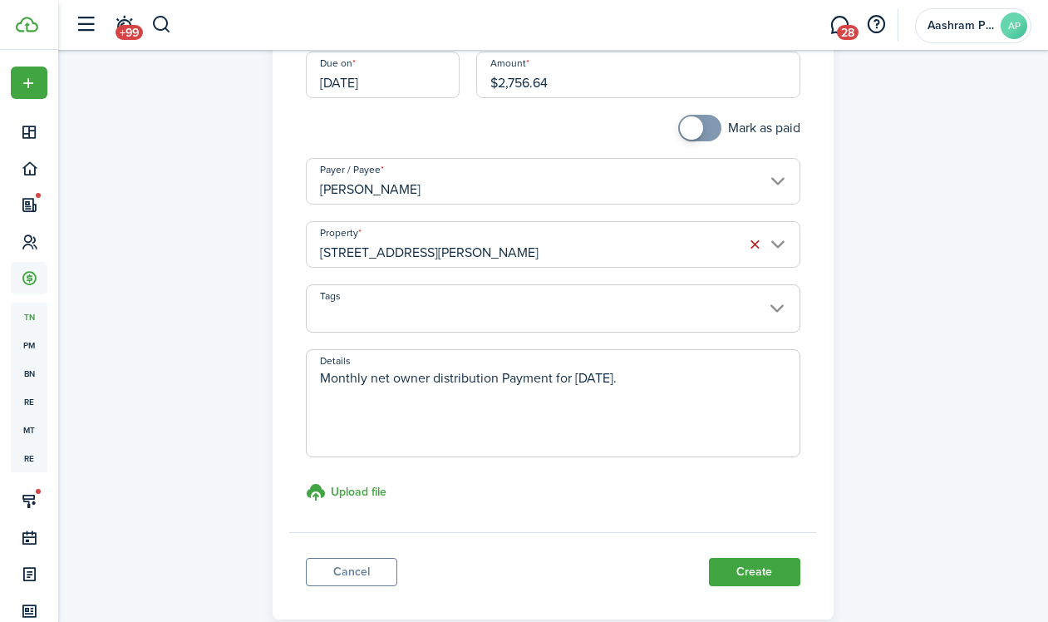
click at [446, 375] on textarea "Monthly net owner distribution Payment for [DATE]." at bounding box center [553, 408] width 493 height 80
paste textarea "Oct rent"
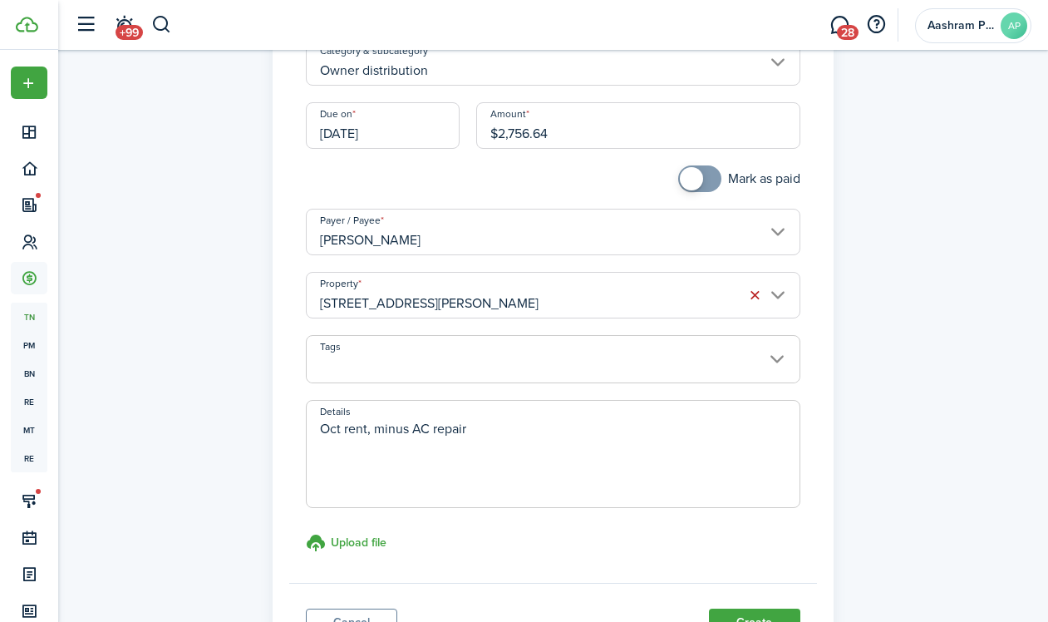
scroll to position [302, 0]
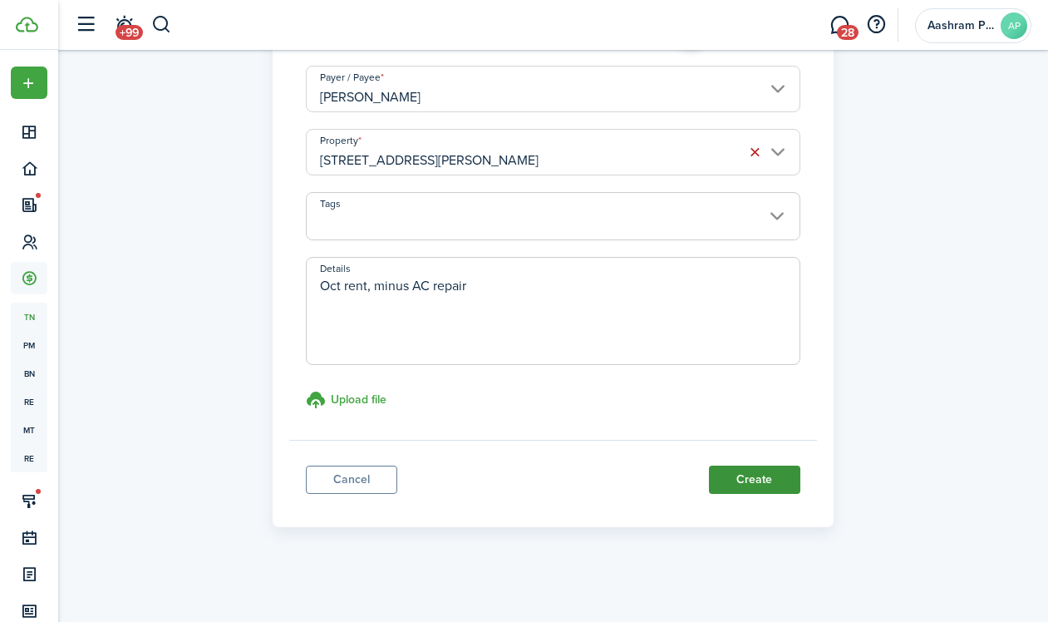
type textarea "Oct rent, minus AC repair"
click at [734, 486] on button "Create" at bounding box center [754, 479] width 91 height 28
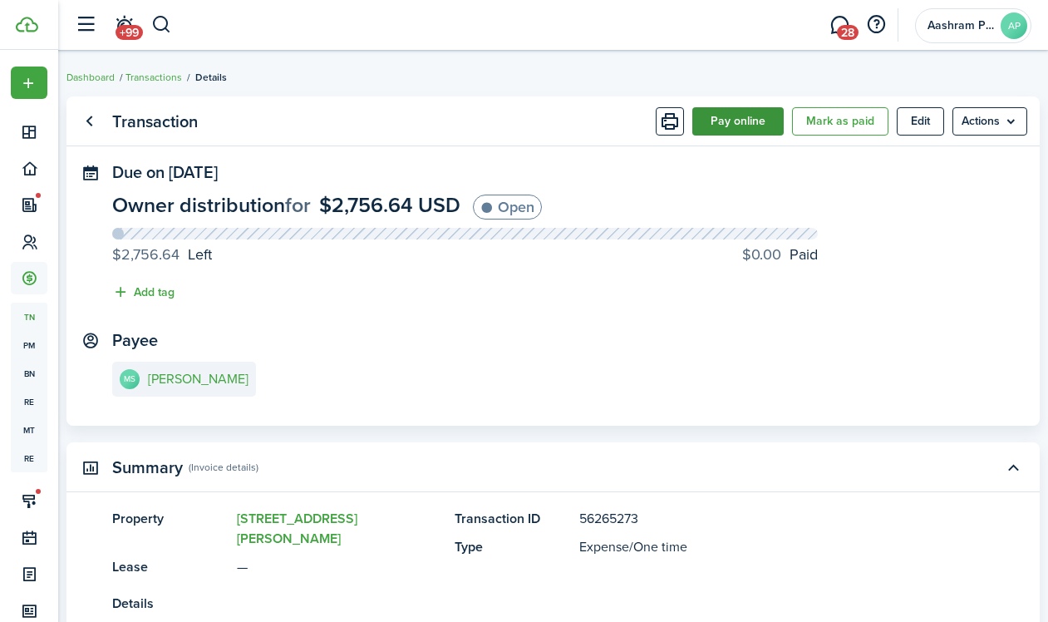
click at [696, 123] on button "Pay online" at bounding box center [737, 121] width 91 height 28
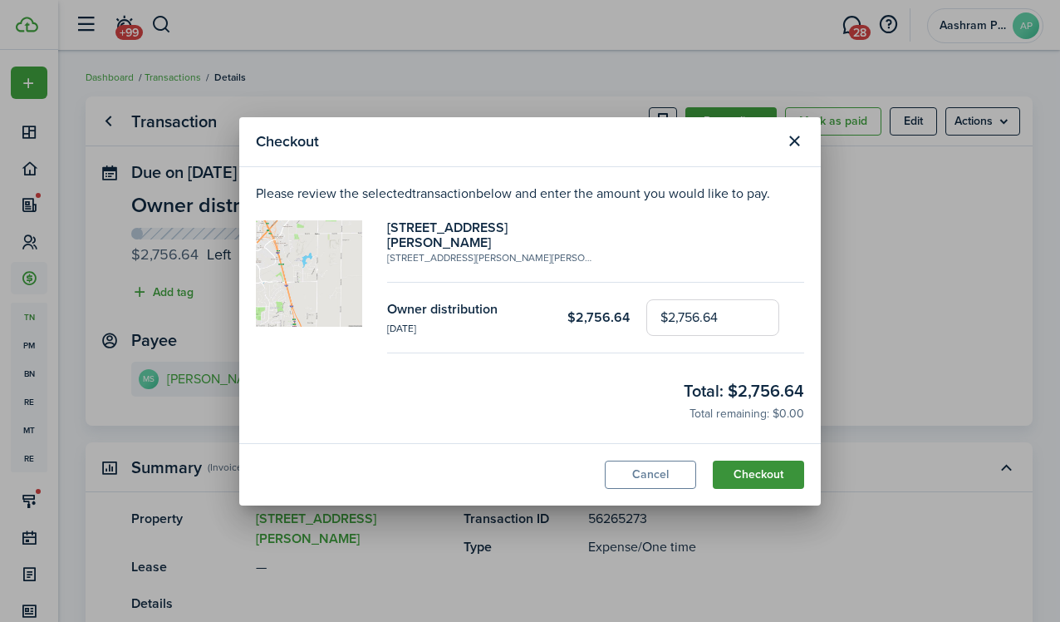
click at [738, 468] on button "Checkout" at bounding box center [758, 474] width 91 height 28
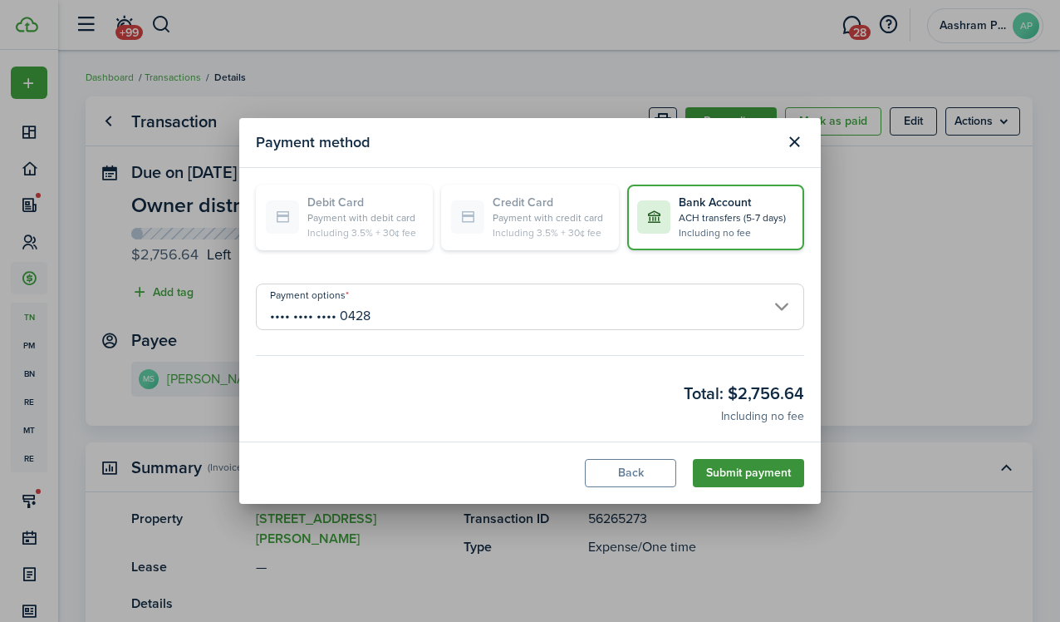
click at [745, 471] on button "Submit payment" at bounding box center [748, 473] width 111 height 28
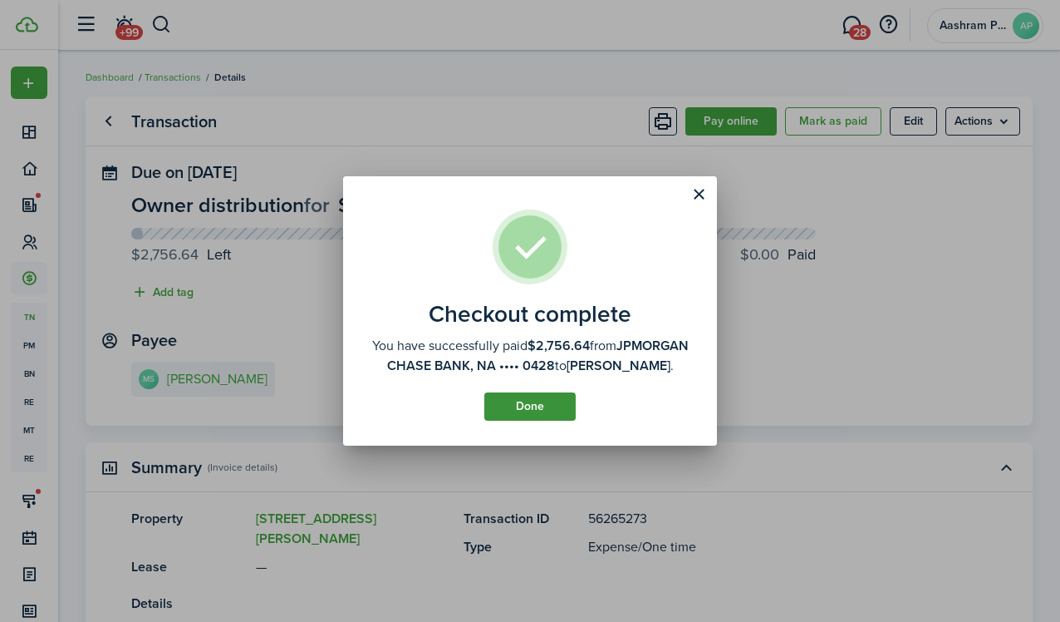
click at [514, 420] on button "Done" at bounding box center [529, 406] width 91 height 28
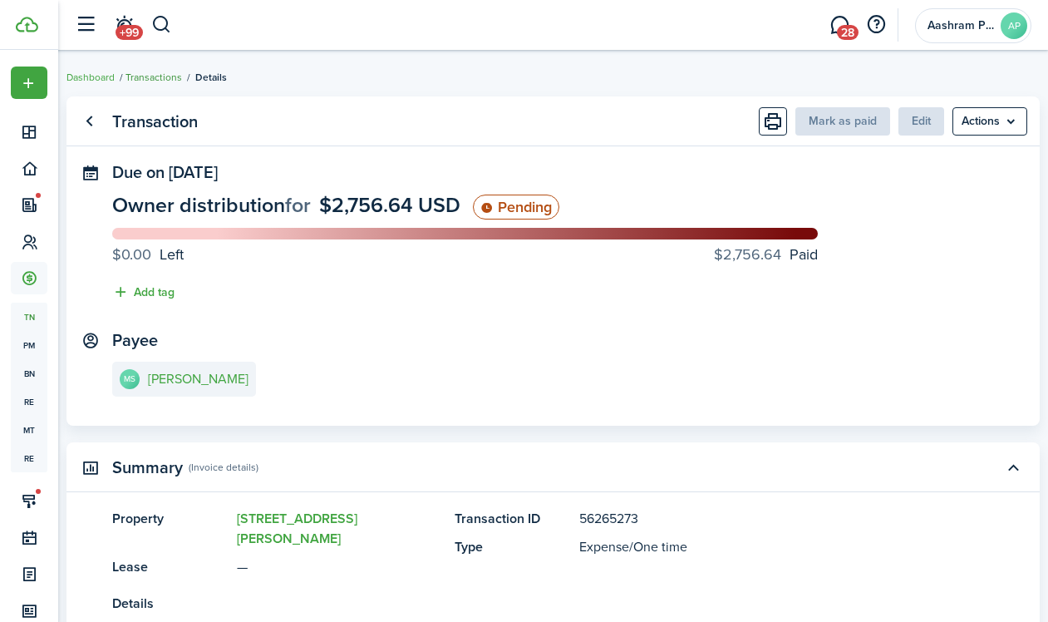
click at [154, 71] on link "Transactions" at bounding box center [153, 77] width 57 height 15
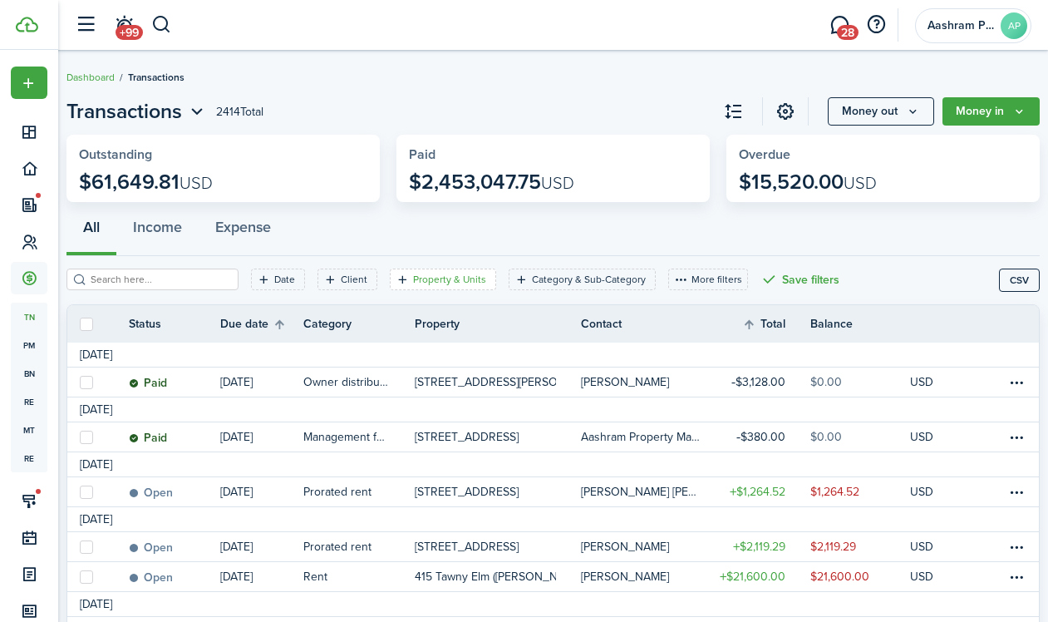
click at [443, 278] on filter-tag-label "Property & Units" at bounding box center [449, 279] width 73 height 15
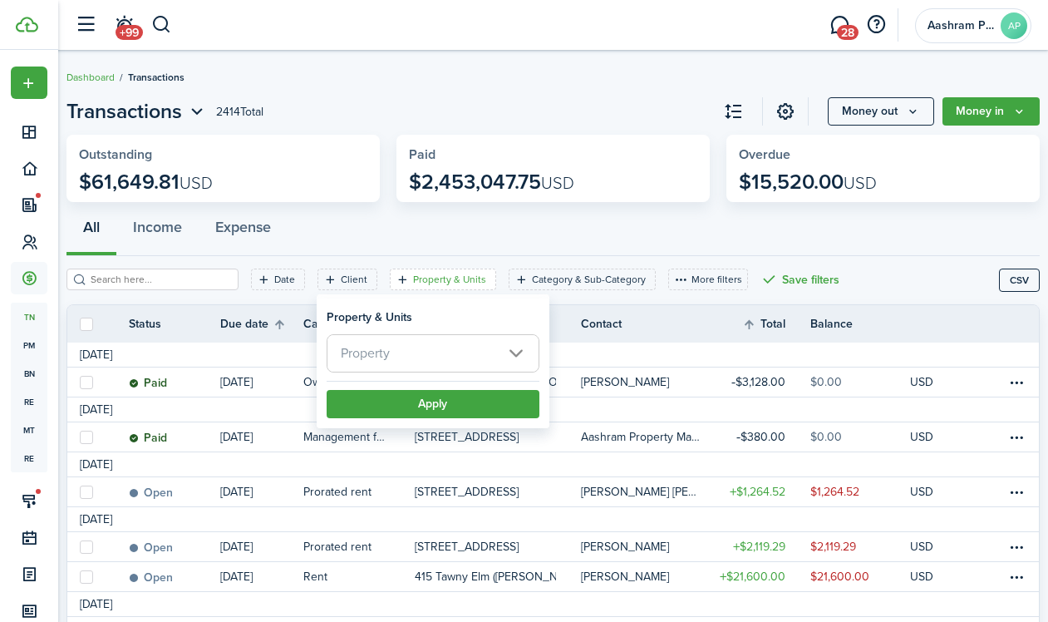
click at [413, 349] on span "Property" at bounding box center [432, 353] width 211 height 37
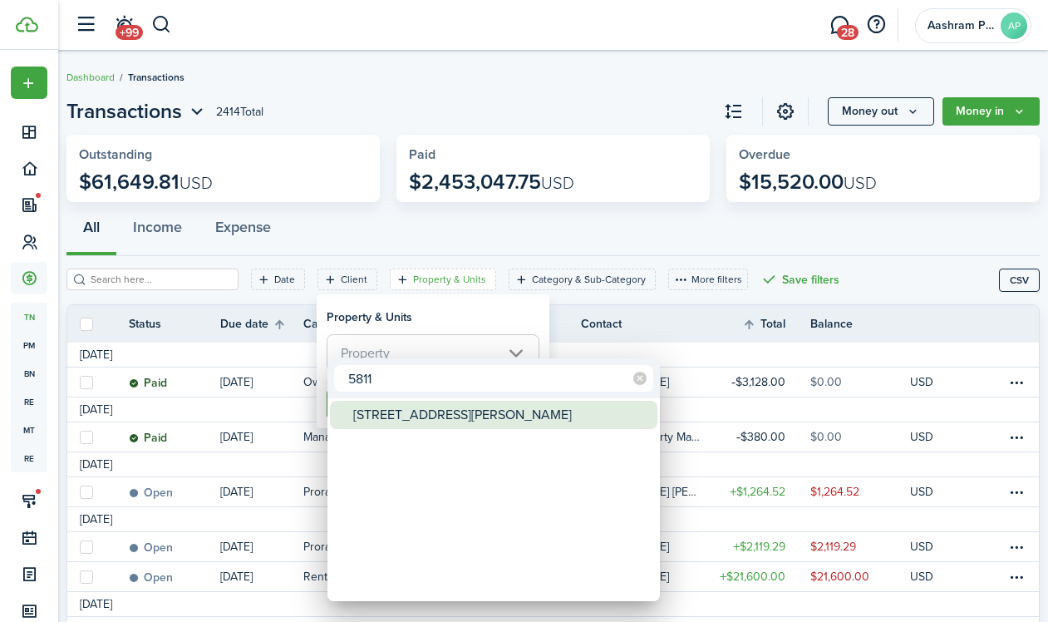
type input "5811"
click at [389, 414] on div "[STREET_ADDRESS][PERSON_NAME]" at bounding box center [500, 415] width 294 height 28
type input "[STREET_ADDRESS][PERSON_NAME]"
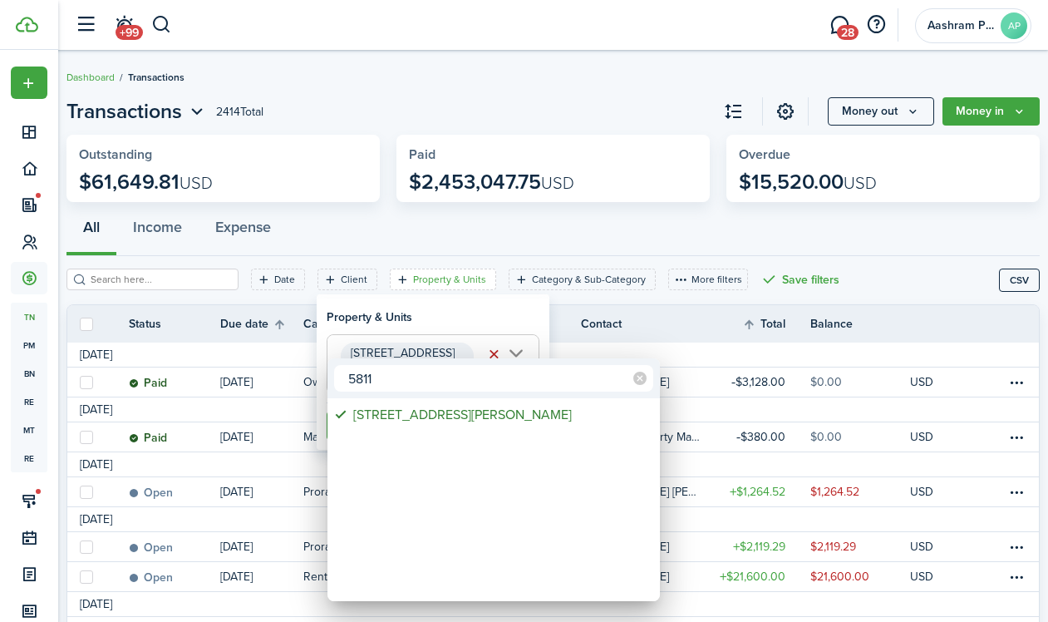
click at [383, 308] on div at bounding box center [524, 311] width 1314 height 888
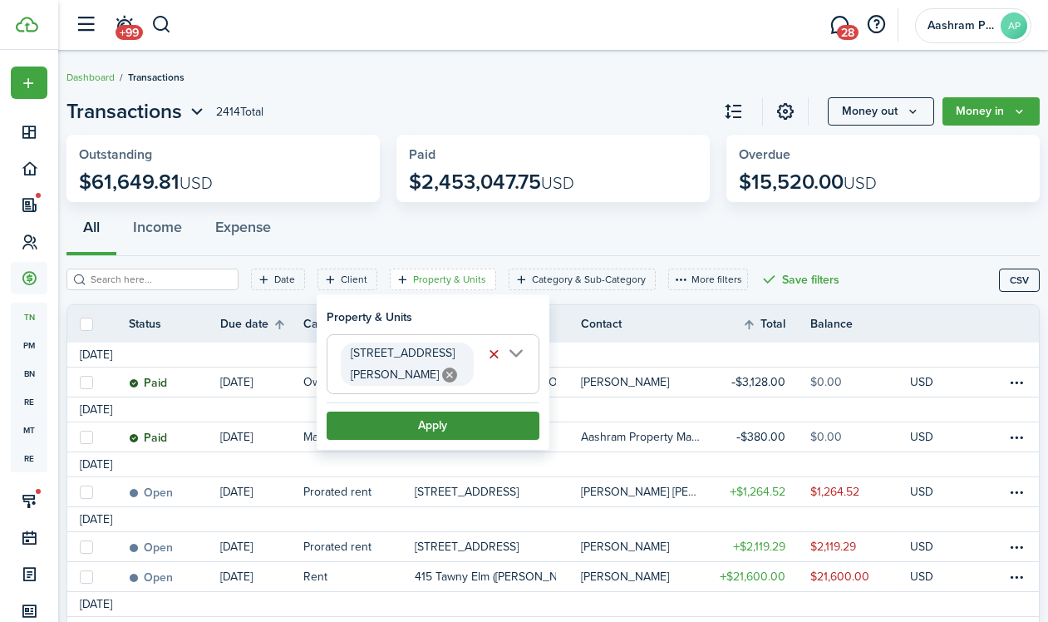
click at [411, 411] on button "Apply" at bounding box center [433, 425] width 213 height 28
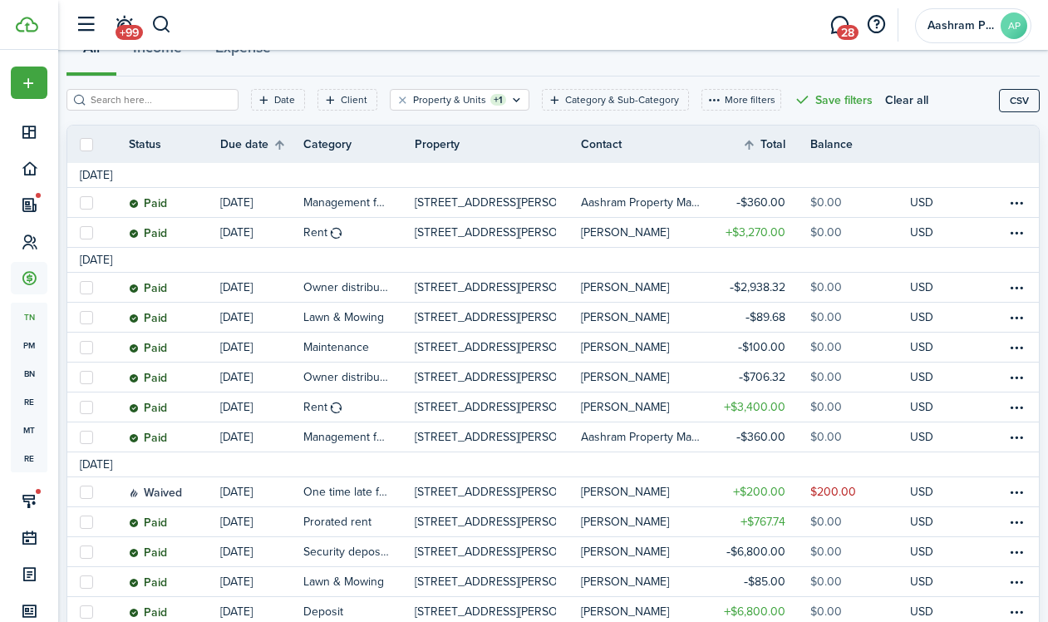
scroll to position [169, 0]
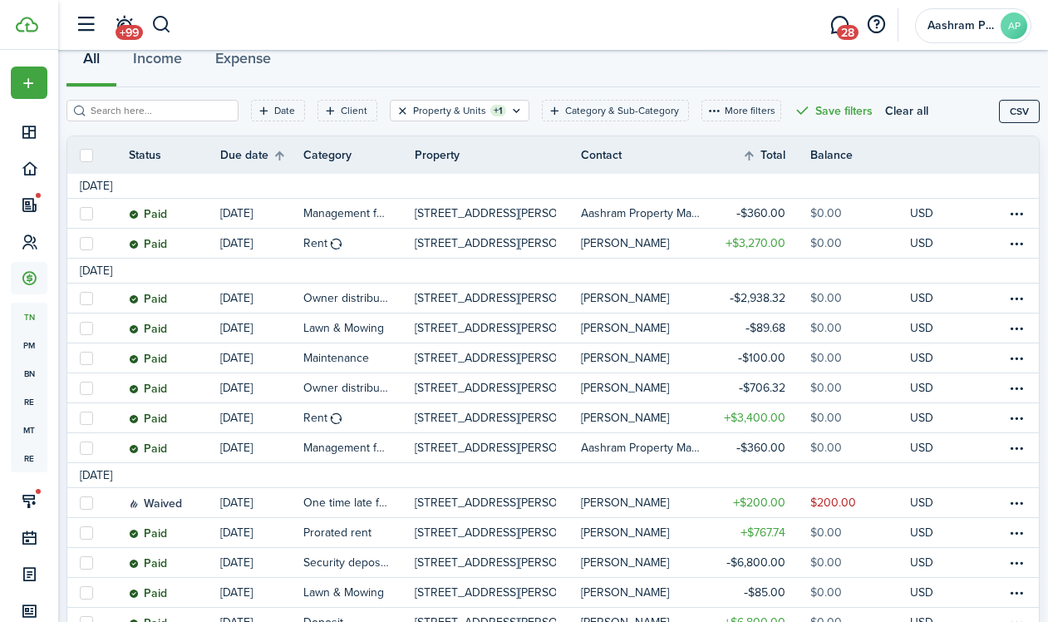
click at [396, 108] on button "Clear filter" at bounding box center [403, 110] width 14 height 13
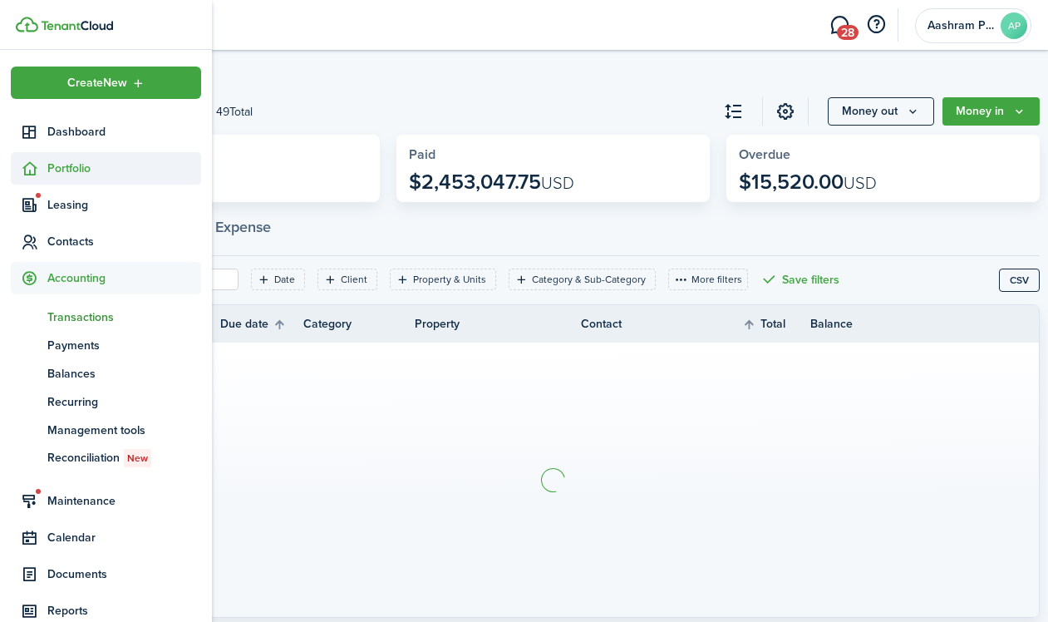
click at [40, 170] on sidebar-link-icon at bounding box center [29, 168] width 37 height 17
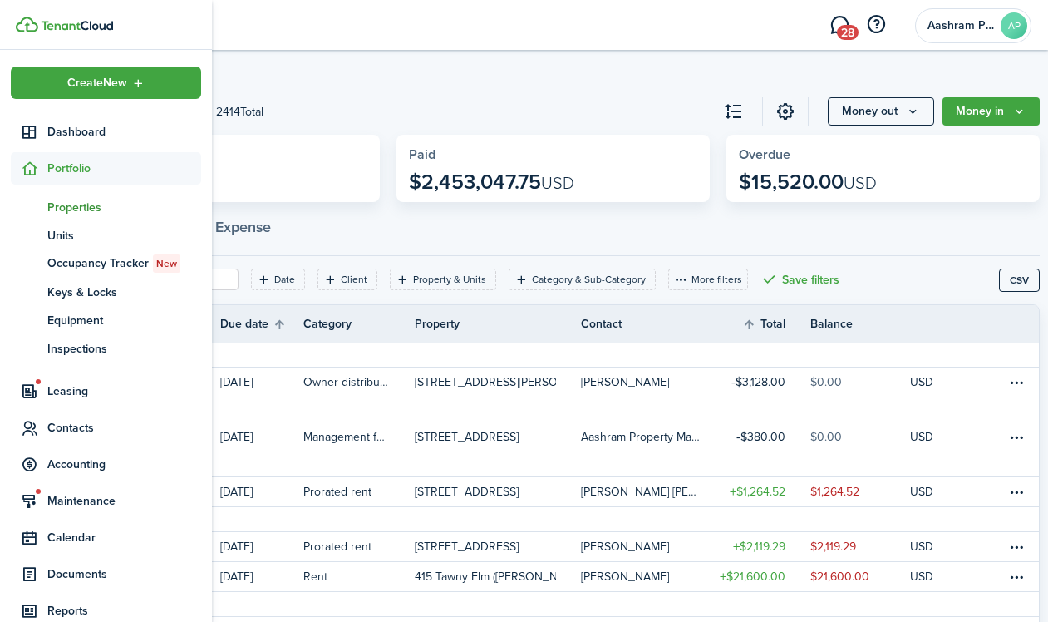
click at [66, 209] on span "Properties" at bounding box center [124, 207] width 154 height 17
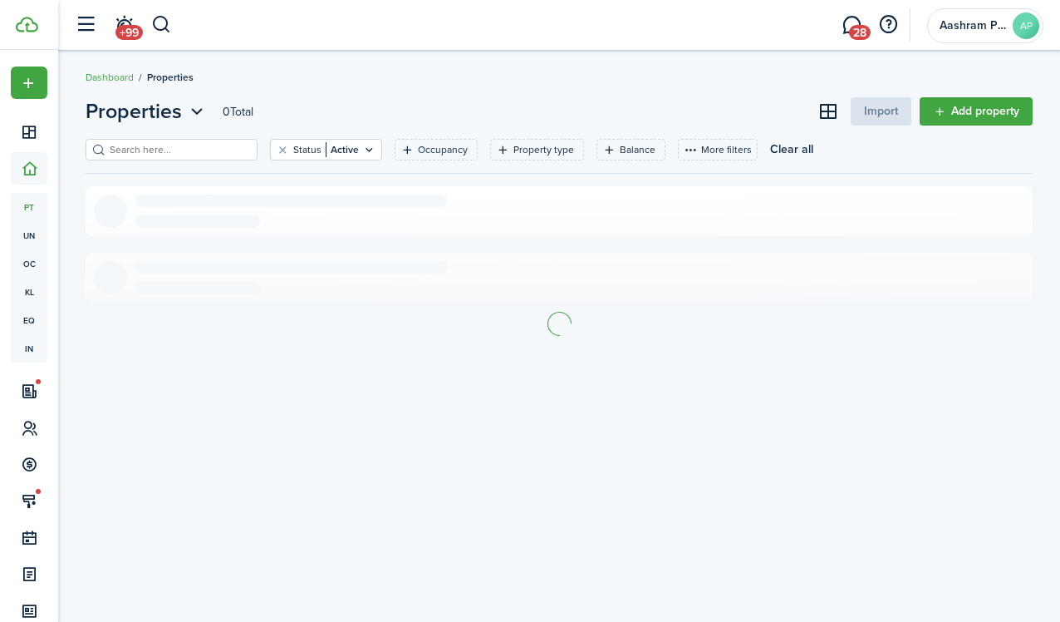
click at [186, 155] on input "search" at bounding box center [179, 150] width 146 height 16
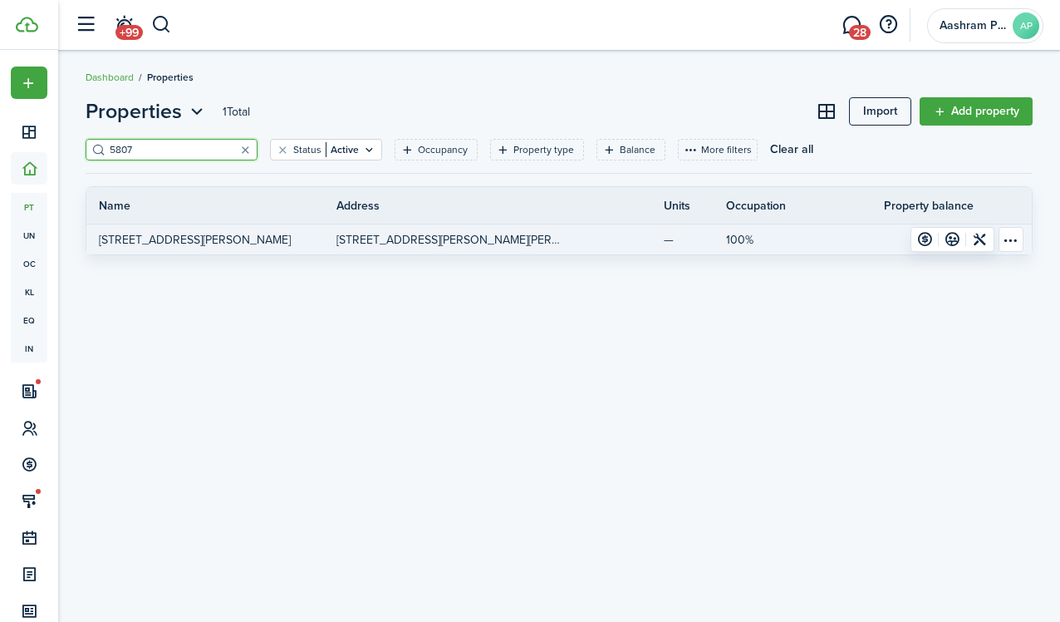
type input "5807"
click at [199, 246] on link "[STREET_ADDRESS][PERSON_NAME]" at bounding box center [211, 239] width 250 height 30
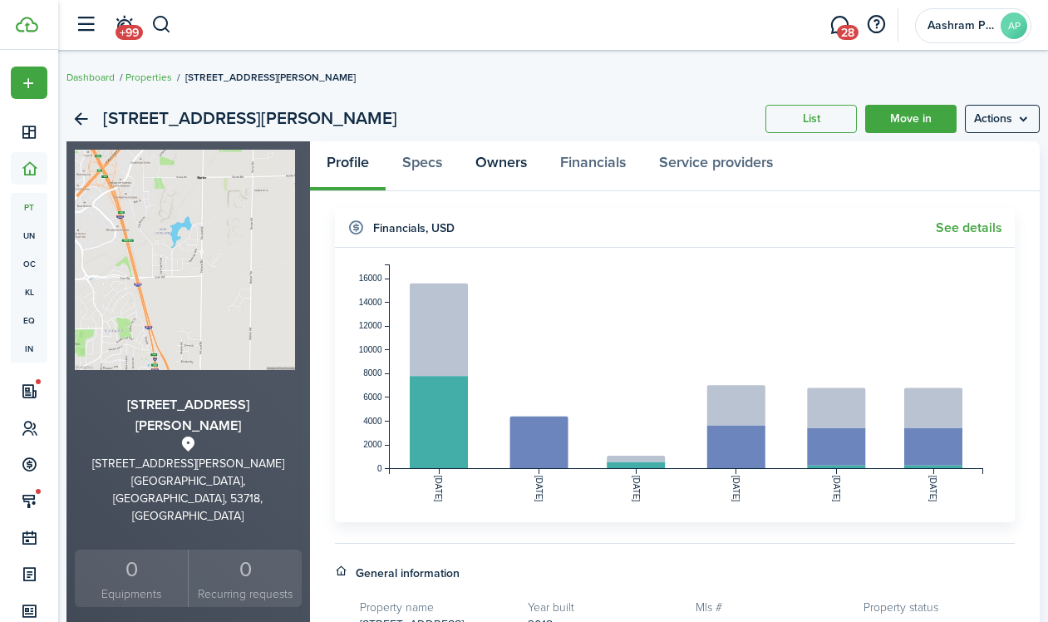
click at [502, 165] on link "Owners" at bounding box center [501, 166] width 85 height 50
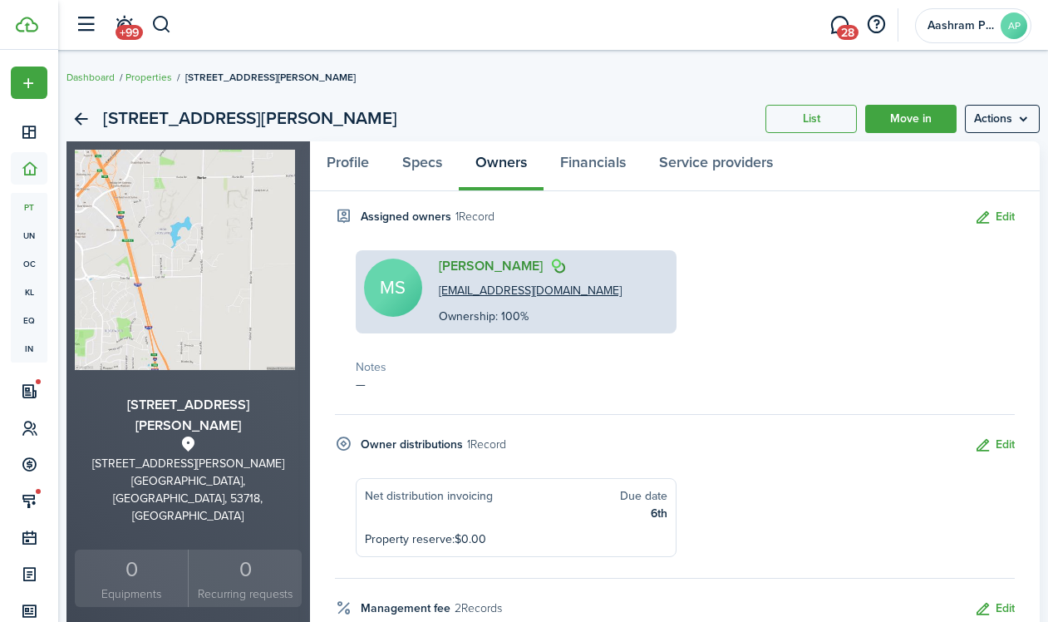
click at [499, 265] on link "[PERSON_NAME]" at bounding box center [491, 265] width 104 height 15
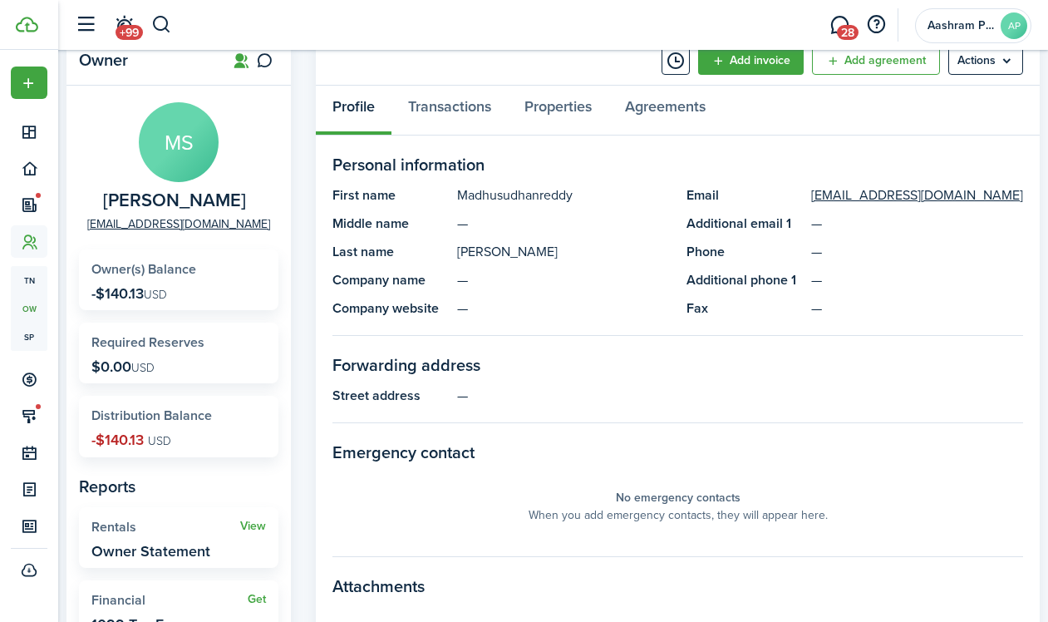
scroll to position [50, 0]
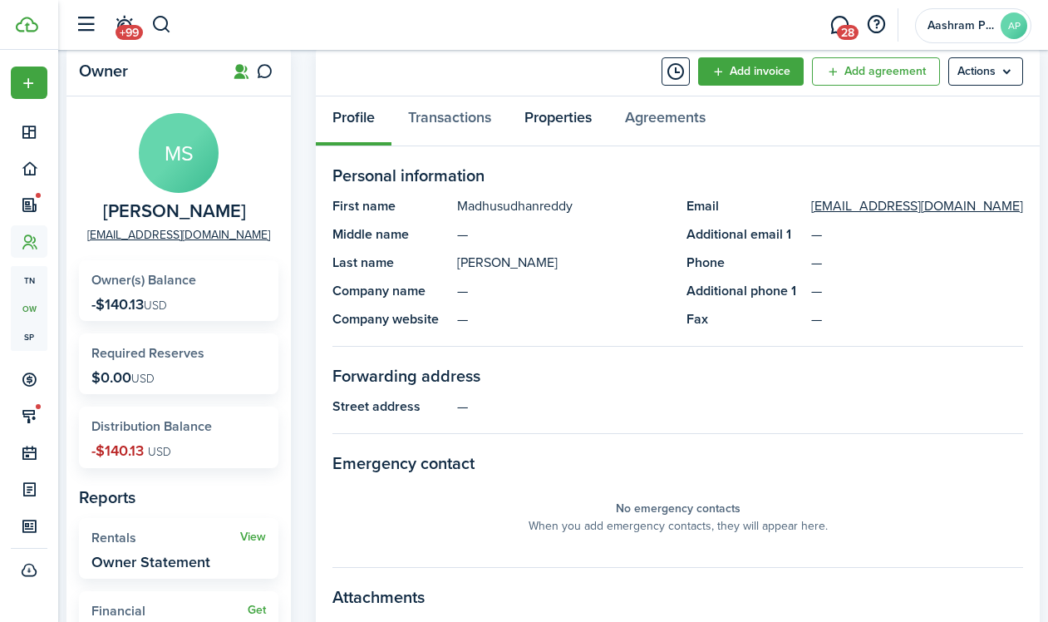
click at [563, 125] on link "Properties" at bounding box center [558, 121] width 101 height 50
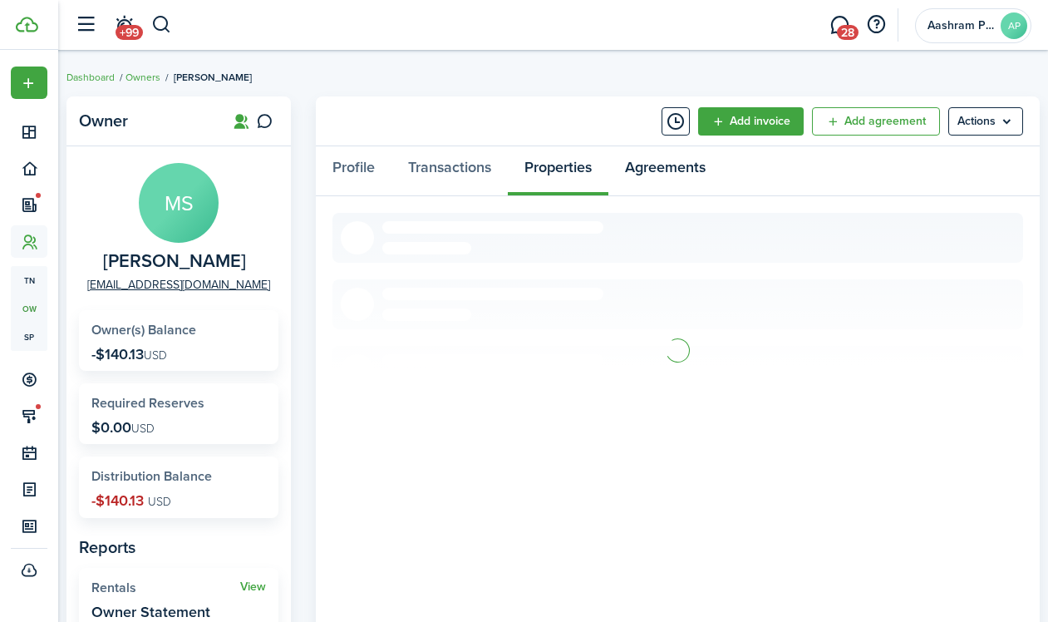
click at [665, 174] on link "Agreements" at bounding box center [665, 171] width 114 height 50
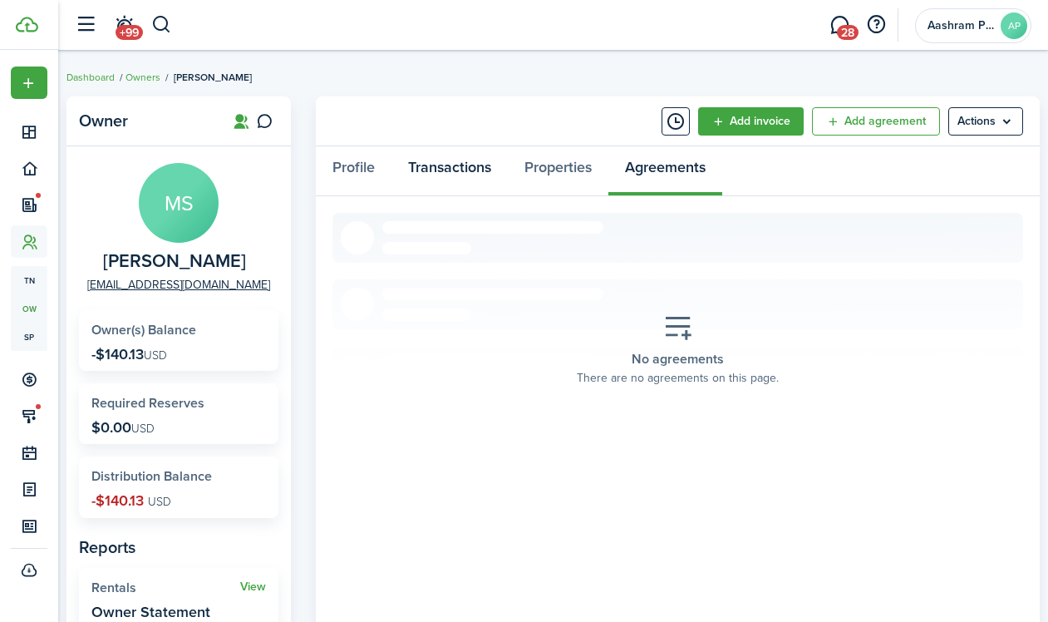
click at [458, 168] on link "Transactions" at bounding box center [449, 171] width 116 height 50
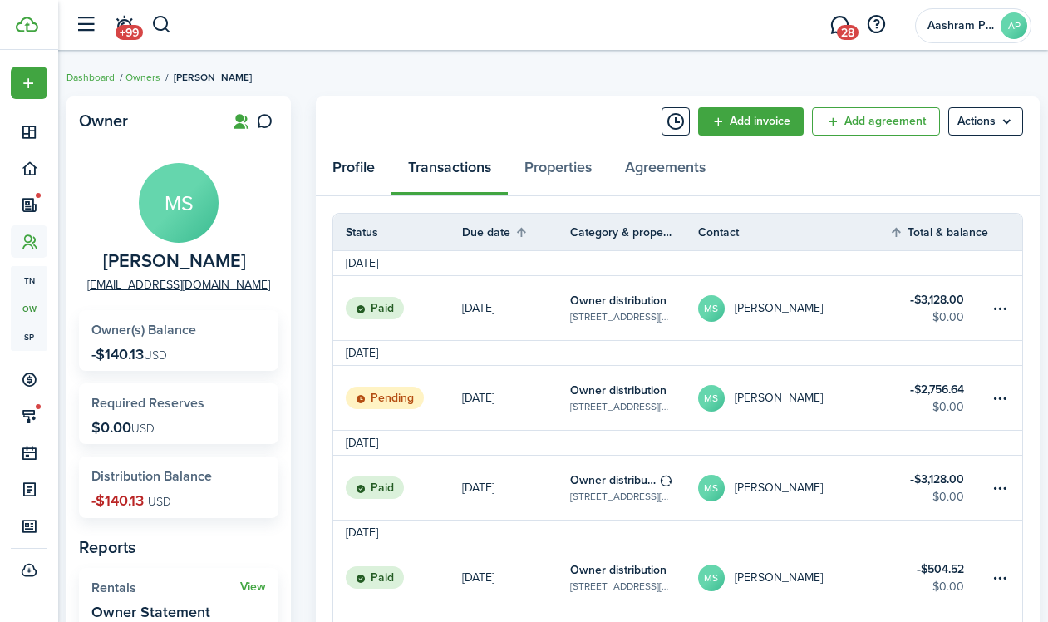
click at [358, 172] on link "Profile" at bounding box center [354, 171] width 76 height 50
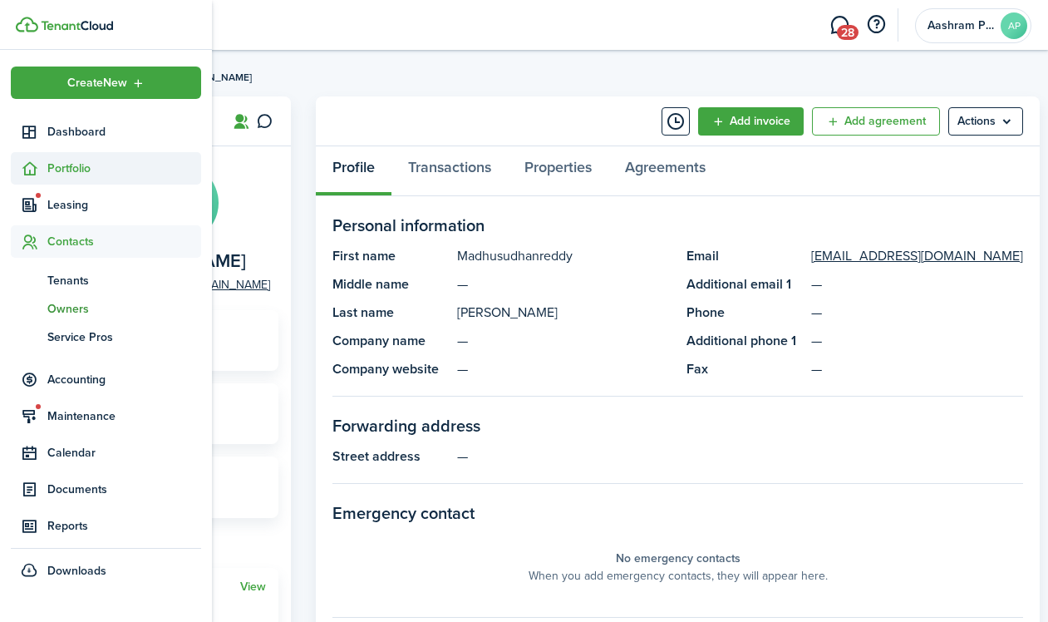
click at [61, 178] on span "Portfolio" at bounding box center [106, 168] width 190 height 32
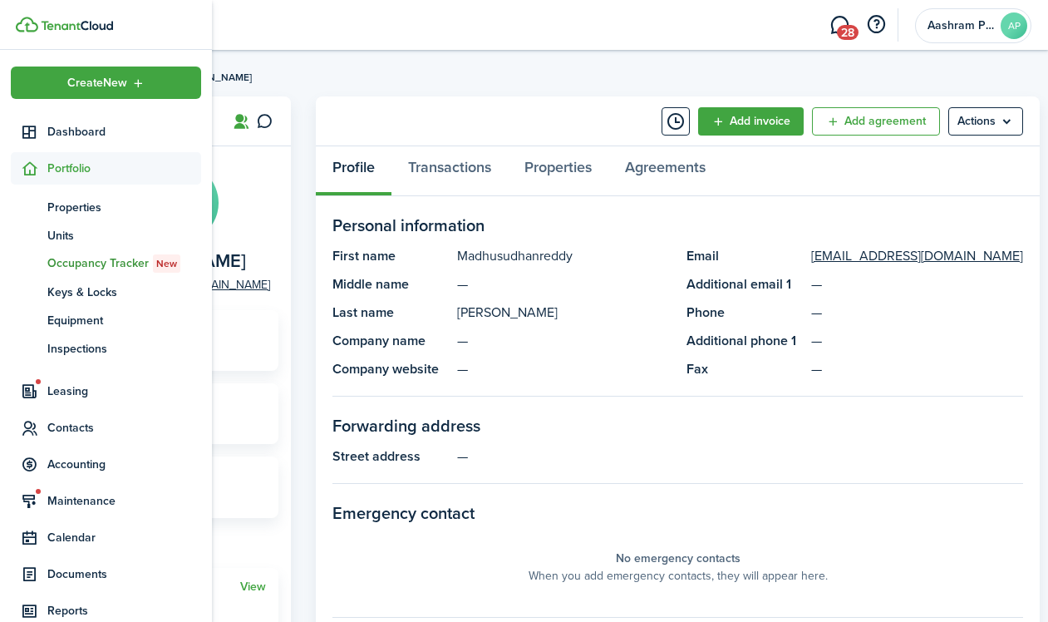
click at [63, 260] on span "Occupancy Tracker New" at bounding box center [124, 263] width 154 height 18
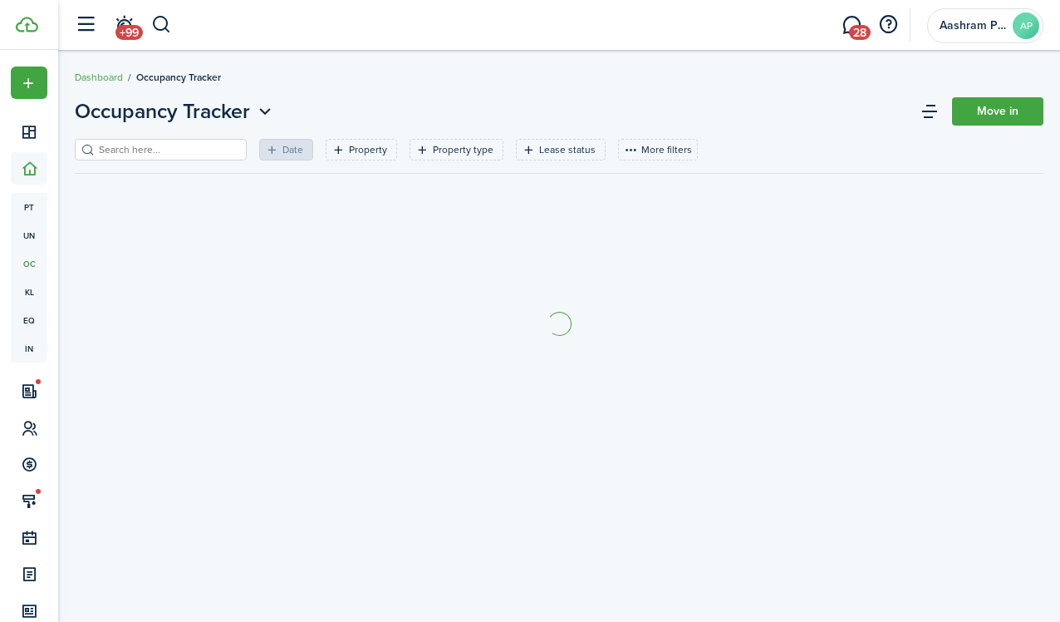
click at [166, 156] on input "search" at bounding box center [168, 150] width 146 height 16
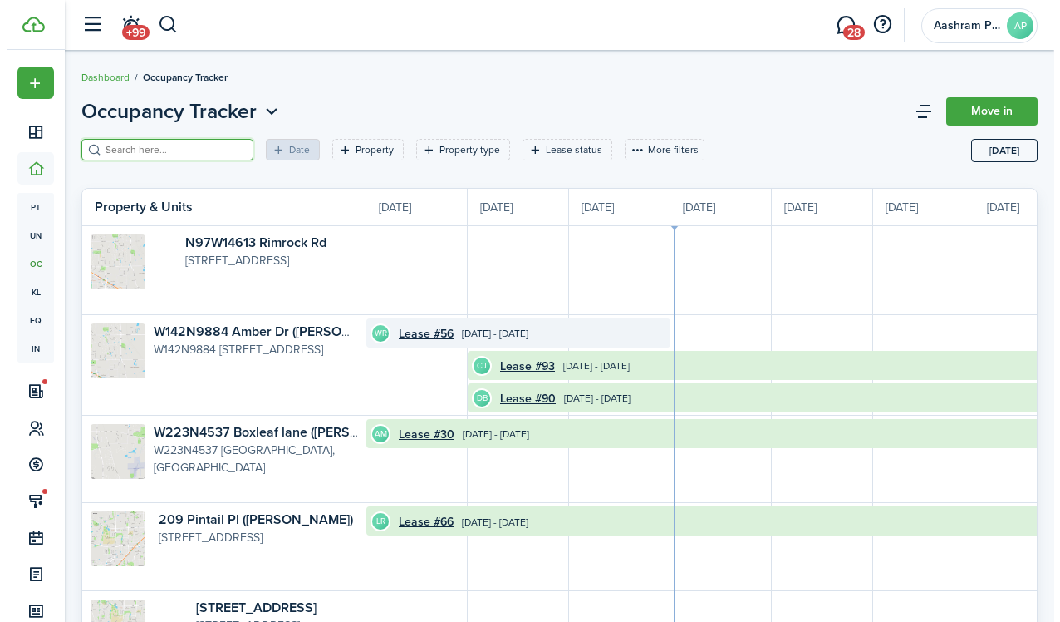
scroll to position [0, 304]
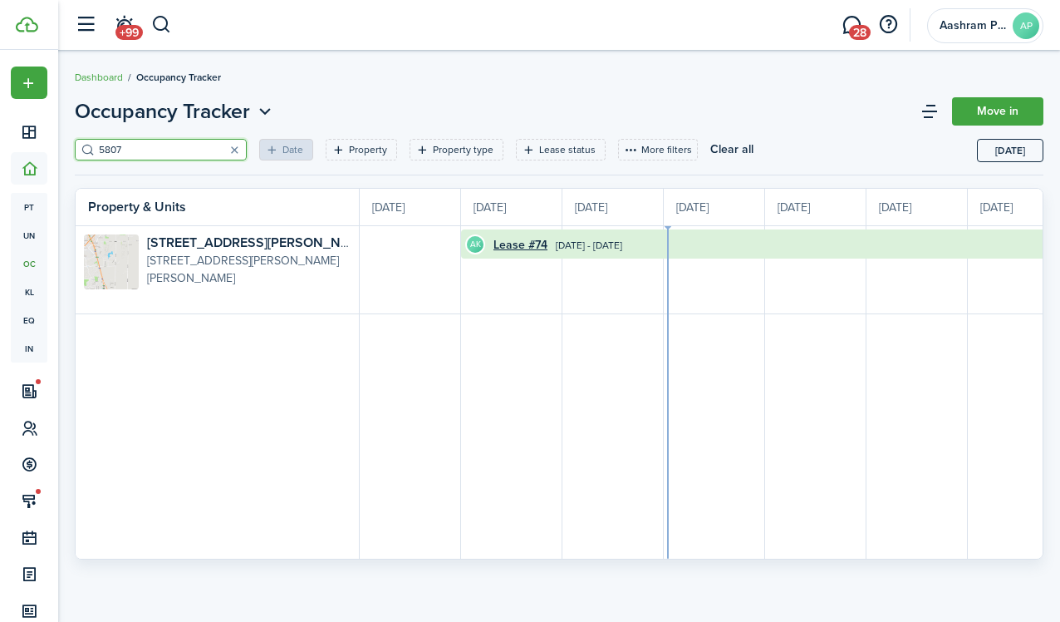
scroll to position [0, 304]
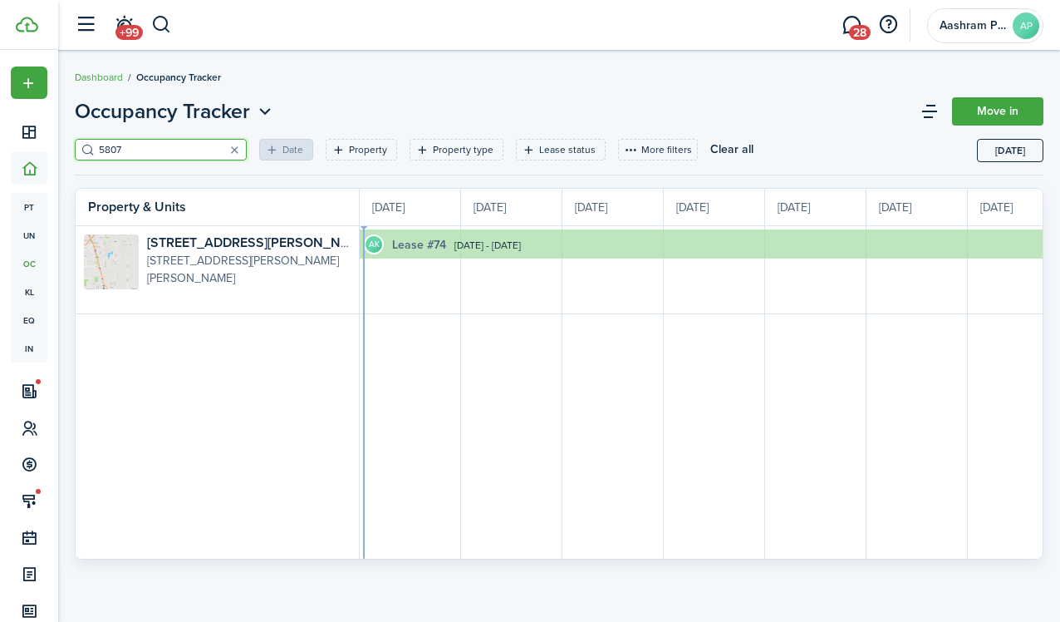
type input "5807"
click at [411, 243] on link "Lease #74" at bounding box center [419, 244] width 54 height 17
